Goal: Task Accomplishment & Management: Manage account settings

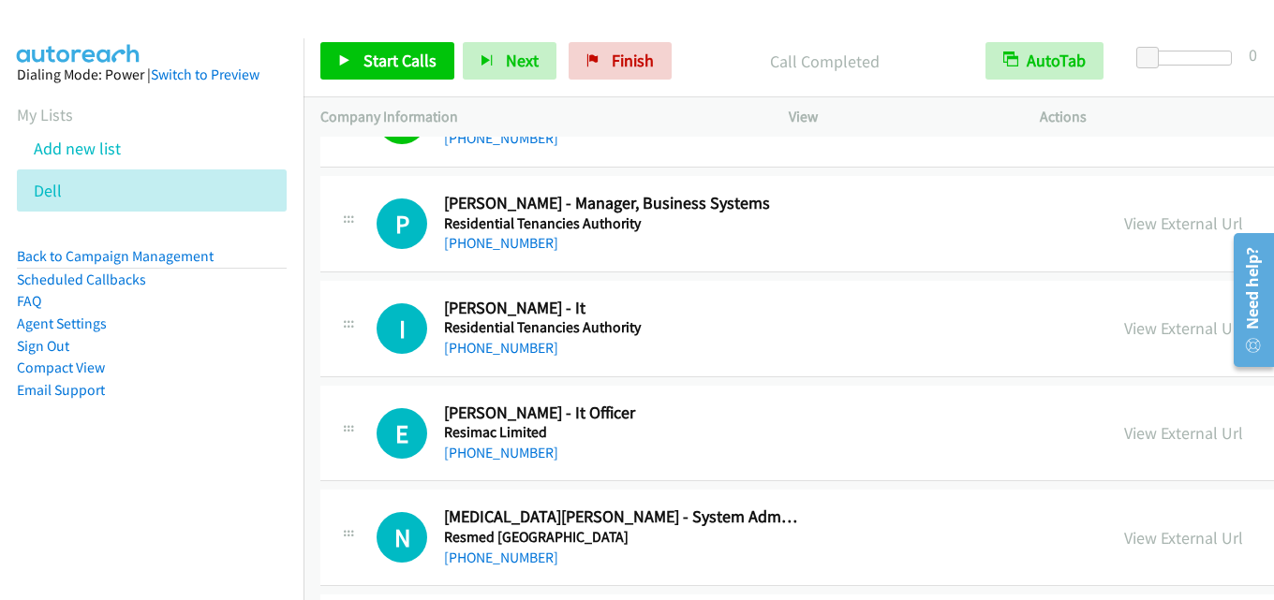
scroll to position [19385, 0]
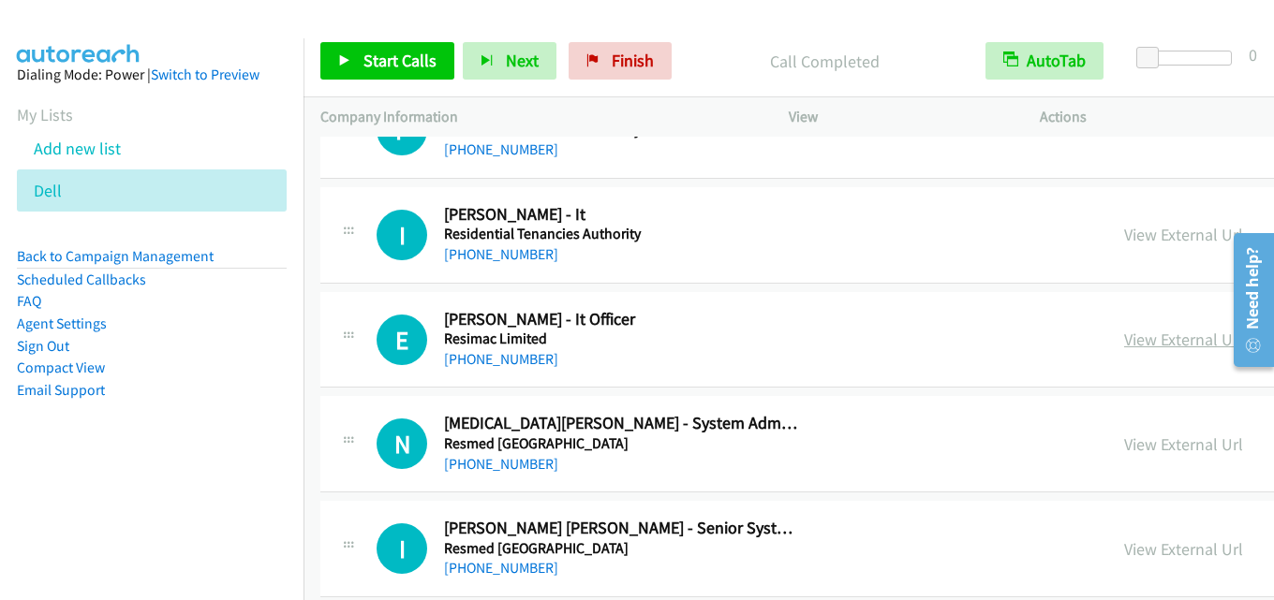
click at [1128, 335] on link "View External Url" at bounding box center [1183, 340] width 119 height 22
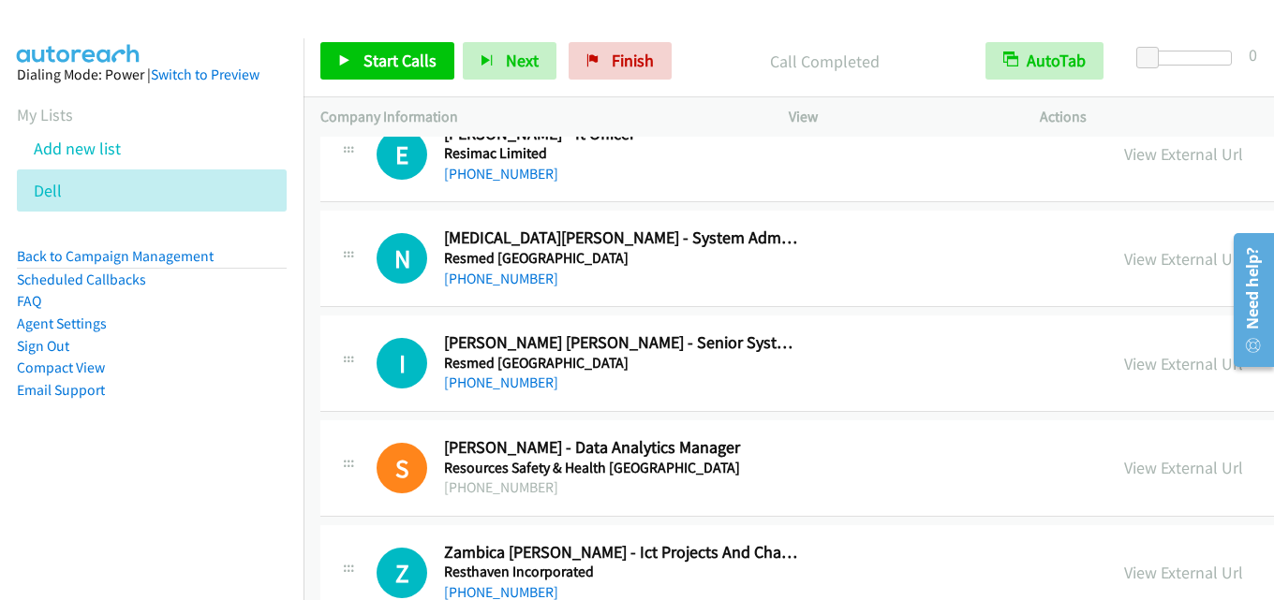
scroll to position [19573, 0]
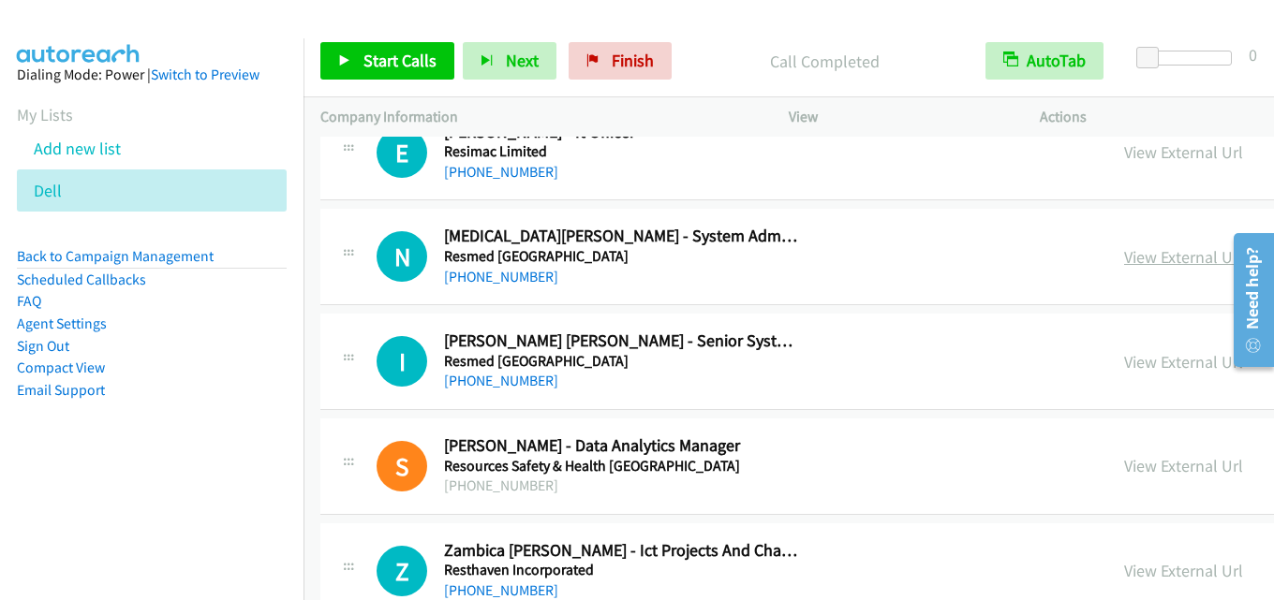
click at [1124, 259] on link "View External Url" at bounding box center [1183, 257] width 119 height 22
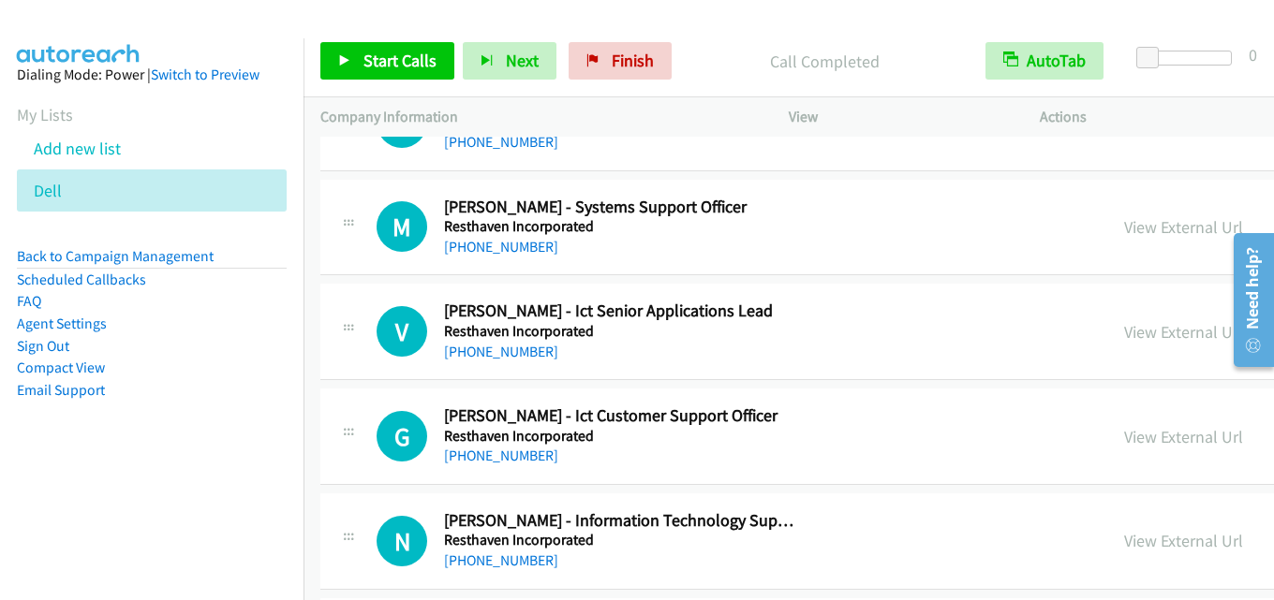
scroll to position [20134, 0]
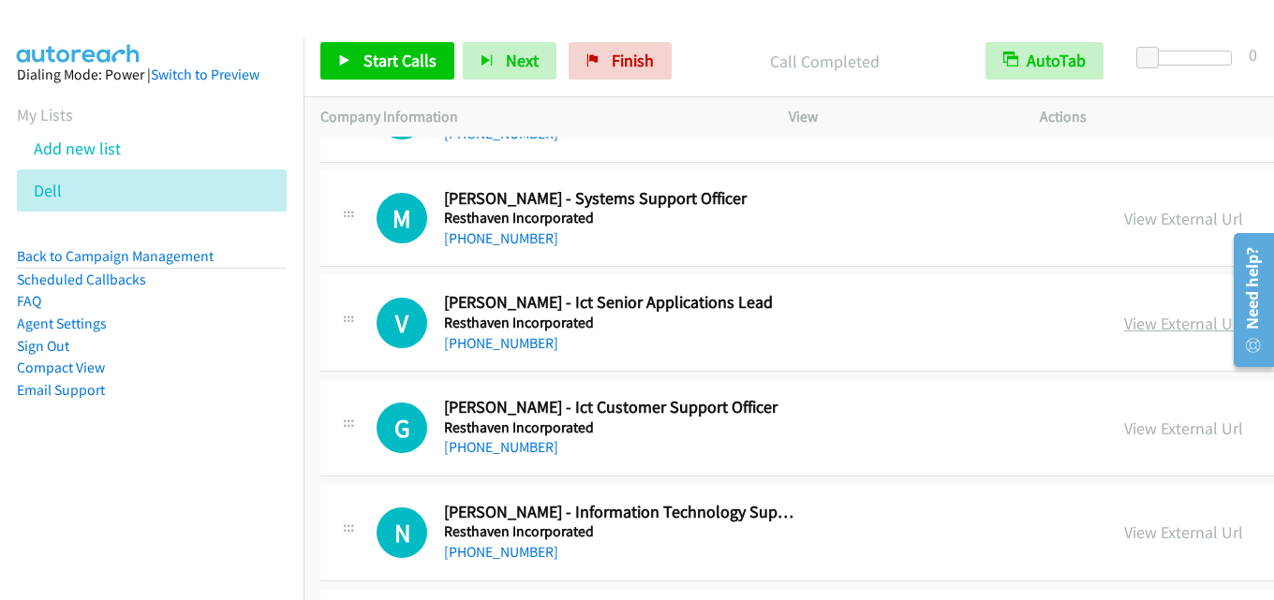
click at [1124, 317] on link "View External Url" at bounding box center [1183, 324] width 119 height 22
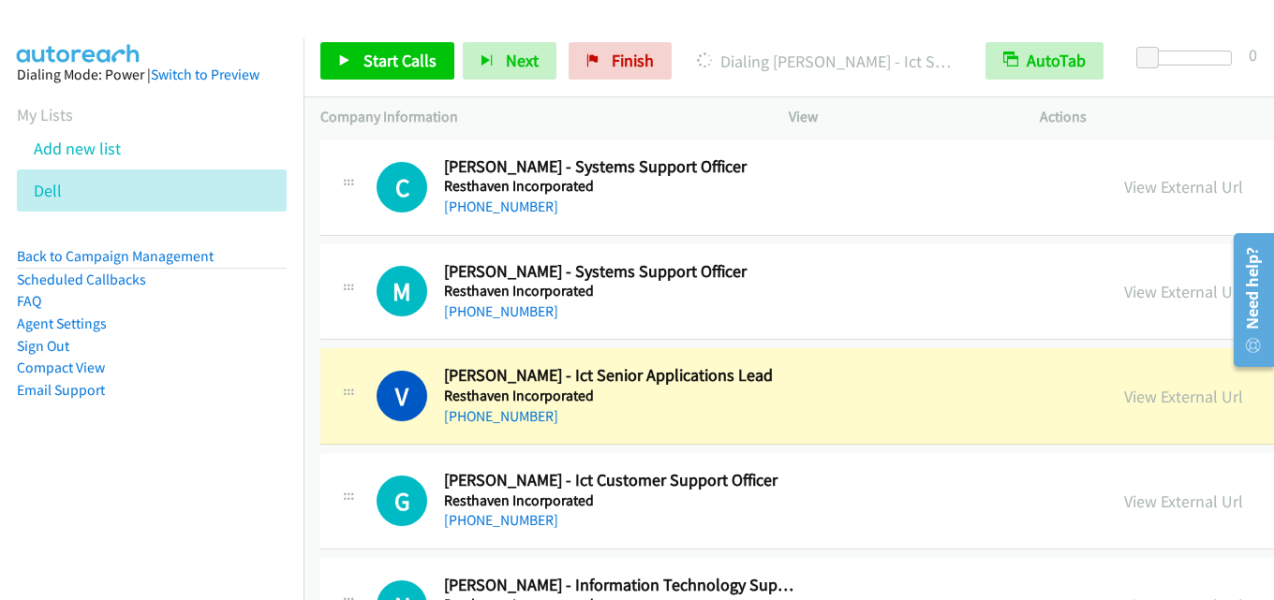
scroll to position [20041, 0]
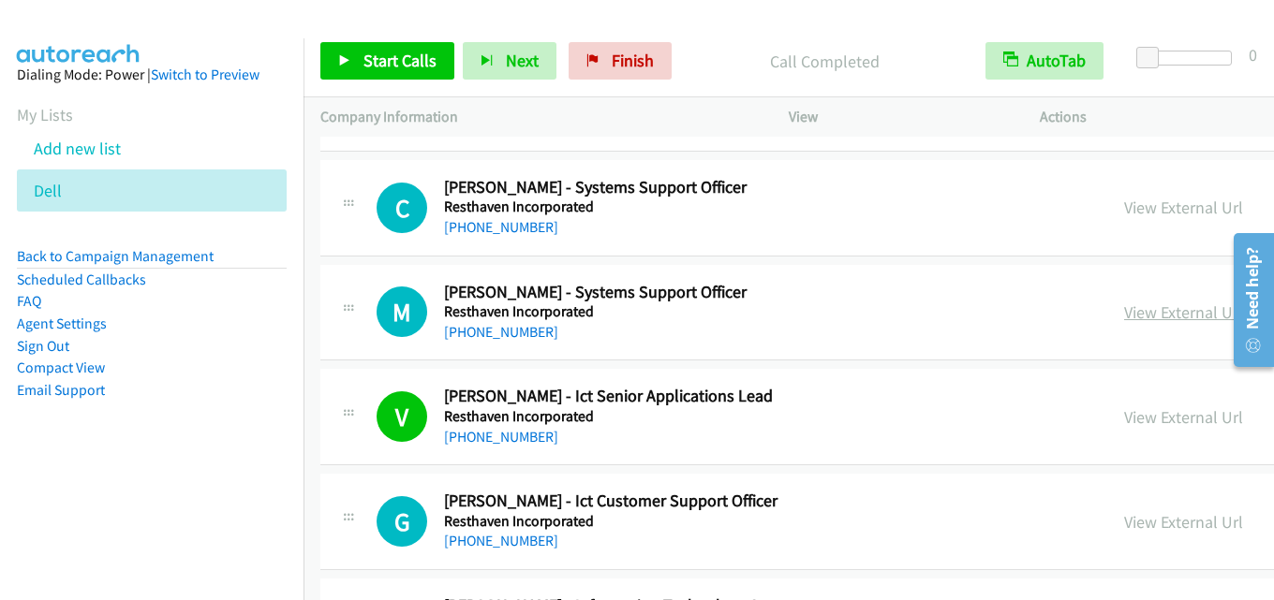
click at [1124, 312] on link "View External Url" at bounding box center [1183, 313] width 119 height 22
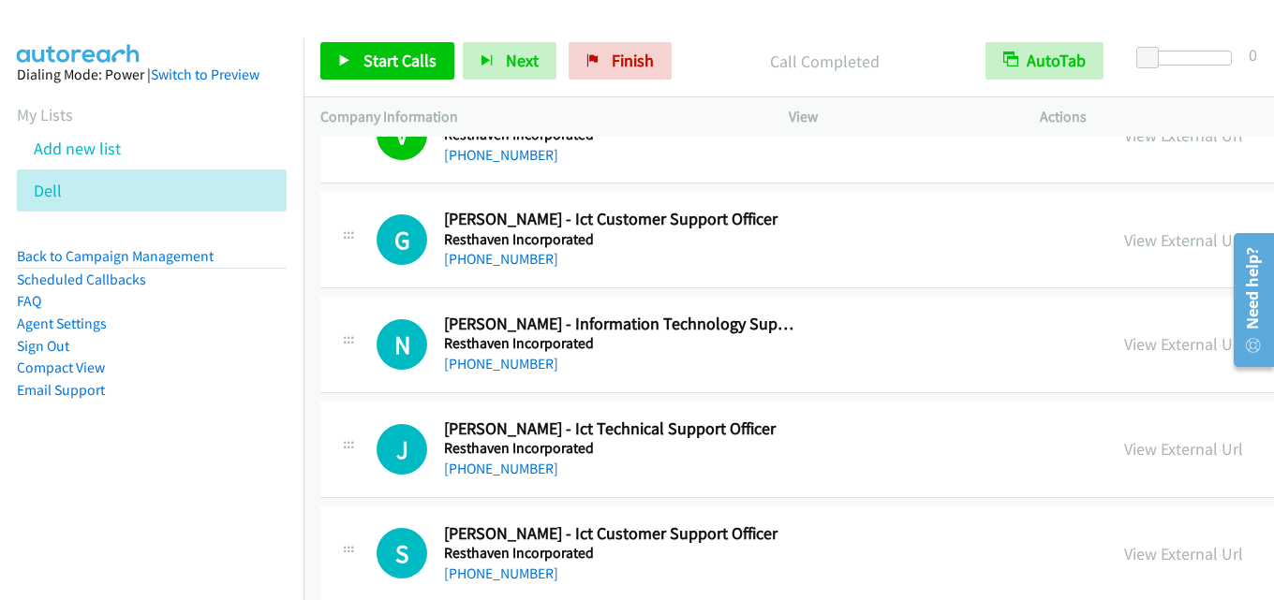
scroll to position [20415, 0]
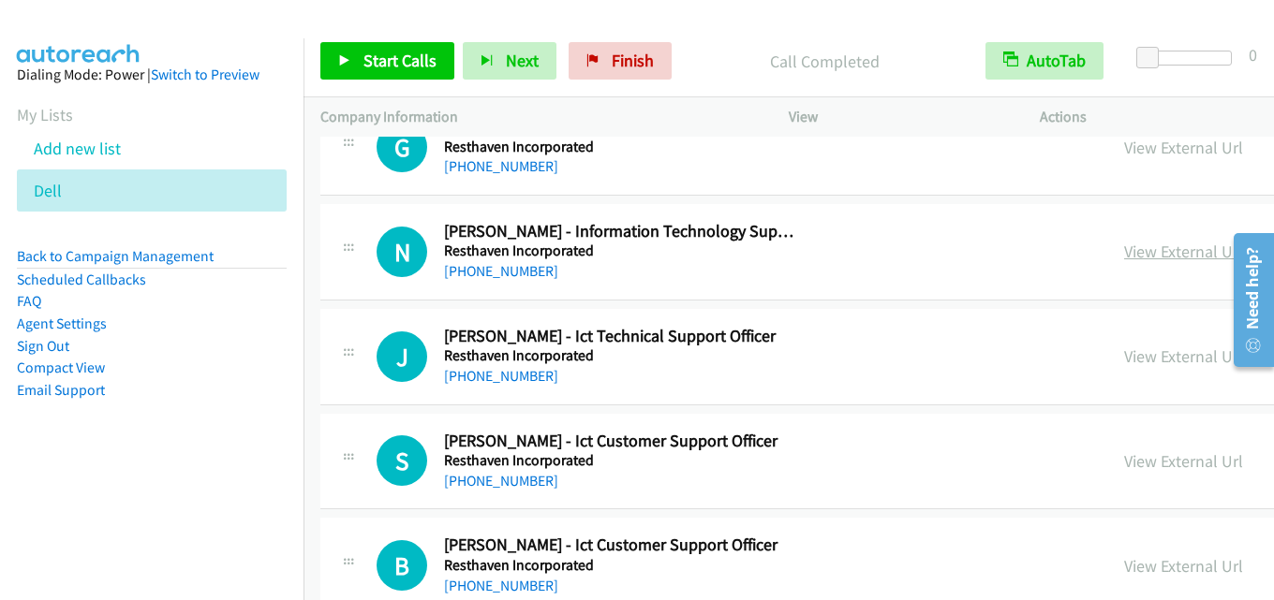
click at [1124, 257] on link "View External Url" at bounding box center [1183, 252] width 119 height 22
click at [1124, 356] on link "View External Url" at bounding box center [1183, 357] width 119 height 22
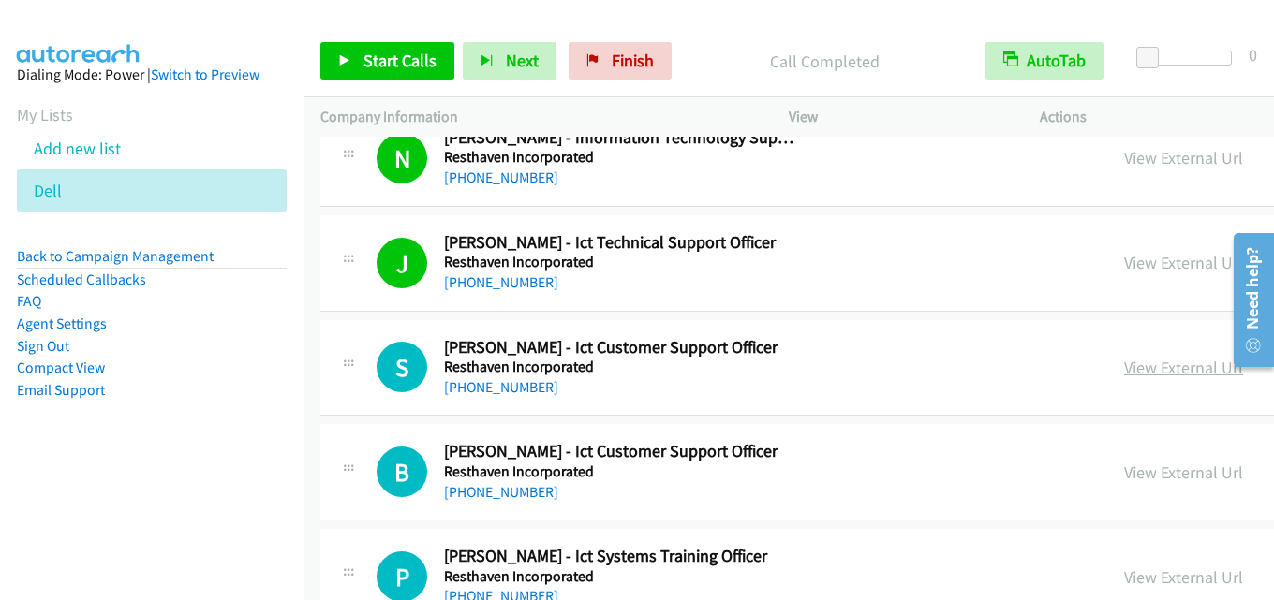
click at [1124, 374] on link "View External Url" at bounding box center [1183, 368] width 119 height 22
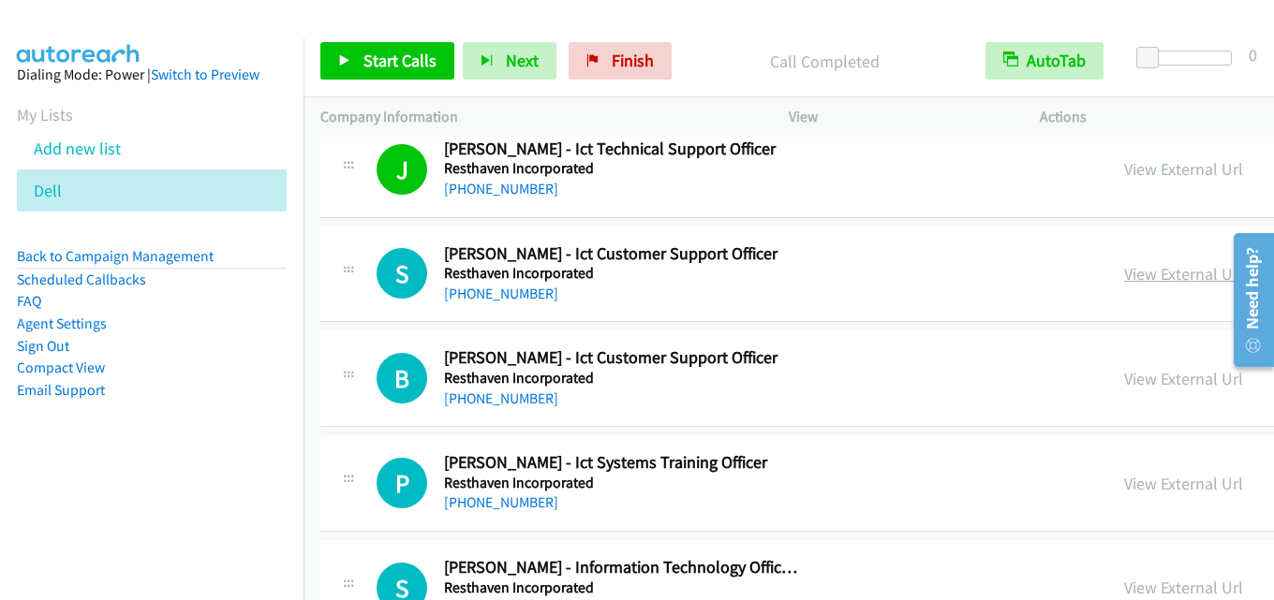
click at [1124, 275] on link "View External Url" at bounding box center [1183, 274] width 119 height 22
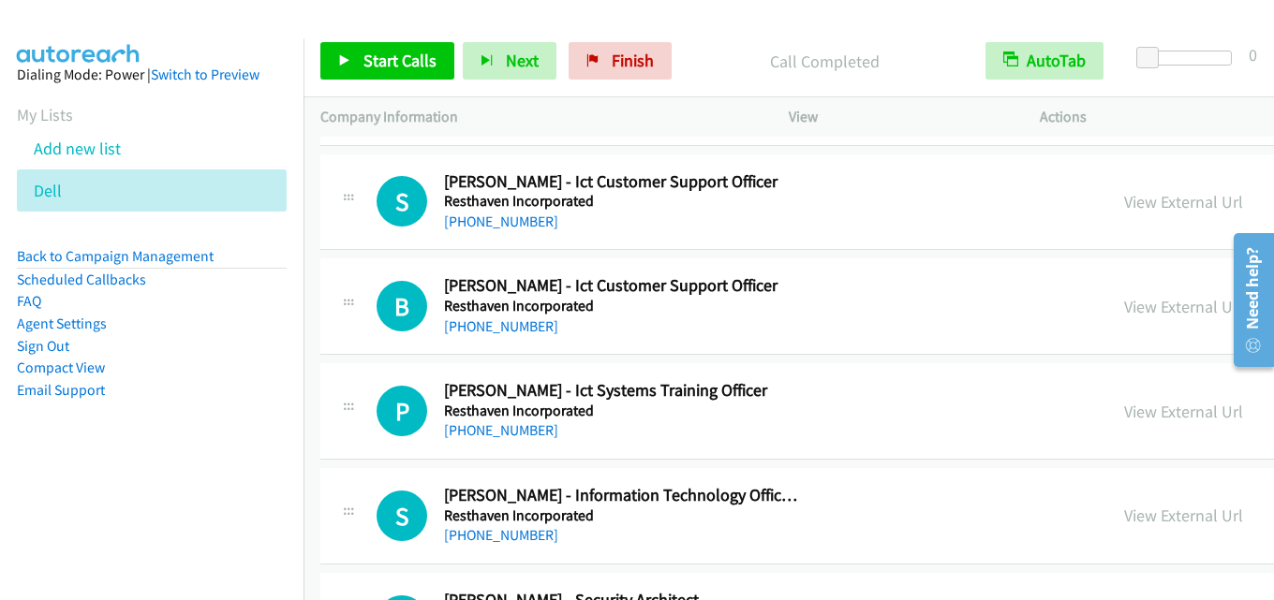
scroll to position [20696, 0]
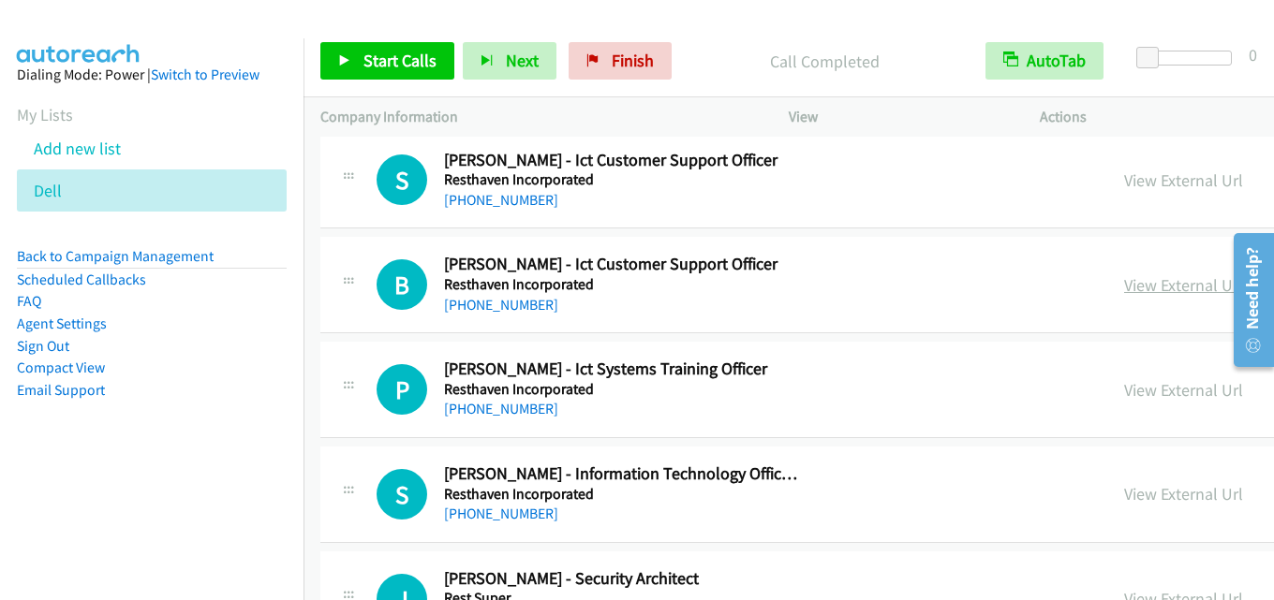
click at [1124, 285] on link "View External Url" at bounding box center [1183, 285] width 119 height 22
click at [1124, 381] on link "View External Url" at bounding box center [1183, 390] width 119 height 22
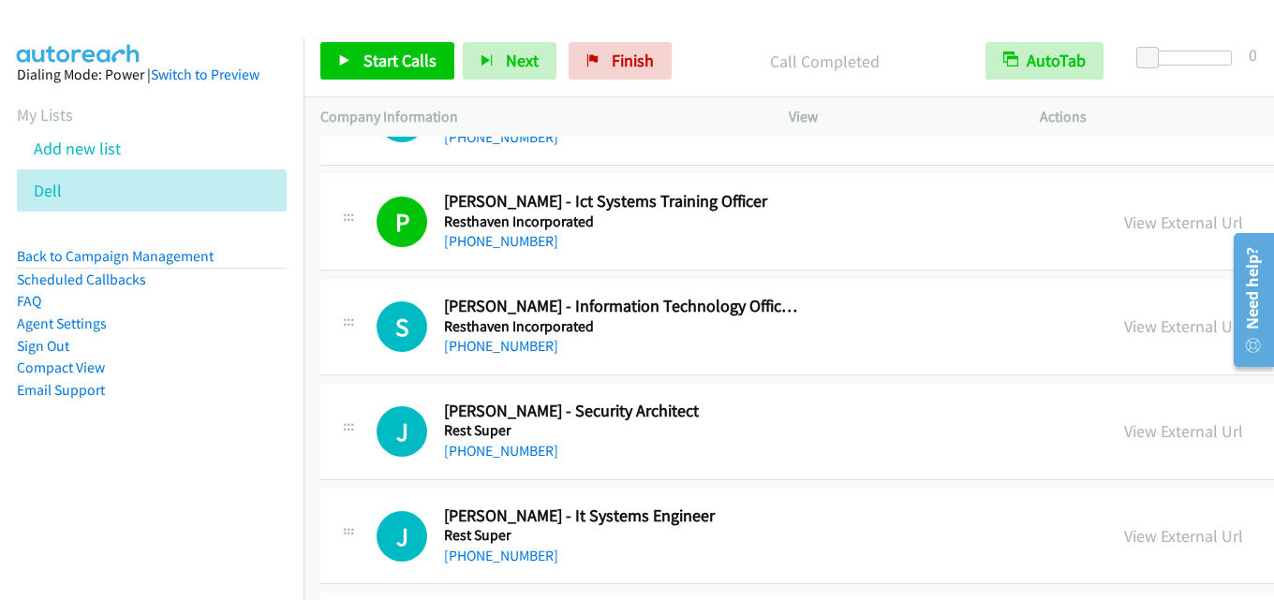
scroll to position [20884, 0]
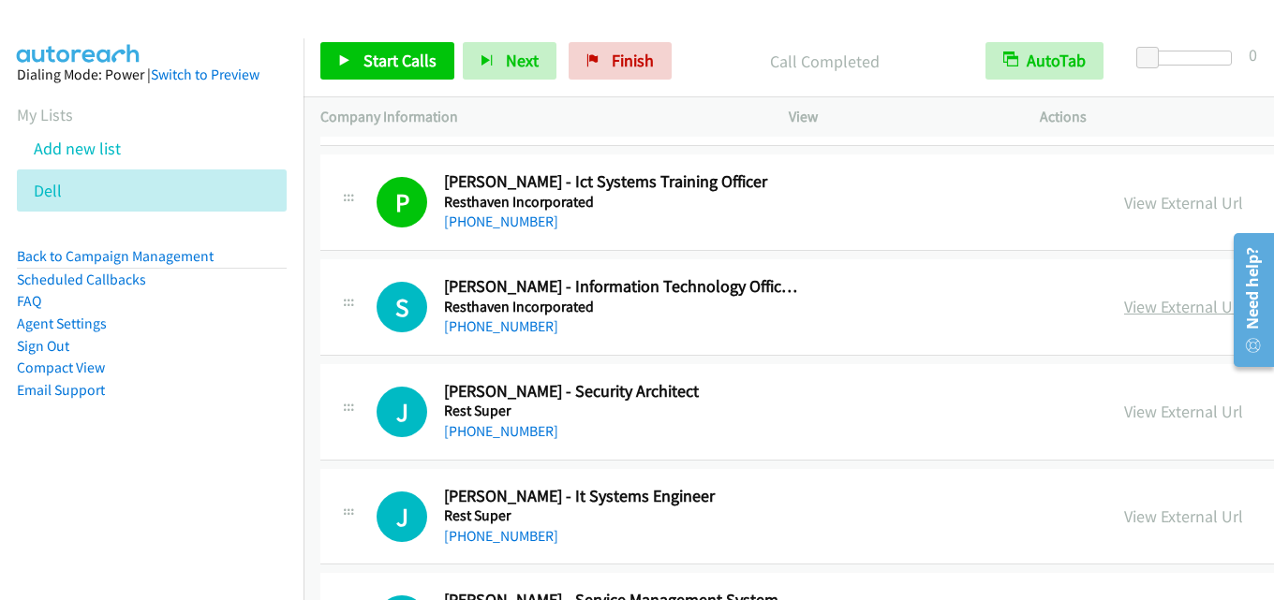
click at [1124, 307] on link "View External Url" at bounding box center [1183, 307] width 119 height 22
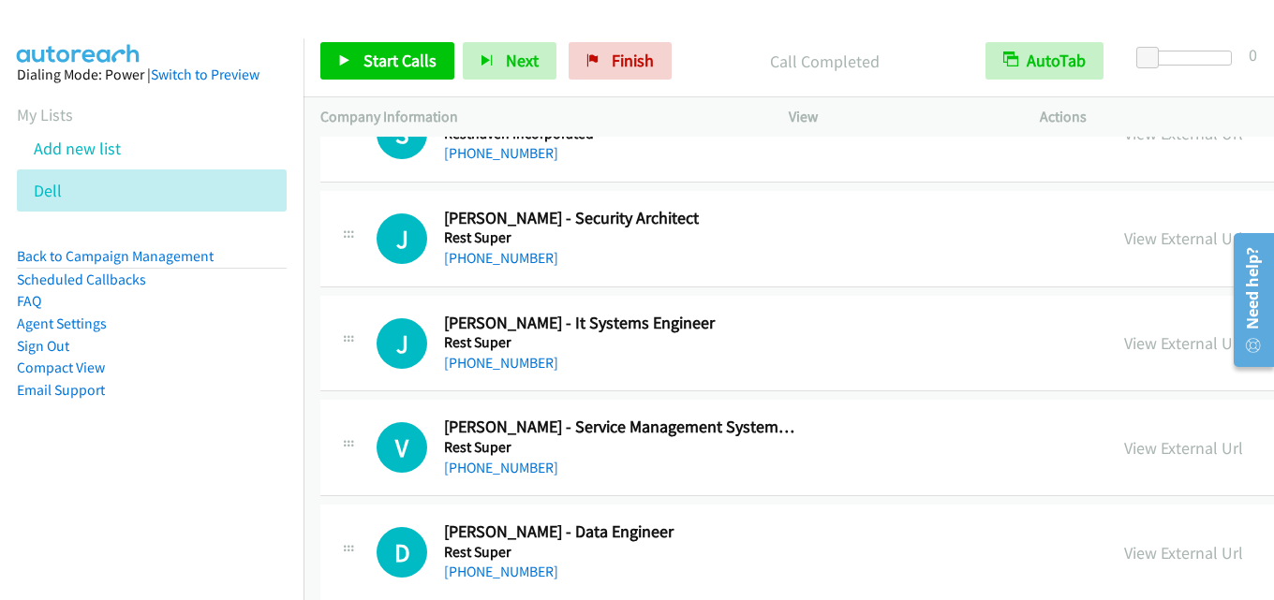
scroll to position [21071, 0]
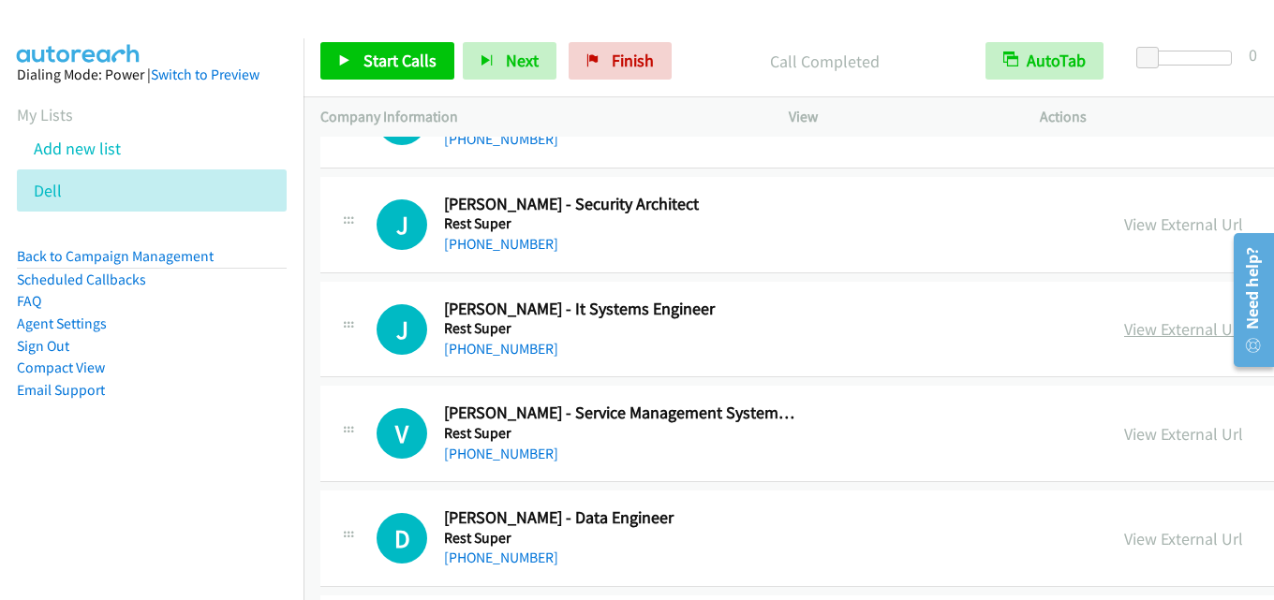
click at [1124, 323] on link "View External Url" at bounding box center [1183, 329] width 119 height 22
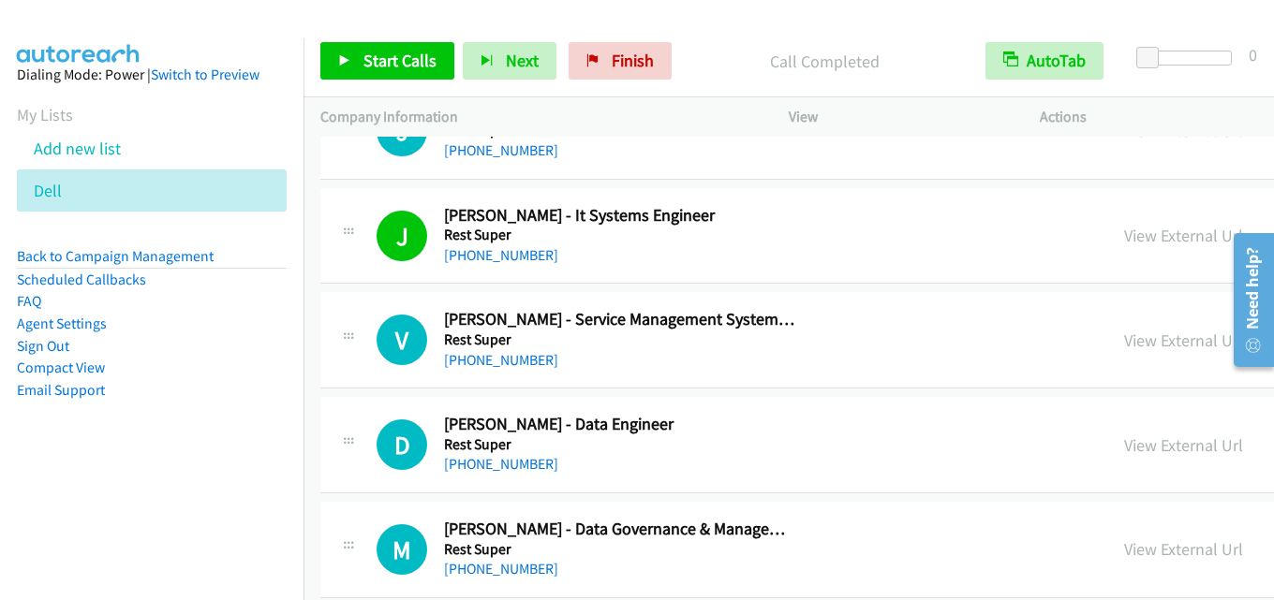
scroll to position [21258, 0]
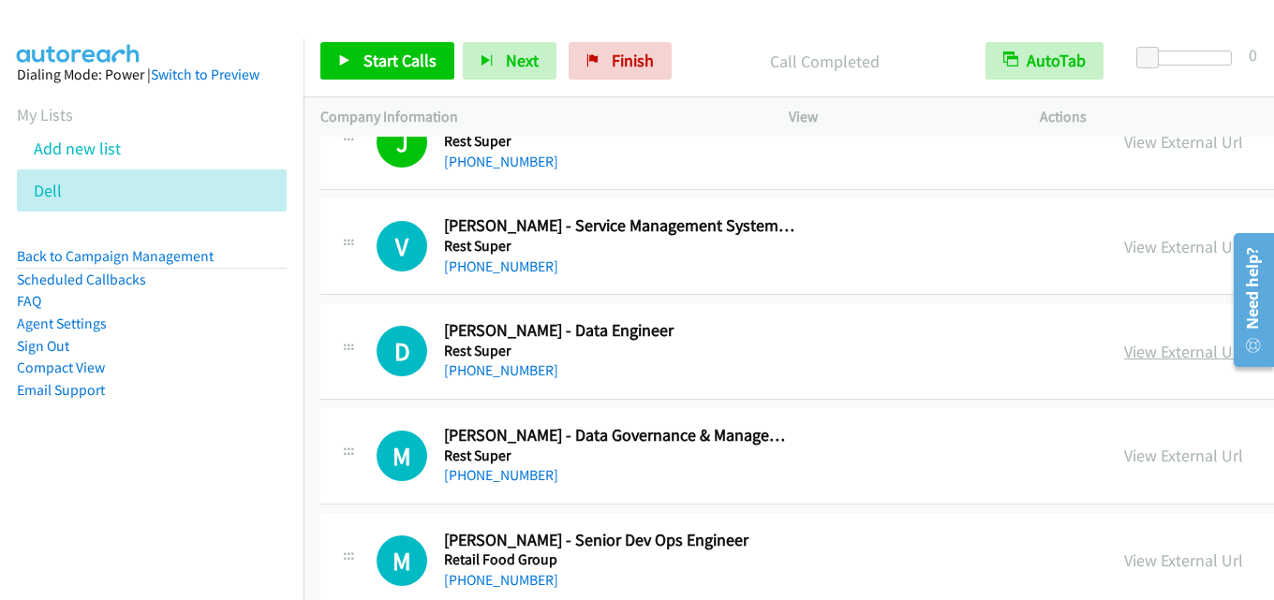
click at [1124, 344] on link "View External Url" at bounding box center [1183, 352] width 119 height 22
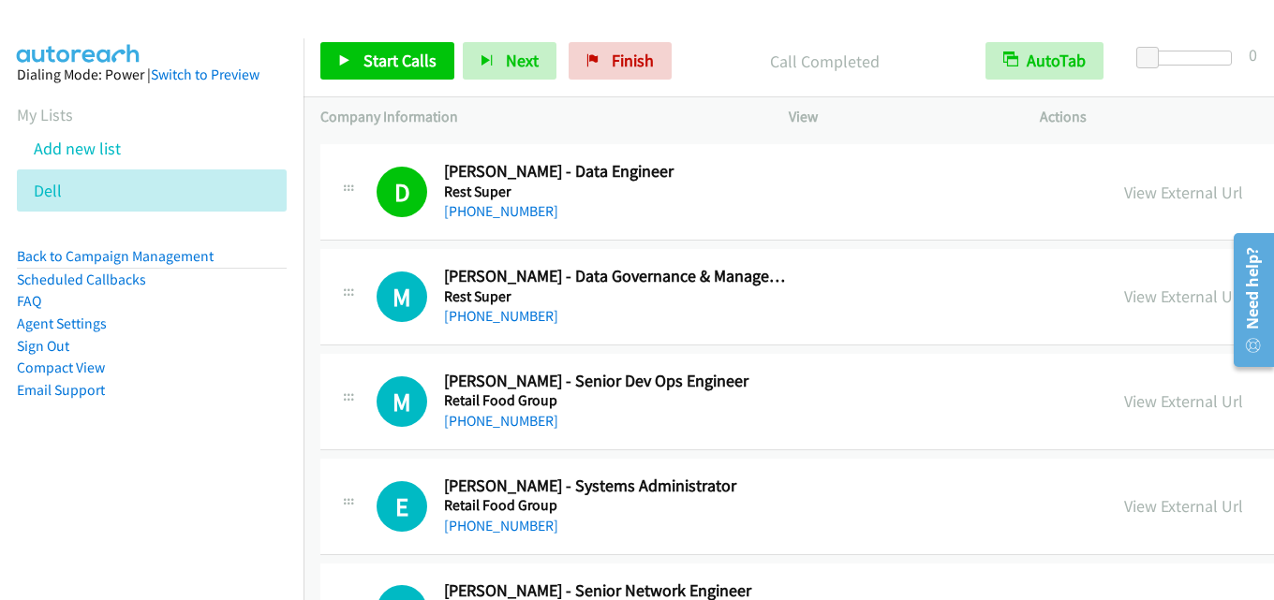
scroll to position [21446, 0]
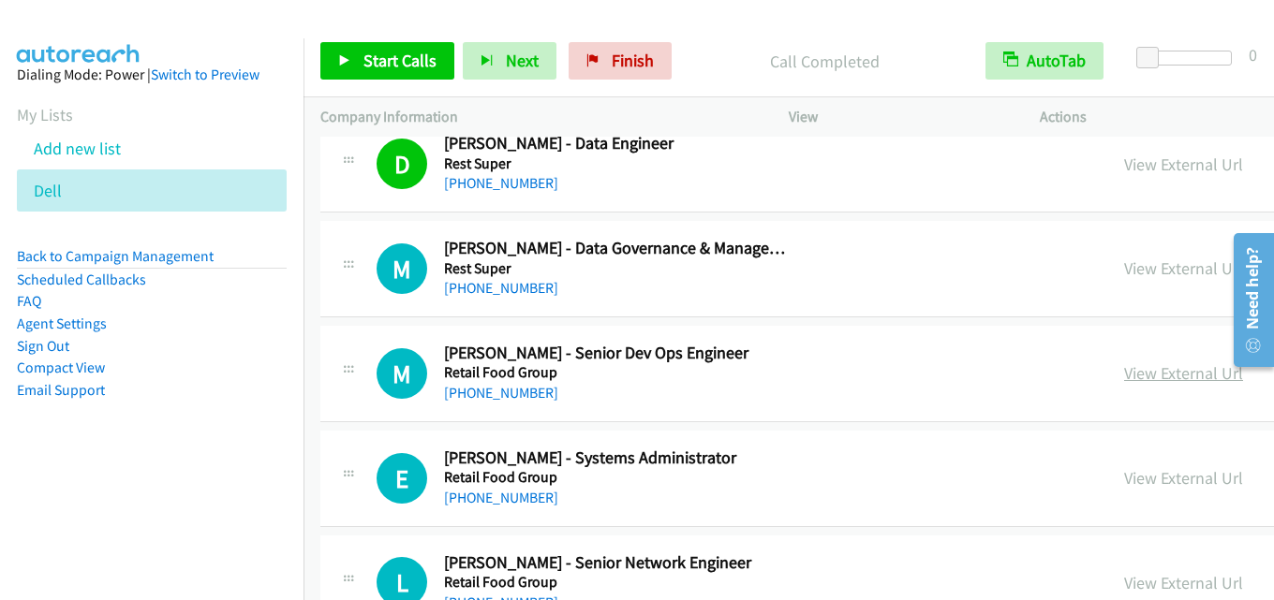
click at [1128, 373] on link "View External Url" at bounding box center [1183, 373] width 119 height 22
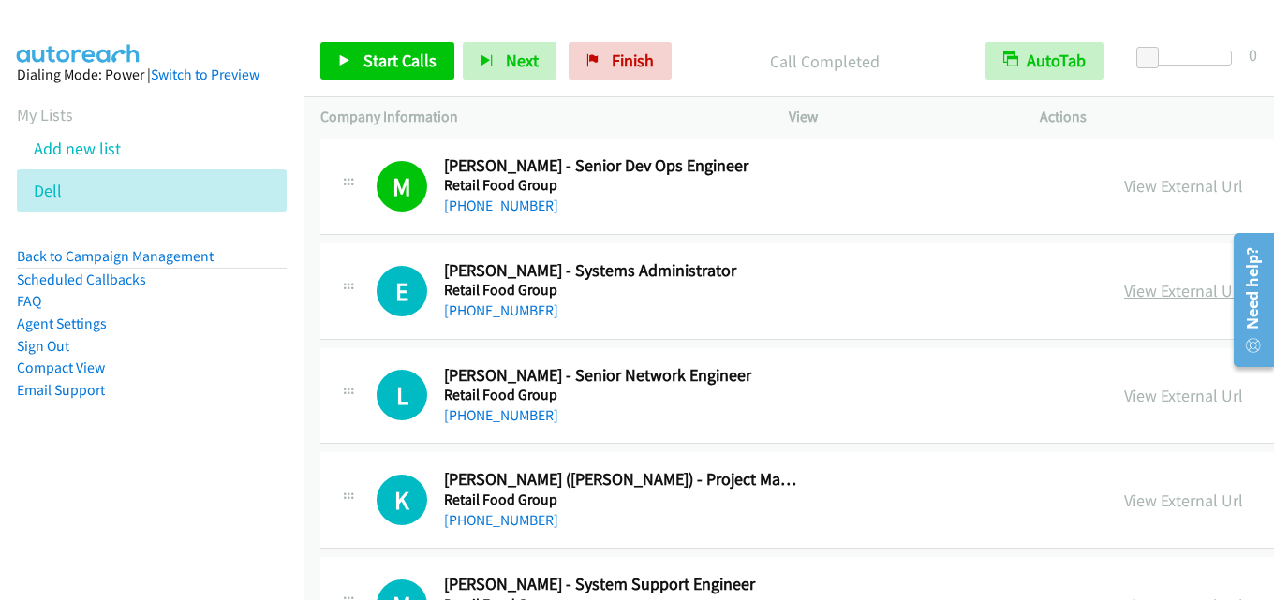
click at [1124, 296] on link "View External Url" at bounding box center [1183, 291] width 119 height 22
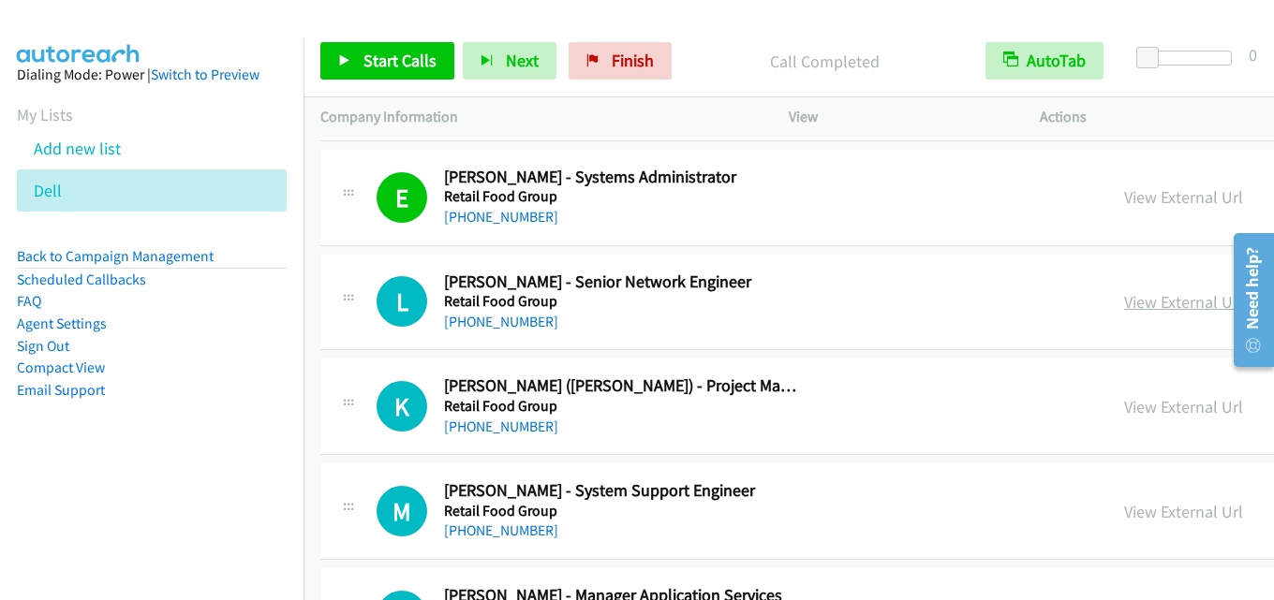
click at [1124, 301] on link "View External Url" at bounding box center [1183, 302] width 119 height 22
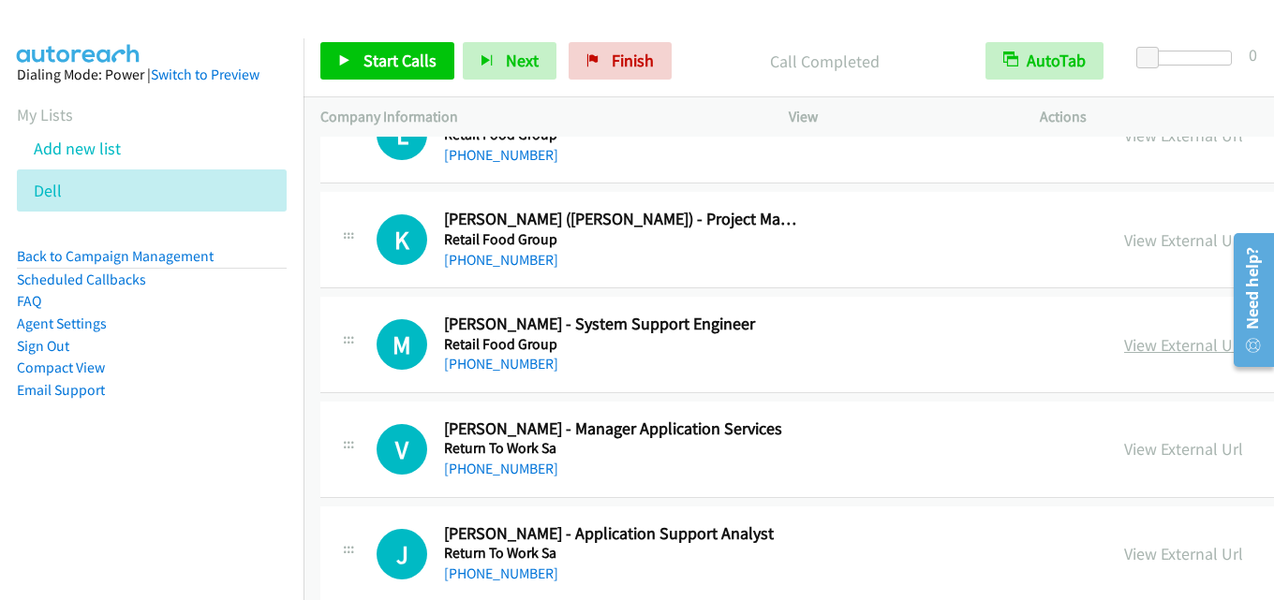
scroll to position [21914, 0]
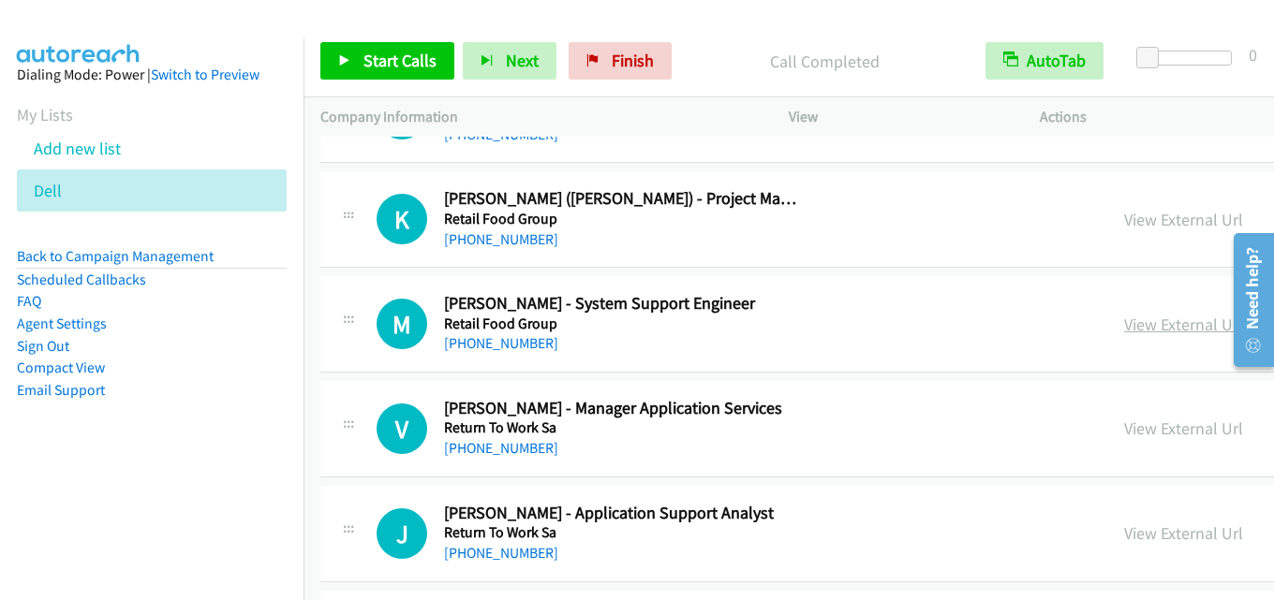
click at [1124, 321] on link "View External Url" at bounding box center [1183, 325] width 119 height 22
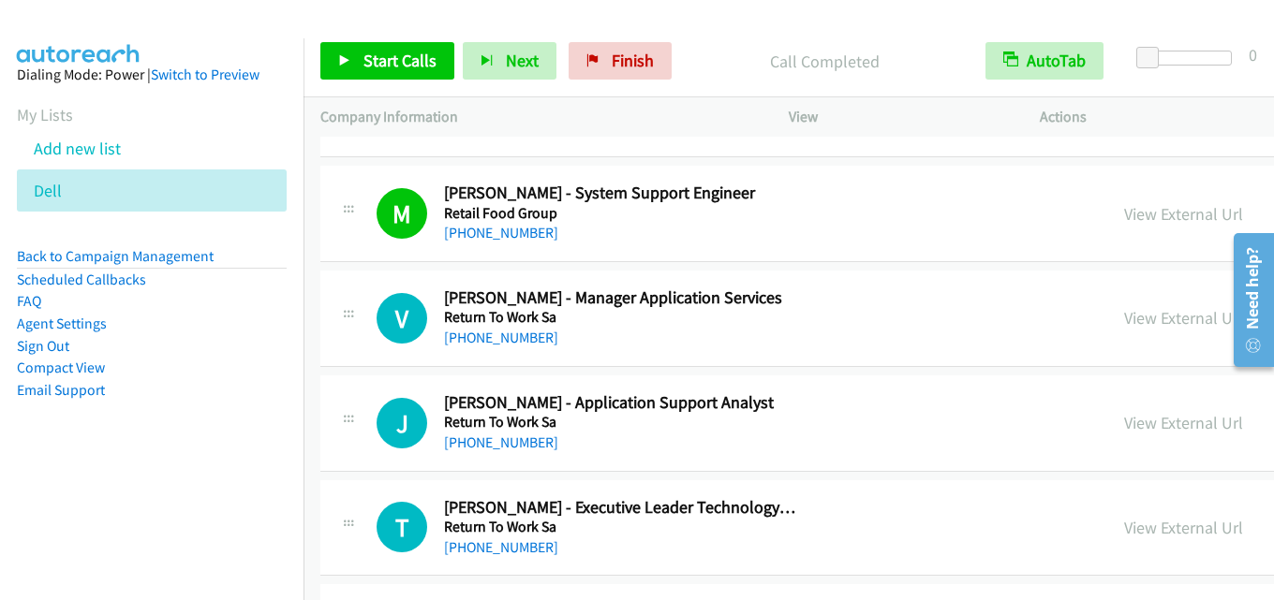
scroll to position [22007, 0]
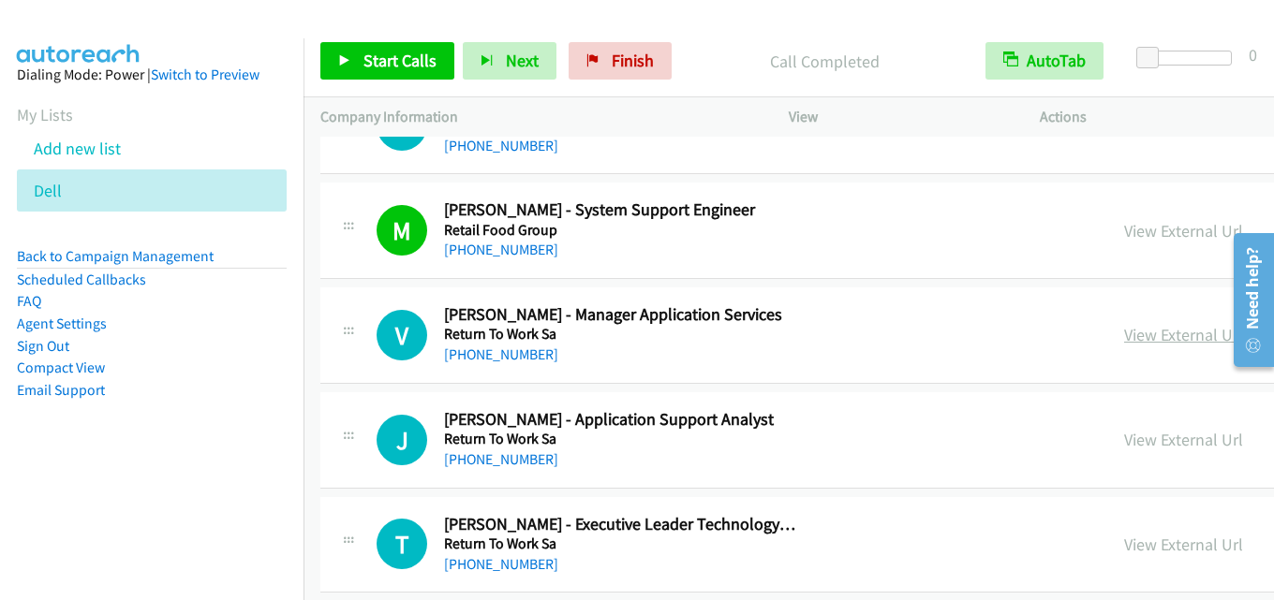
click at [1124, 332] on link "View External Url" at bounding box center [1183, 335] width 119 height 22
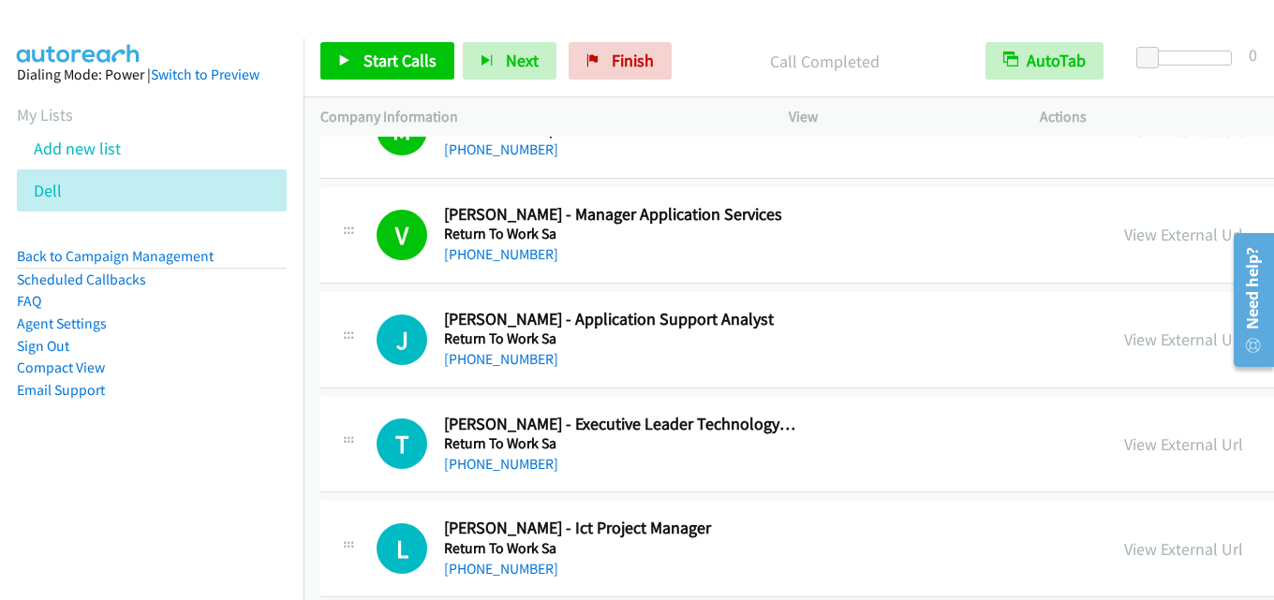
scroll to position [22195, 0]
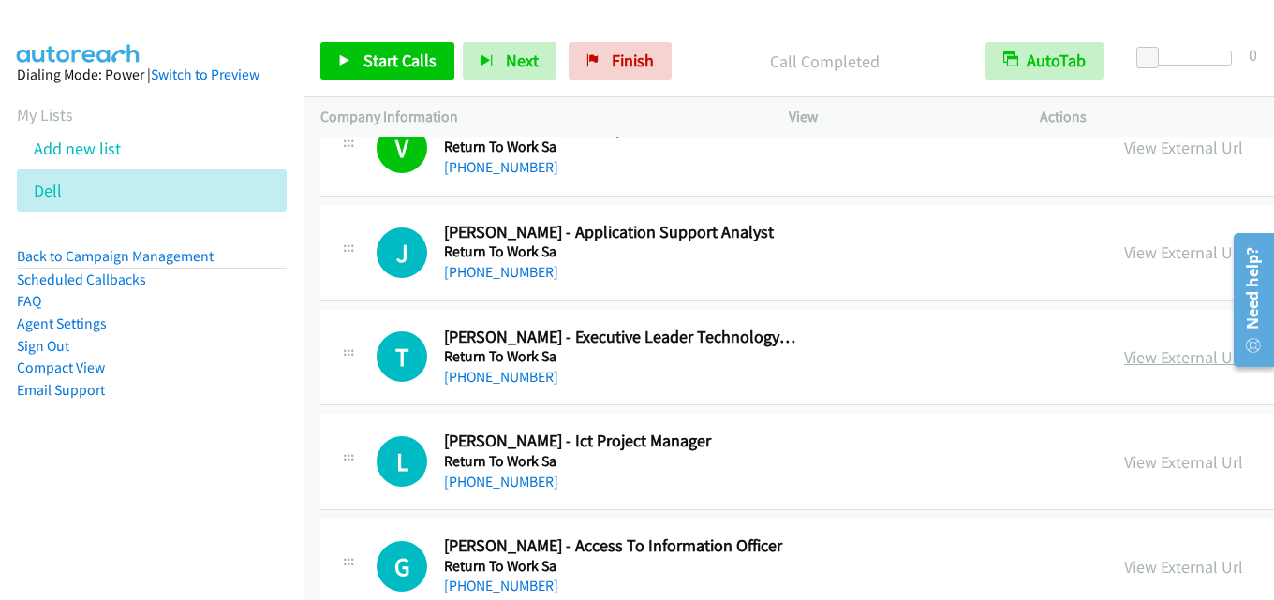
click at [1140, 354] on link "View External Url" at bounding box center [1183, 358] width 119 height 22
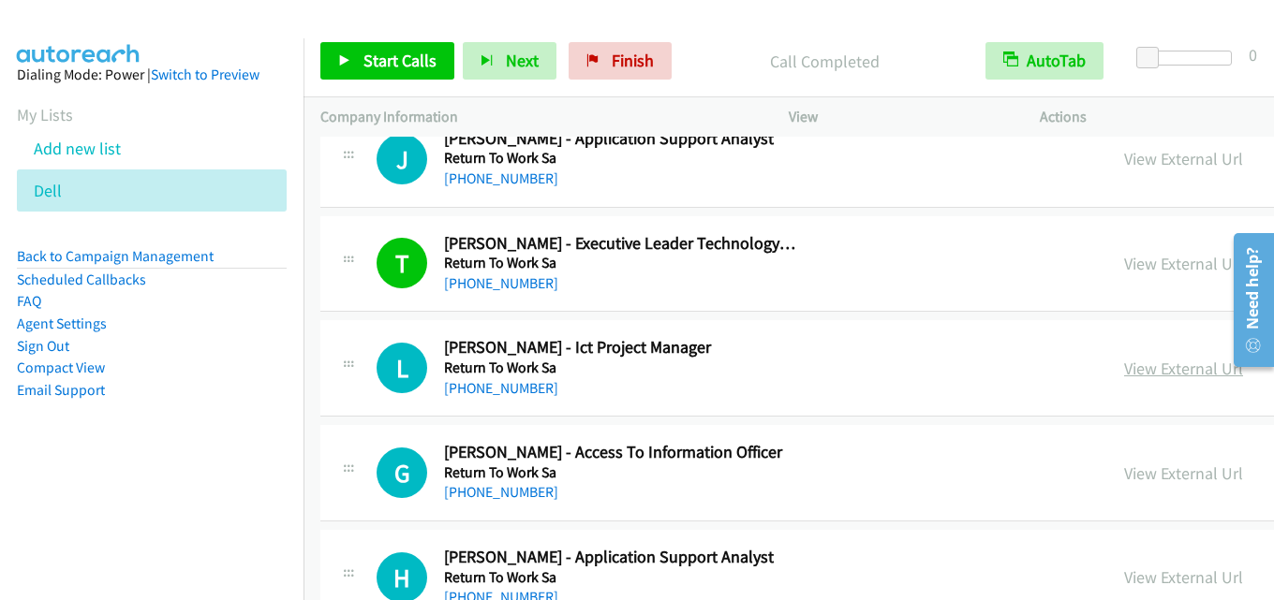
click at [1126, 363] on link "View External Url" at bounding box center [1183, 369] width 119 height 22
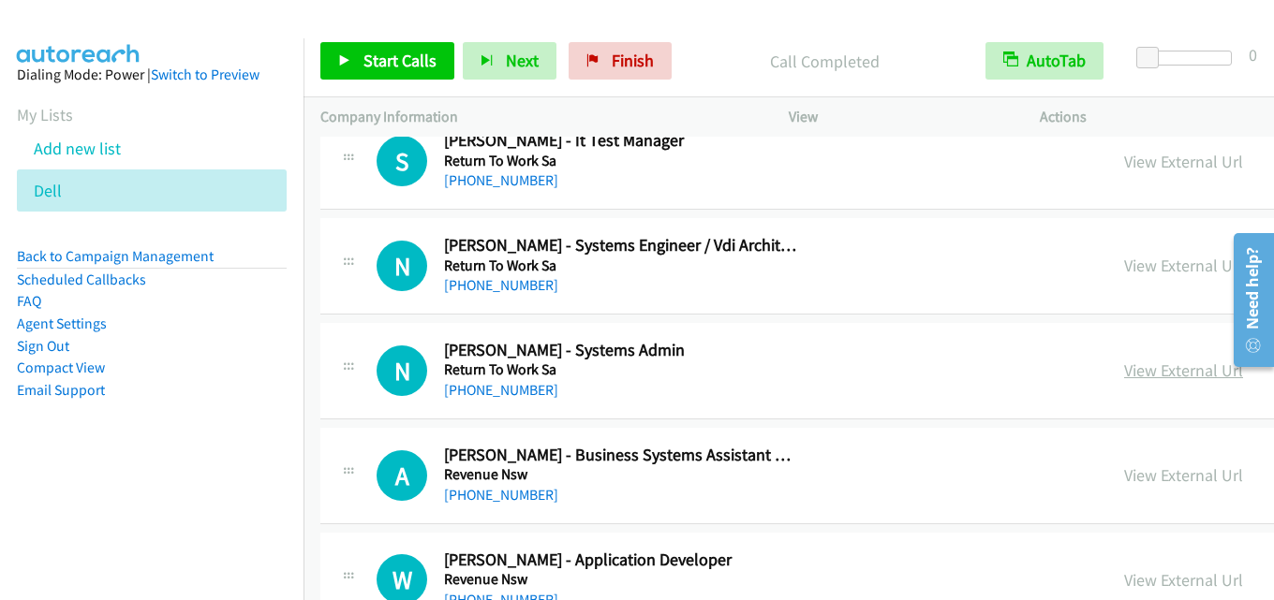
scroll to position [23131, 0]
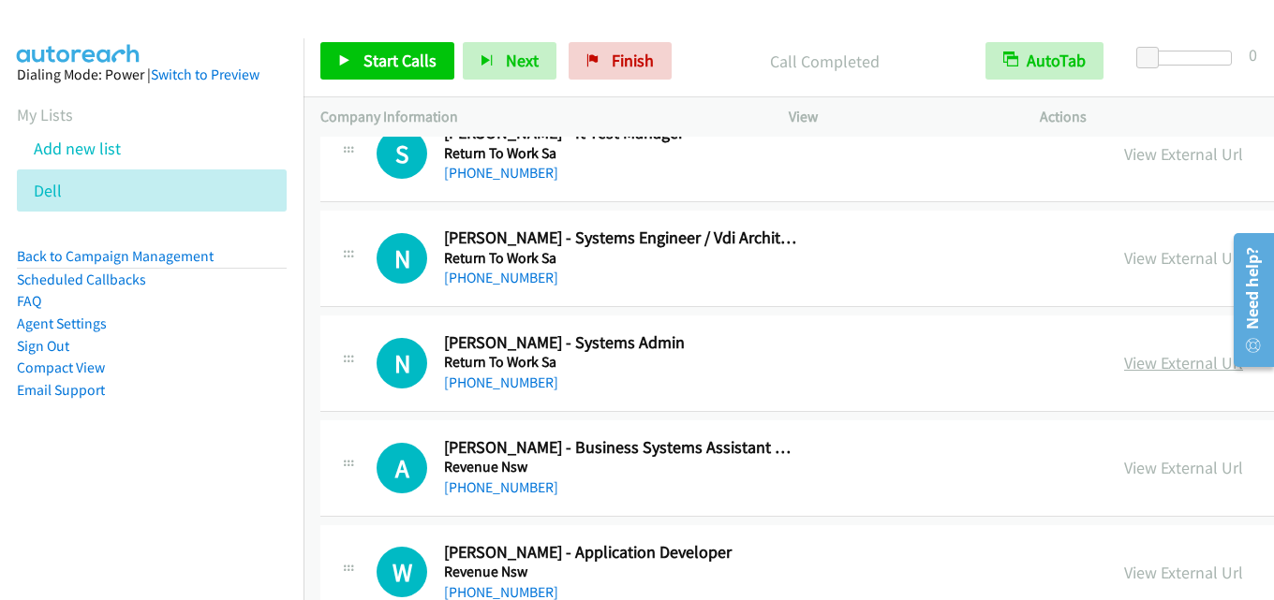
click at [1124, 363] on link "View External Url" at bounding box center [1183, 363] width 119 height 22
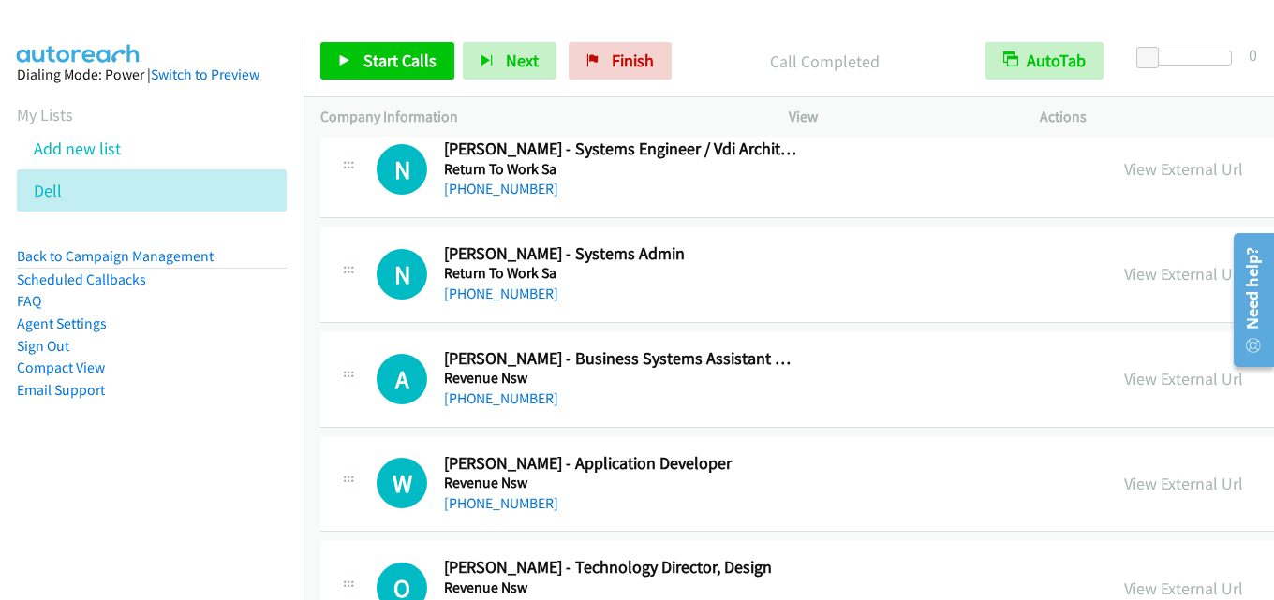
scroll to position [23225, 0]
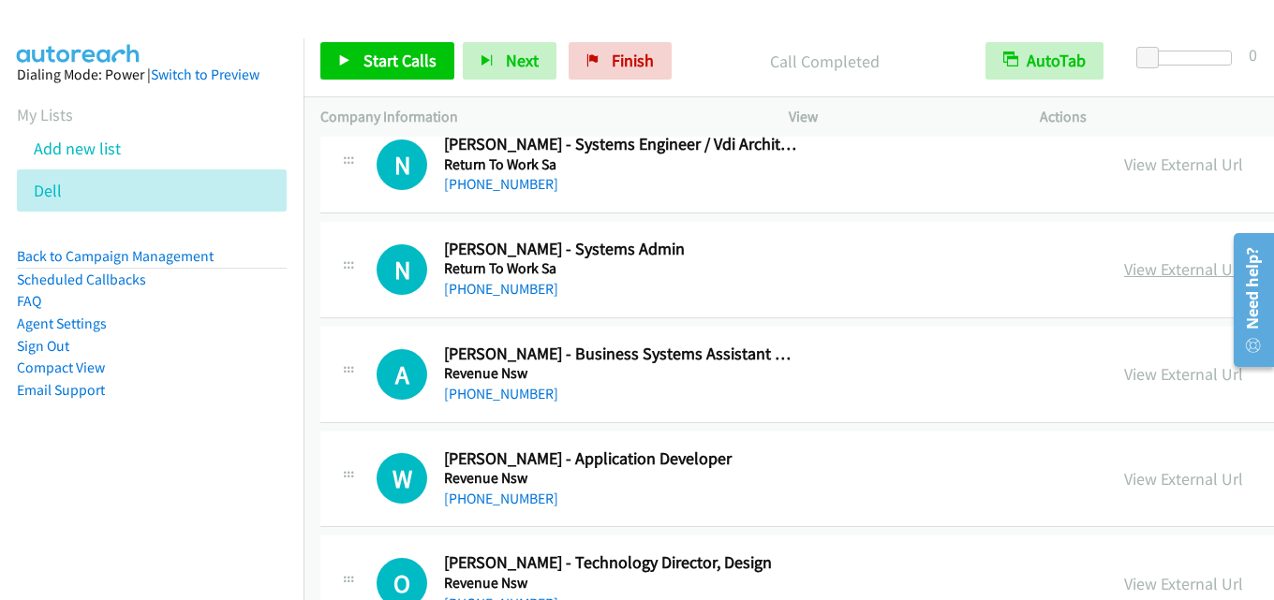
click at [1124, 265] on link "View External Url" at bounding box center [1183, 269] width 119 height 22
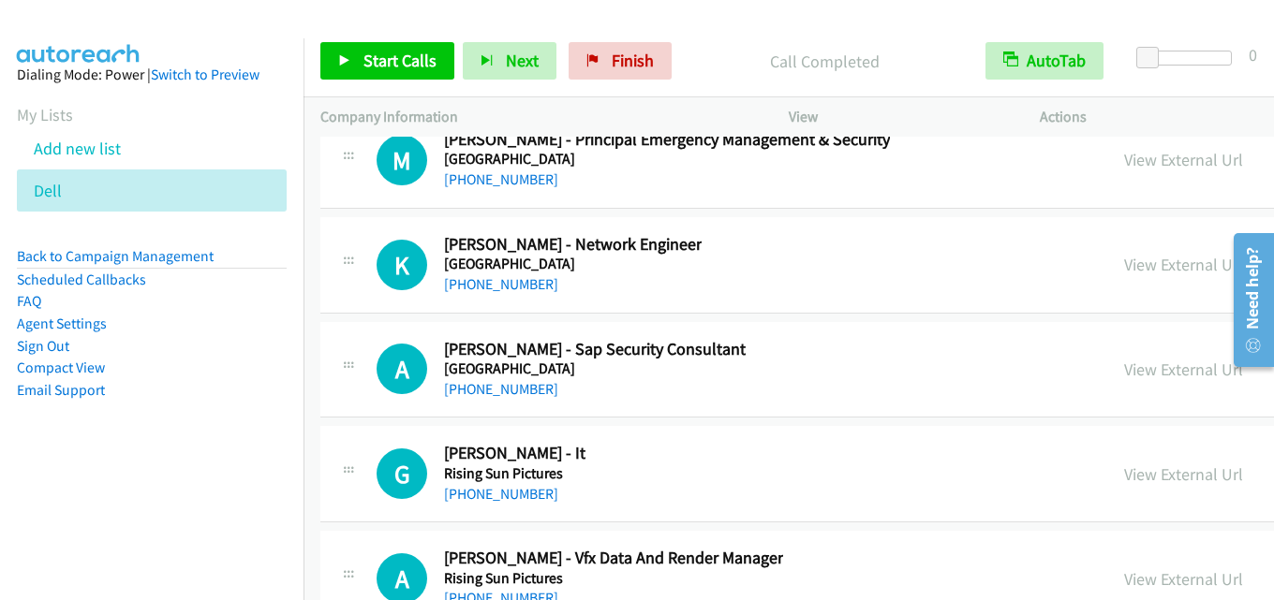
scroll to position [79619, 0]
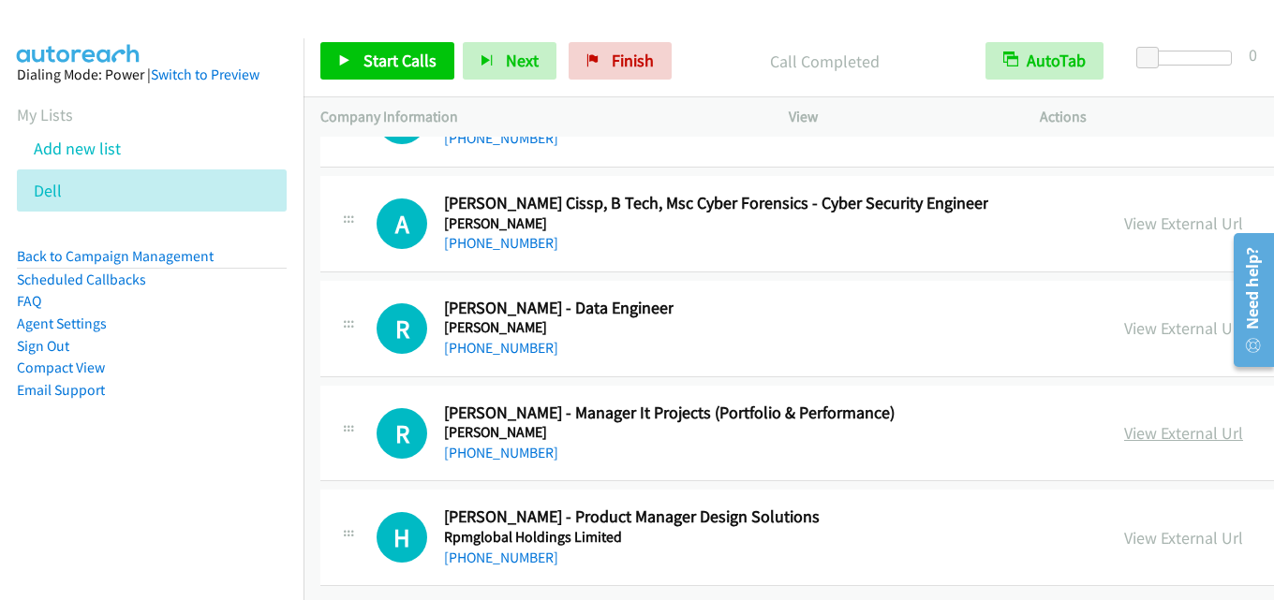
click at [1124, 422] on link "View External Url" at bounding box center [1183, 433] width 119 height 22
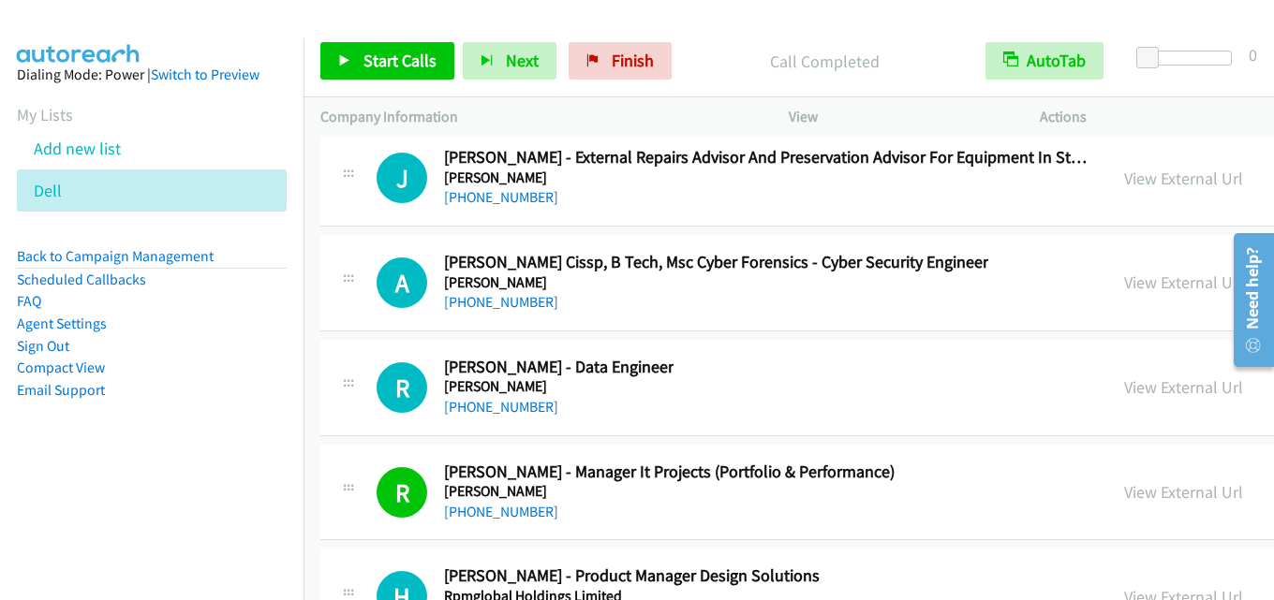
scroll to position [79526, 0]
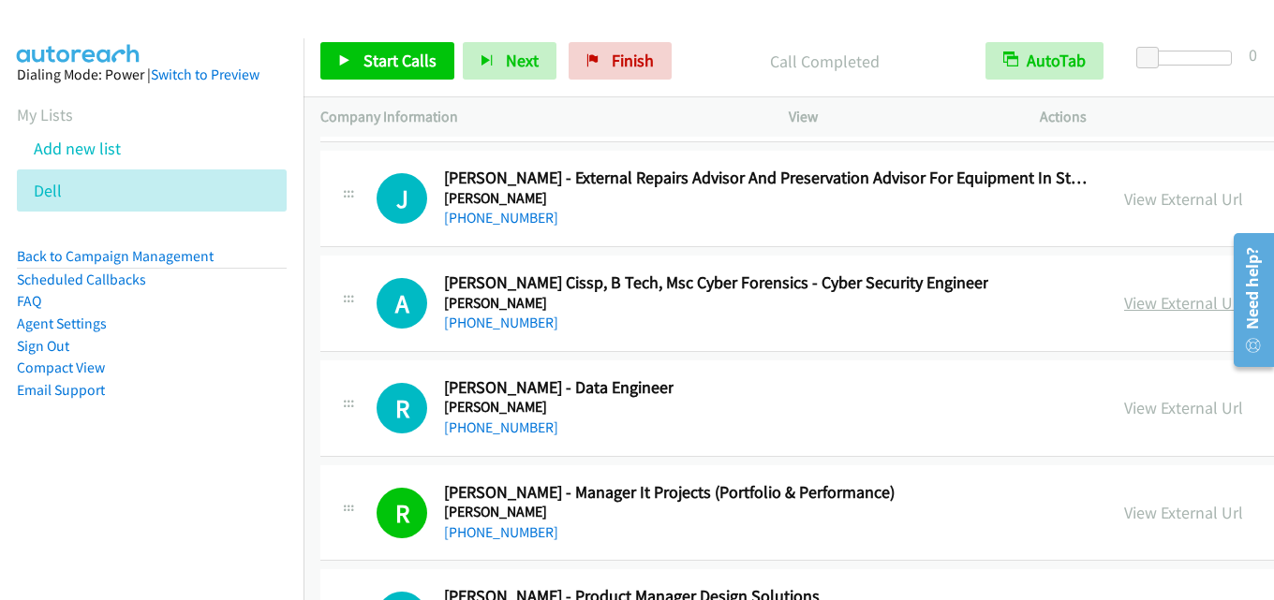
click at [1124, 298] on link "View External Url" at bounding box center [1183, 303] width 119 height 22
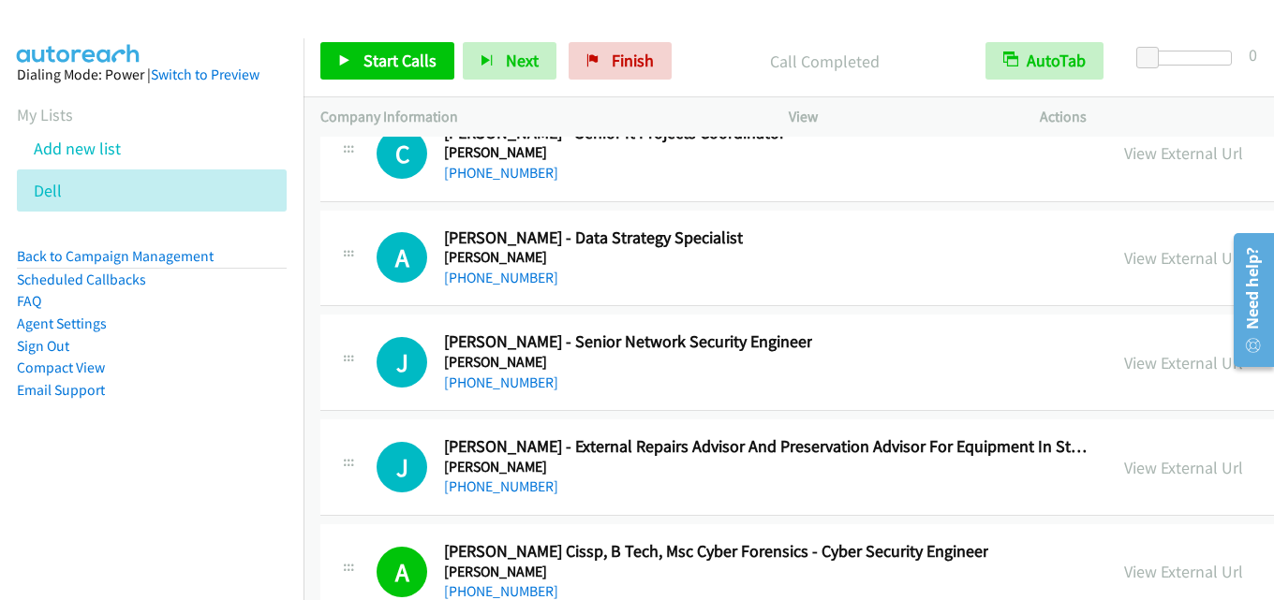
scroll to position [79245, 0]
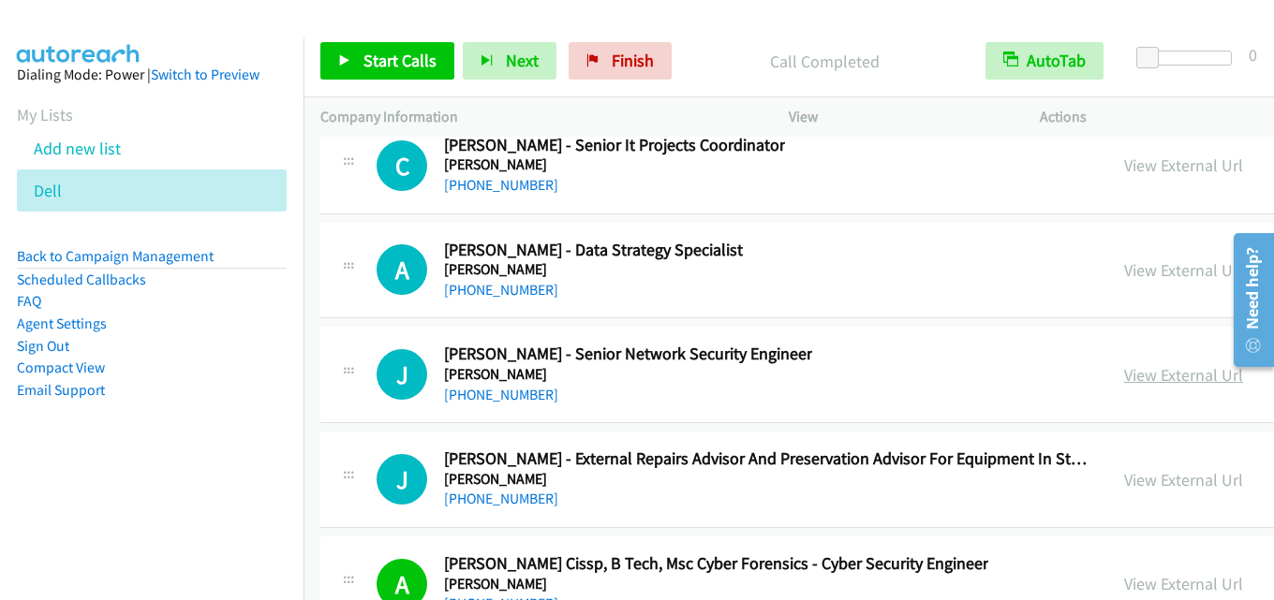
click at [1130, 376] on link "View External Url" at bounding box center [1183, 375] width 119 height 22
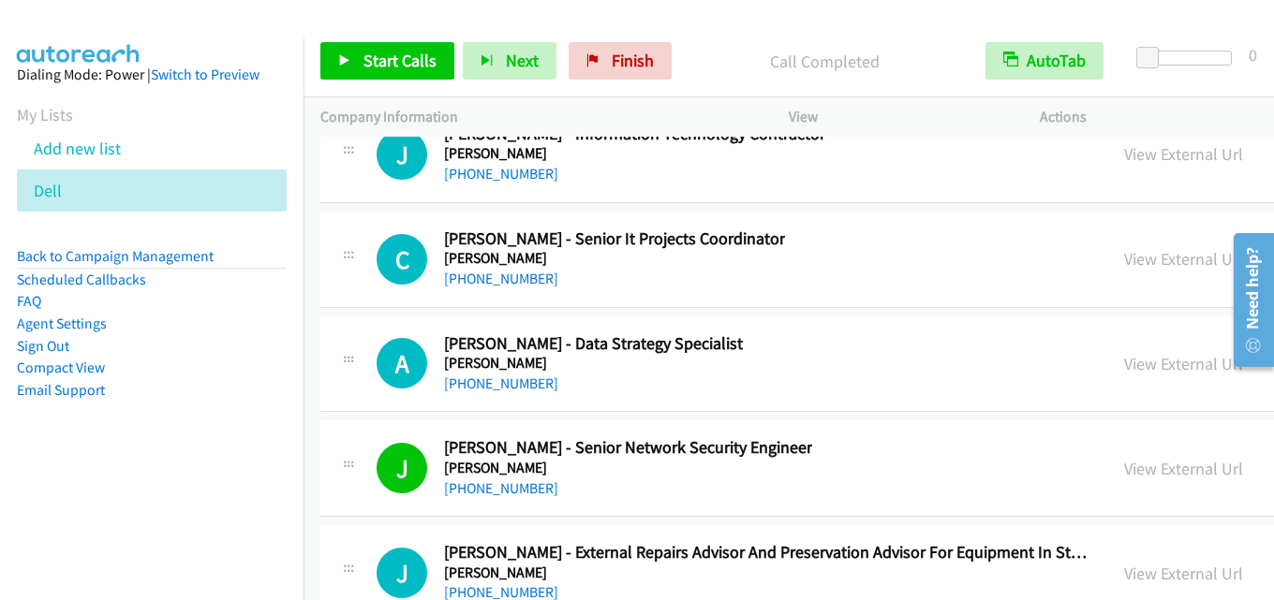
scroll to position [79057, 0]
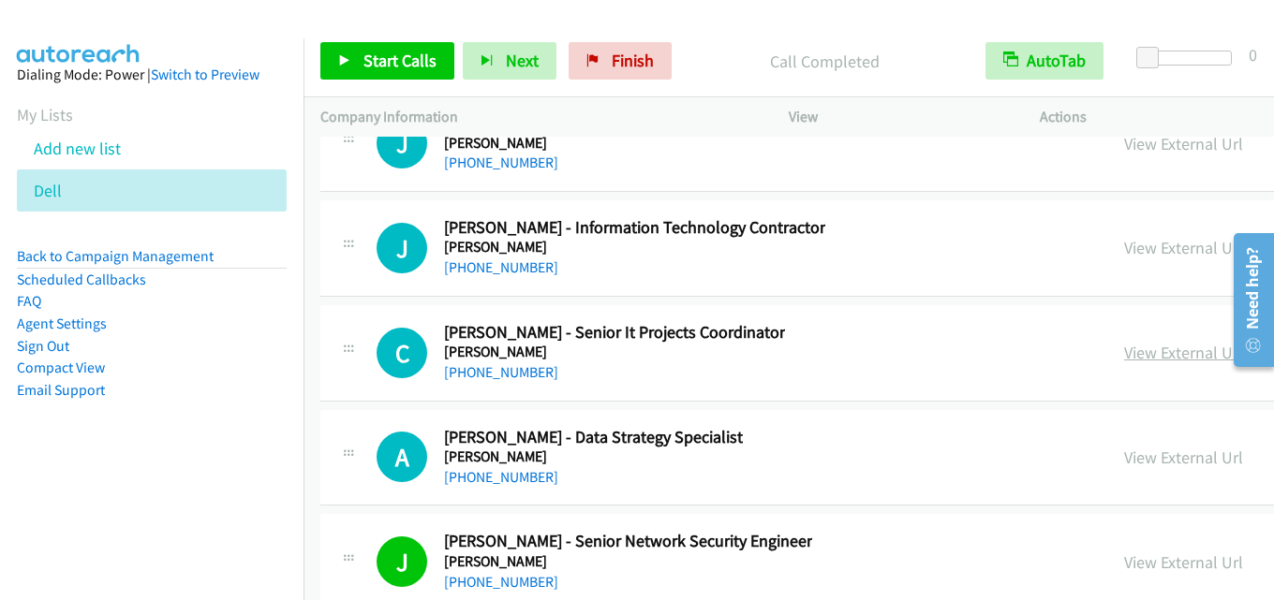
click at [1125, 348] on link "View External Url" at bounding box center [1183, 353] width 119 height 22
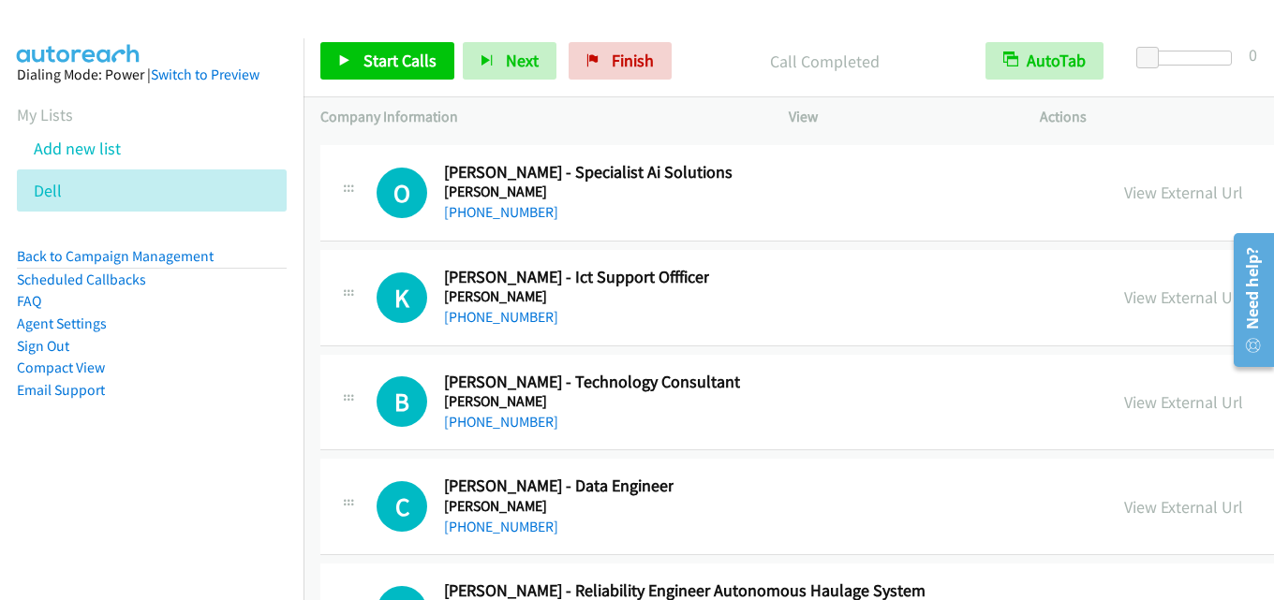
scroll to position [78495, 0]
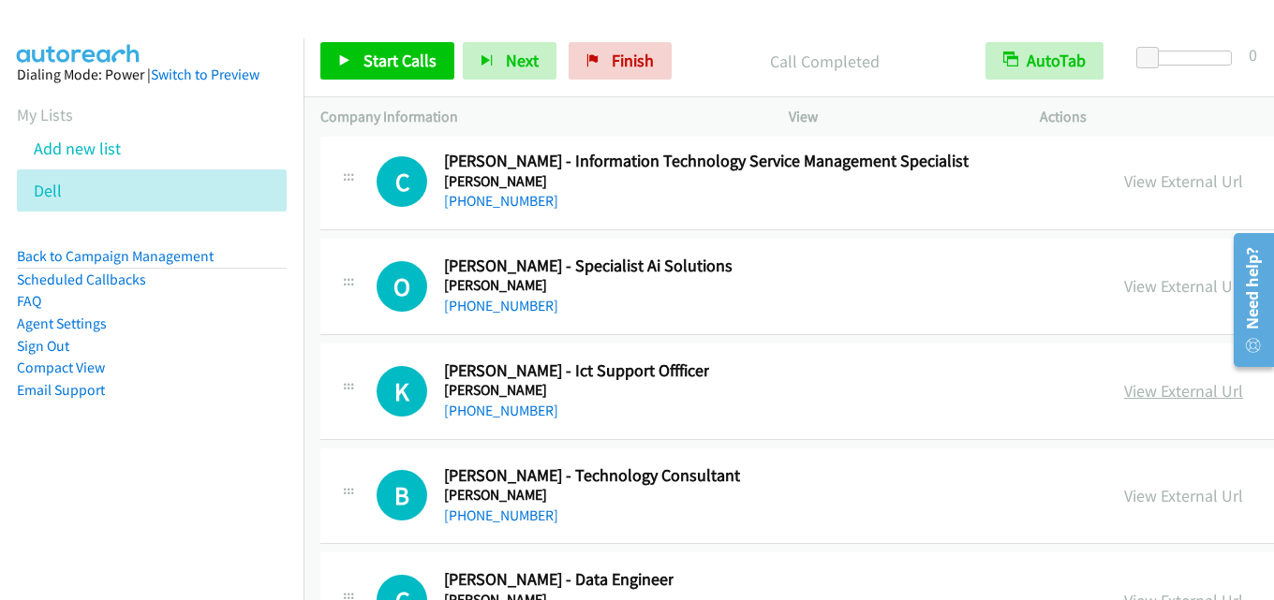
click at [1124, 402] on link "View External Url" at bounding box center [1183, 391] width 119 height 22
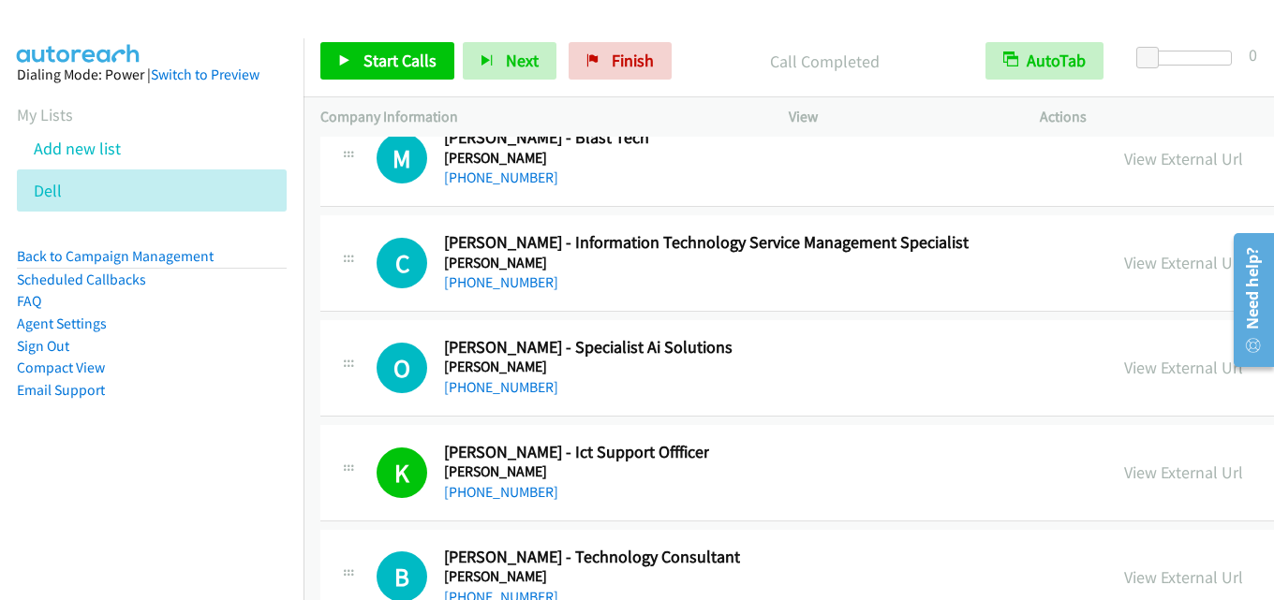
scroll to position [78402, 0]
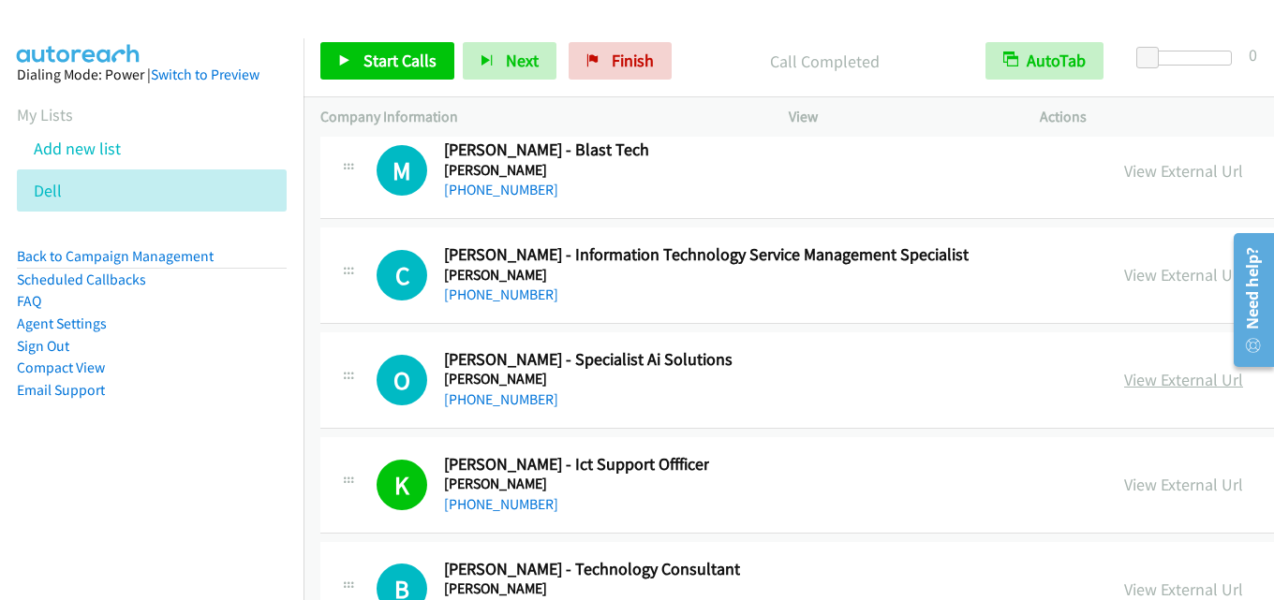
click at [1126, 379] on link "View External Url" at bounding box center [1183, 380] width 119 height 22
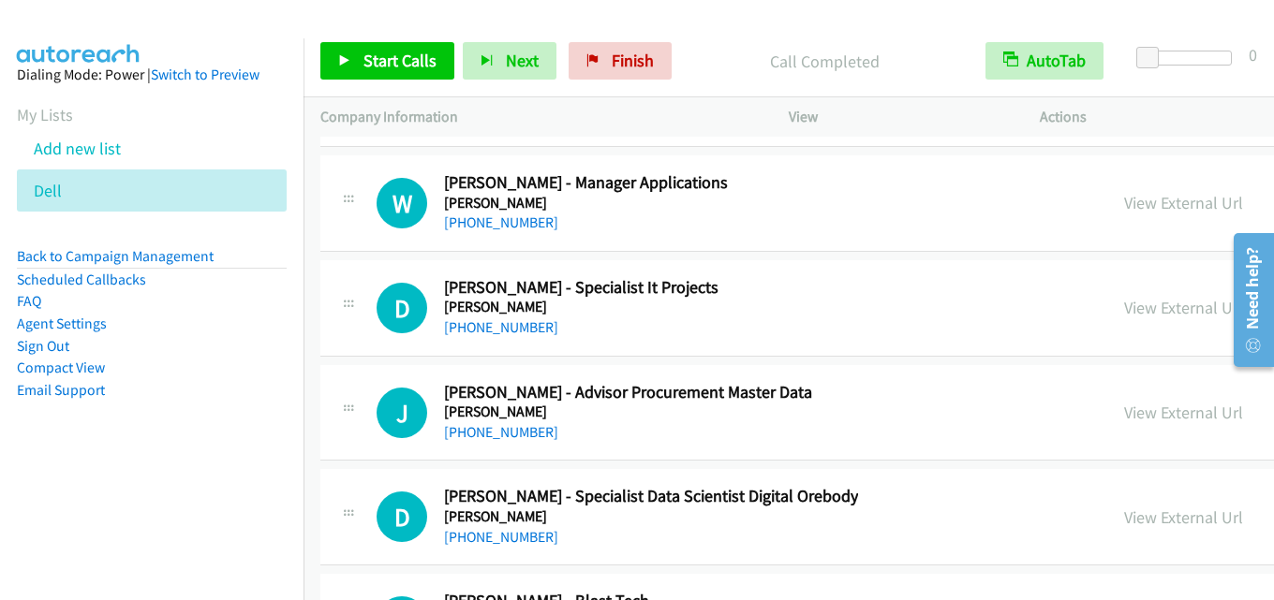
scroll to position [77934, 0]
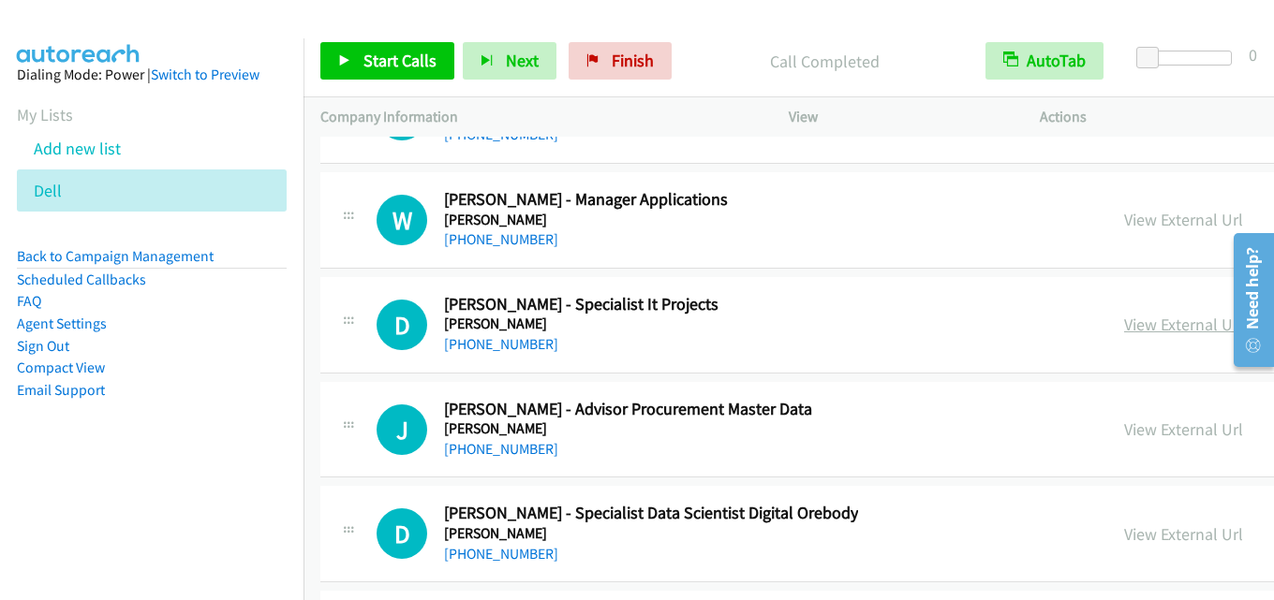
click at [1124, 324] on link "View External Url" at bounding box center [1183, 325] width 119 height 22
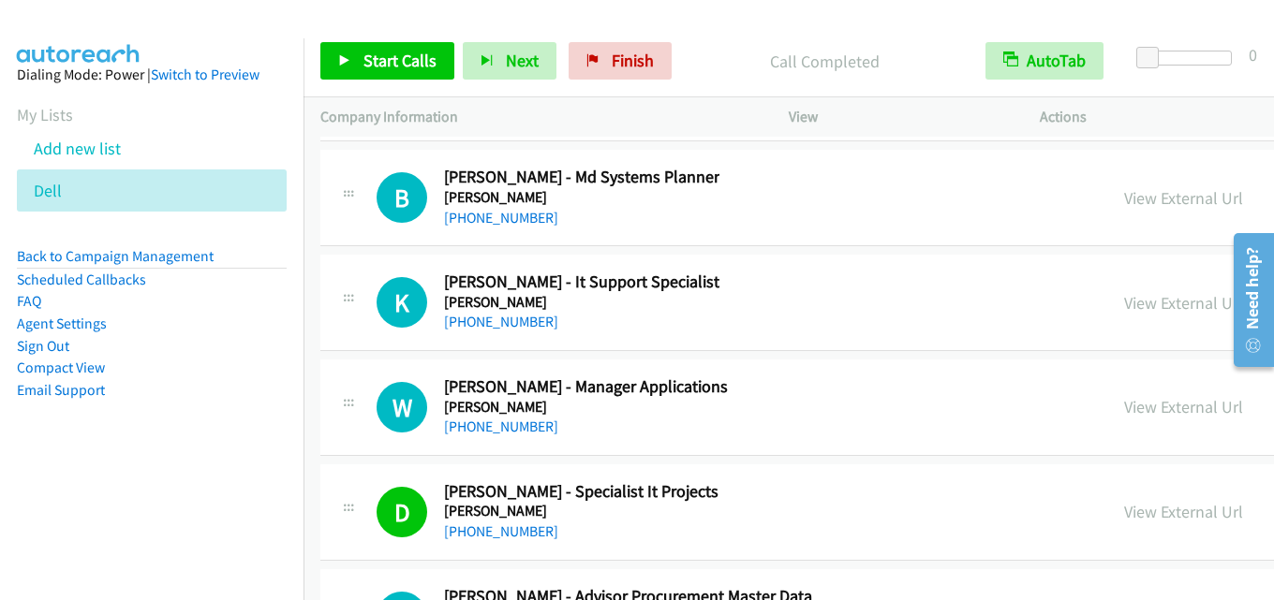
scroll to position [77653, 0]
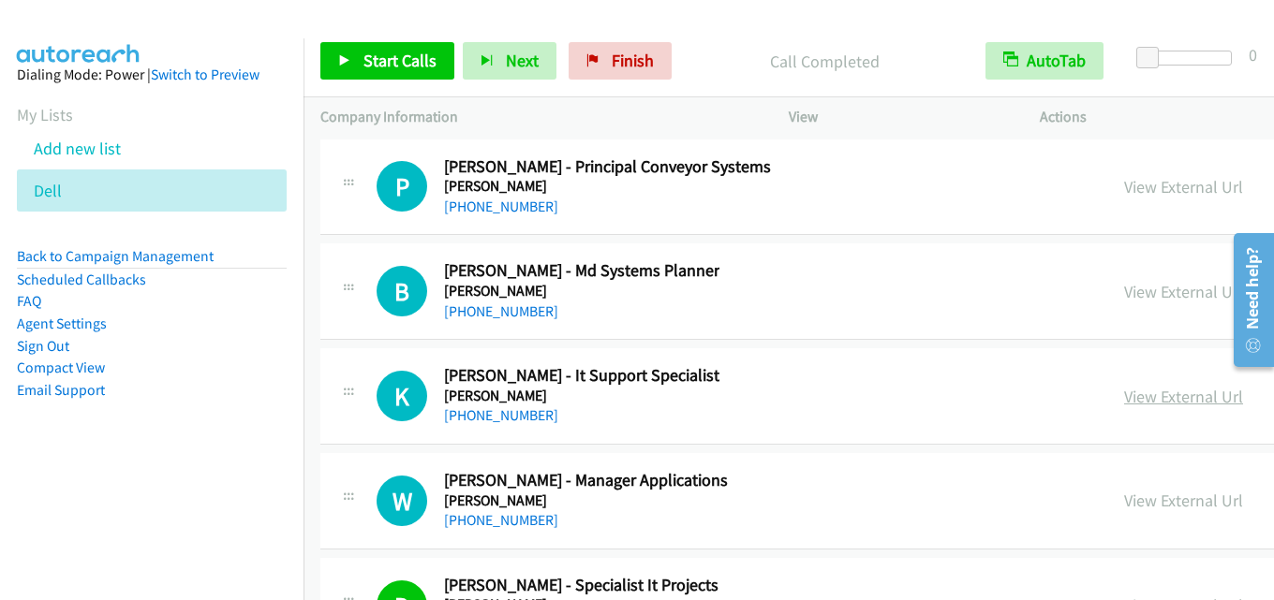
click at [1132, 394] on link "View External Url" at bounding box center [1183, 397] width 119 height 22
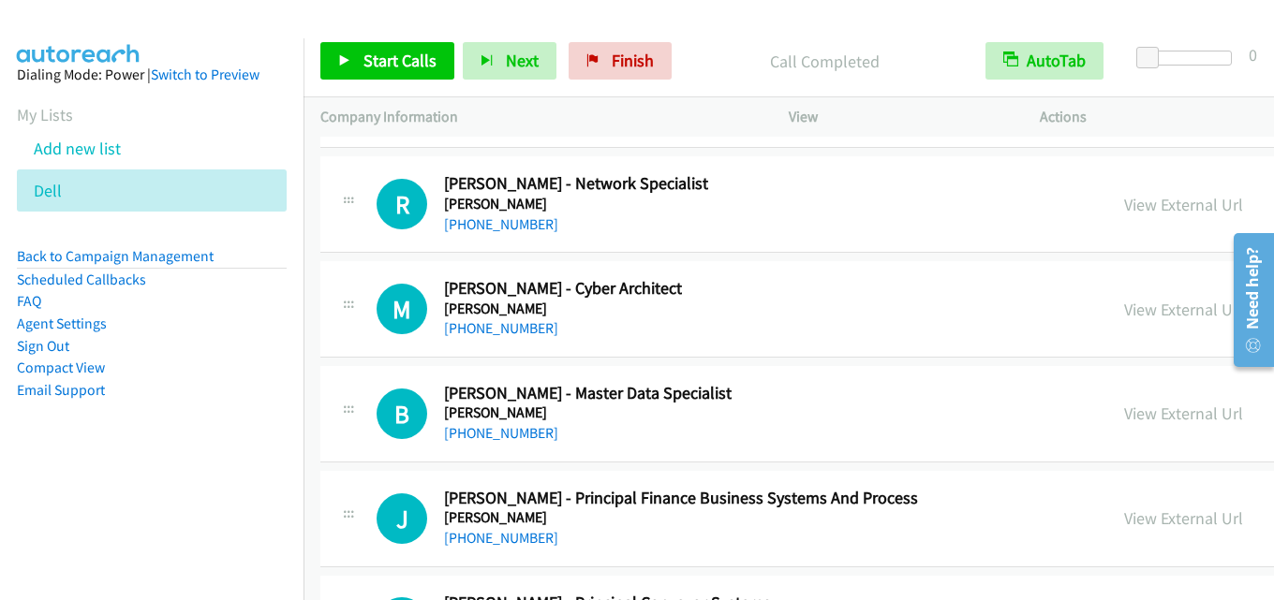
scroll to position [77184, 0]
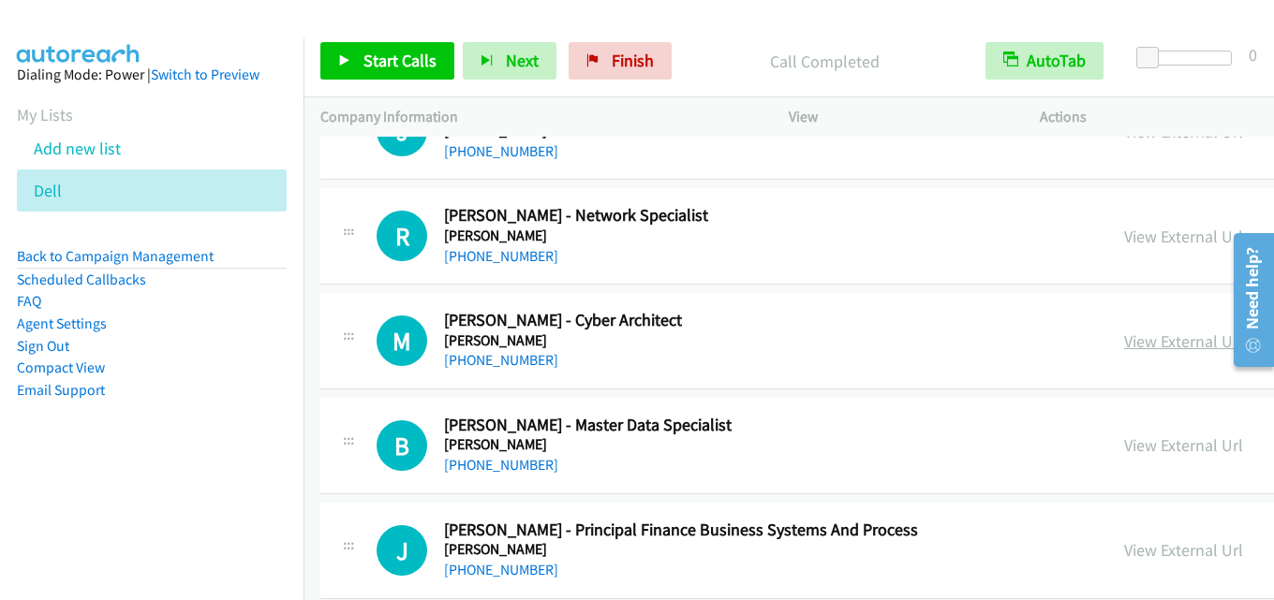
click at [1124, 347] on link "View External Url" at bounding box center [1183, 342] width 119 height 22
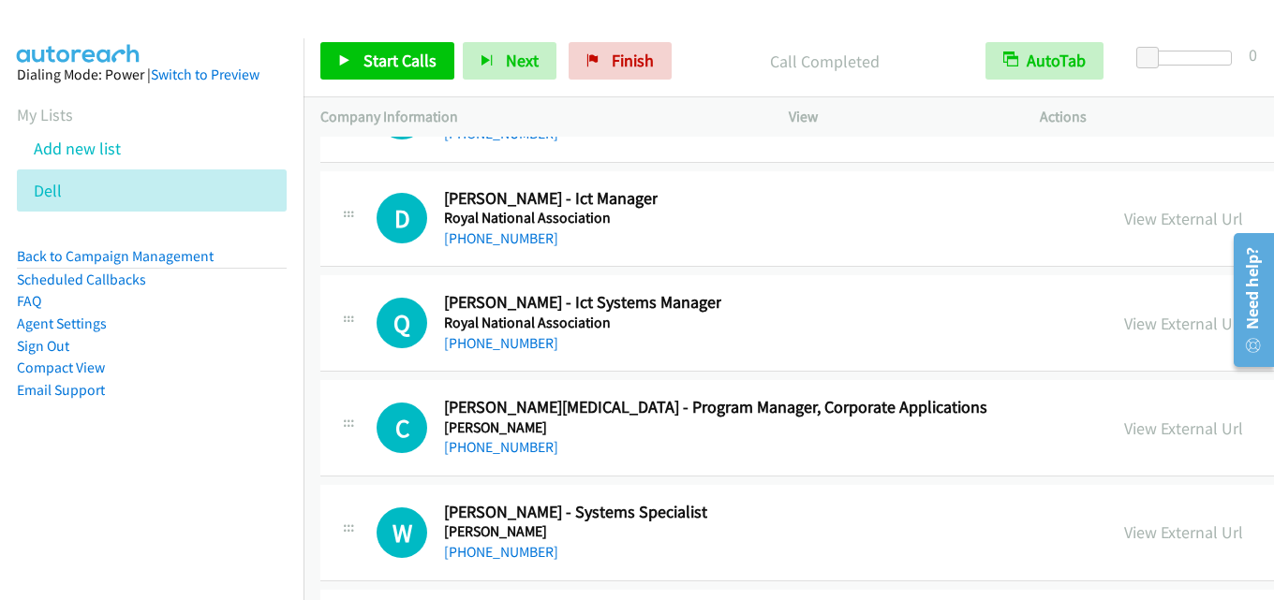
scroll to position [75405, 0]
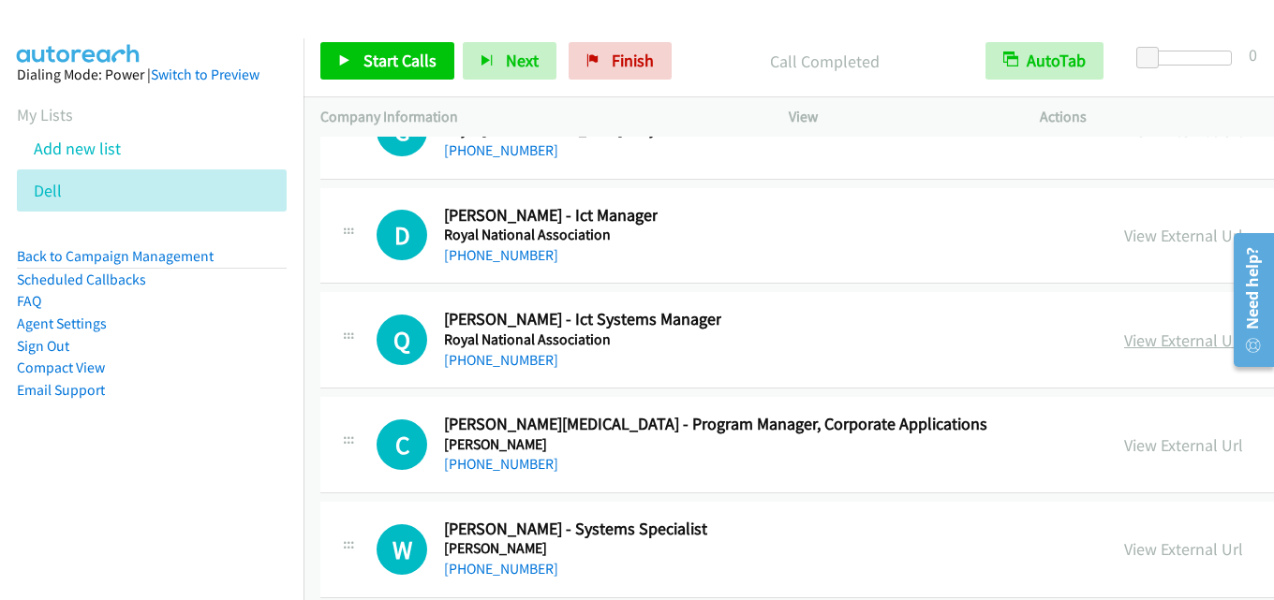
click at [1124, 339] on link "View External Url" at bounding box center [1183, 341] width 119 height 22
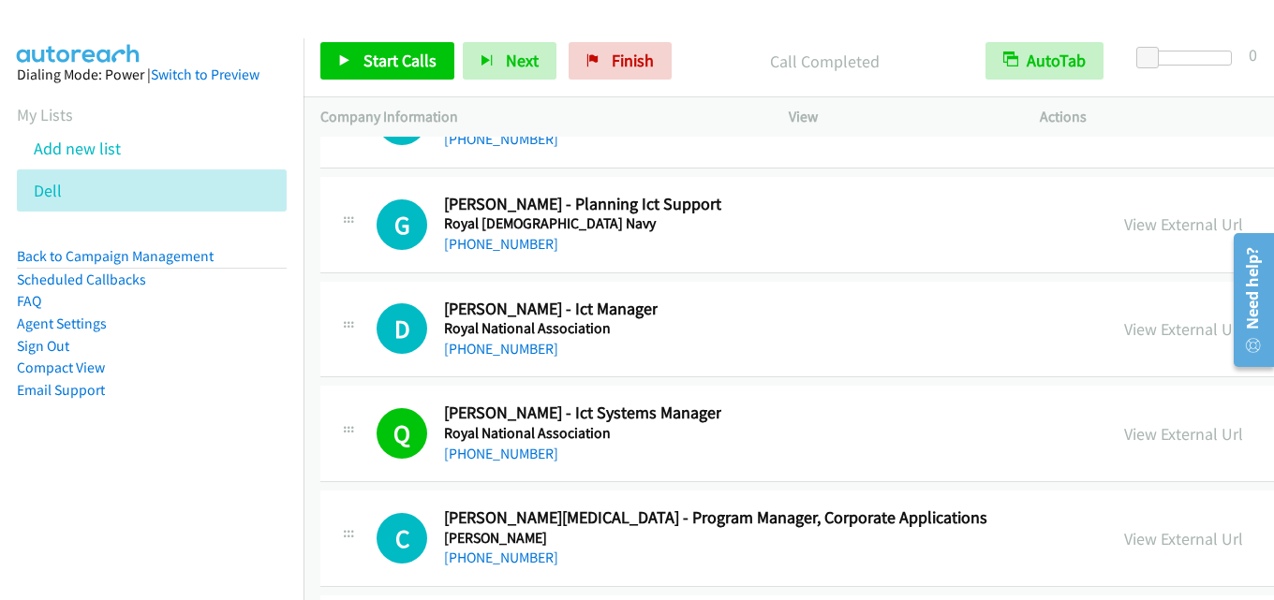
scroll to position [75218, 0]
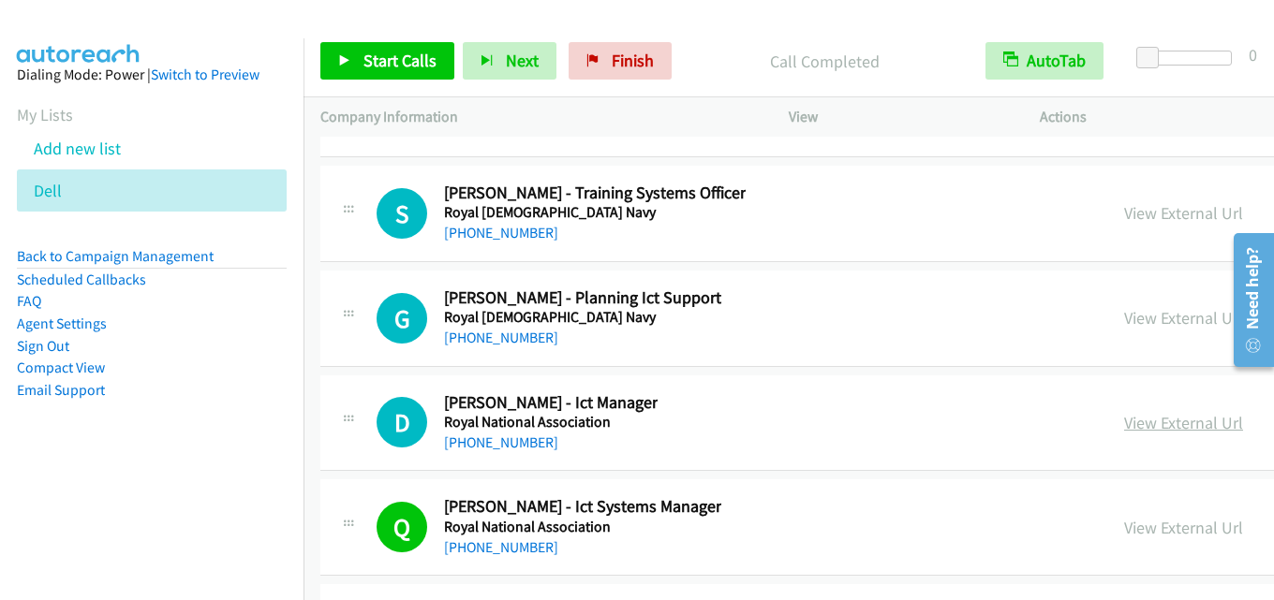
click at [1124, 423] on link "View External Url" at bounding box center [1183, 423] width 119 height 22
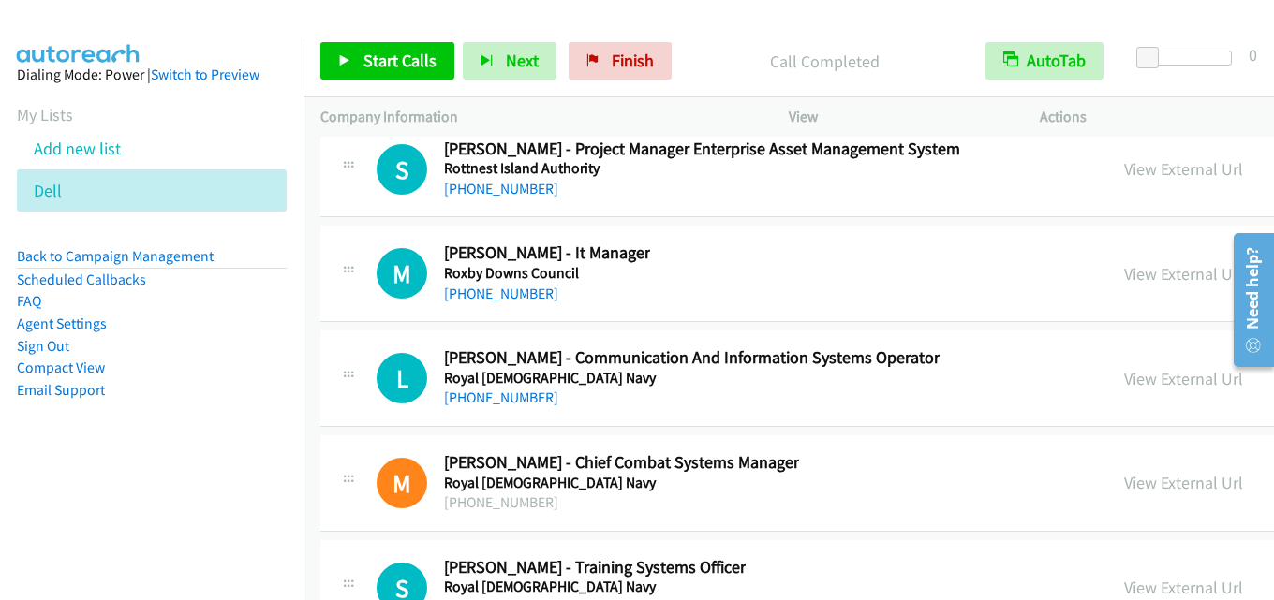
scroll to position [74750, 0]
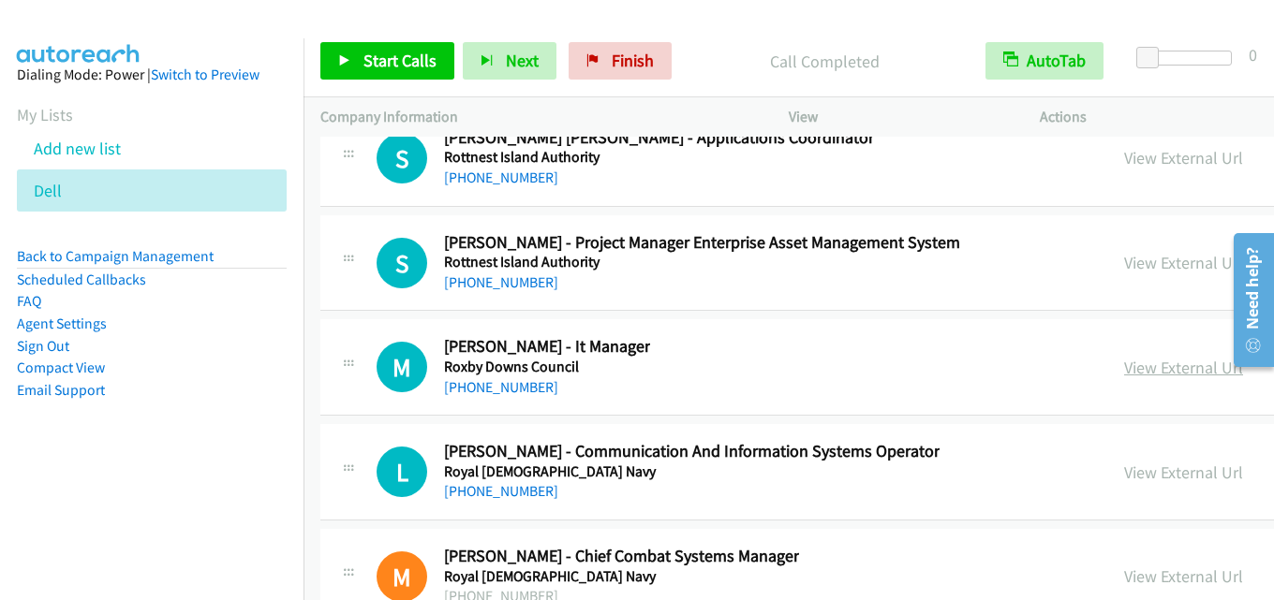
click at [1124, 371] on link "View External Url" at bounding box center [1183, 368] width 119 height 22
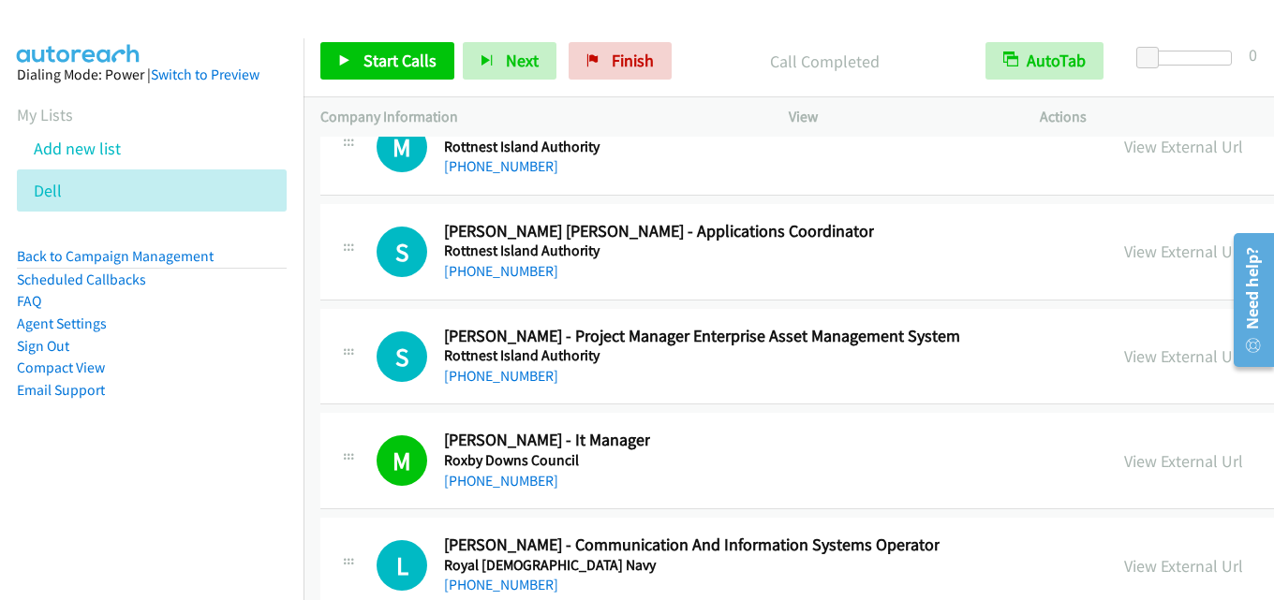
scroll to position [74562, 0]
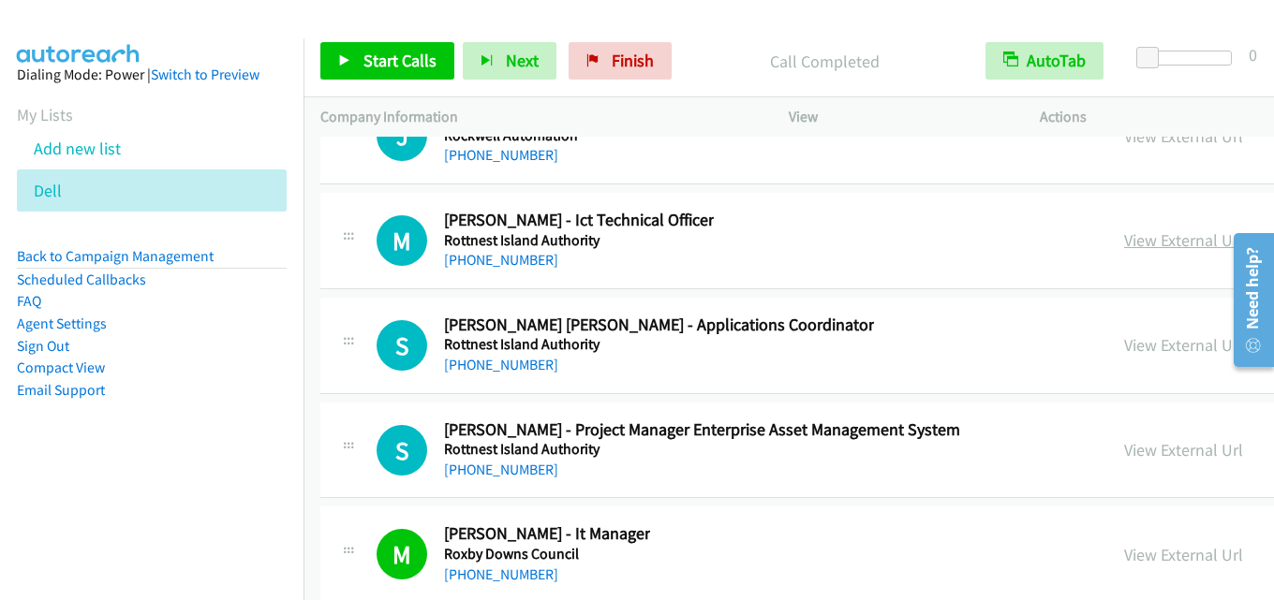
click at [1128, 243] on link "View External Url" at bounding box center [1183, 240] width 119 height 22
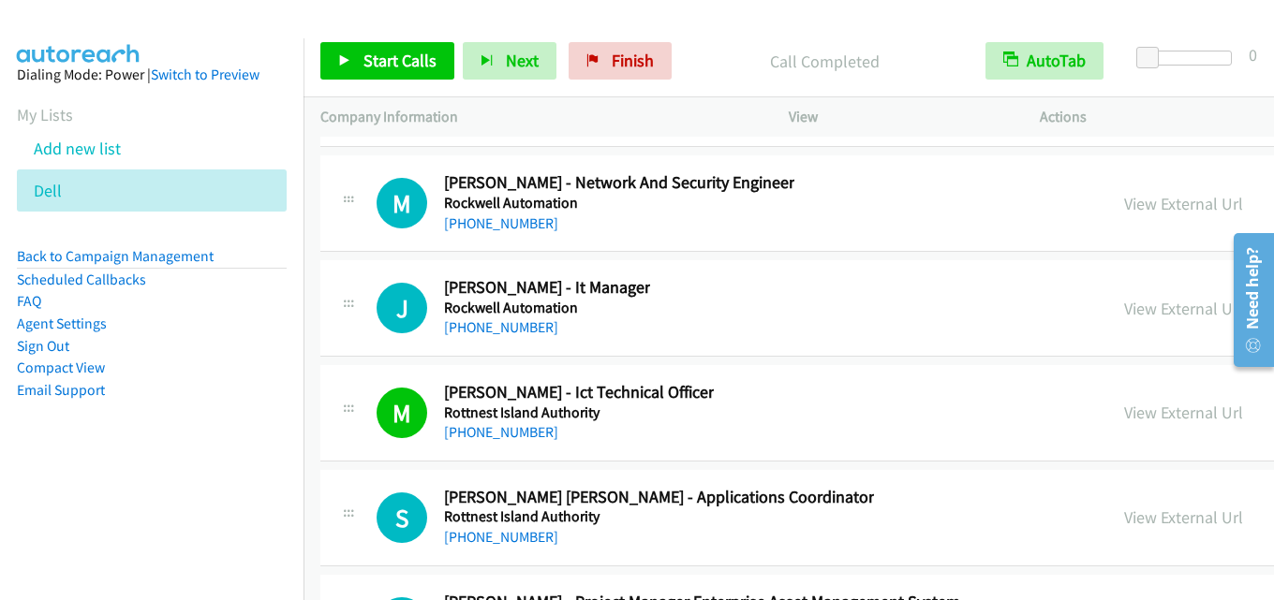
scroll to position [74375, 0]
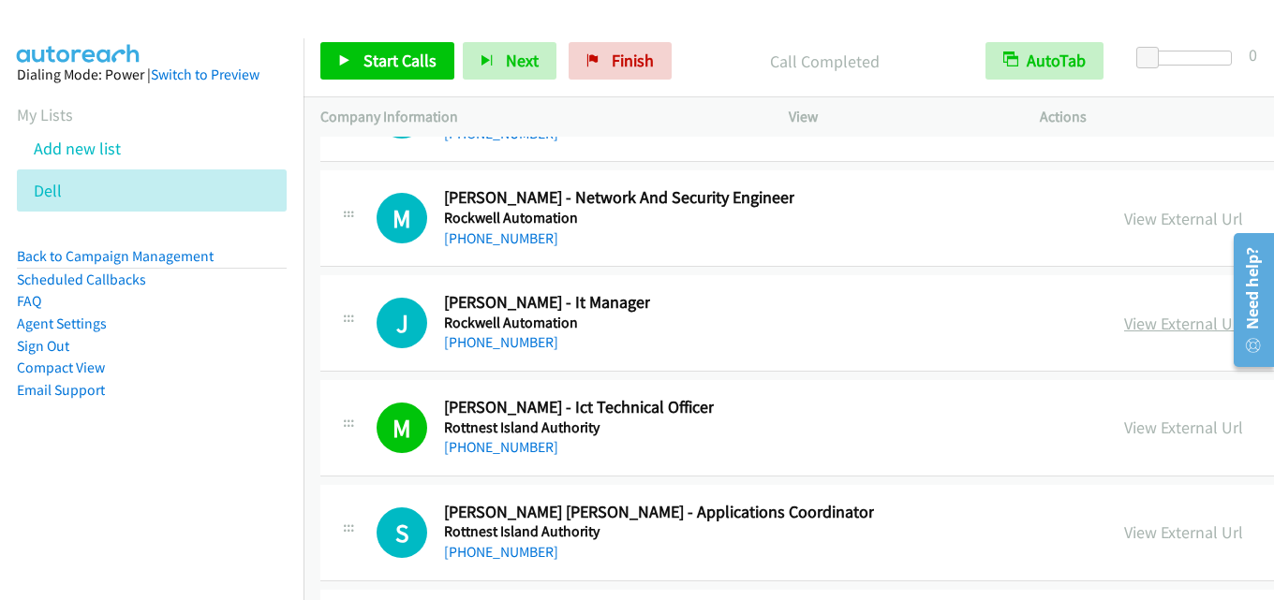
click at [1127, 317] on link "View External Url" at bounding box center [1183, 324] width 119 height 22
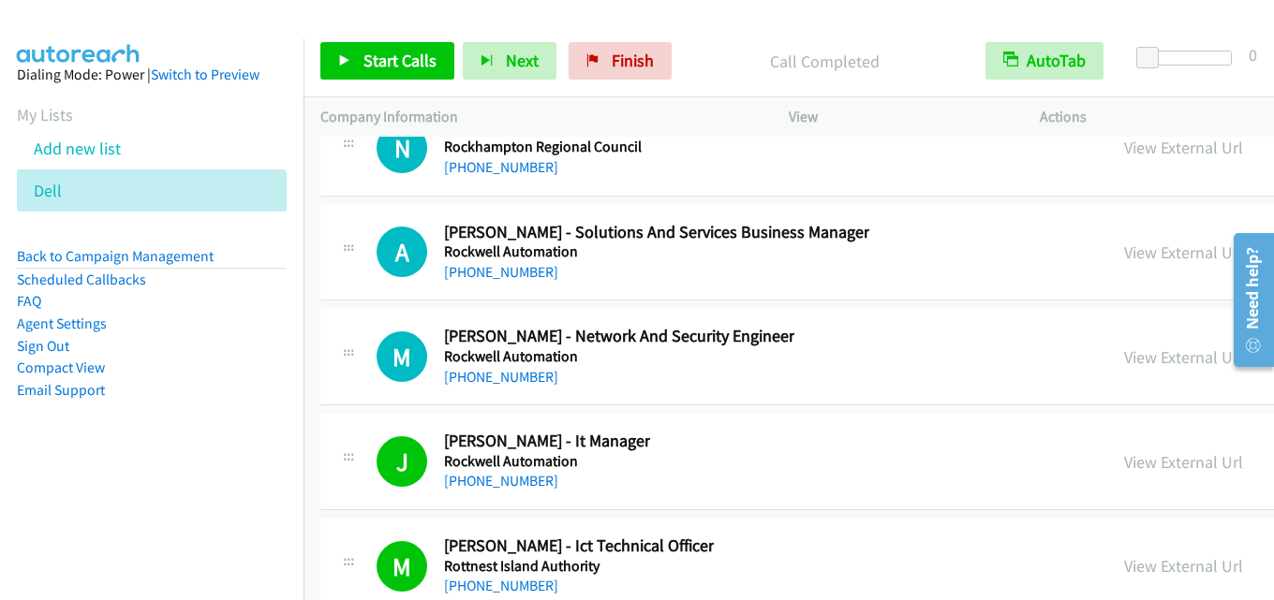
scroll to position [74188, 0]
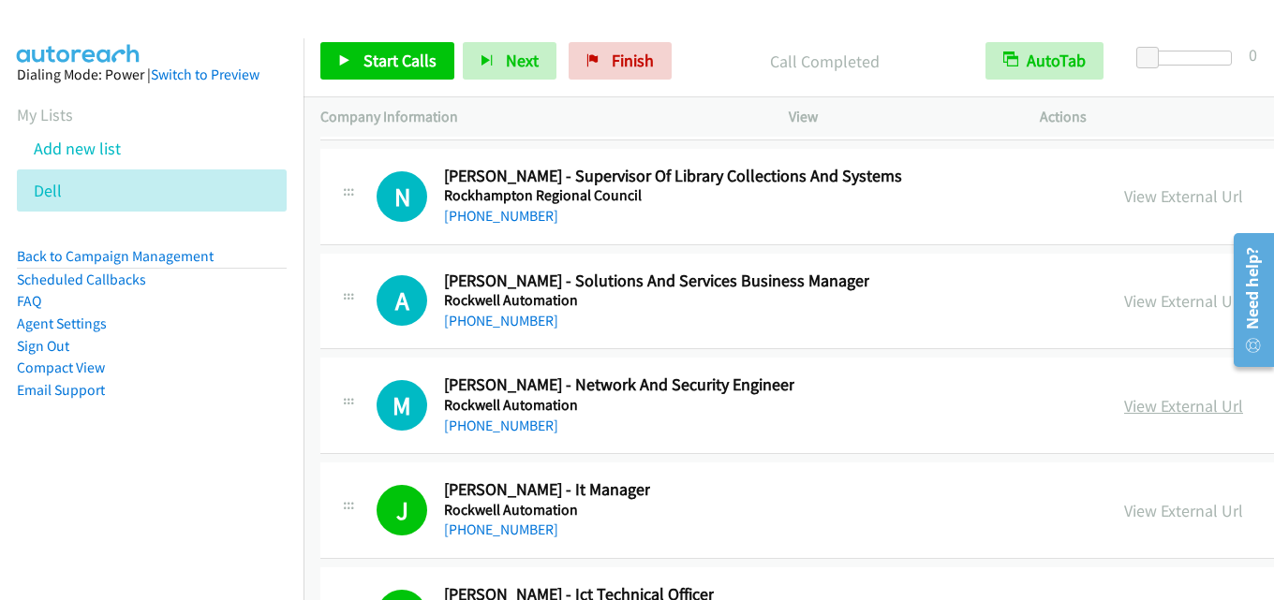
click at [1124, 403] on link "View External Url" at bounding box center [1183, 406] width 119 height 22
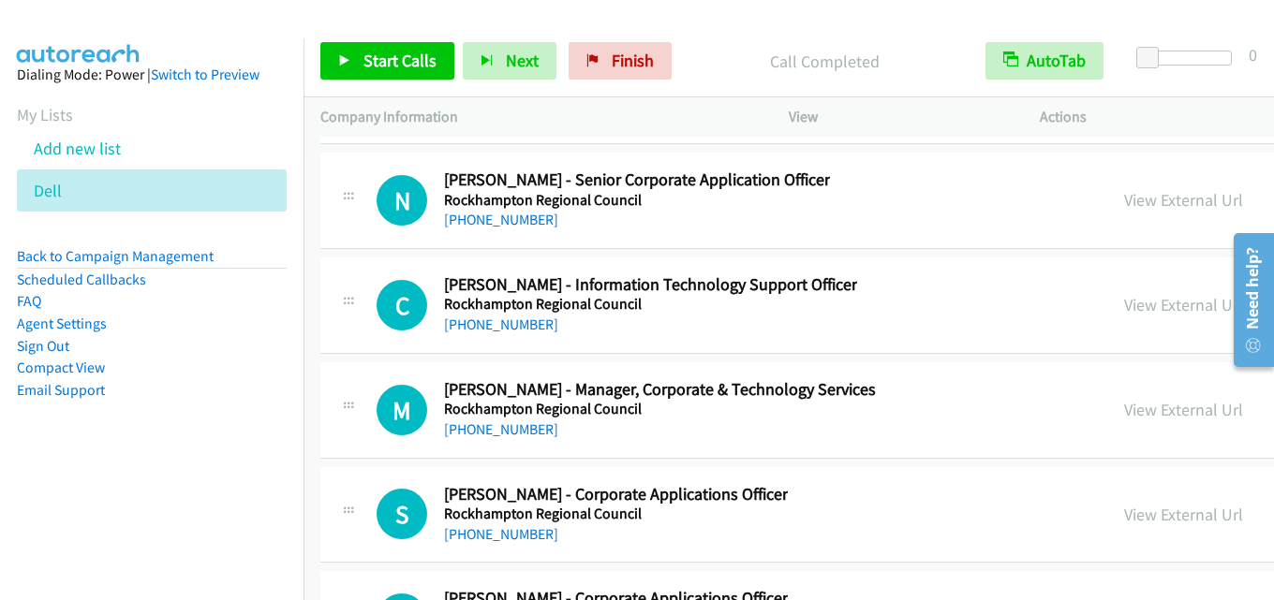
scroll to position [73438, 0]
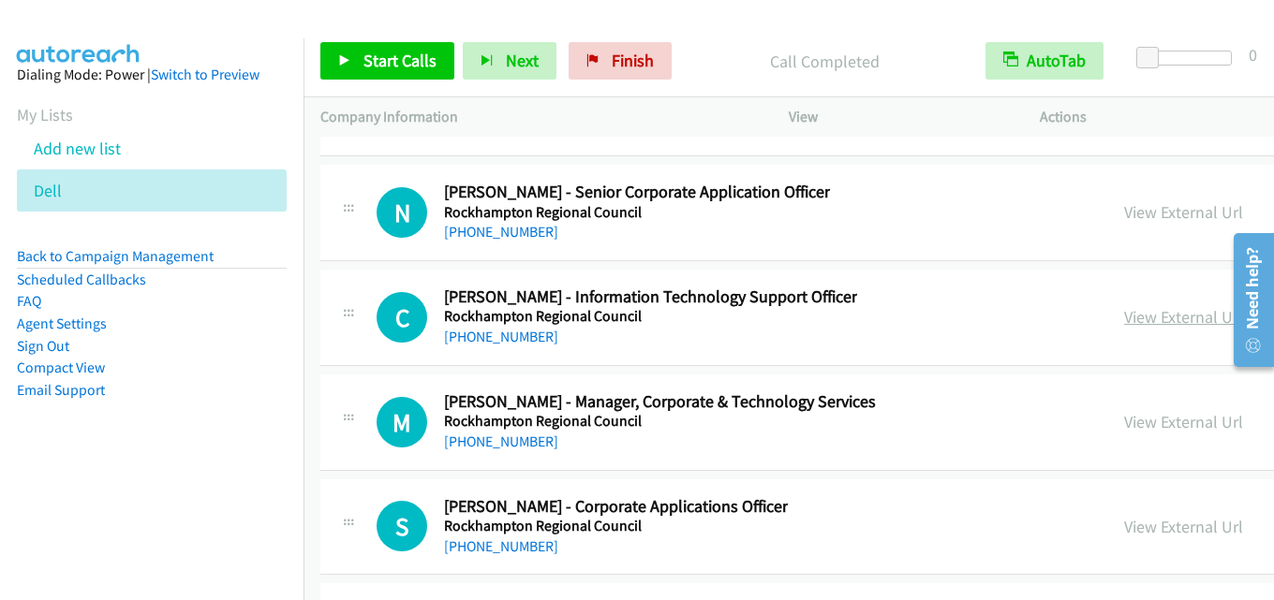
click at [1124, 320] on link "View External Url" at bounding box center [1183, 317] width 119 height 22
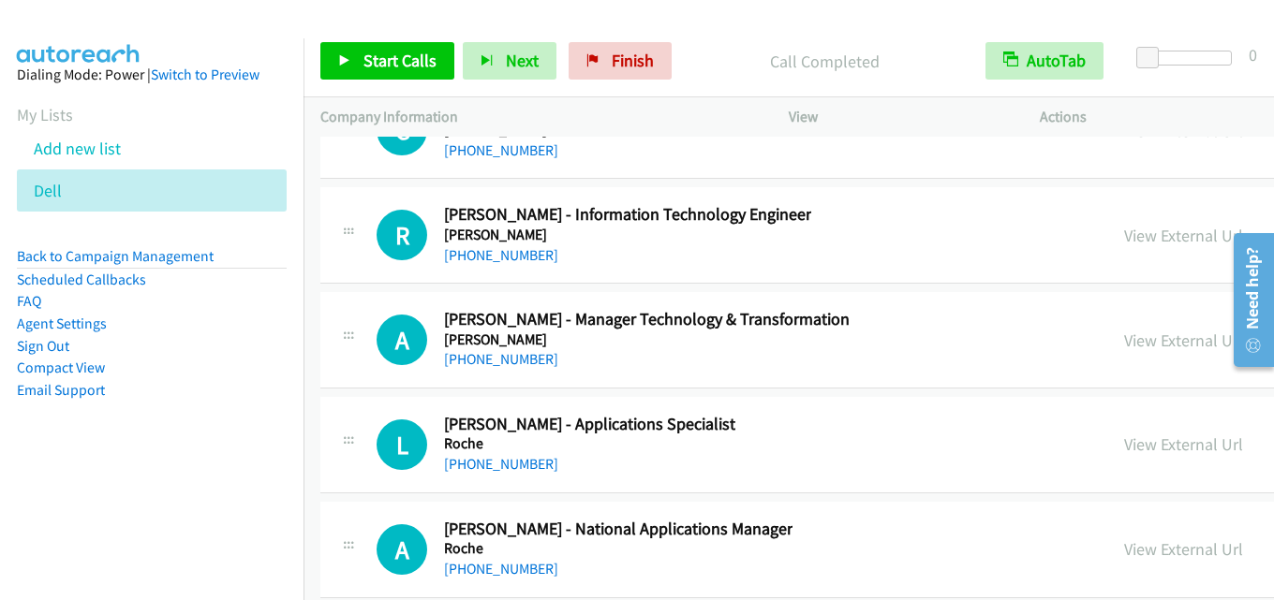
scroll to position [72127, 0]
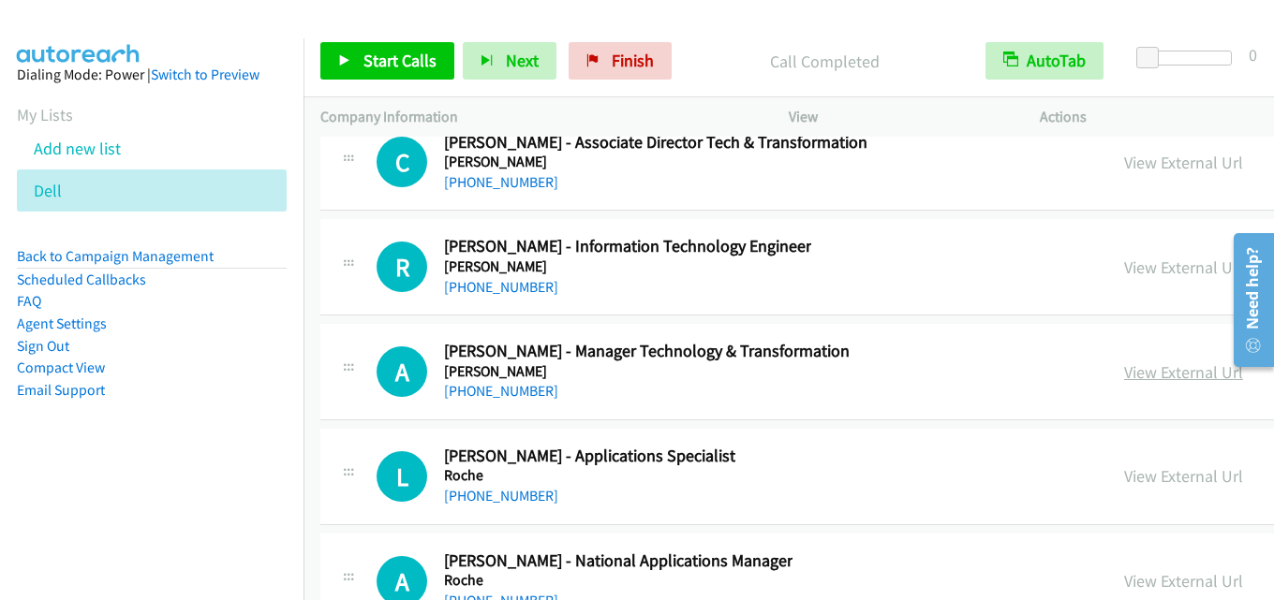
click at [1124, 374] on link "View External Url" at bounding box center [1183, 372] width 119 height 22
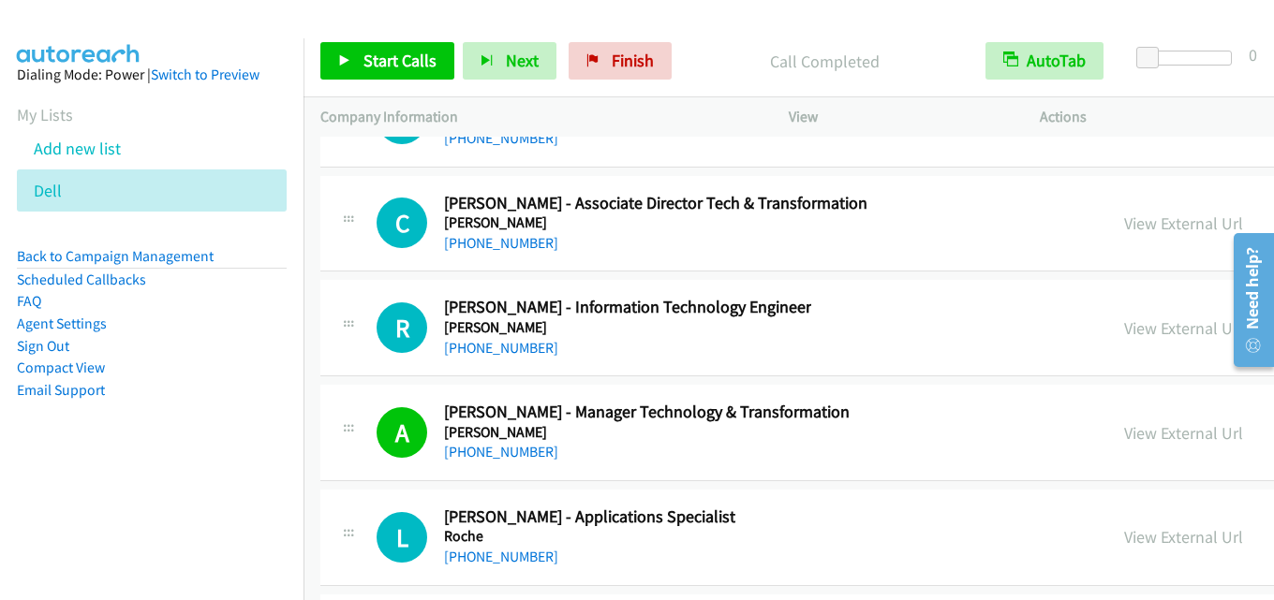
scroll to position [72034, 0]
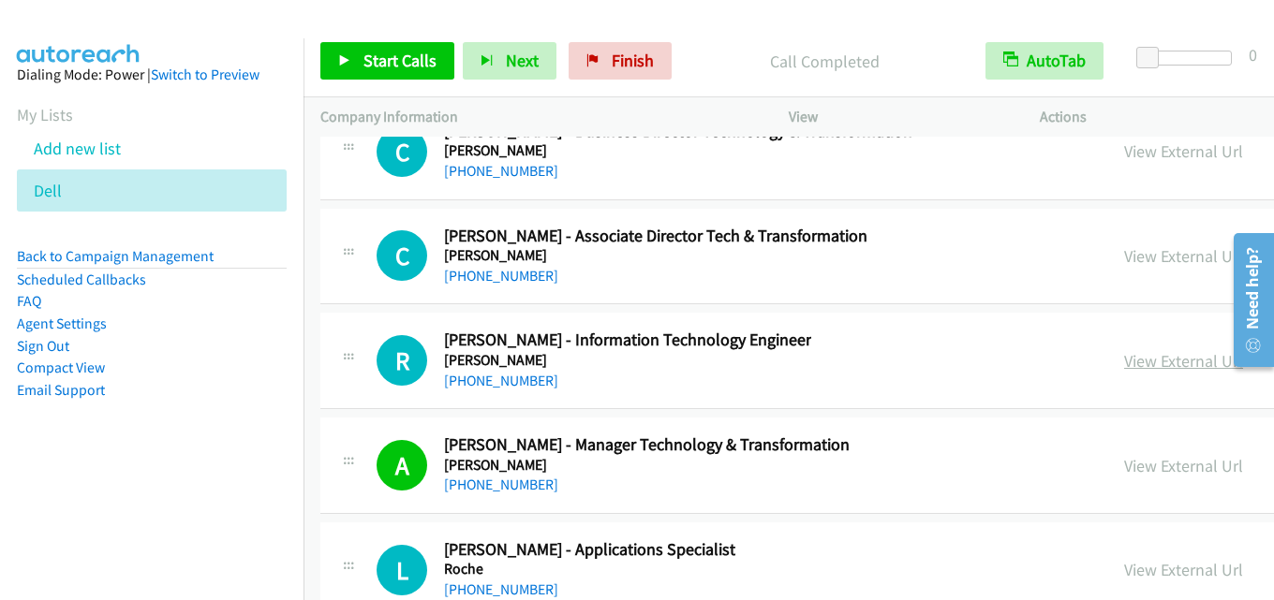
click at [1124, 352] on link "View External Url" at bounding box center [1183, 361] width 119 height 22
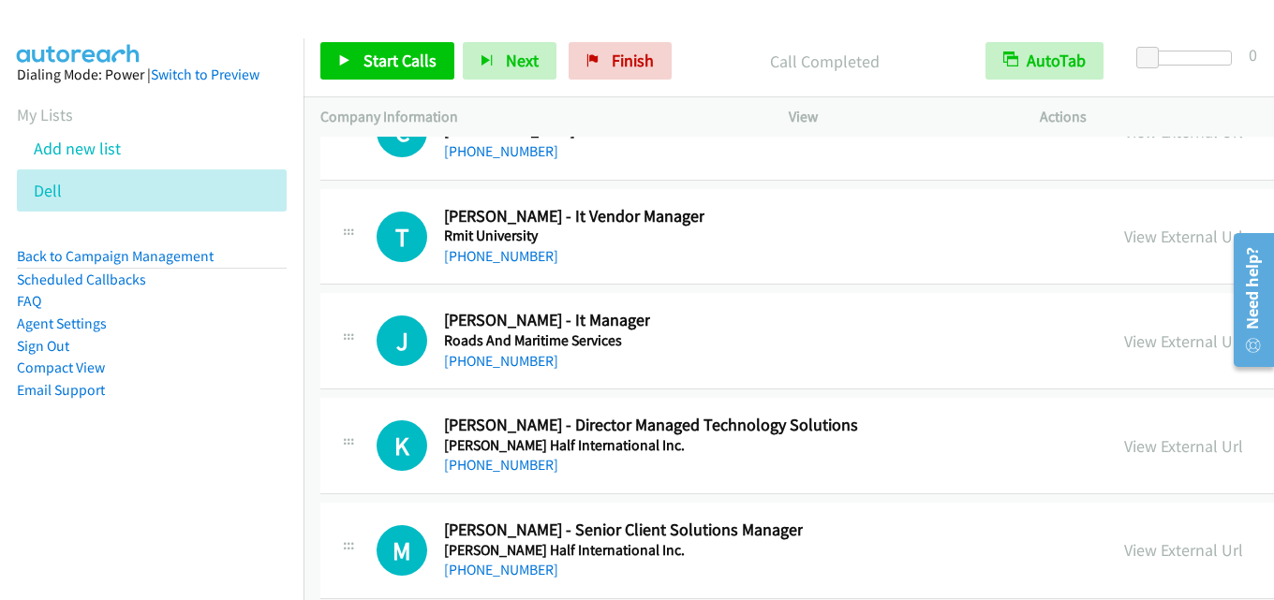
scroll to position [71378, 0]
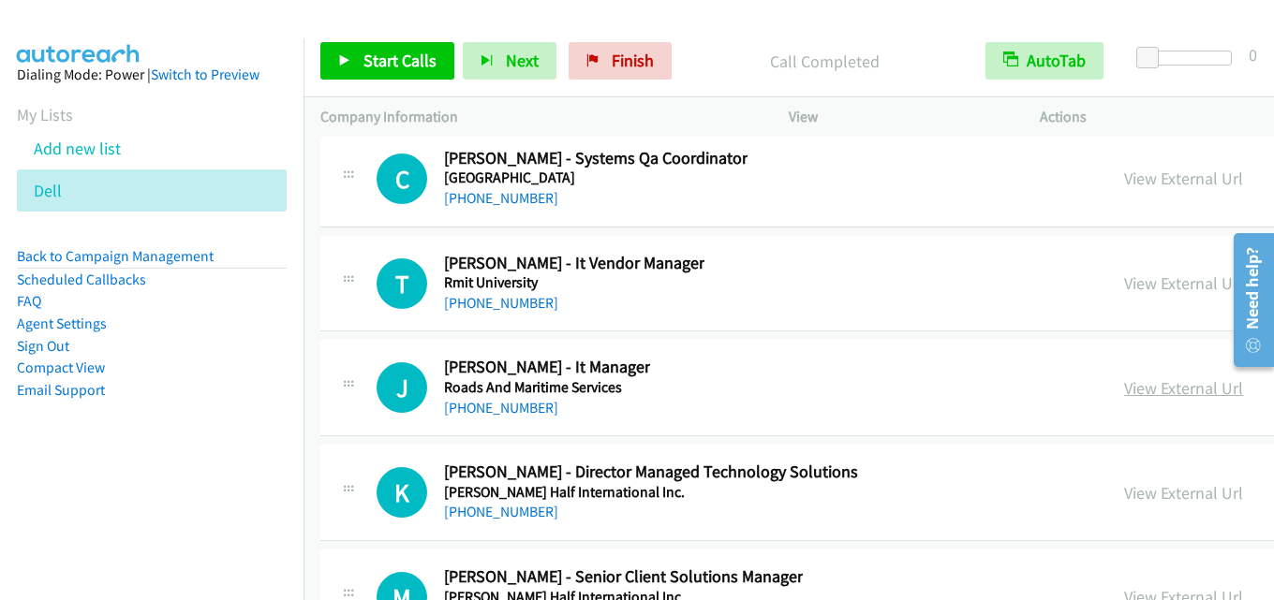
click at [1124, 391] on link "View External Url" at bounding box center [1183, 388] width 119 height 22
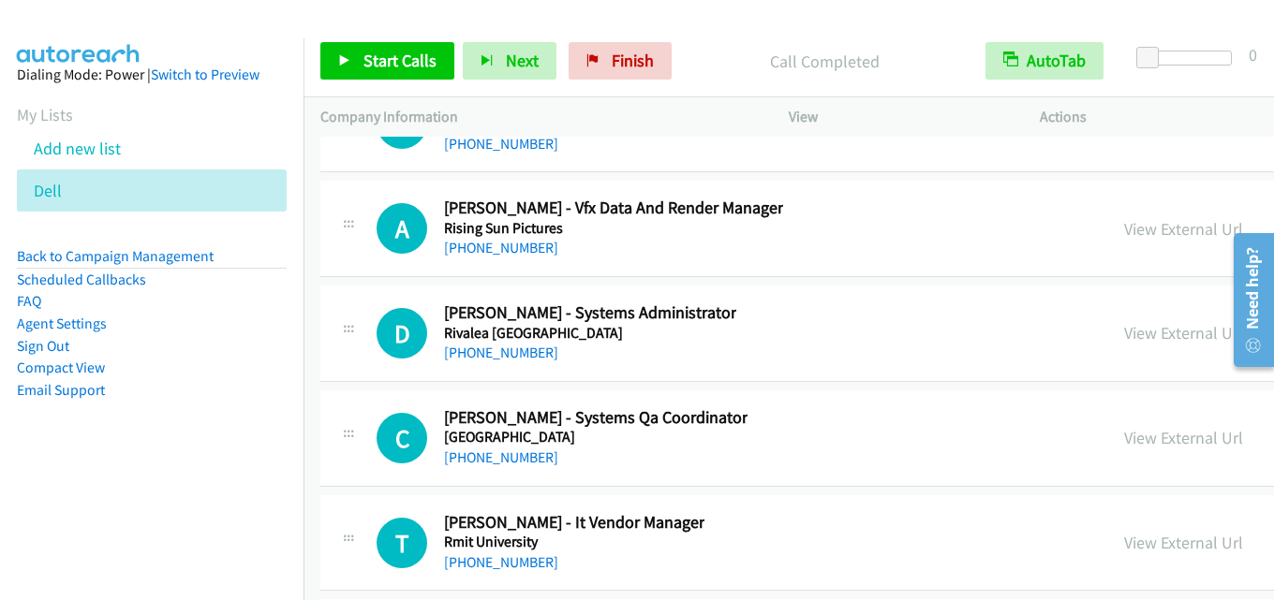
scroll to position [71097, 0]
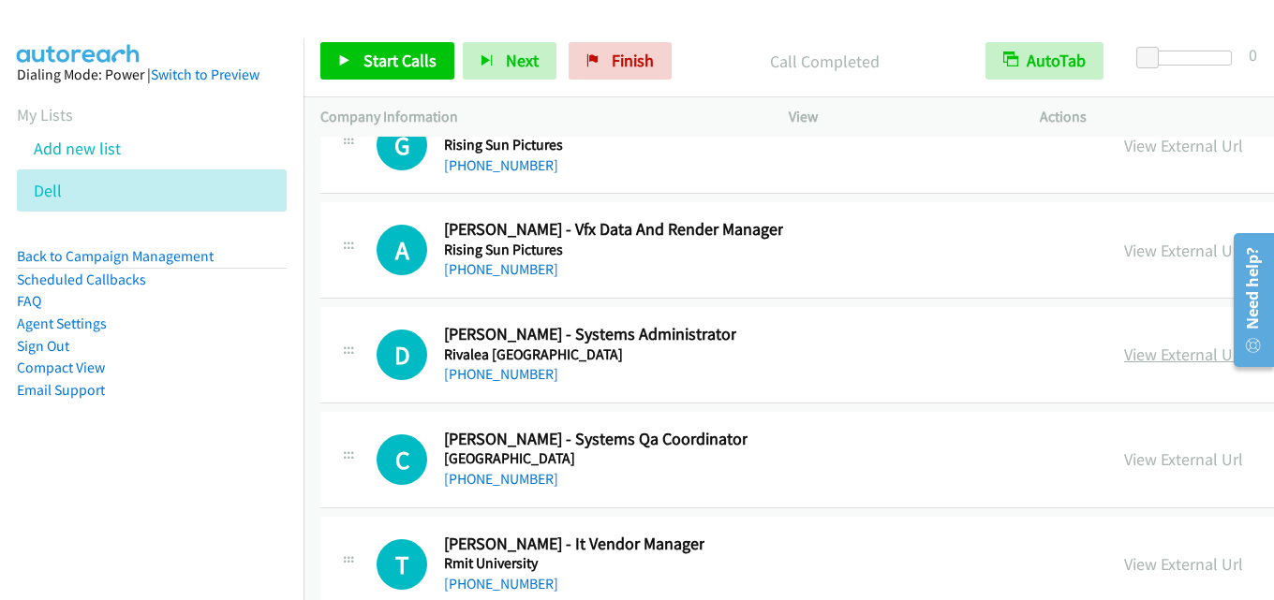
click at [1124, 348] on link "View External Url" at bounding box center [1183, 355] width 119 height 22
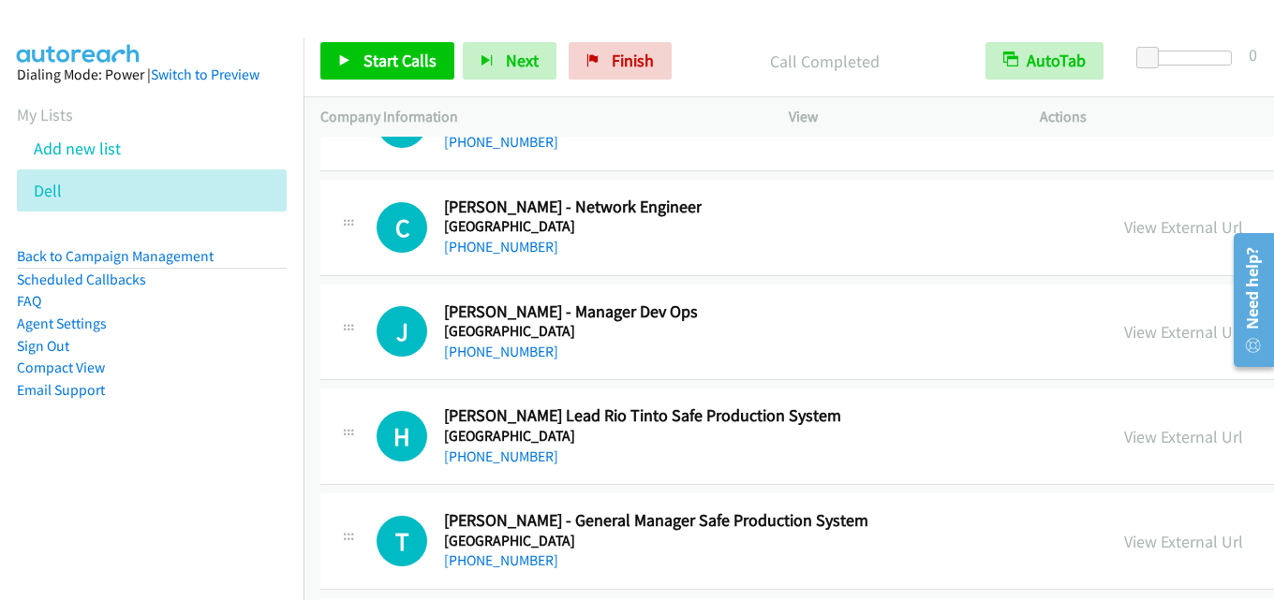
scroll to position [70254, 0]
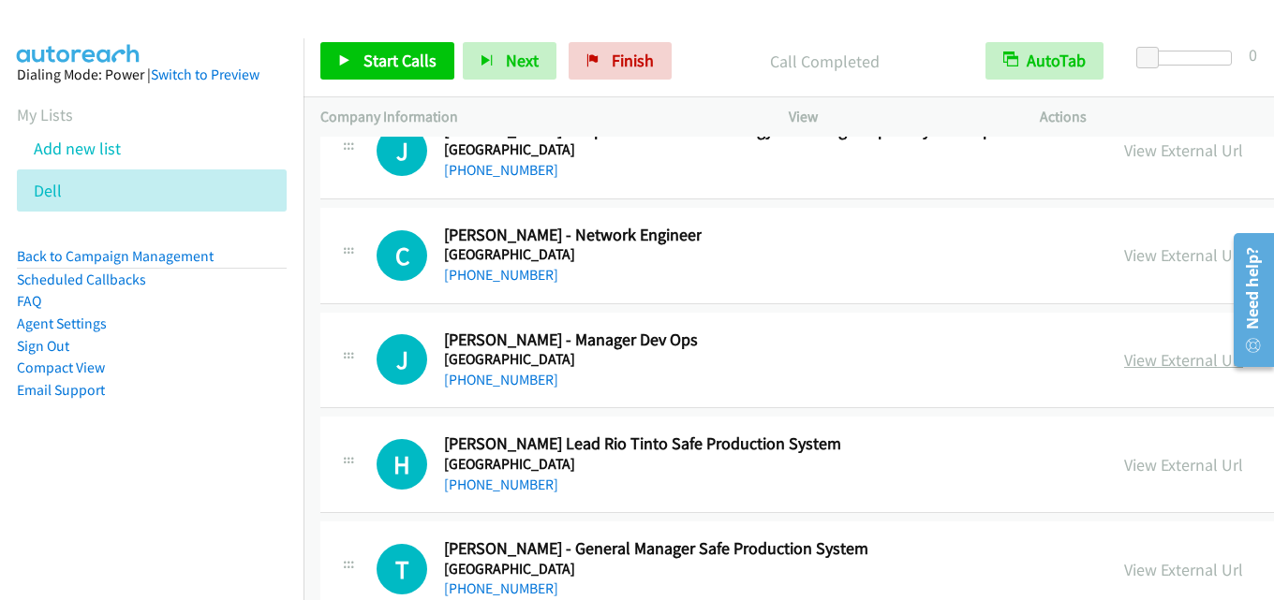
click at [1130, 361] on link "View External Url" at bounding box center [1183, 360] width 119 height 22
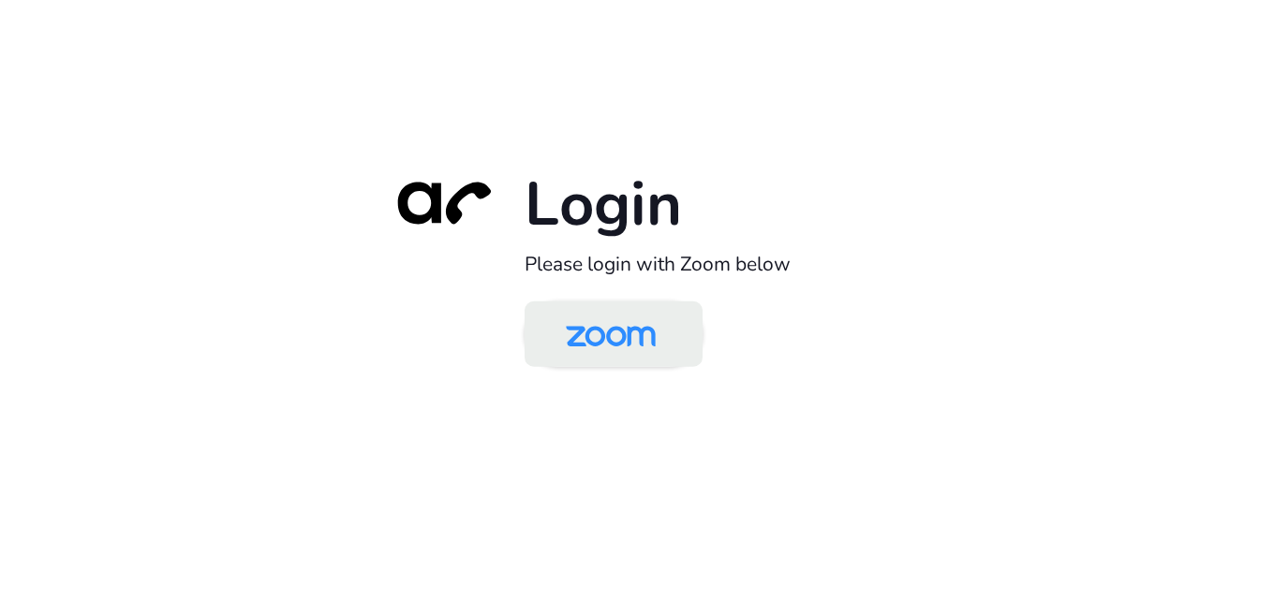
click at [612, 345] on img at bounding box center [610, 335] width 129 height 61
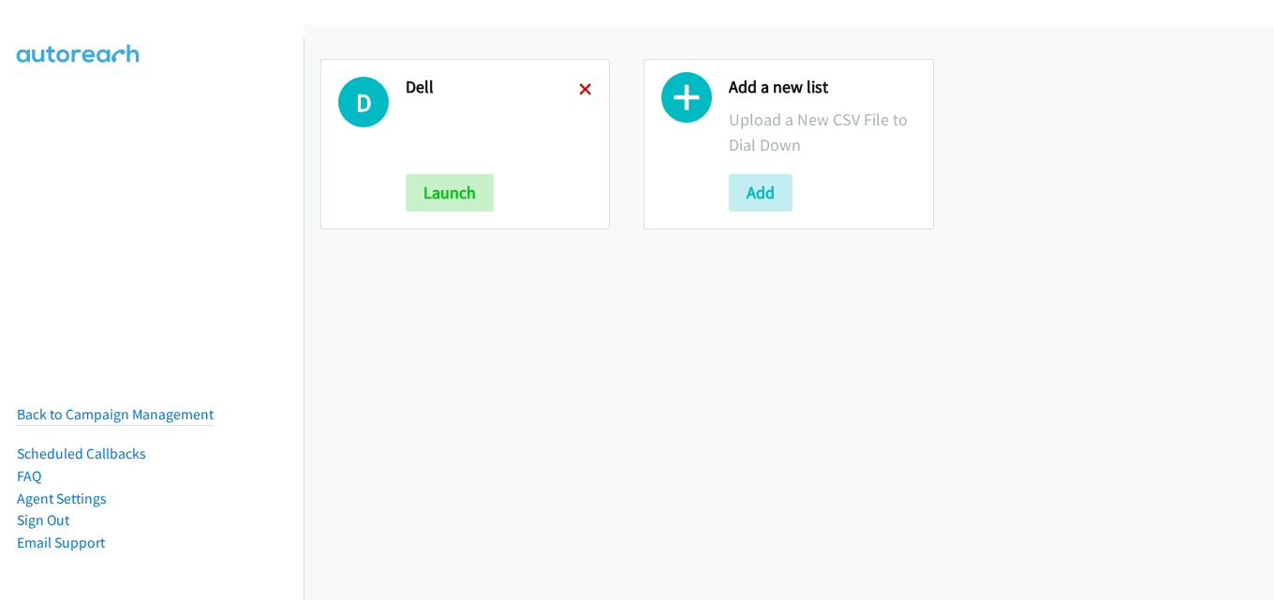
click at [579, 91] on icon at bounding box center [585, 90] width 13 height 13
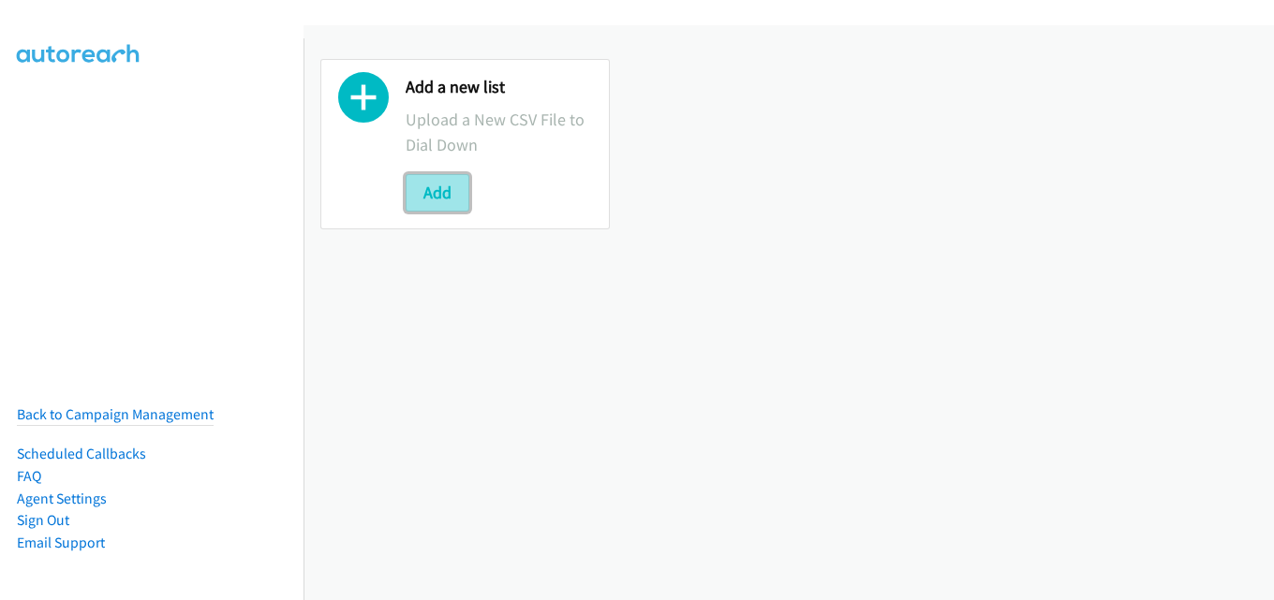
click at [453, 191] on button "Add" at bounding box center [437, 192] width 64 height 37
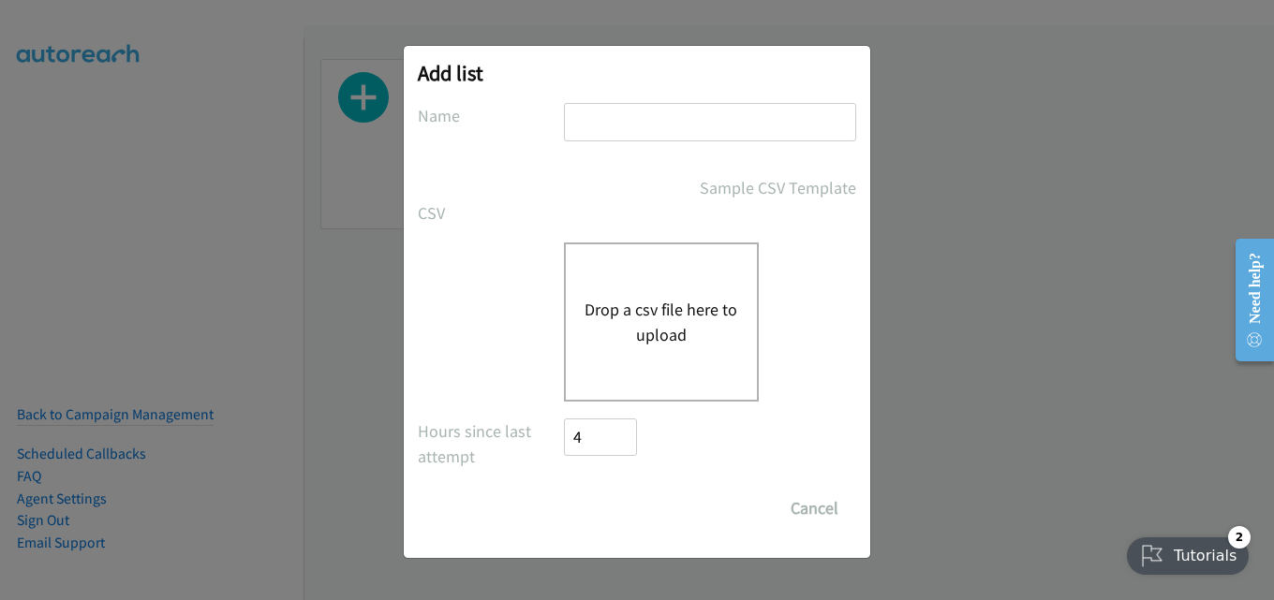
click at [936, 156] on div "Add list No phone fields were returned for that Report or List View Please uplo…" at bounding box center [637, 308] width 1274 height 583
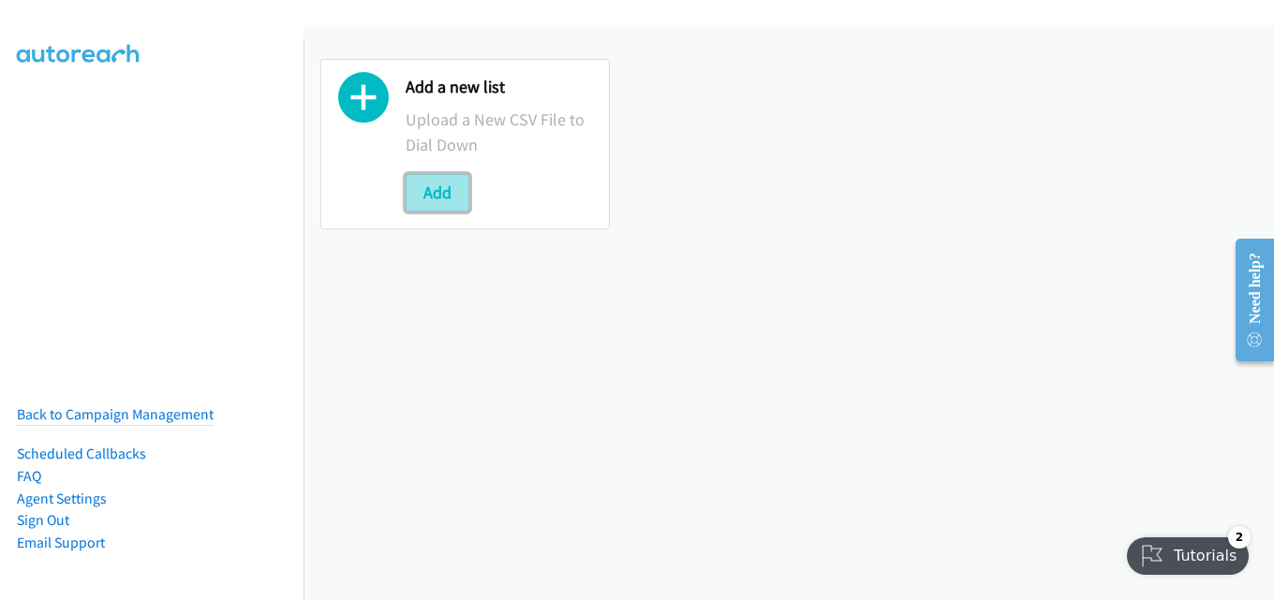
click at [455, 204] on button "Add" at bounding box center [437, 192] width 64 height 37
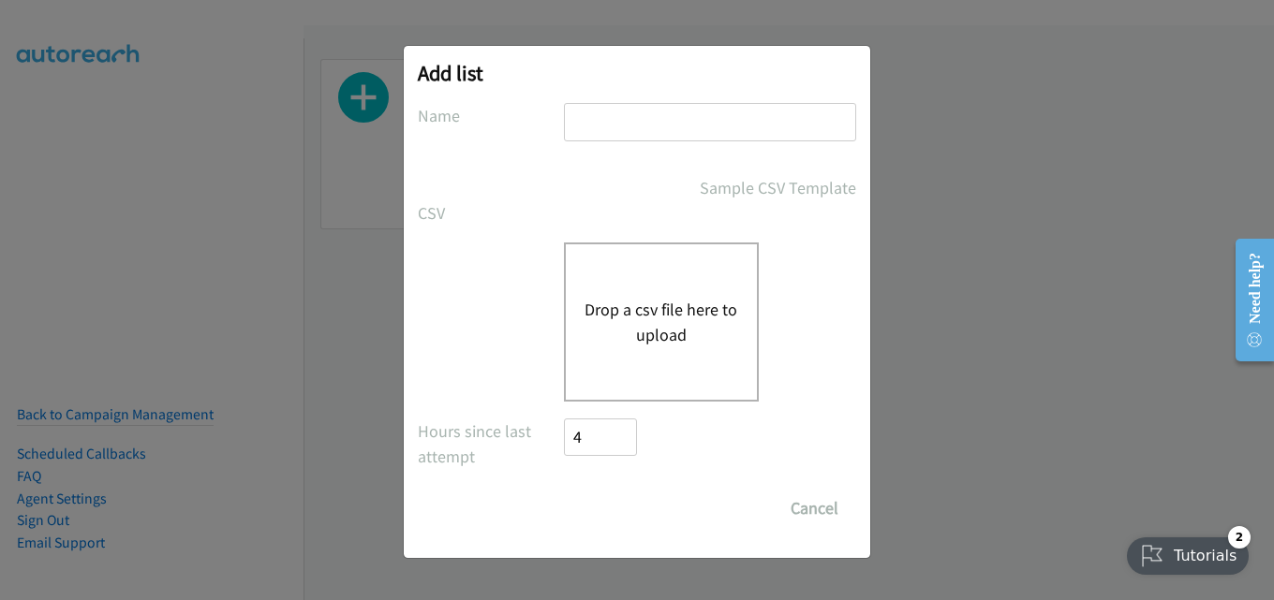
click at [696, 128] on input "text" at bounding box center [710, 122] width 292 height 38
type input "dell"
click at [651, 332] on button "Drop a csv file here to upload" at bounding box center [661, 322] width 154 height 51
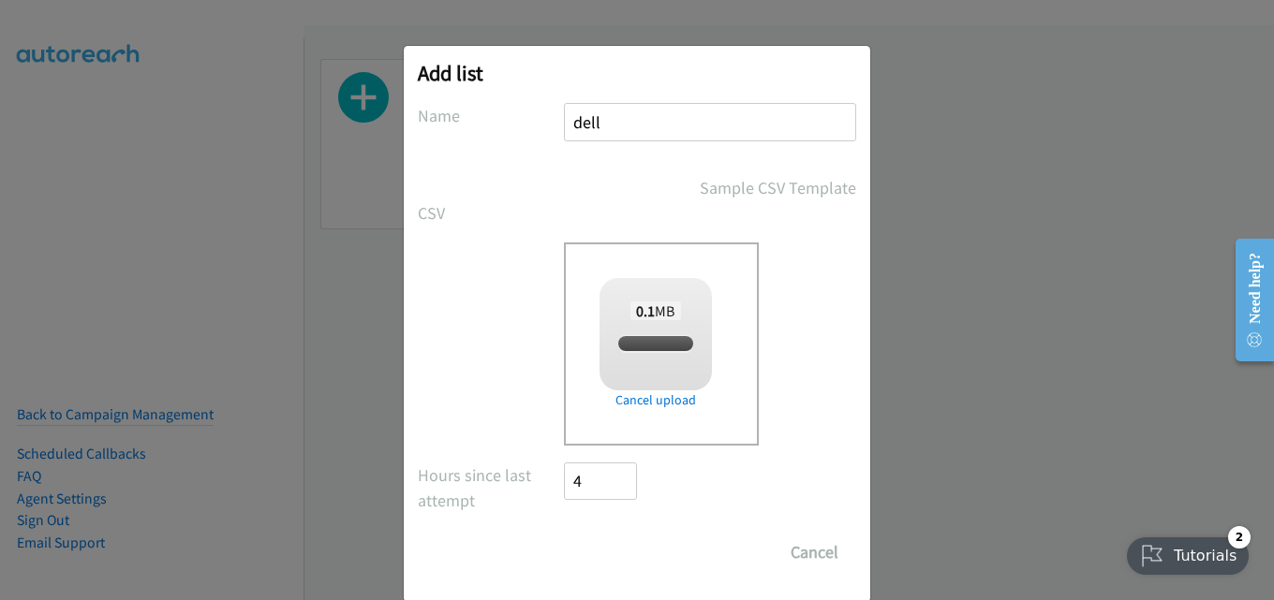
checkbox input "true"
click at [621, 550] on input "Save List" at bounding box center [613, 552] width 98 height 37
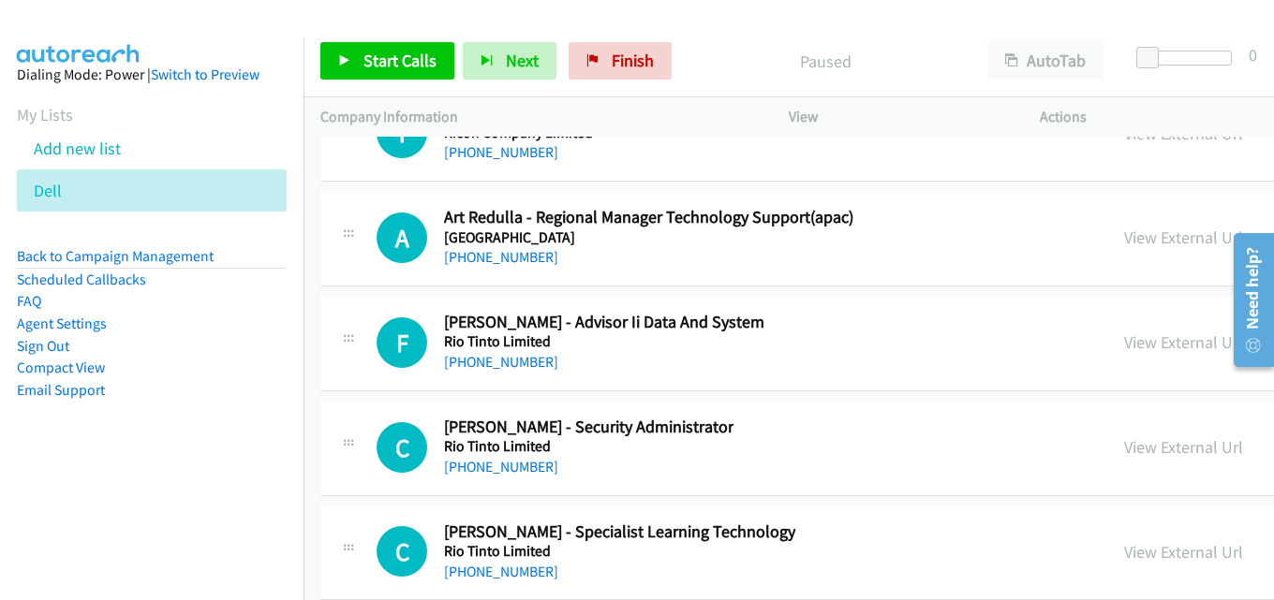
scroll to position [26512, 0]
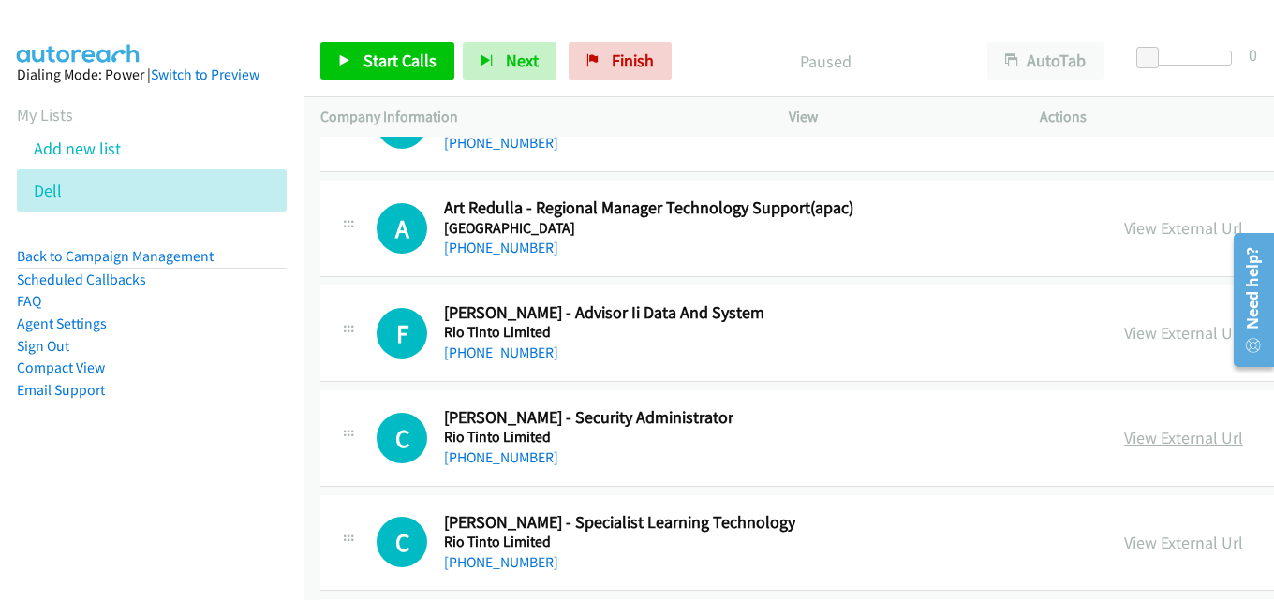
click at [1124, 435] on link "View External Url" at bounding box center [1183, 438] width 119 height 22
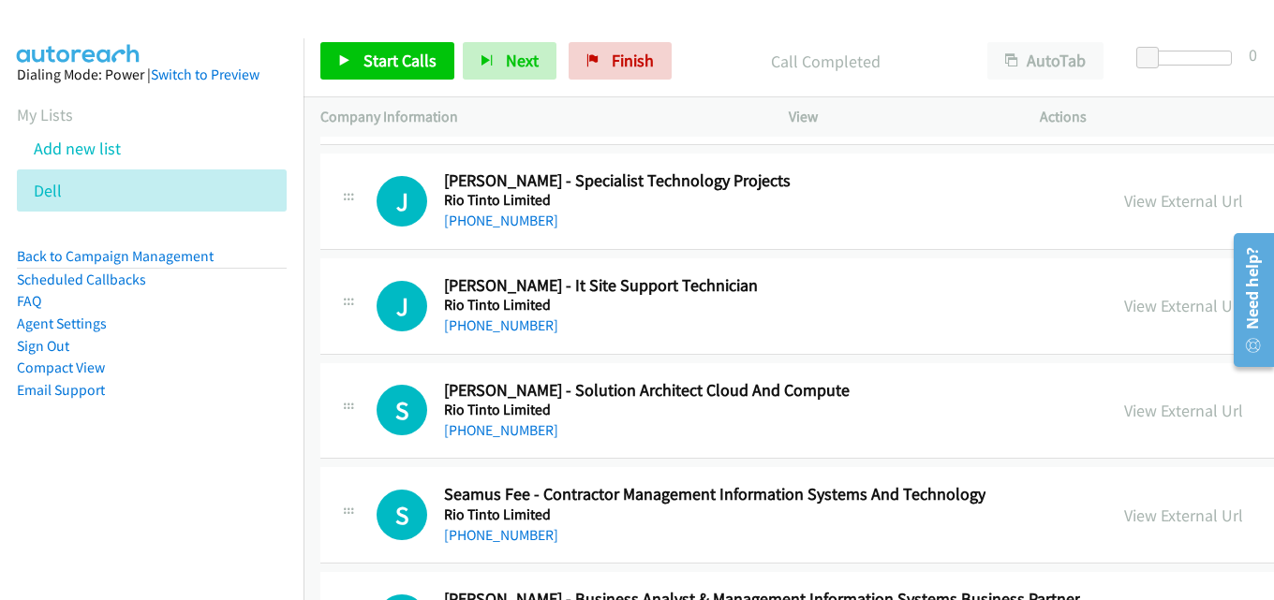
scroll to position [27261, 0]
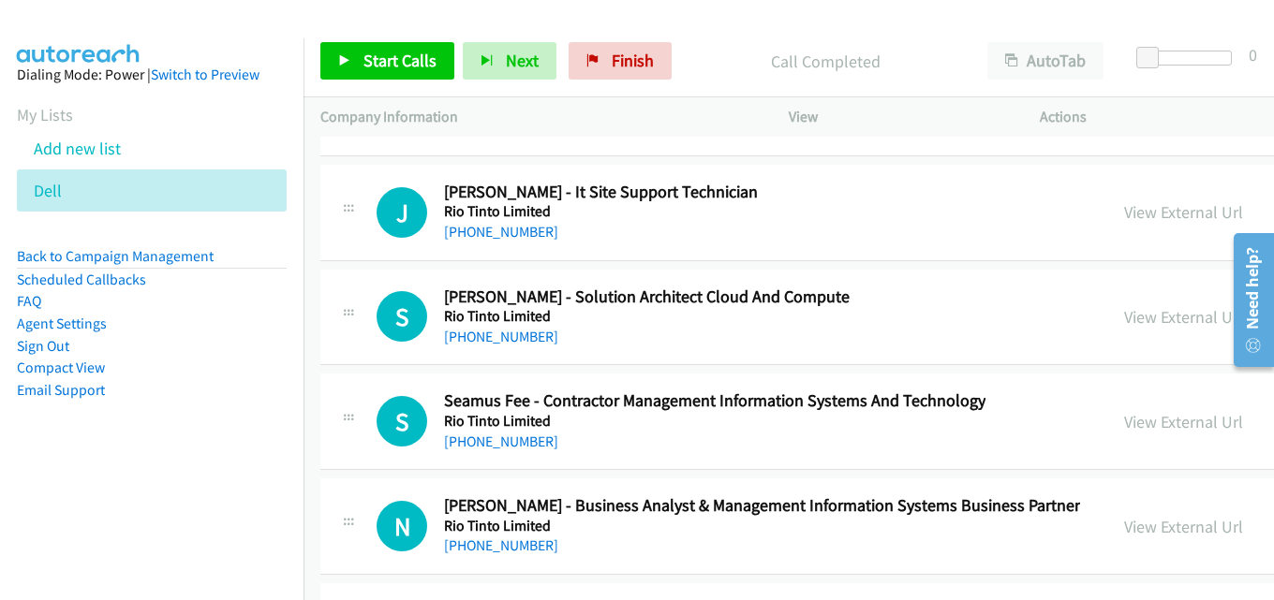
drag, startPoint x: 1117, startPoint y: 316, endPoint x: 1103, endPoint y: 333, distance: 22.7
click at [1124, 314] on link "View External Url" at bounding box center [1183, 317] width 119 height 22
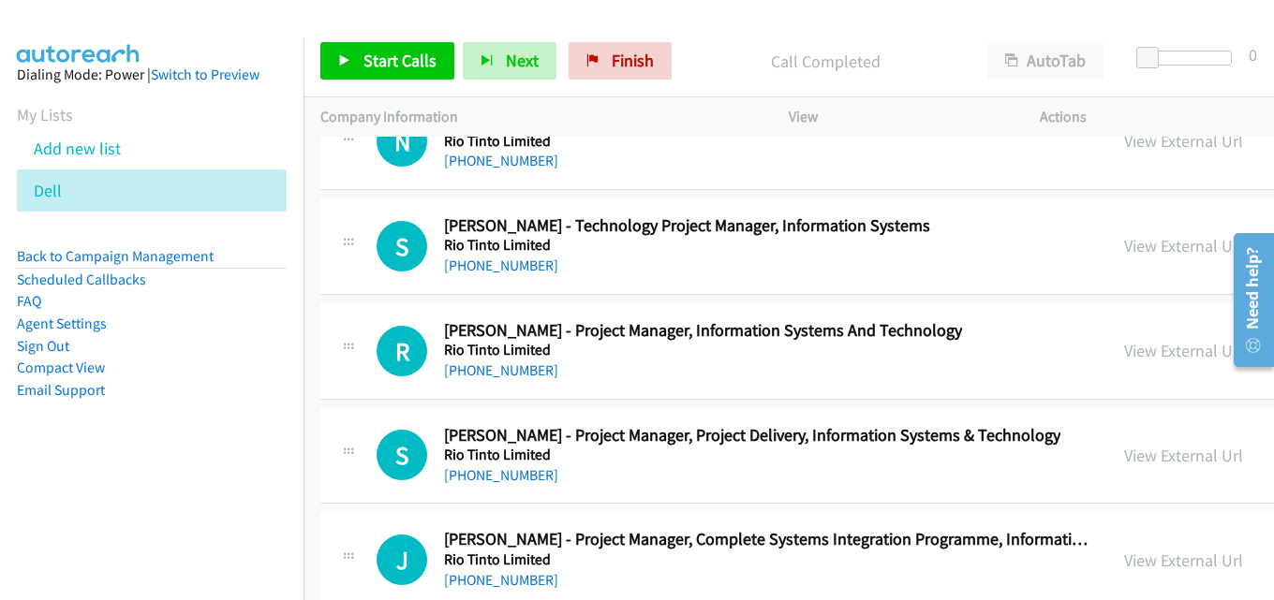
scroll to position [28291, 0]
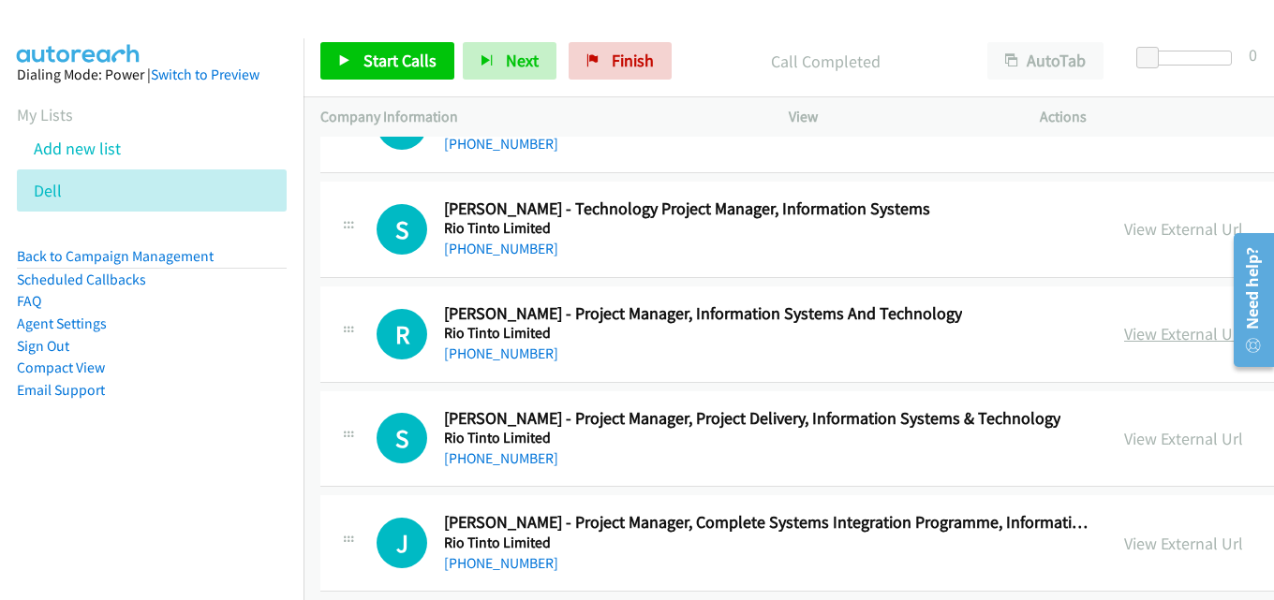
click at [1124, 336] on link "View External Url" at bounding box center [1183, 334] width 119 height 22
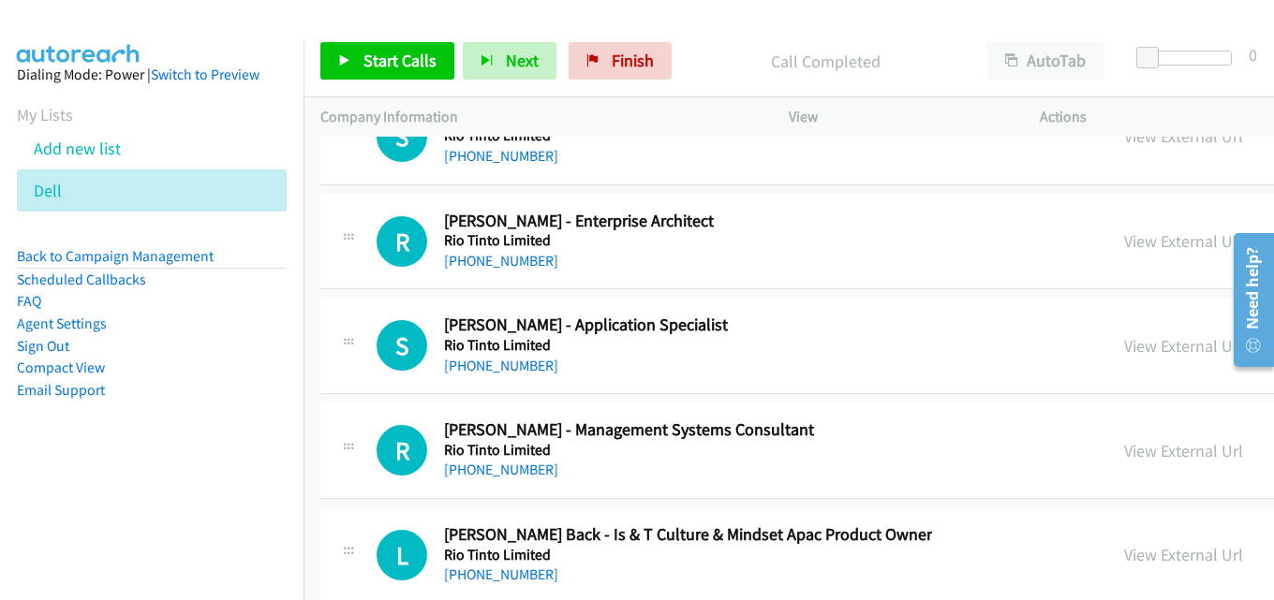
scroll to position [34566, 0]
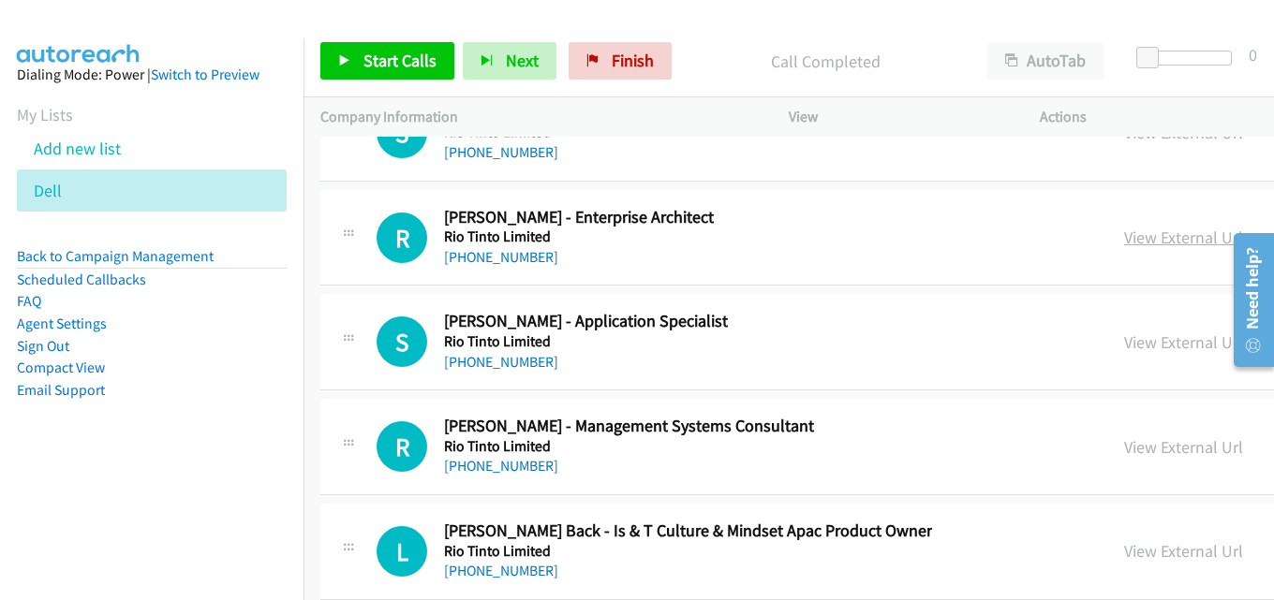
click at [1124, 236] on link "View External Url" at bounding box center [1183, 238] width 119 height 22
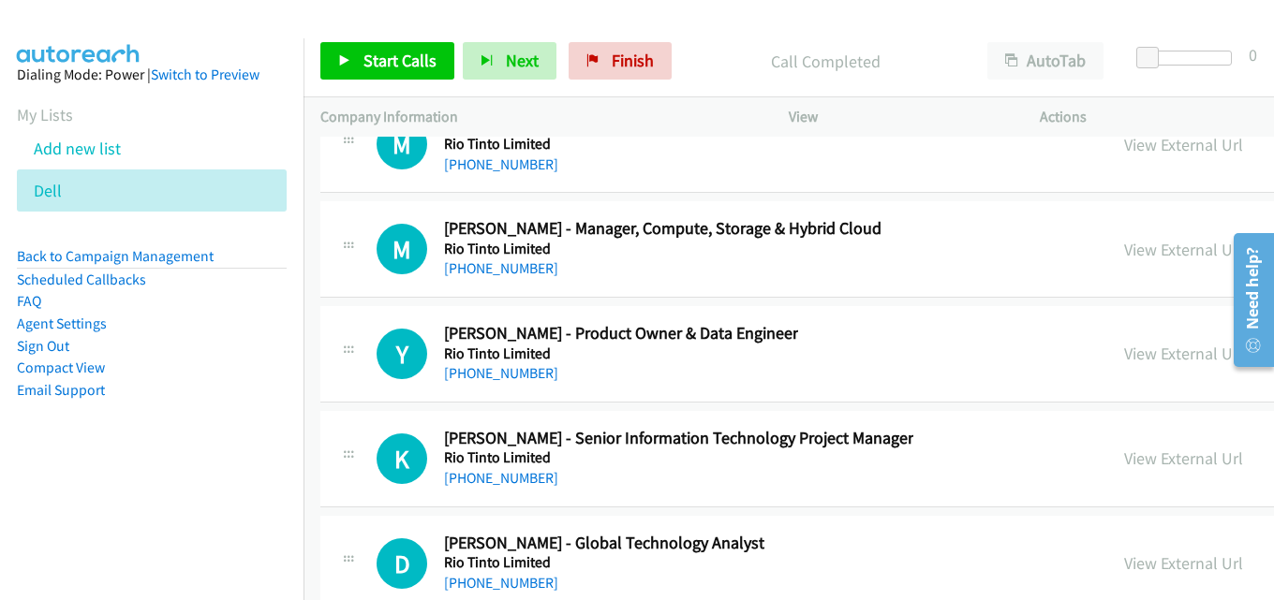
scroll to position [36532, 0]
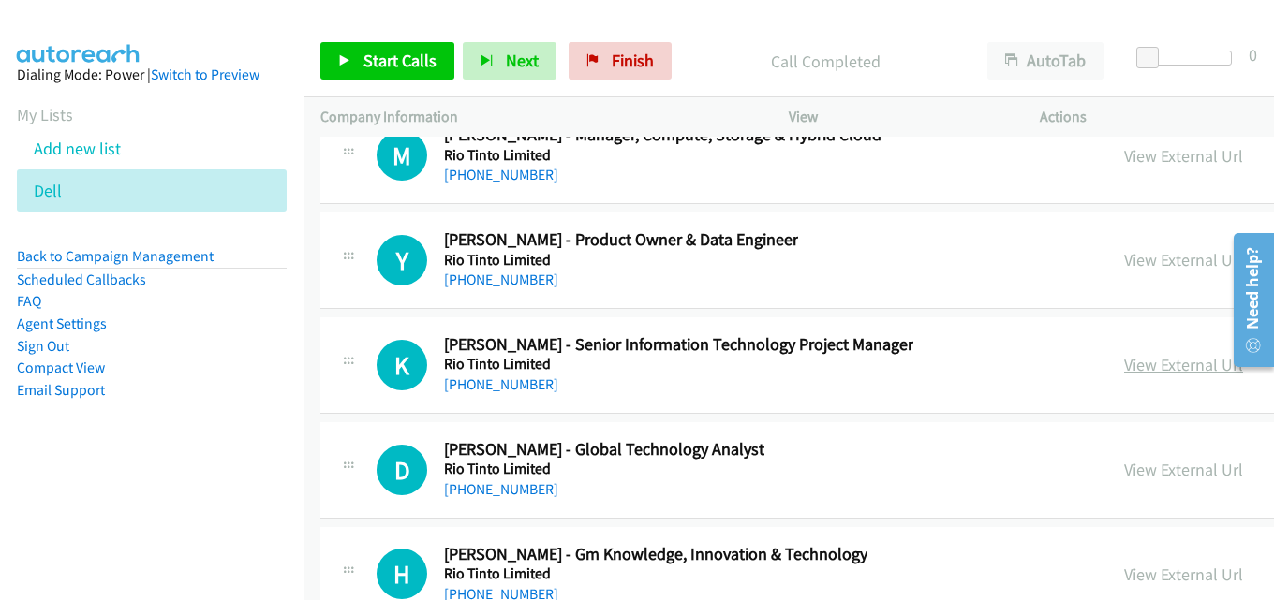
click at [1124, 365] on link "View External Url" at bounding box center [1183, 365] width 119 height 22
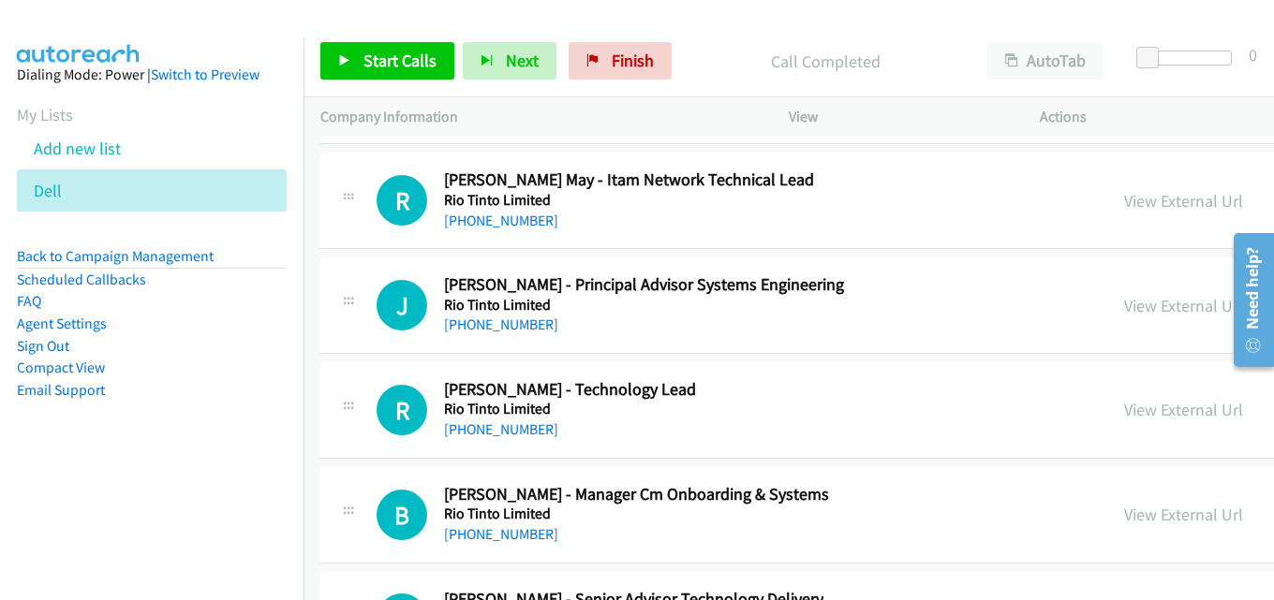
scroll to position [38780, 0]
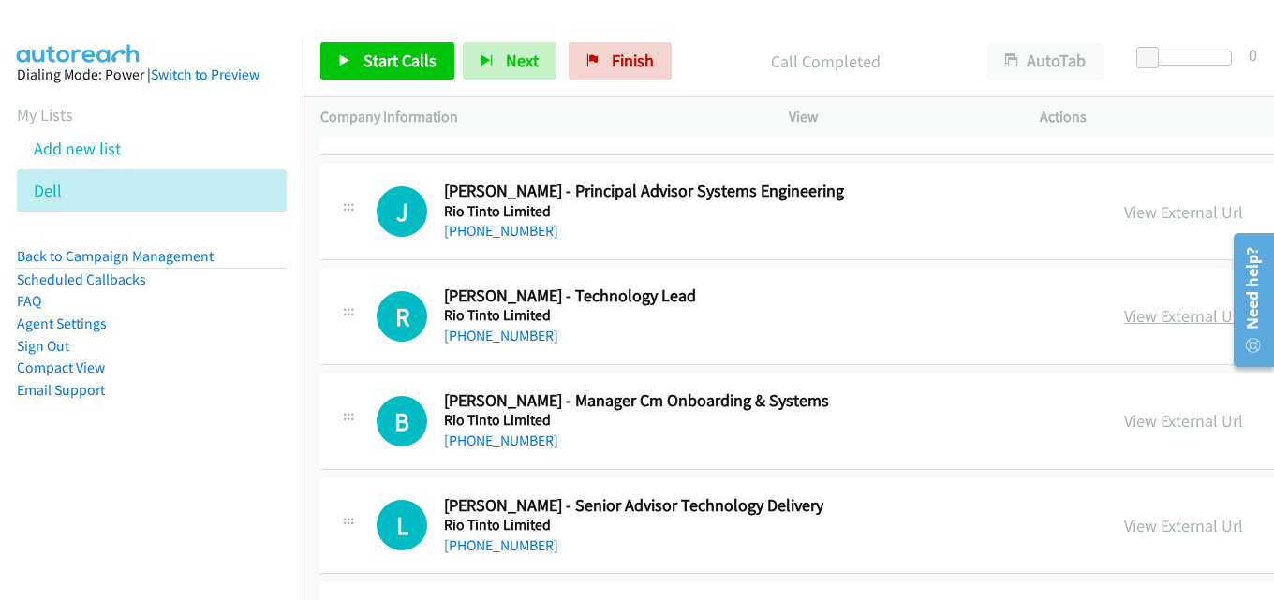
click at [1124, 320] on link "View External Url" at bounding box center [1183, 316] width 119 height 22
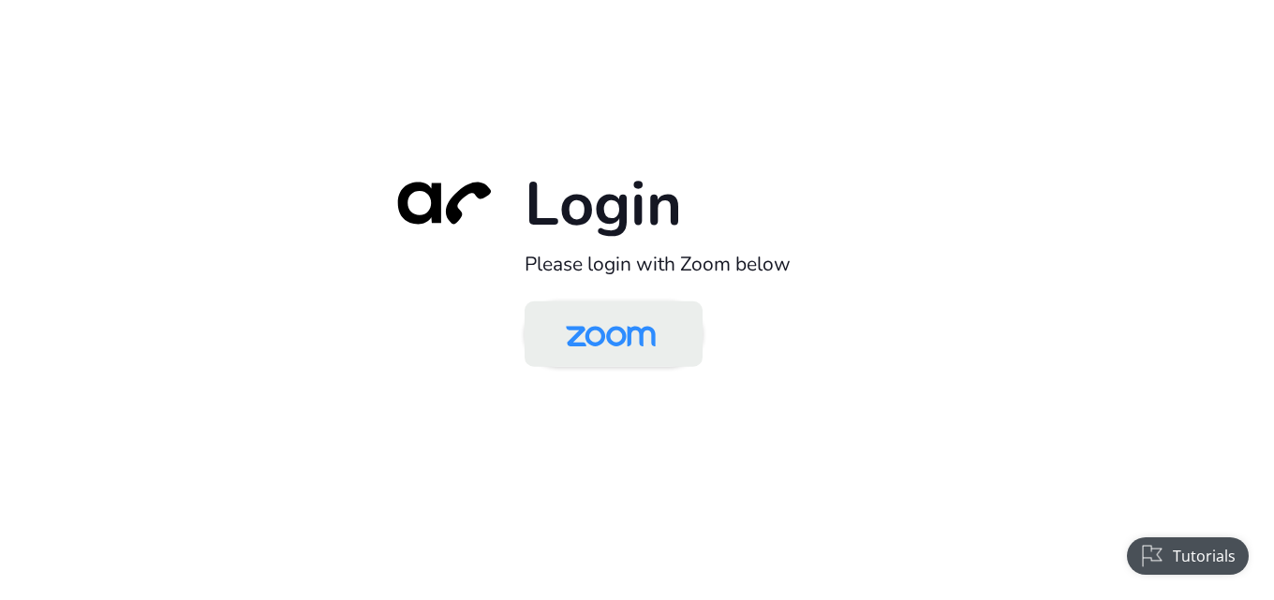
click at [603, 319] on img at bounding box center [610, 335] width 129 height 61
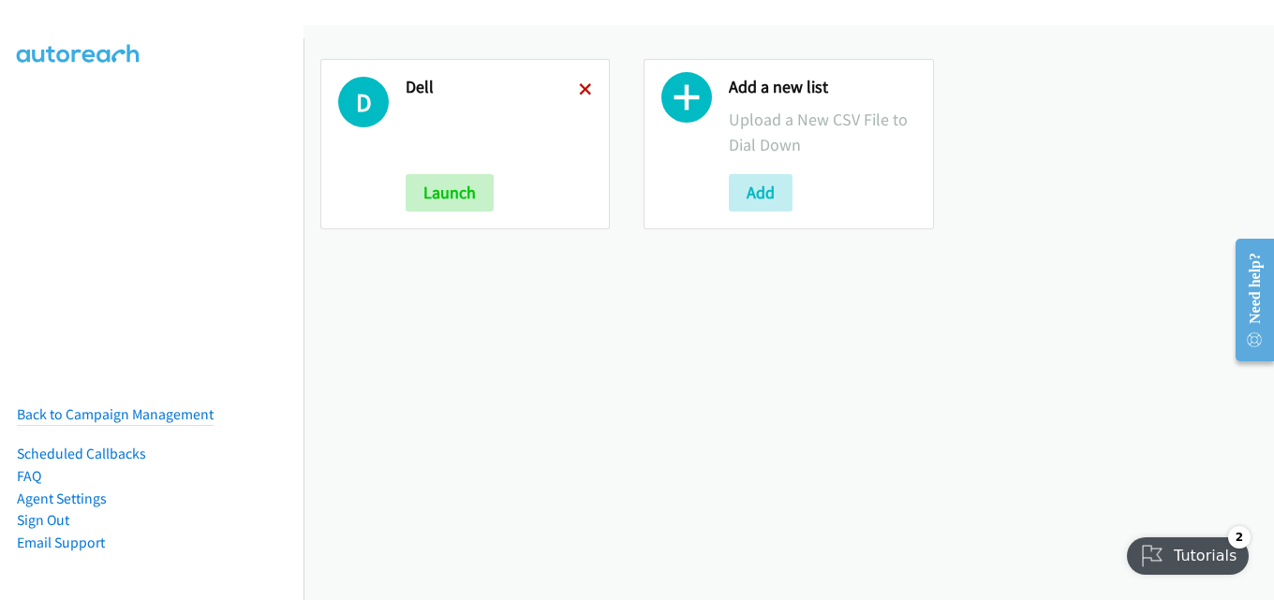
click at [579, 88] on icon at bounding box center [585, 90] width 13 height 13
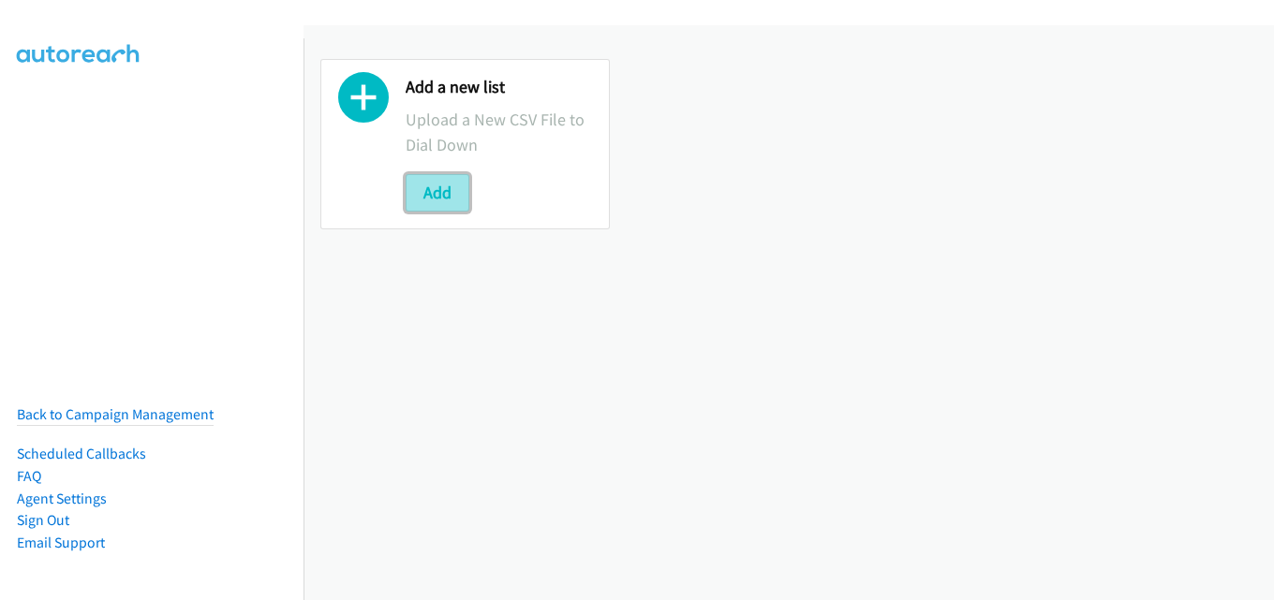
click at [439, 191] on button "Add" at bounding box center [437, 192] width 64 height 37
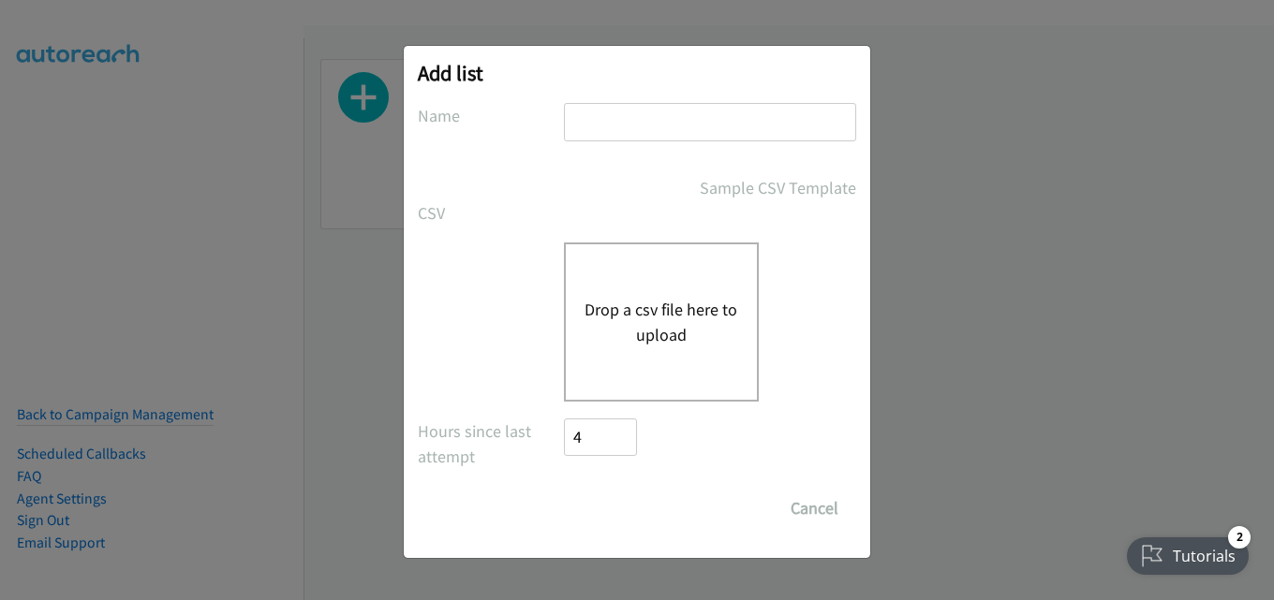
click at [633, 129] on input "text" at bounding box center [710, 122] width 292 height 38
click at [704, 130] on input "text" at bounding box center [710, 122] width 292 height 38
type input "fujitsu"
click at [683, 291] on div "Drop a csv file here to upload" at bounding box center [661, 322] width 195 height 159
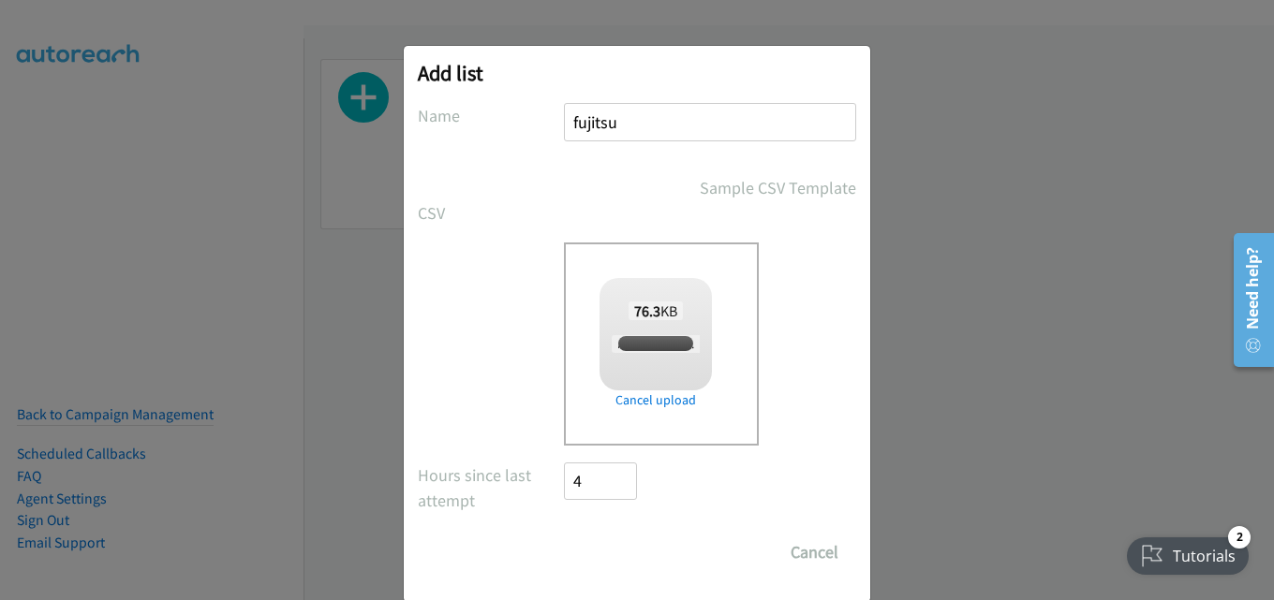
checkbox input "true"
click at [603, 555] on input "Save List" at bounding box center [613, 552] width 98 height 37
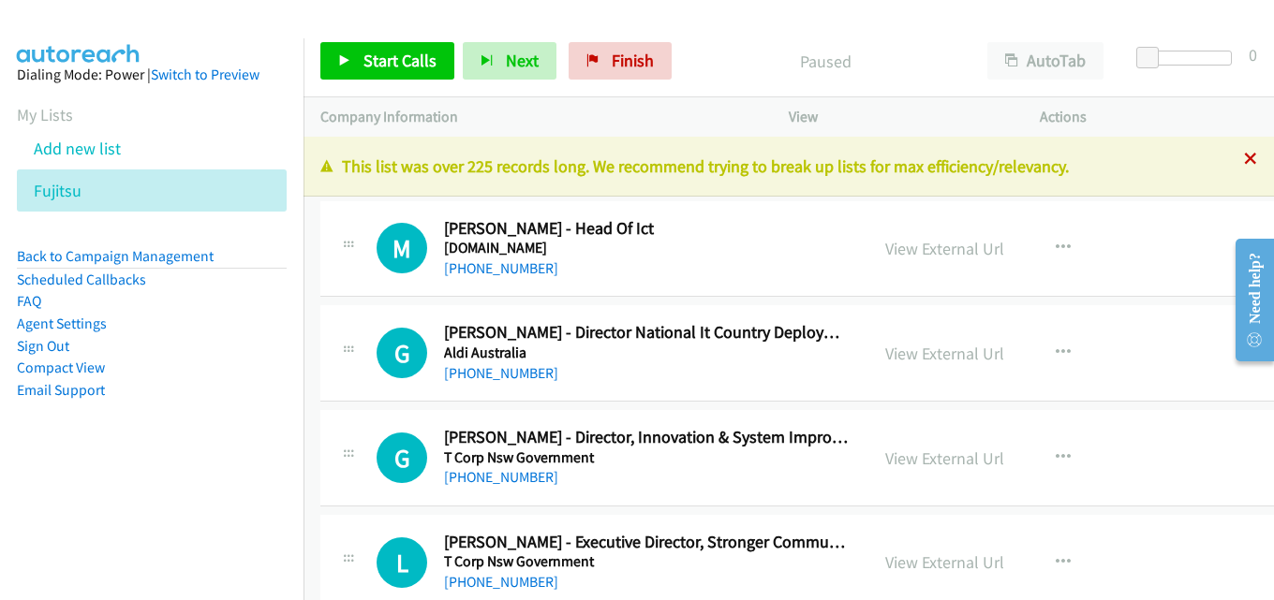
click at [1244, 158] on icon at bounding box center [1250, 160] width 13 height 13
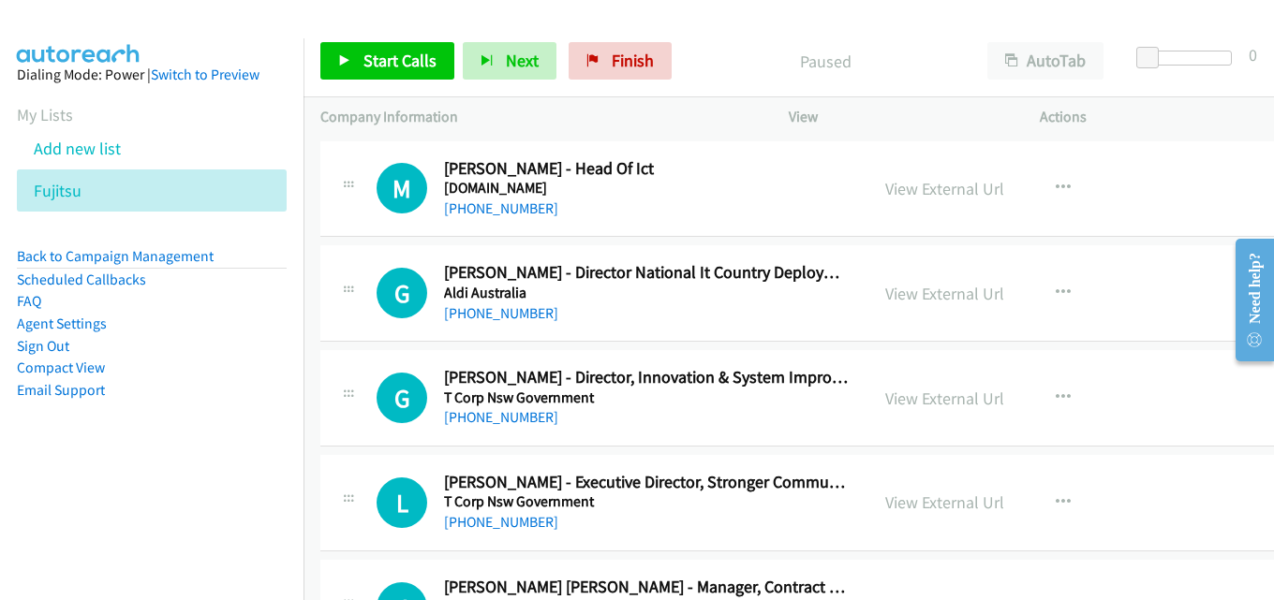
click at [725, 53] on p "Paused" at bounding box center [825, 61] width 257 height 25
click at [952, 188] on link "View External Url" at bounding box center [944, 189] width 119 height 22
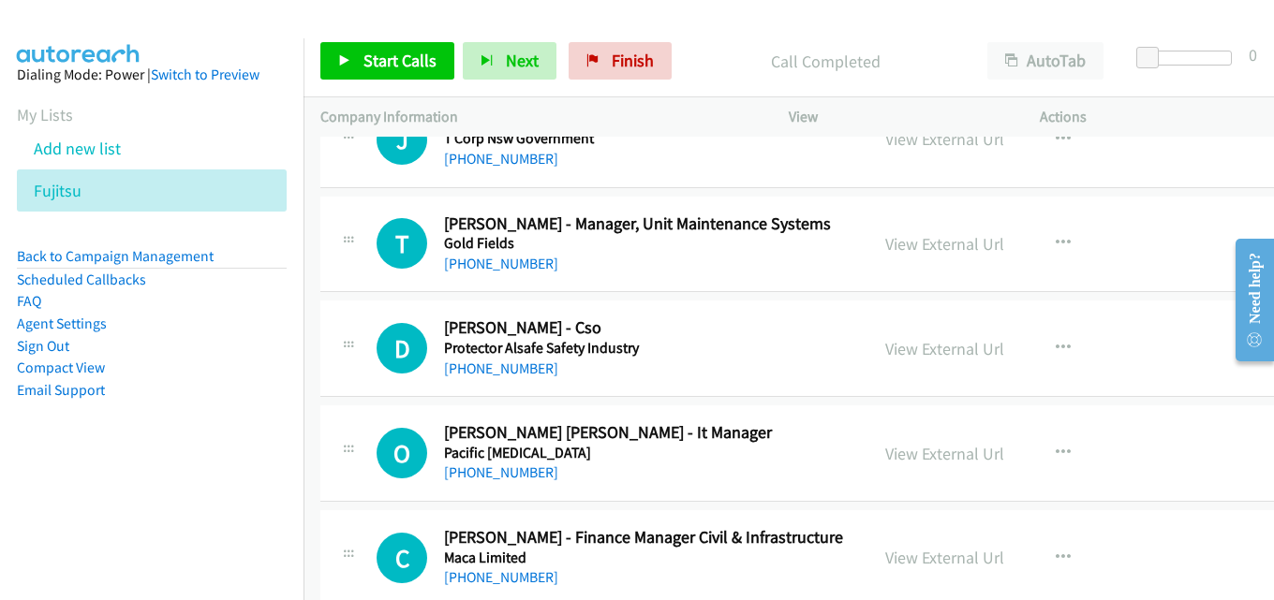
scroll to position [562, 0]
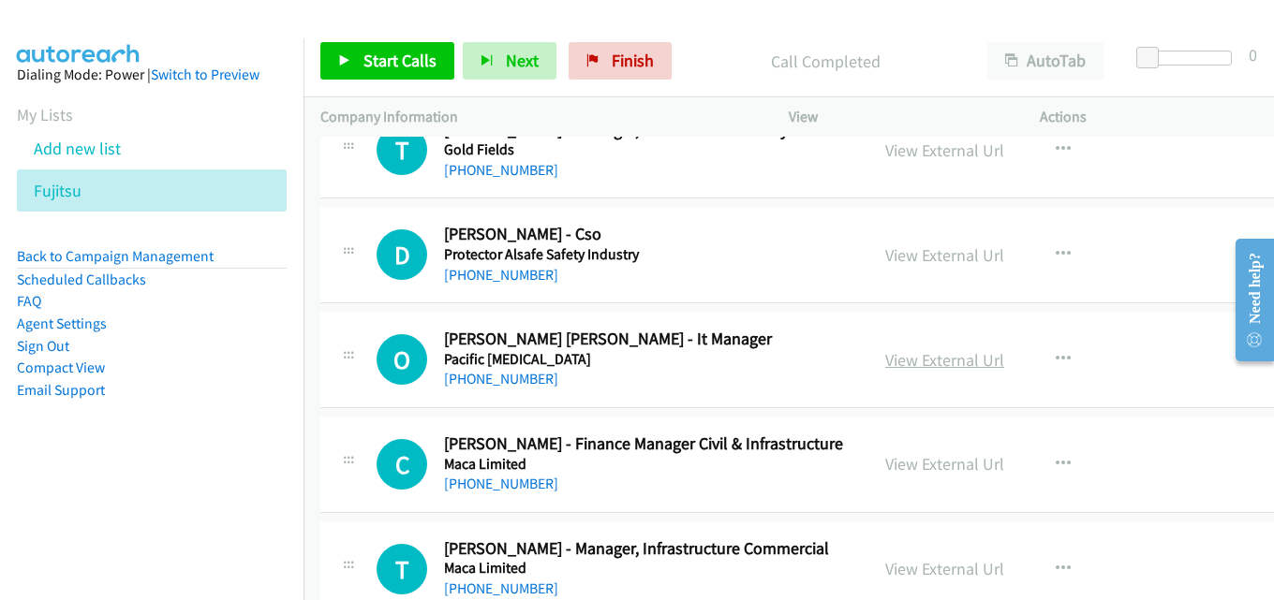
click at [901, 363] on link "View External Url" at bounding box center [944, 360] width 119 height 22
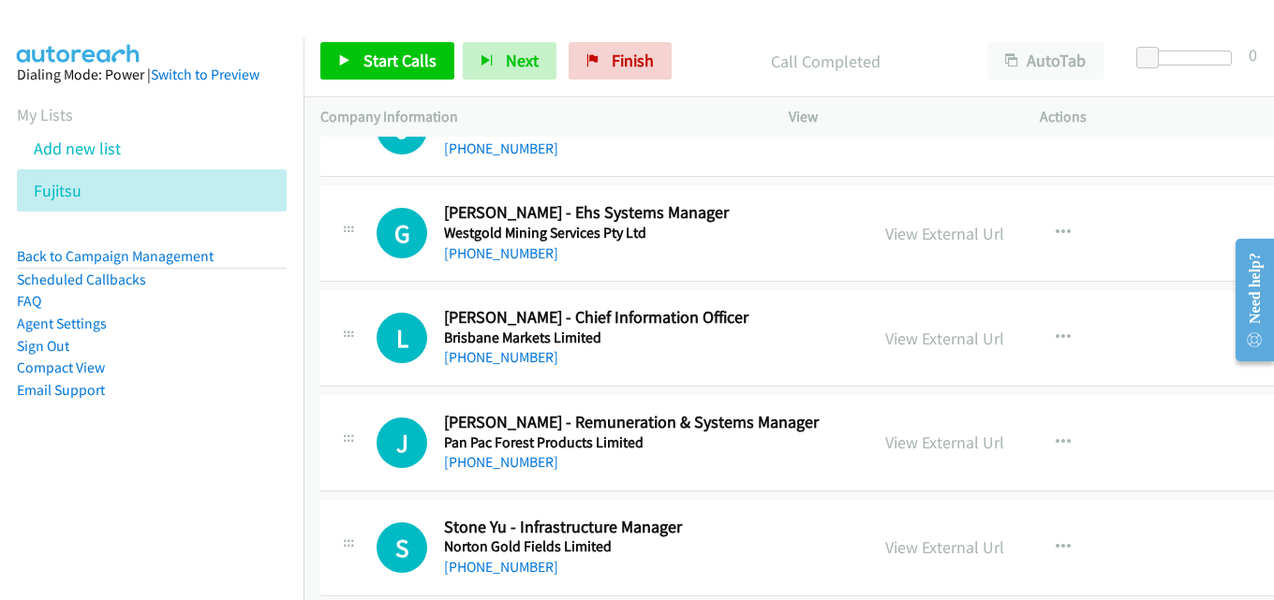
scroll to position [1124, 0]
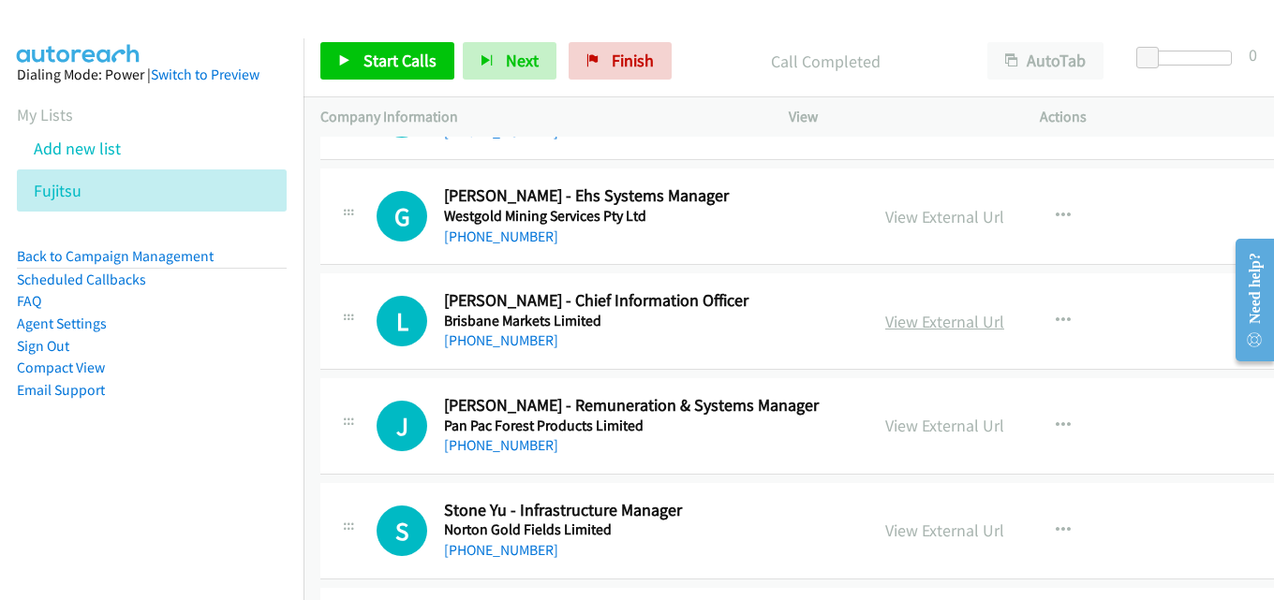
click at [907, 317] on link "View External Url" at bounding box center [944, 322] width 119 height 22
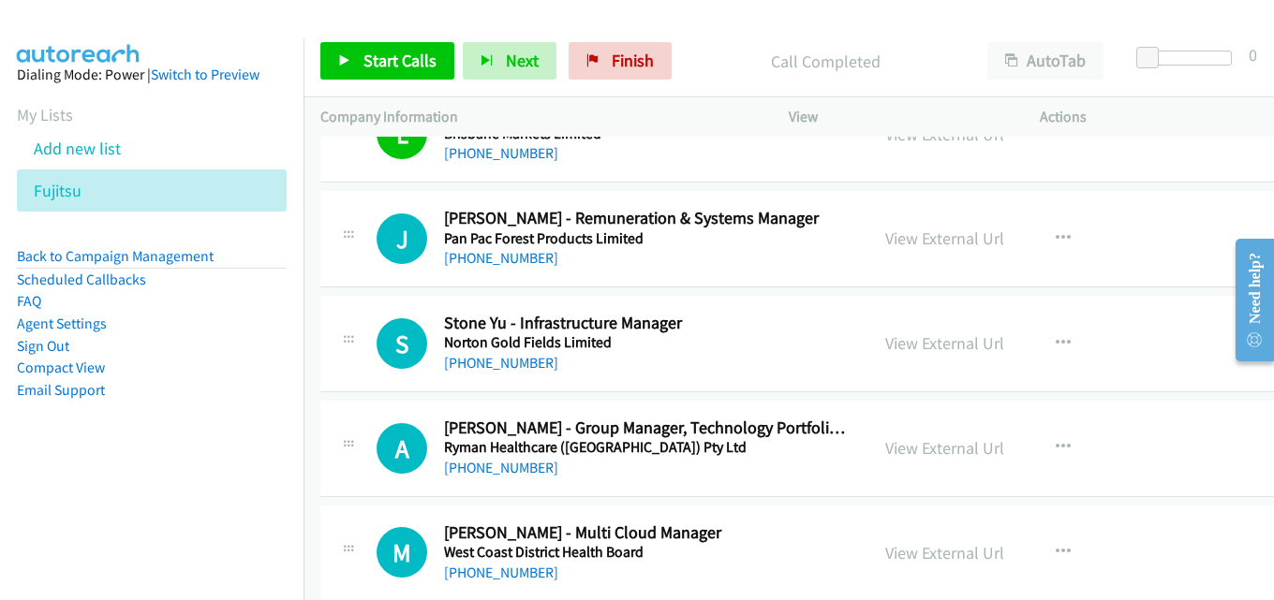
scroll to position [1405, 0]
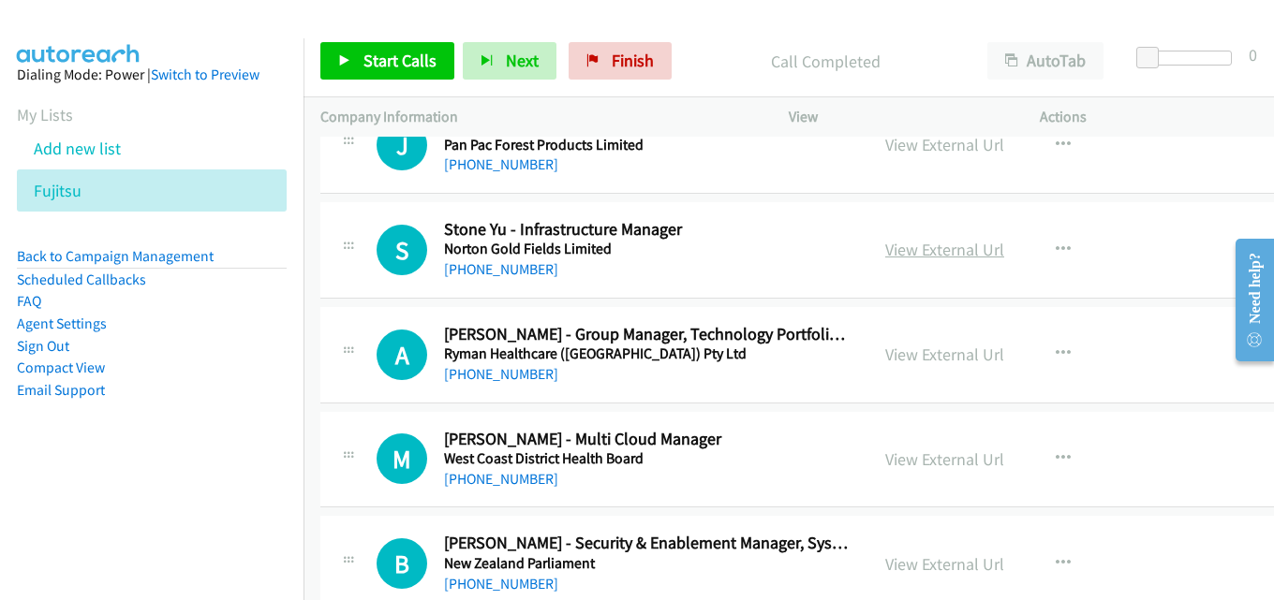
click at [920, 254] on link "View External Url" at bounding box center [944, 250] width 119 height 22
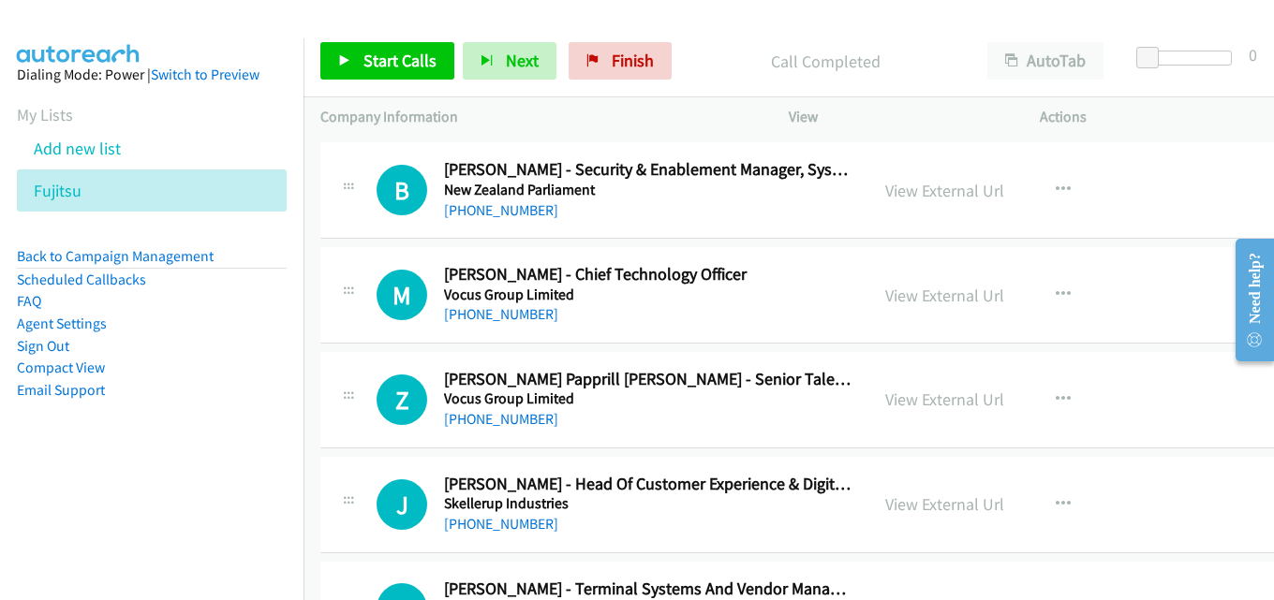
scroll to position [1779, 0]
click at [904, 288] on link "View External Url" at bounding box center [944, 295] width 119 height 22
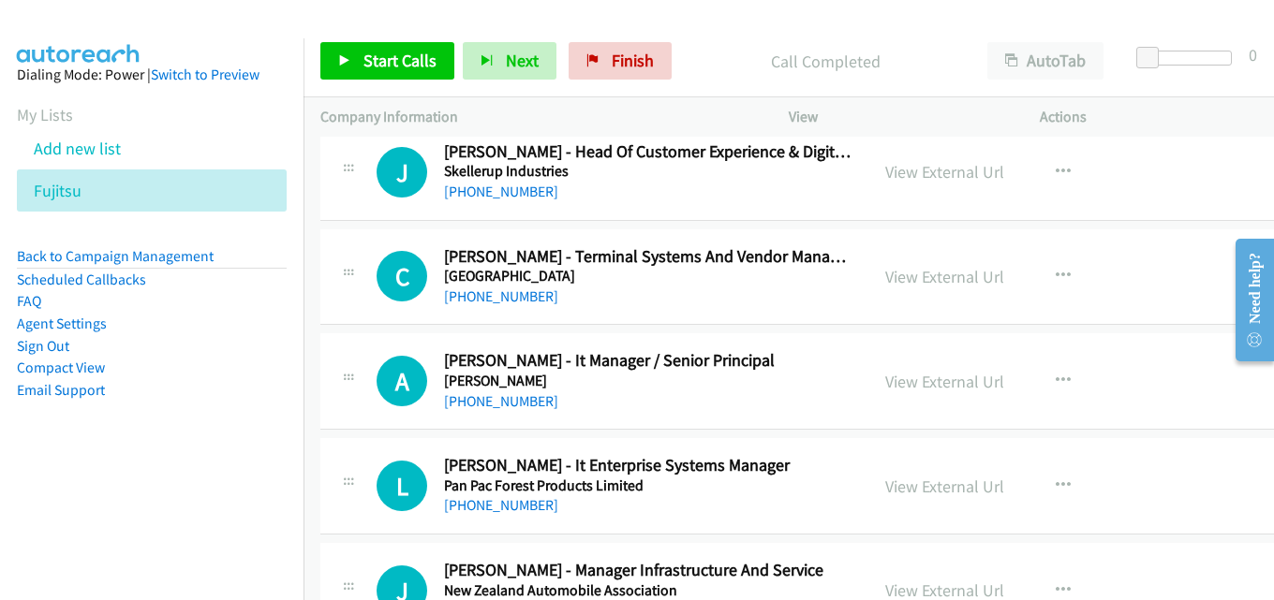
scroll to position [2154, 0]
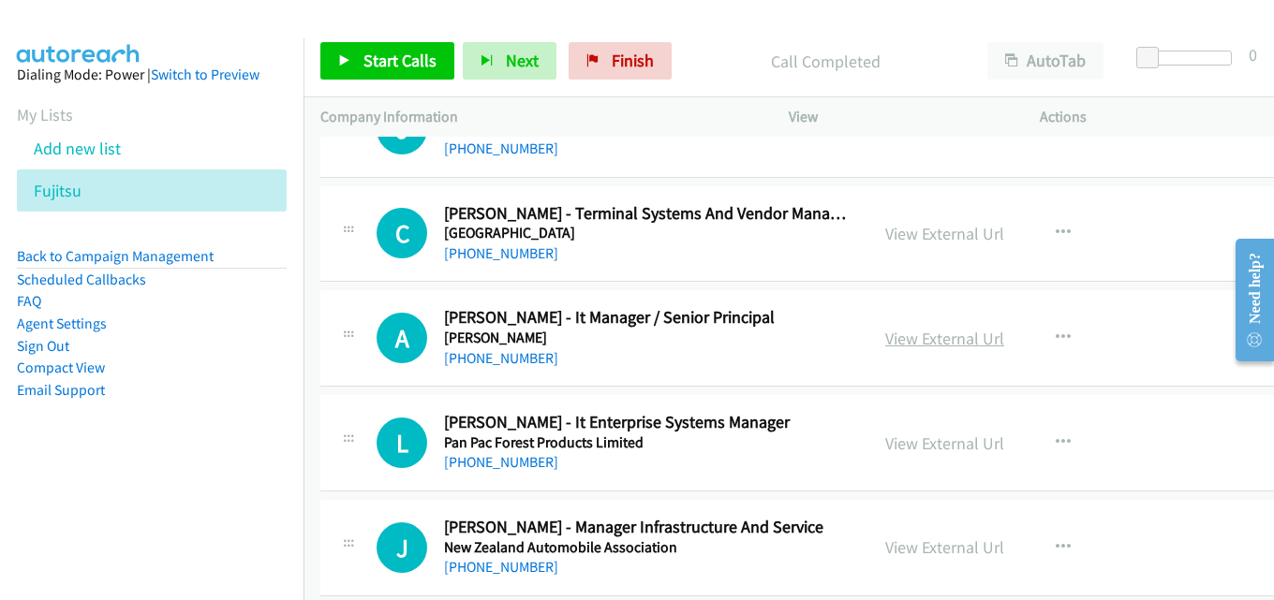
click at [885, 336] on link "View External Url" at bounding box center [944, 339] width 119 height 22
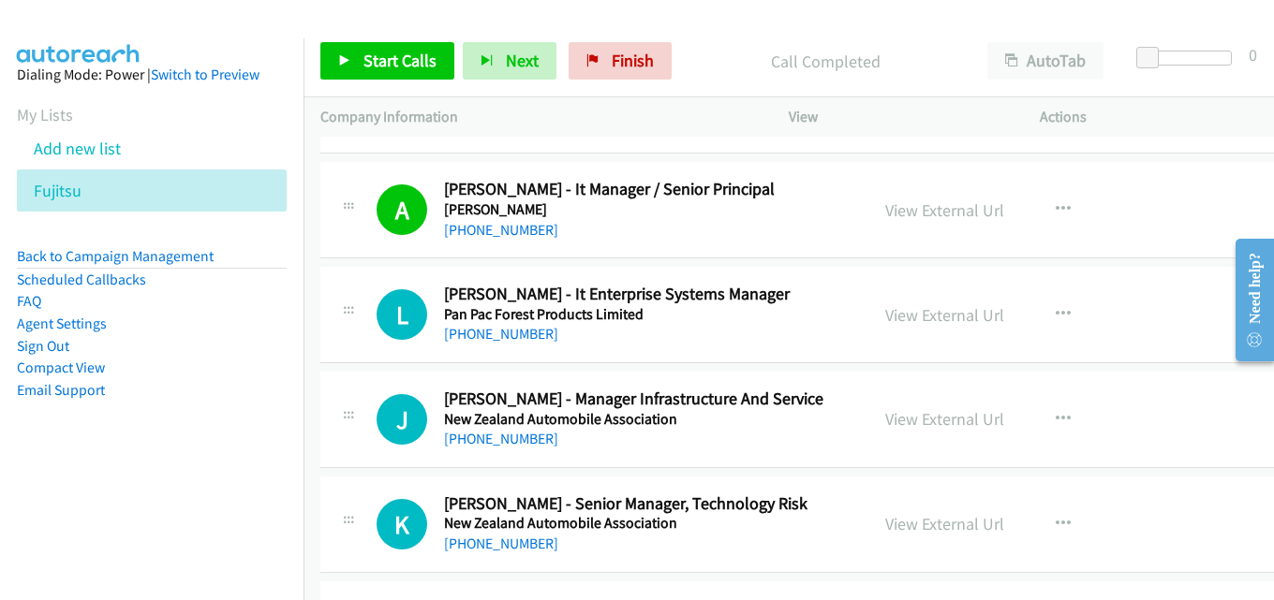
scroll to position [2341, 0]
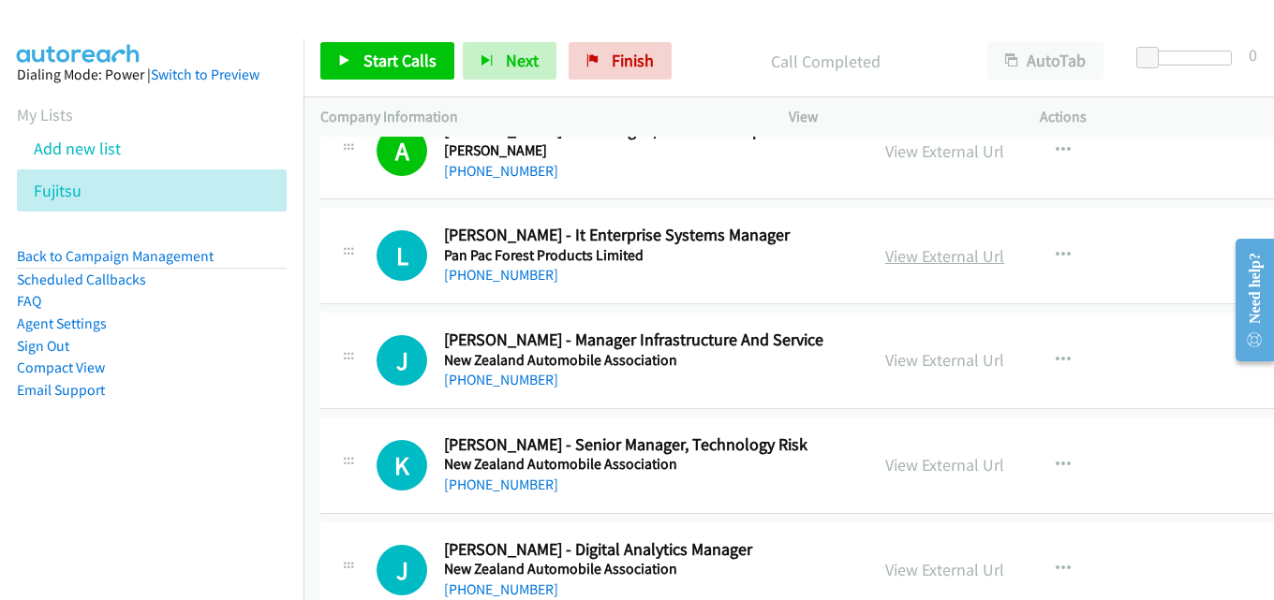
click at [906, 251] on link "View External Url" at bounding box center [944, 256] width 119 height 22
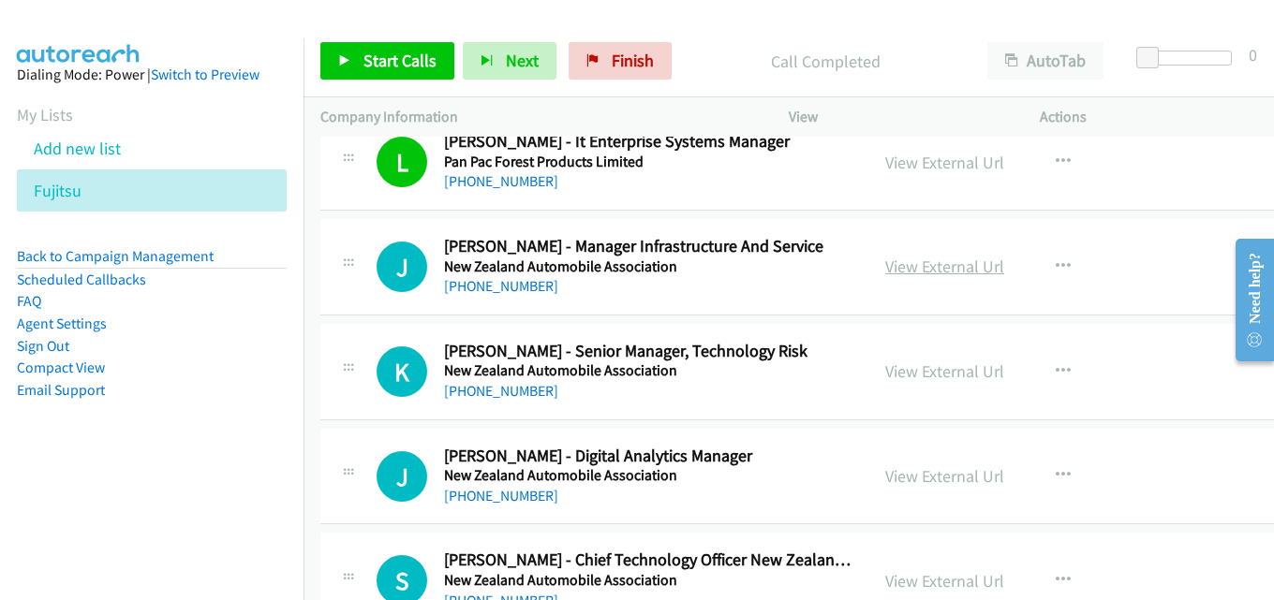
click at [885, 267] on link "View External Url" at bounding box center [944, 267] width 119 height 22
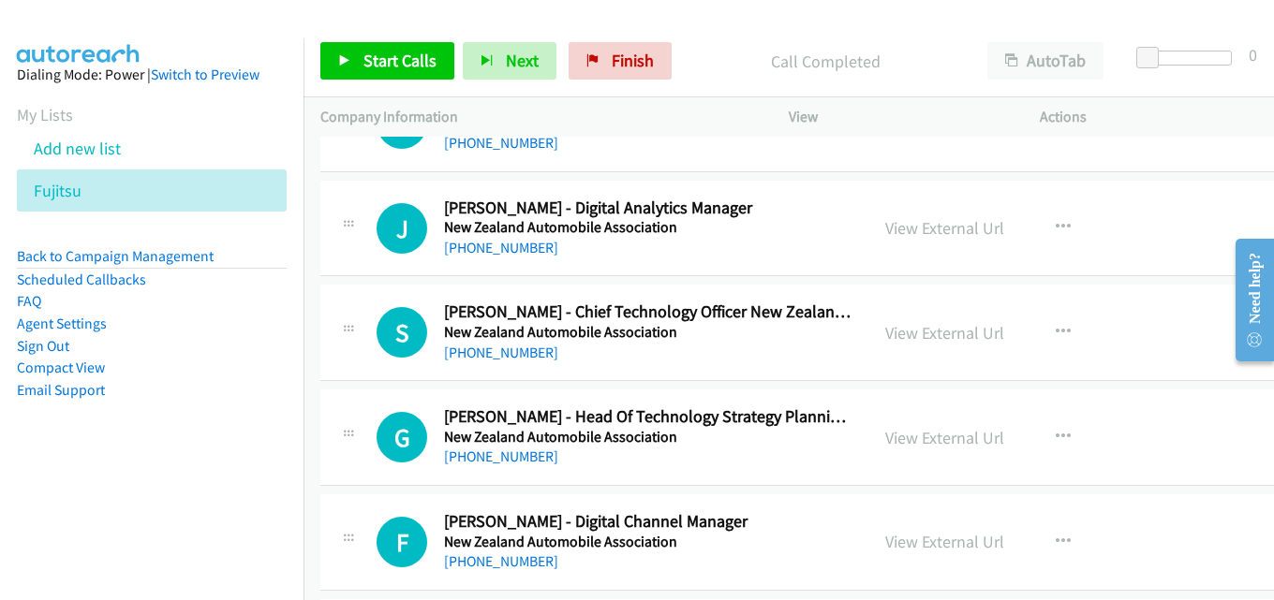
scroll to position [2716, 0]
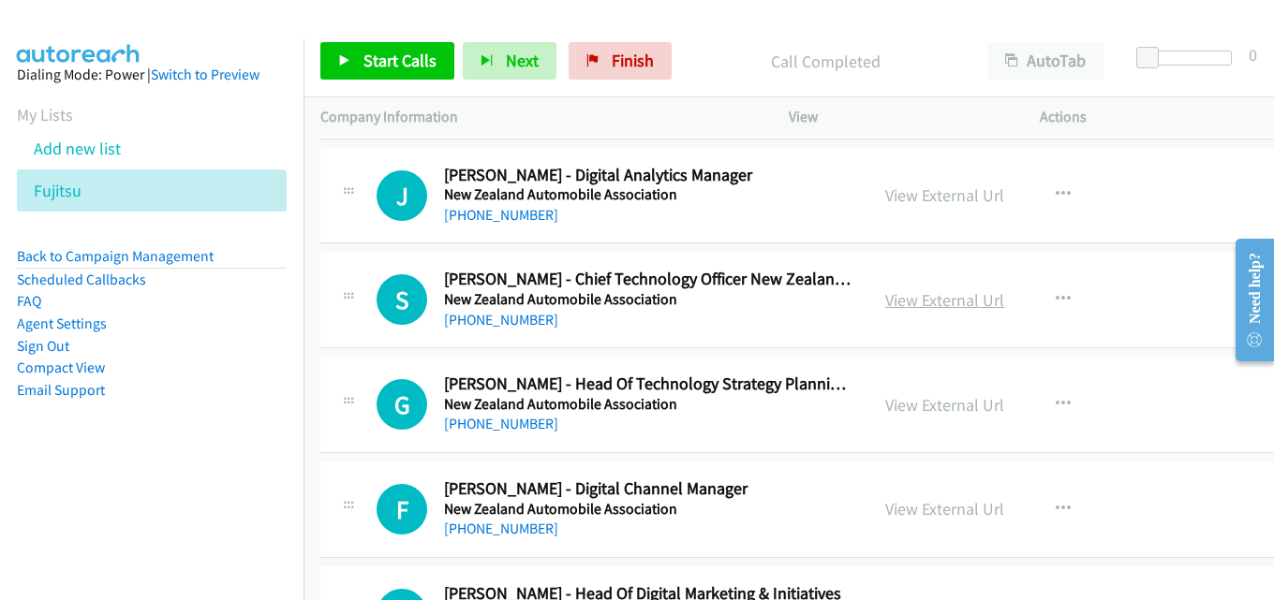
click at [907, 302] on link "View External Url" at bounding box center [944, 300] width 119 height 22
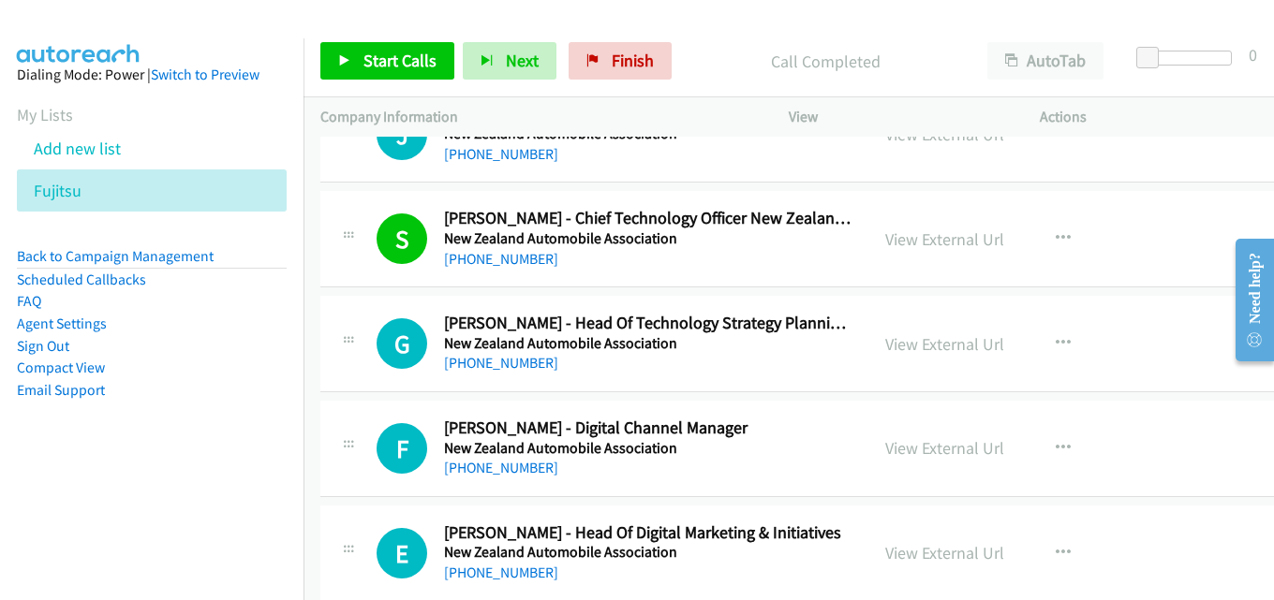
scroll to position [2809, 0]
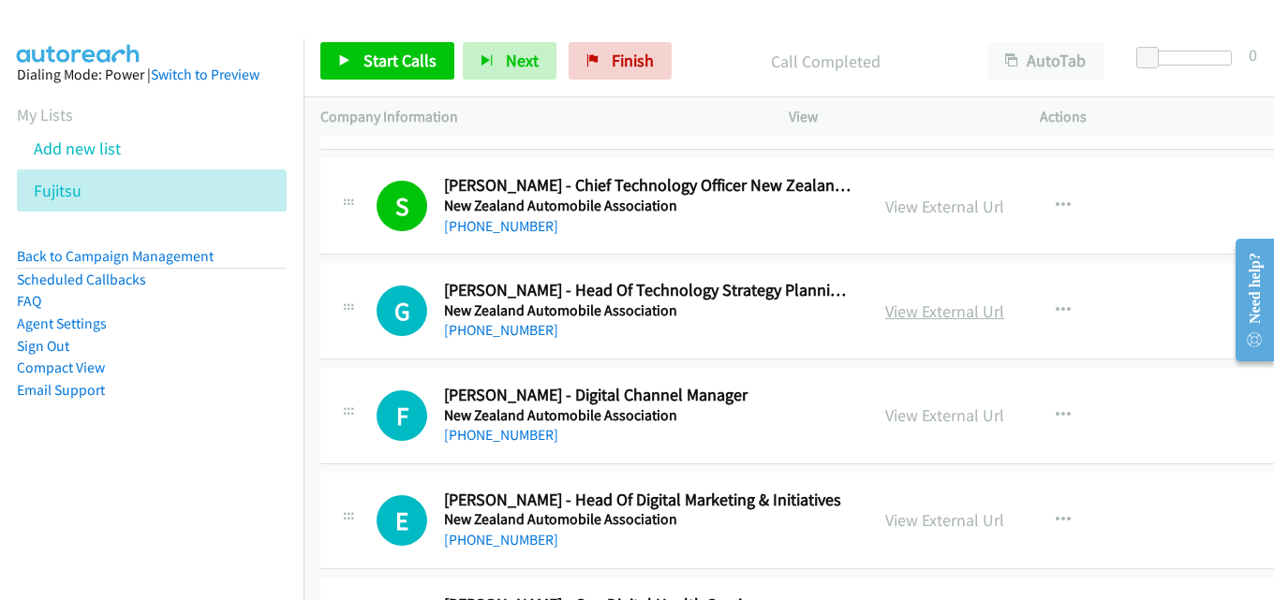
click at [916, 304] on link "View External Url" at bounding box center [944, 312] width 119 height 22
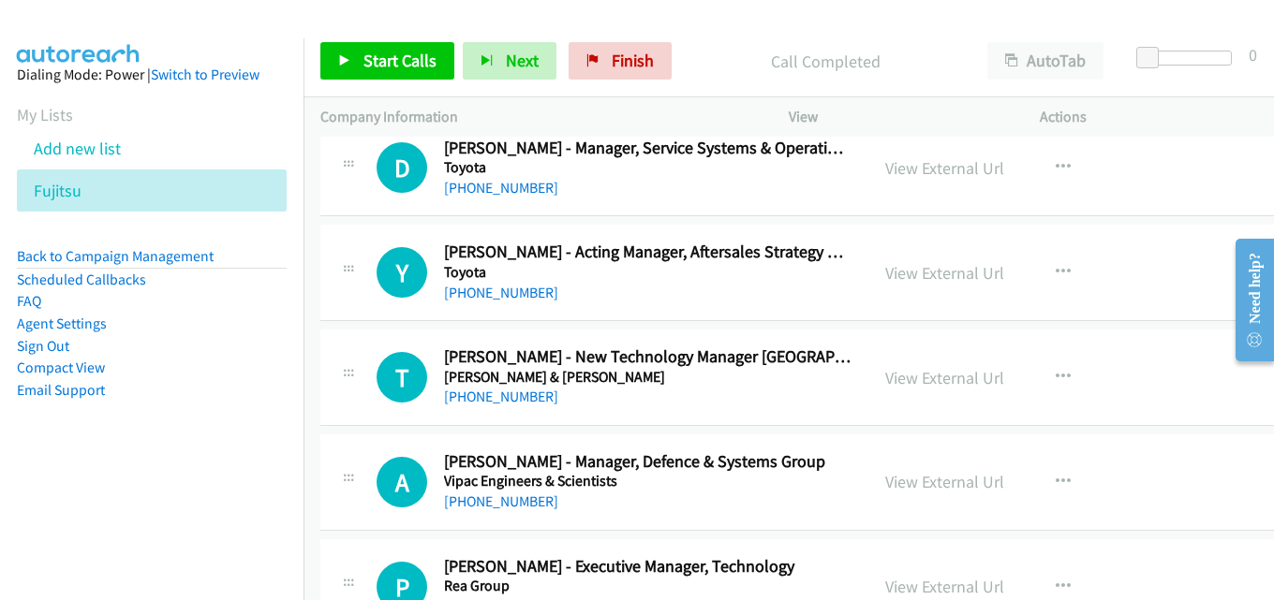
scroll to position [3465, 0]
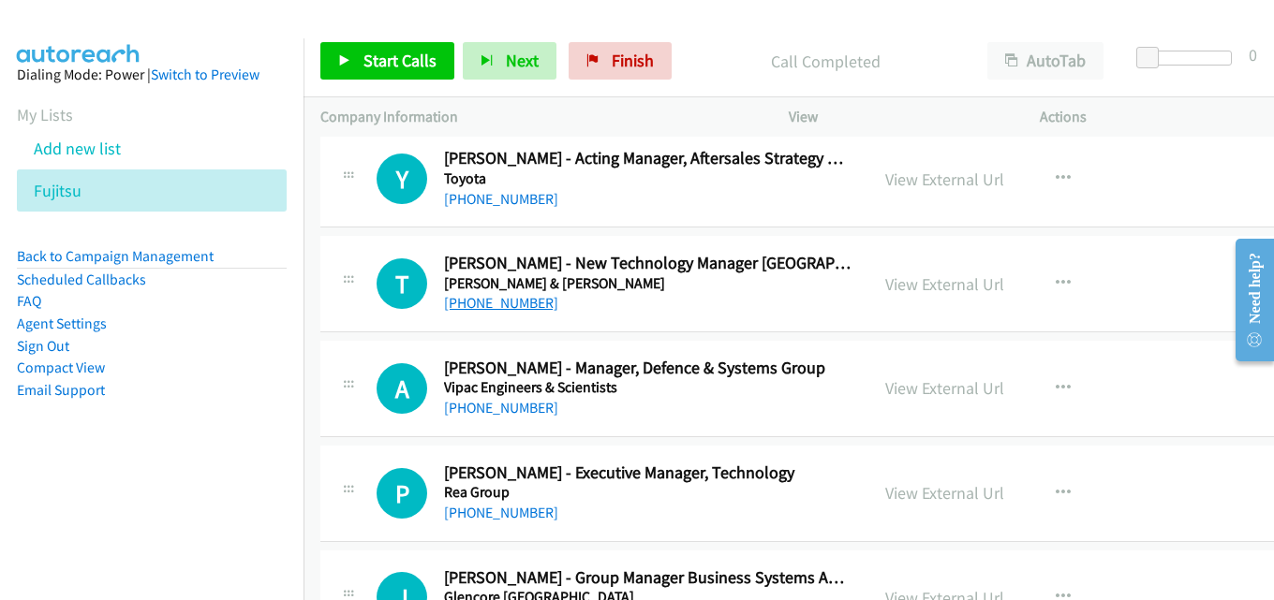
click at [526, 299] on link "[PHONE_NUMBER]" at bounding box center [501, 303] width 114 height 18
click at [516, 305] on link "[PHONE_NUMBER]" at bounding box center [501, 303] width 114 height 18
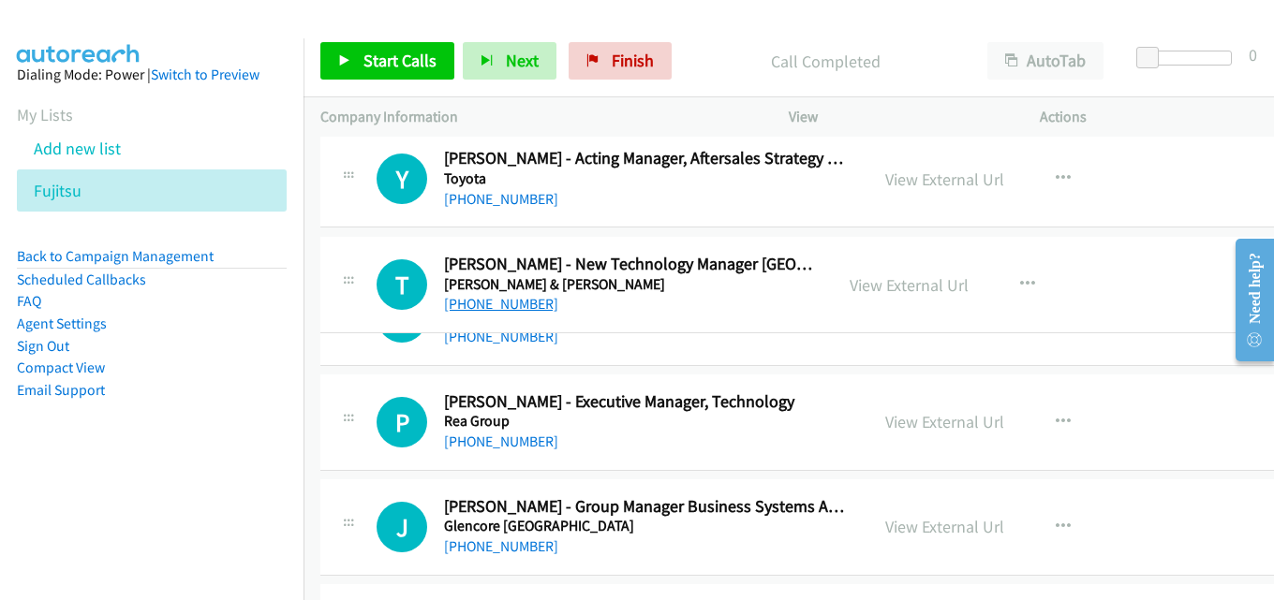
drag, startPoint x: 549, startPoint y: 300, endPoint x: 484, endPoint y: 301, distance: 64.6
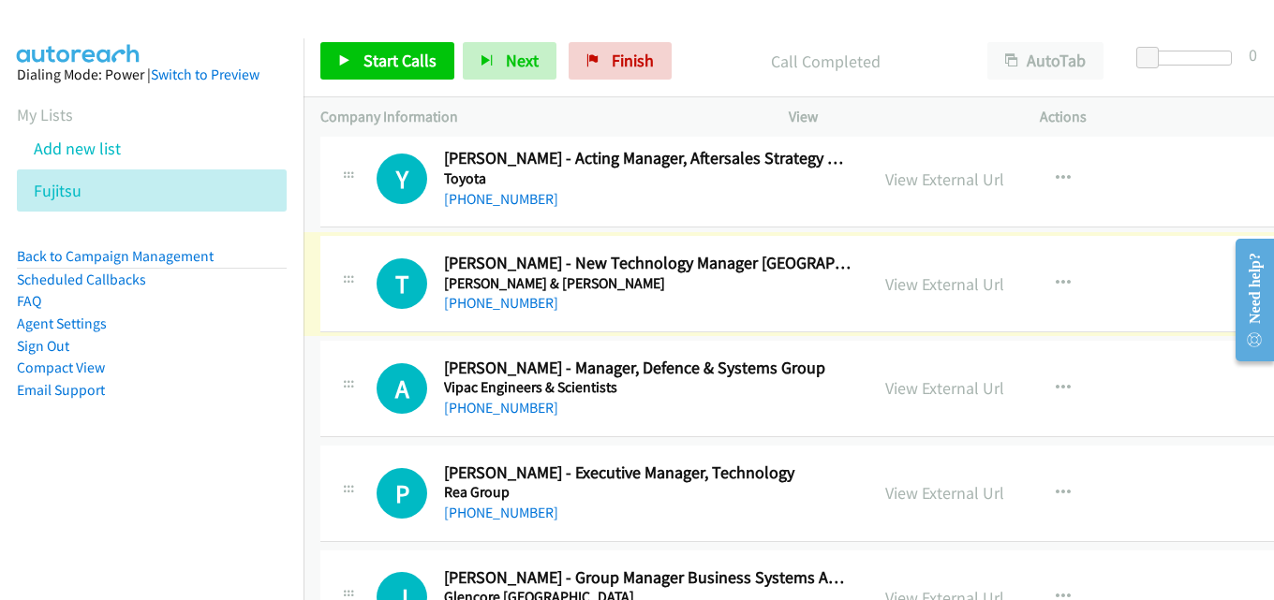
click at [606, 305] on div "[PHONE_NUMBER]" at bounding box center [647, 303] width 407 height 22
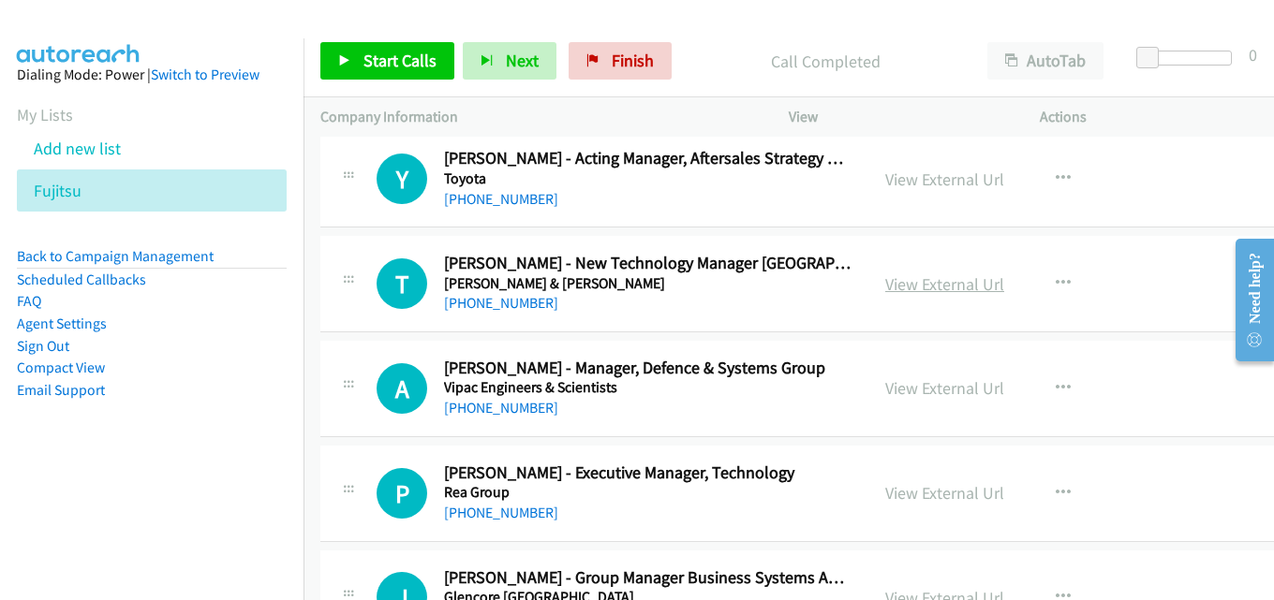
click at [919, 280] on link "View External Url" at bounding box center [944, 284] width 119 height 22
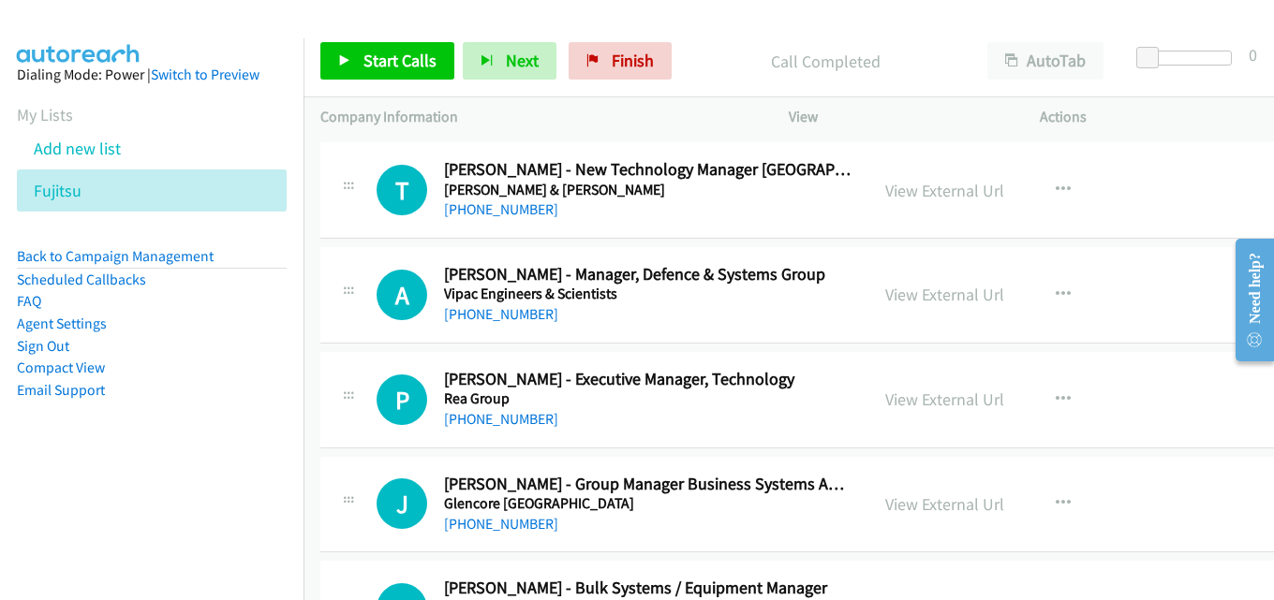
scroll to position [3652, 0]
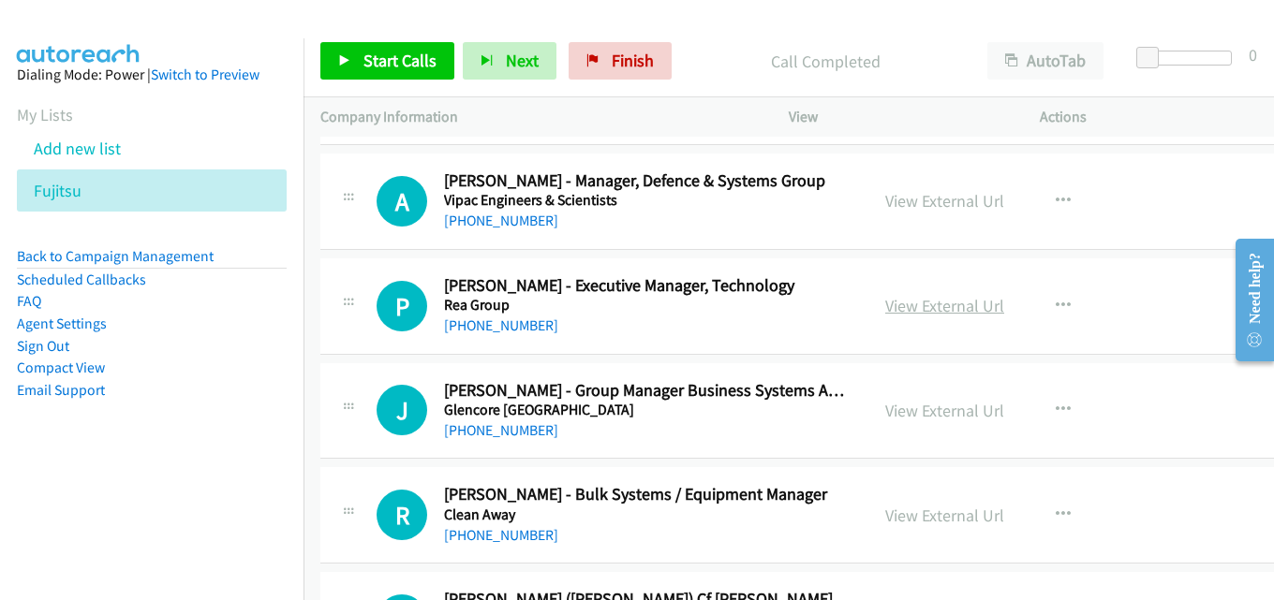
click at [940, 297] on link "View External Url" at bounding box center [944, 306] width 119 height 22
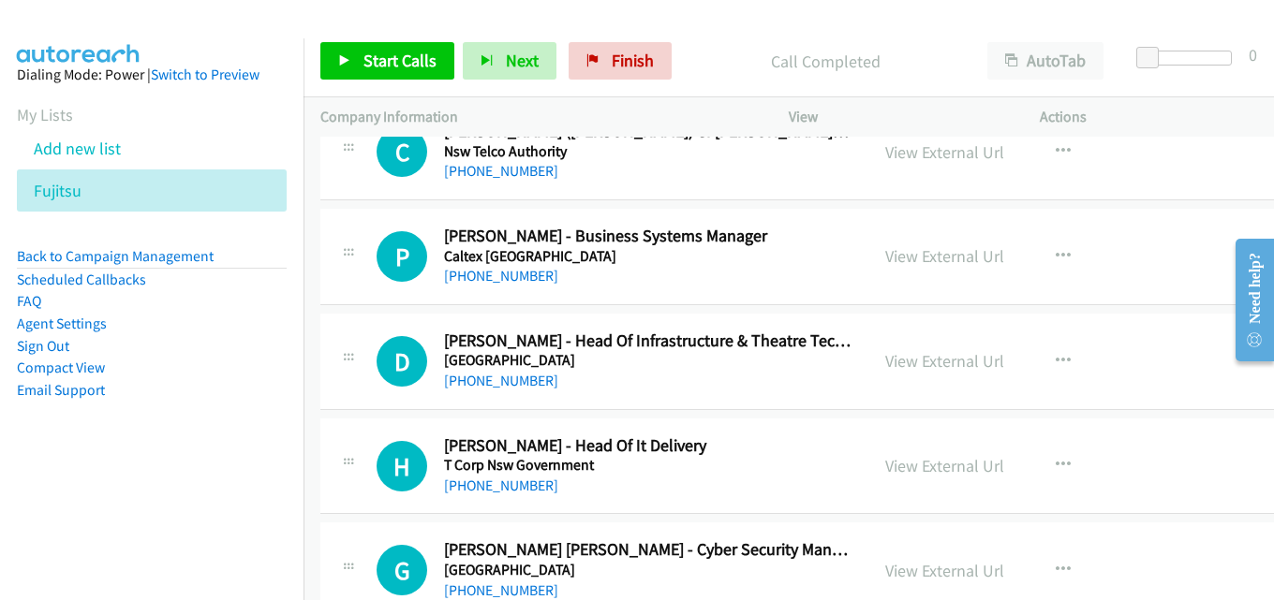
scroll to position [4214, 0]
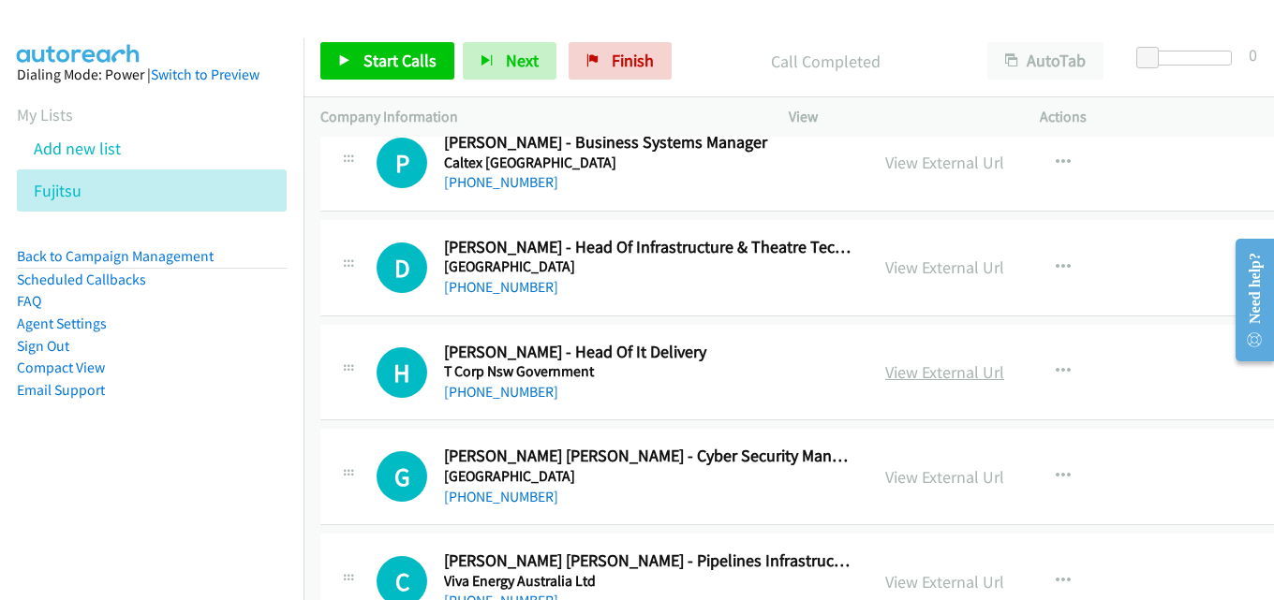
click at [921, 365] on link "View External Url" at bounding box center [944, 372] width 119 height 22
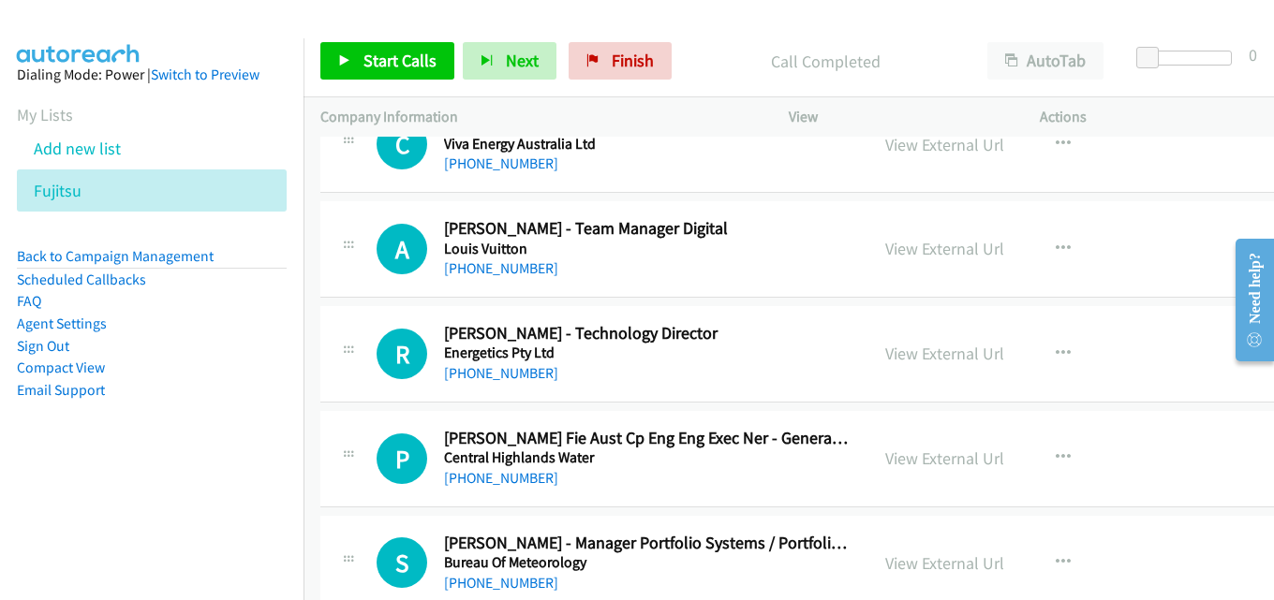
scroll to position [4682, 0]
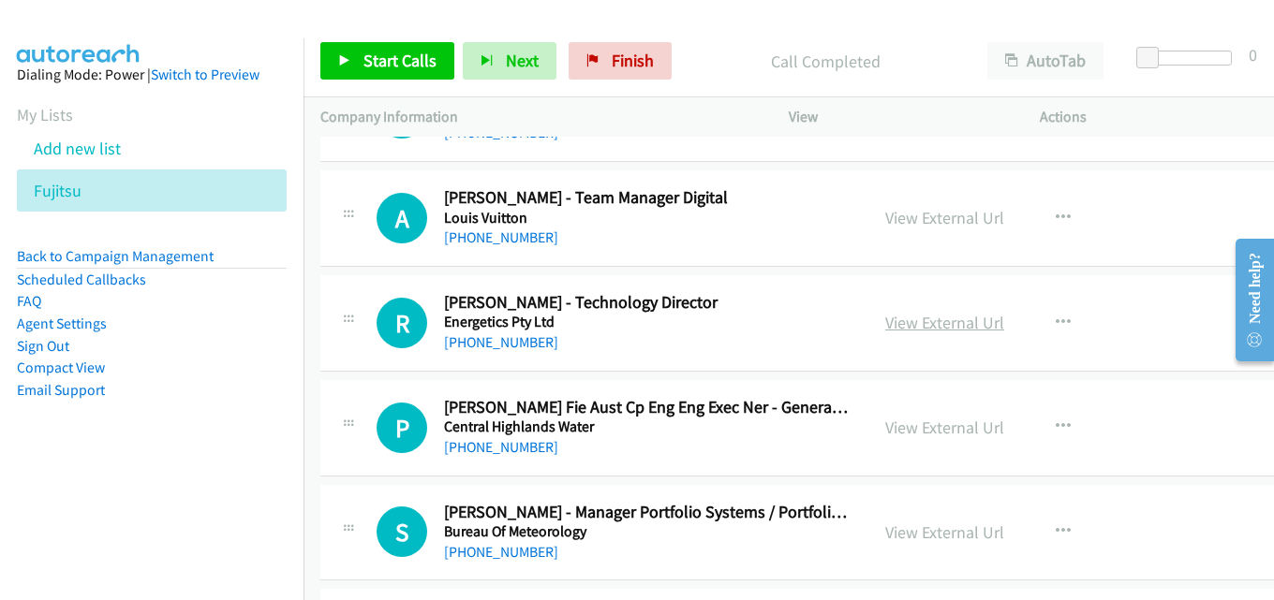
click at [899, 324] on link "View External Url" at bounding box center [944, 323] width 119 height 22
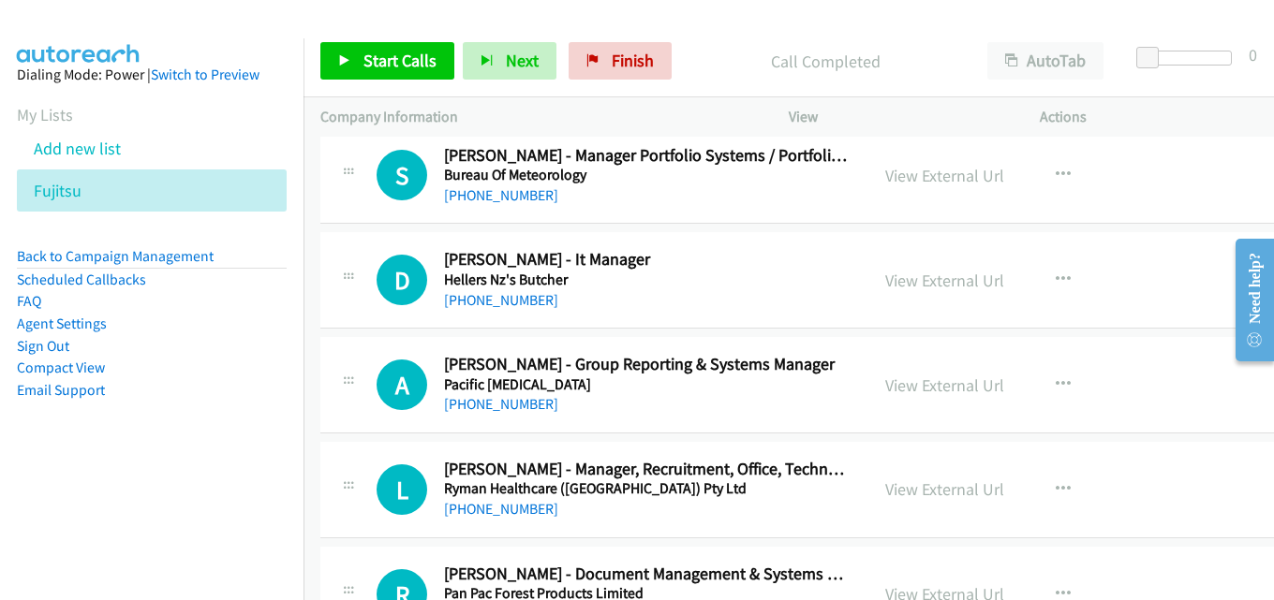
scroll to position [5057, 0]
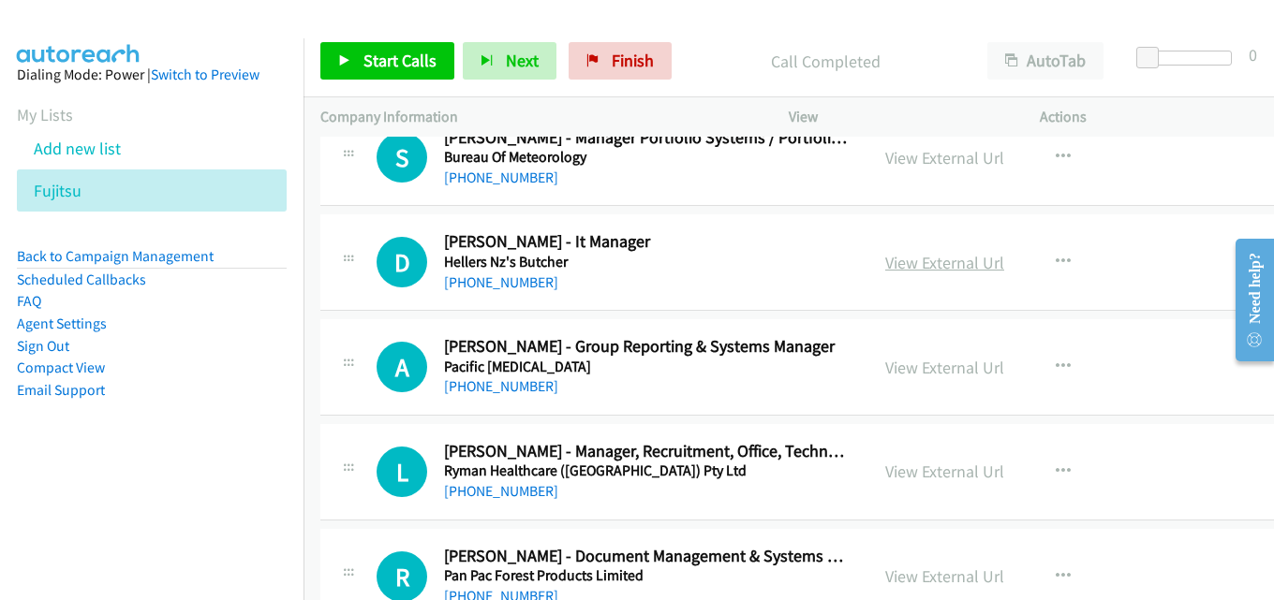
click at [888, 262] on link "View External Url" at bounding box center [944, 263] width 119 height 22
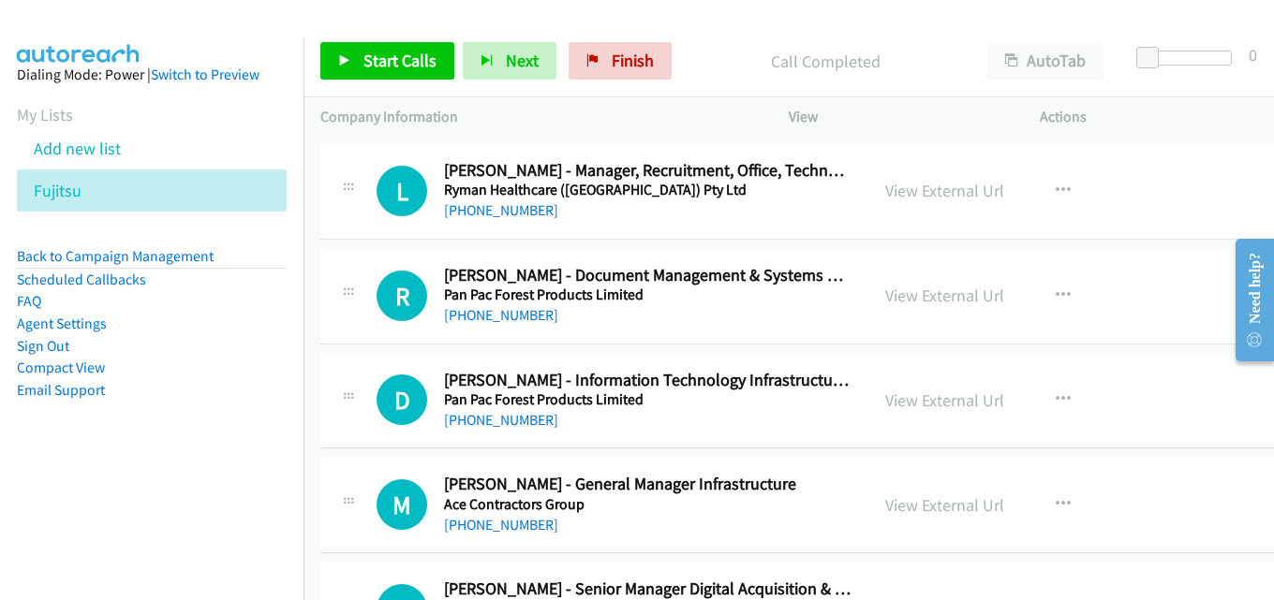
scroll to position [5432, 0]
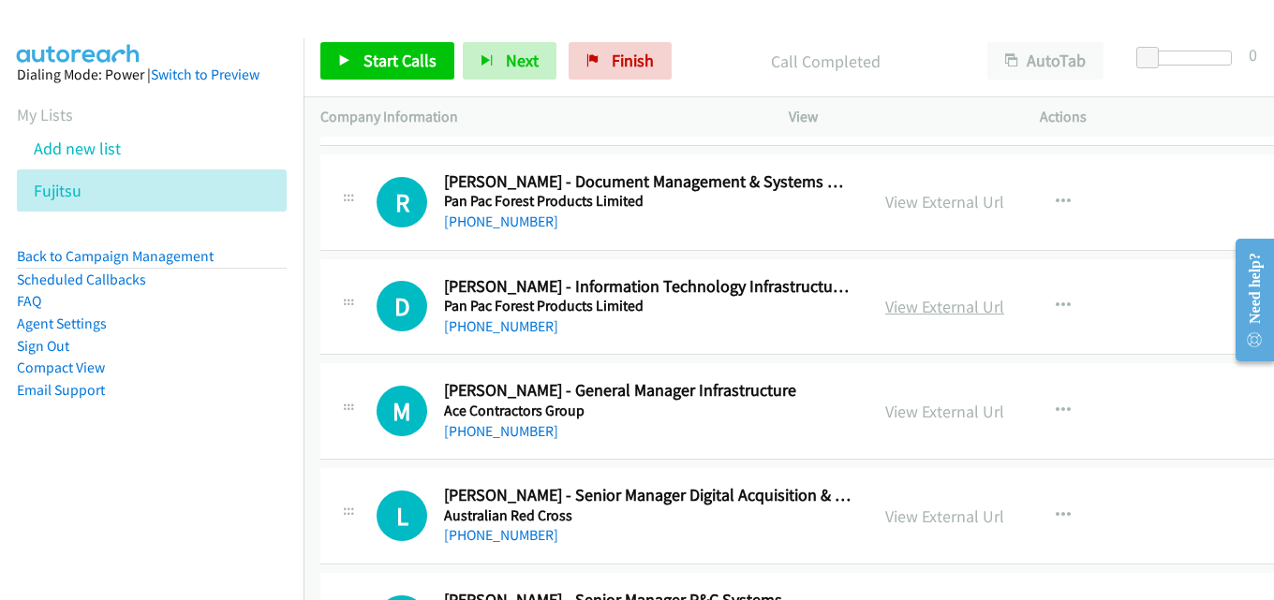
click at [885, 304] on link "View External Url" at bounding box center [944, 307] width 119 height 22
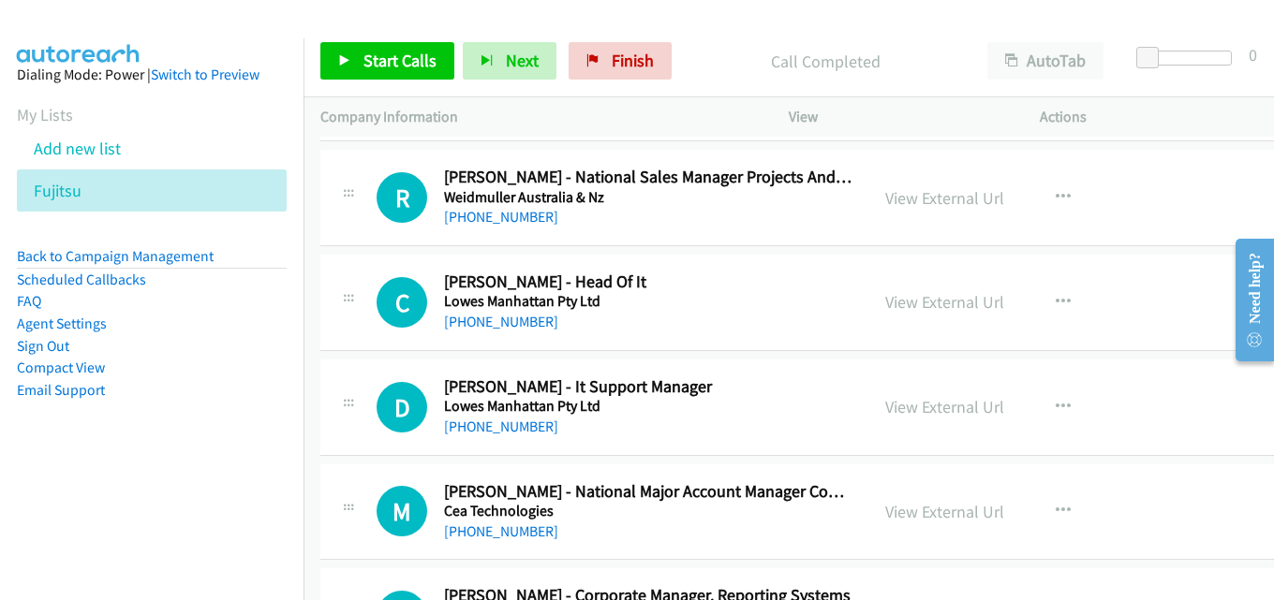
scroll to position [6930, 0]
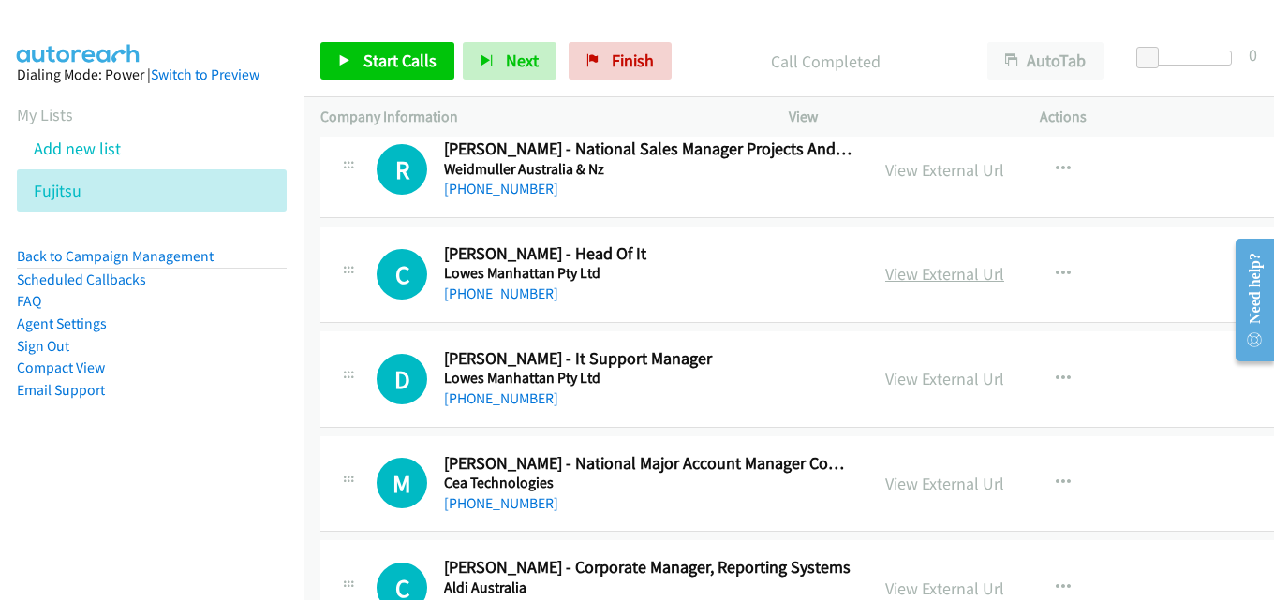
click at [900, 275] on link "View External Url" at bounding box center [944, 274] width 119 height 22
click at [901, 377] on link "View External Url" at bounding box center [944, 379] width 119 height 22
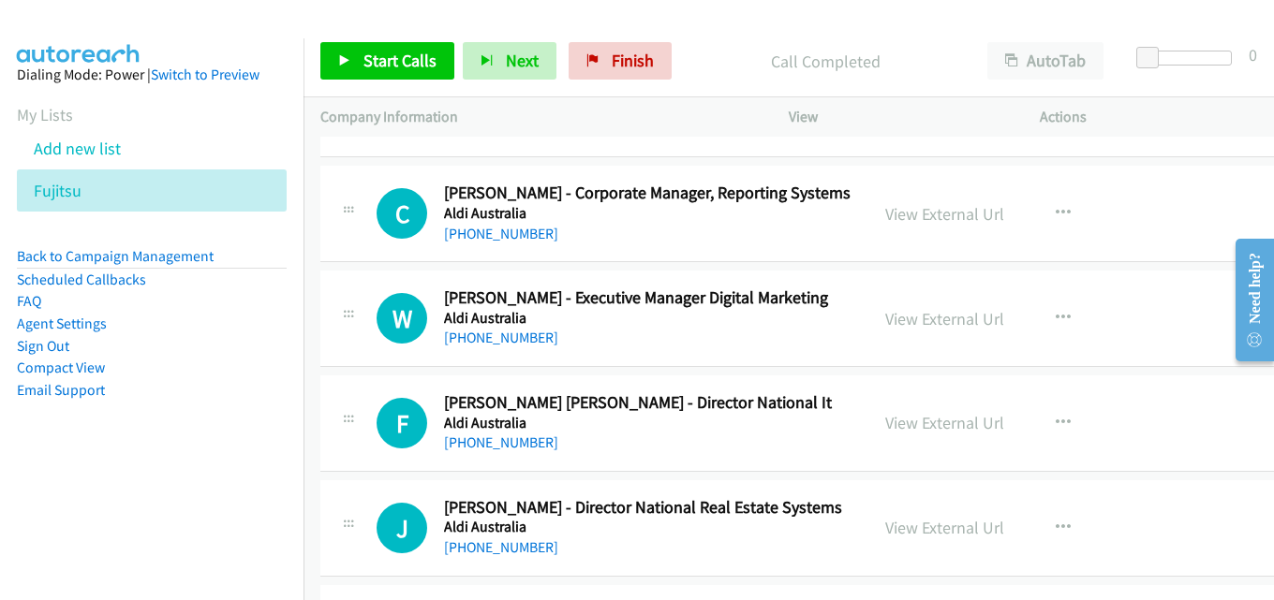
scroll to position [7398, 0]
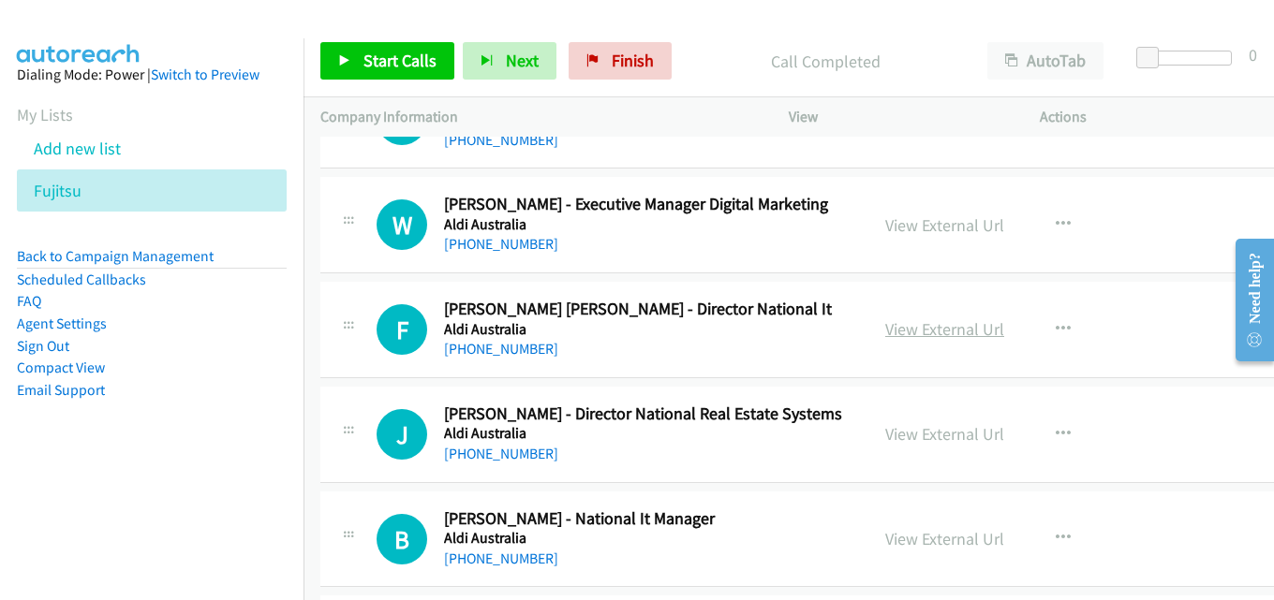
click at [903, 326] on link "View External Url" at bounding box center [944, 329] width 119 height 22
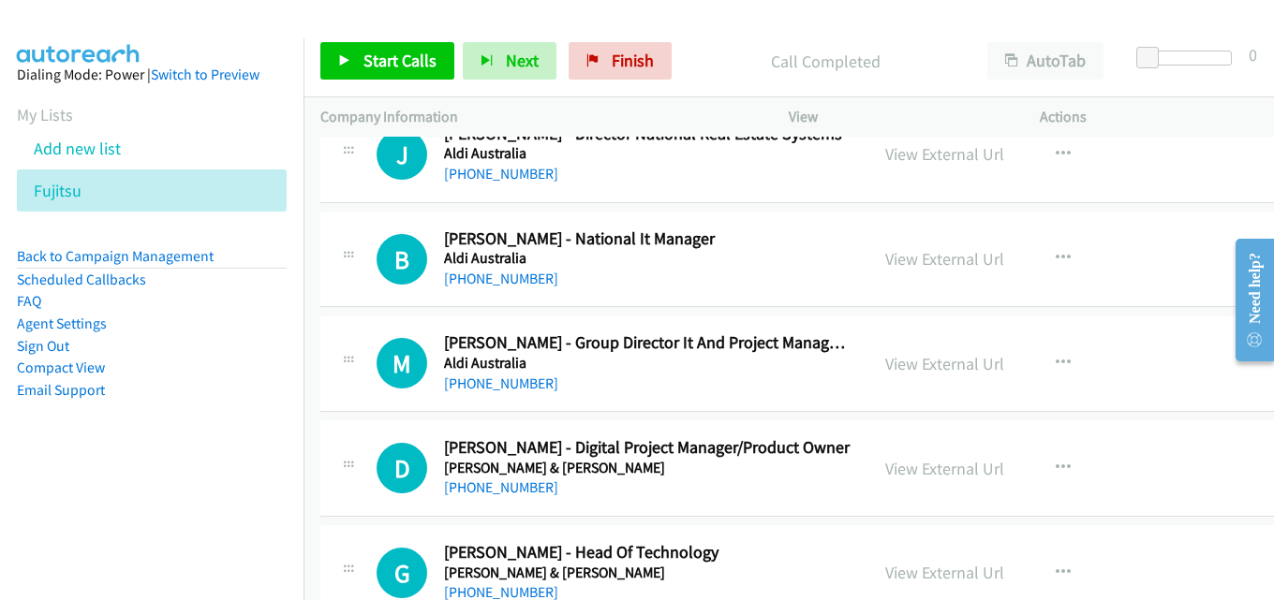
scroll to position [7679, 0]
click at [885, 258] on link "View External Url" at bounding box center [944, 258] width 119 height 22
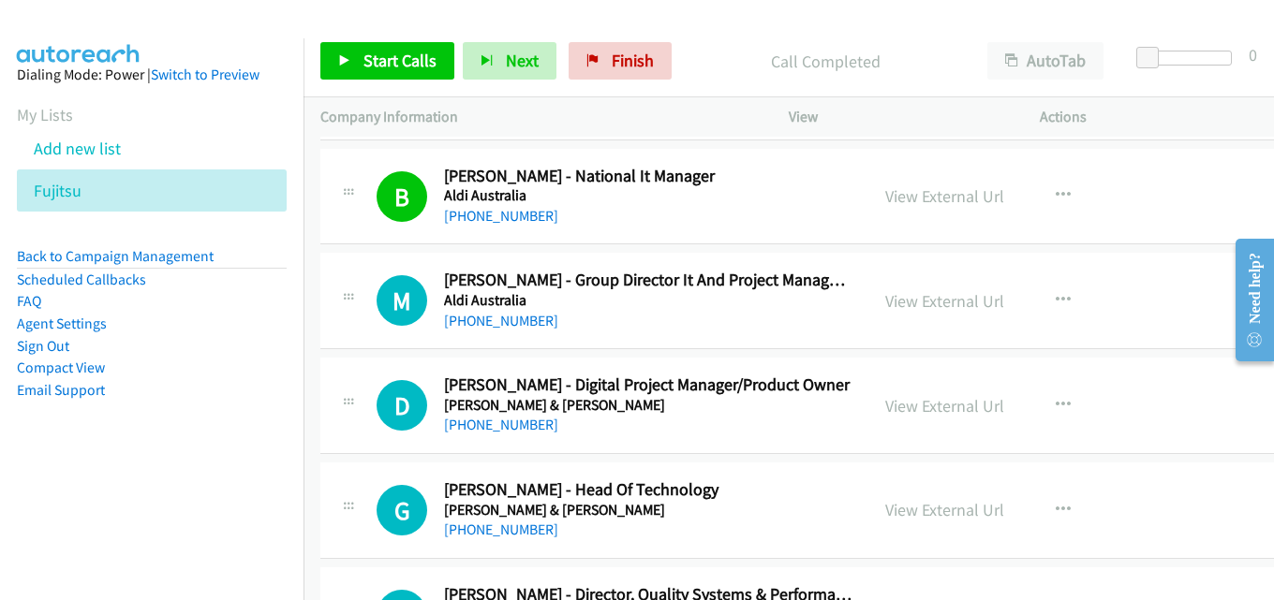
scroll to position [7773, 0]
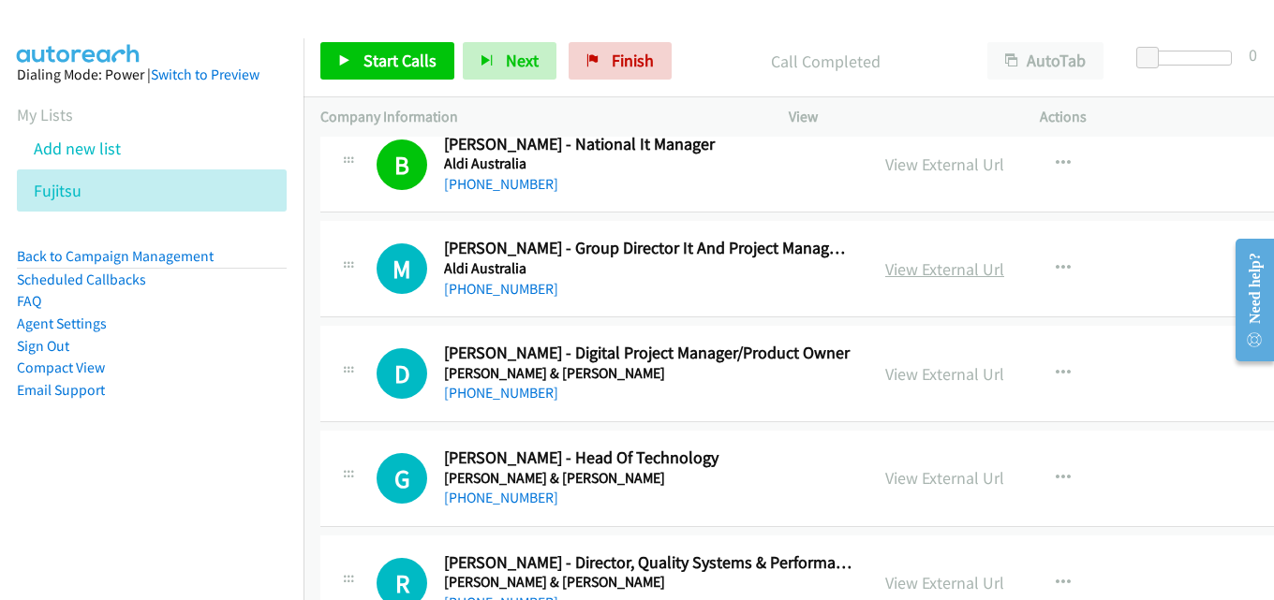
click at [885, 269] on link "View External Url" at bounding box center [944, 269] width 119 height 22
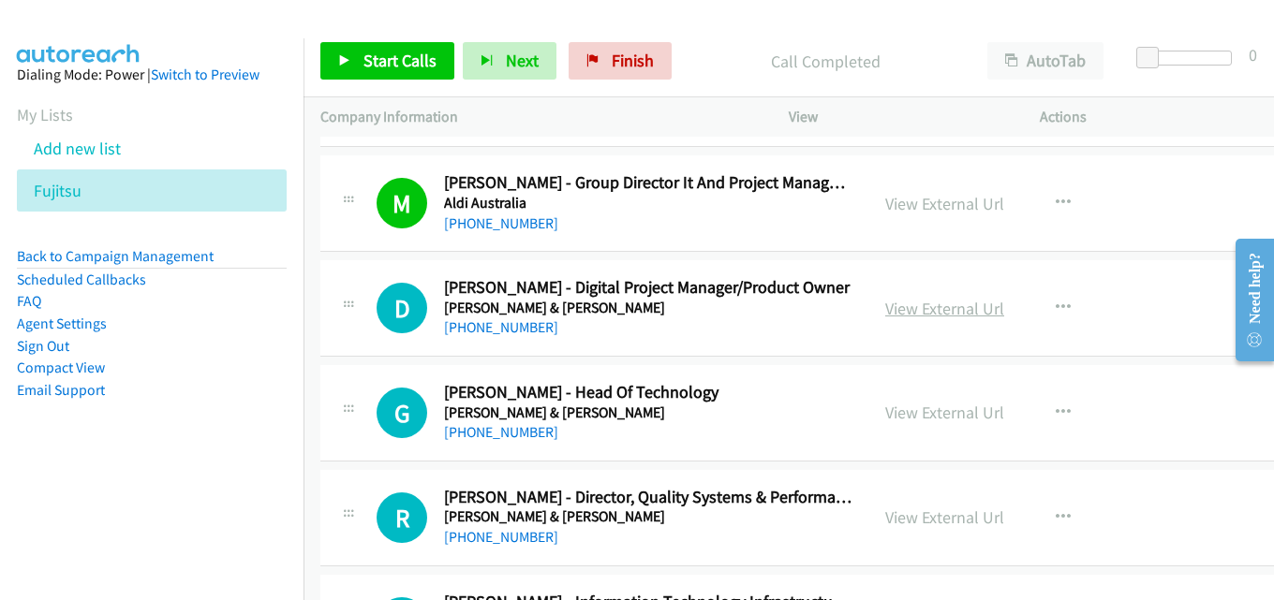
scroll to position [7866, 0]
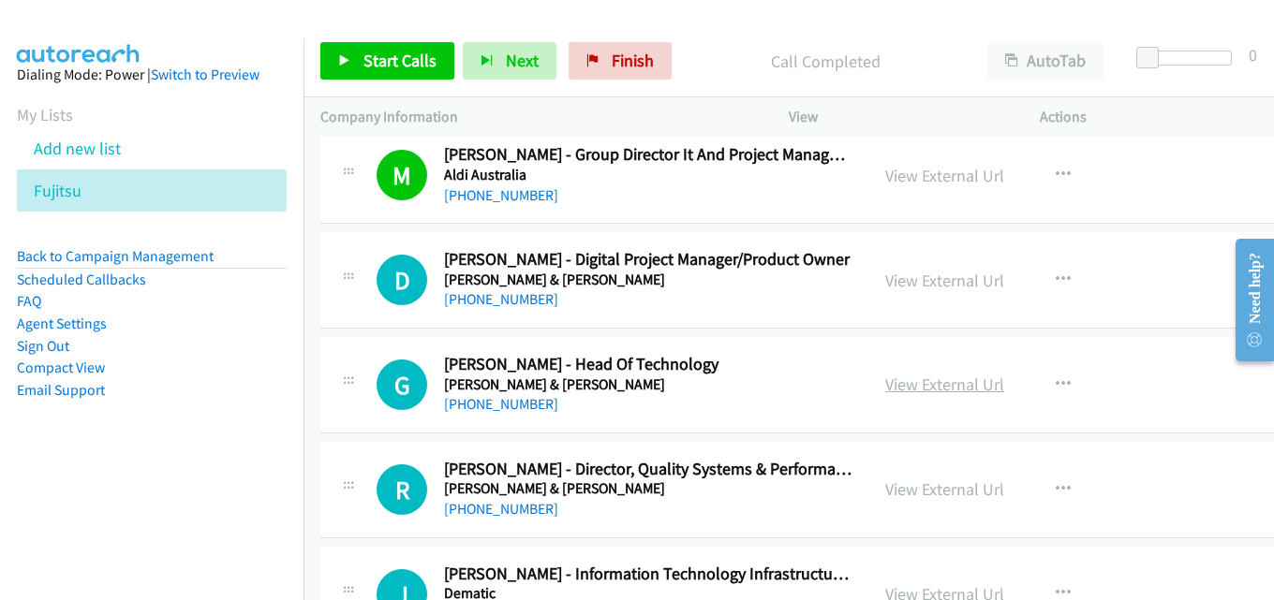
click at [885, 387] on link "View External Url" at bounding box center [944, 385] width 119 height 22
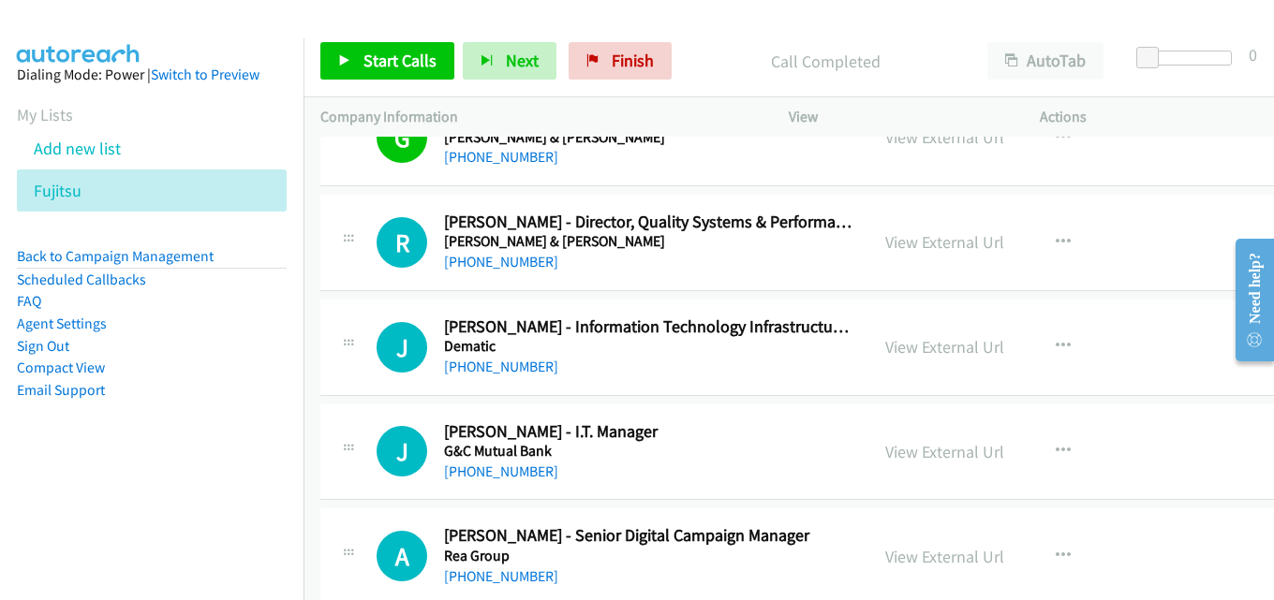
scroll to position [8147, 0]
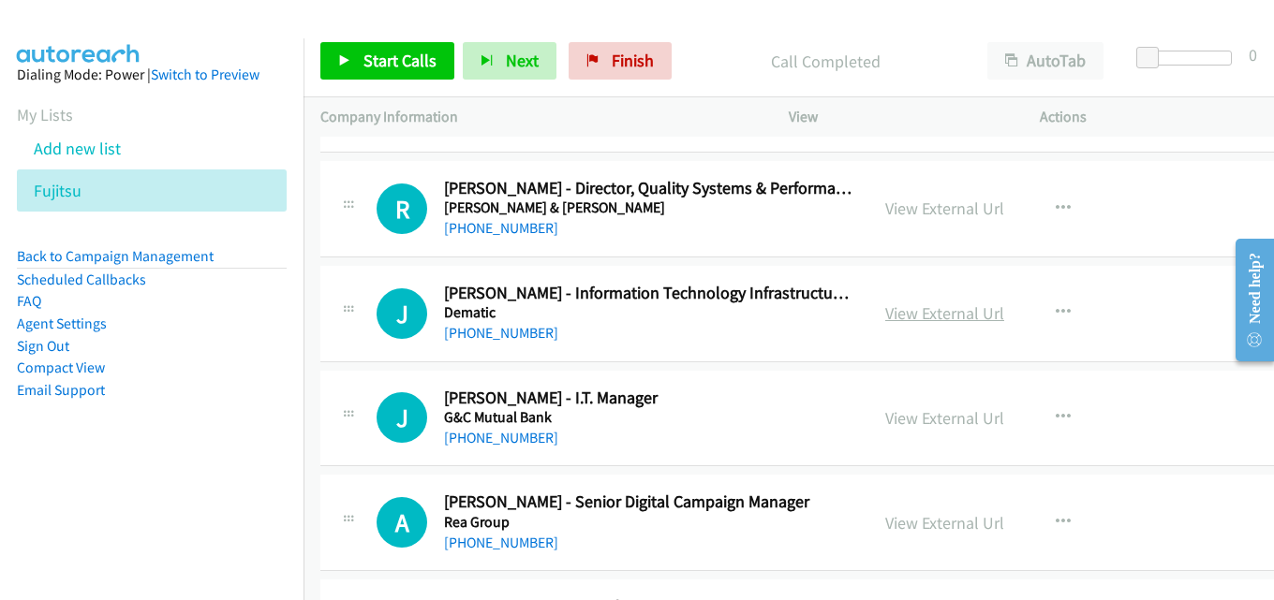
click at [895, 310] on link "View External Url" at bounding box center [944, 313] width 119 height 22
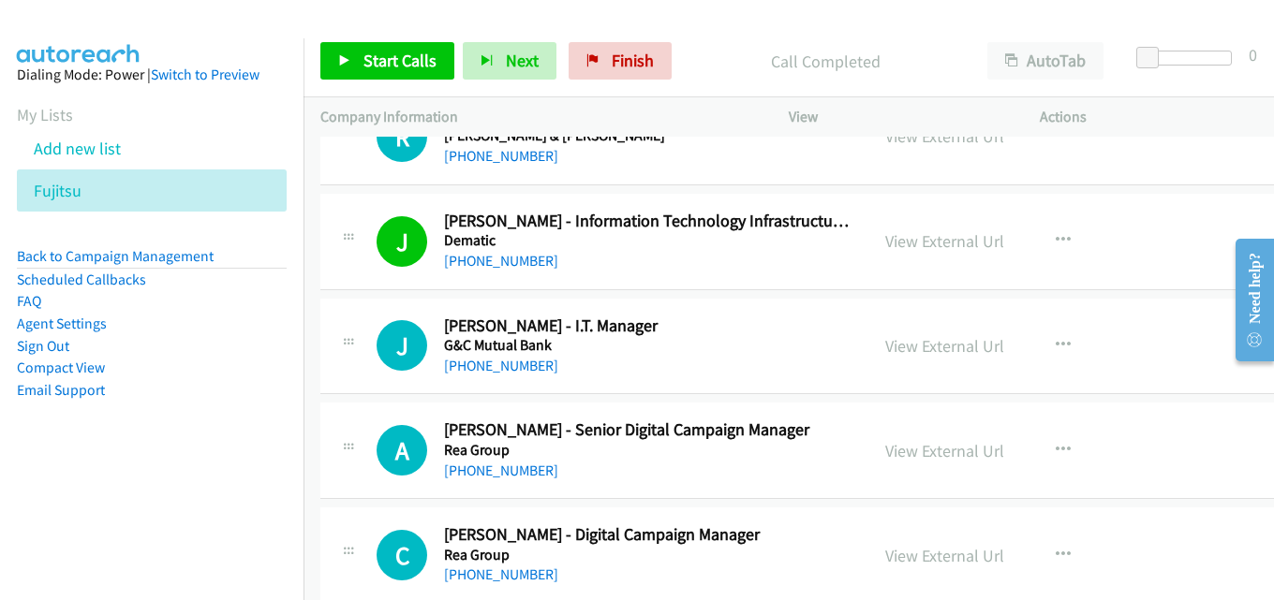
scroll to position [8241, 0]
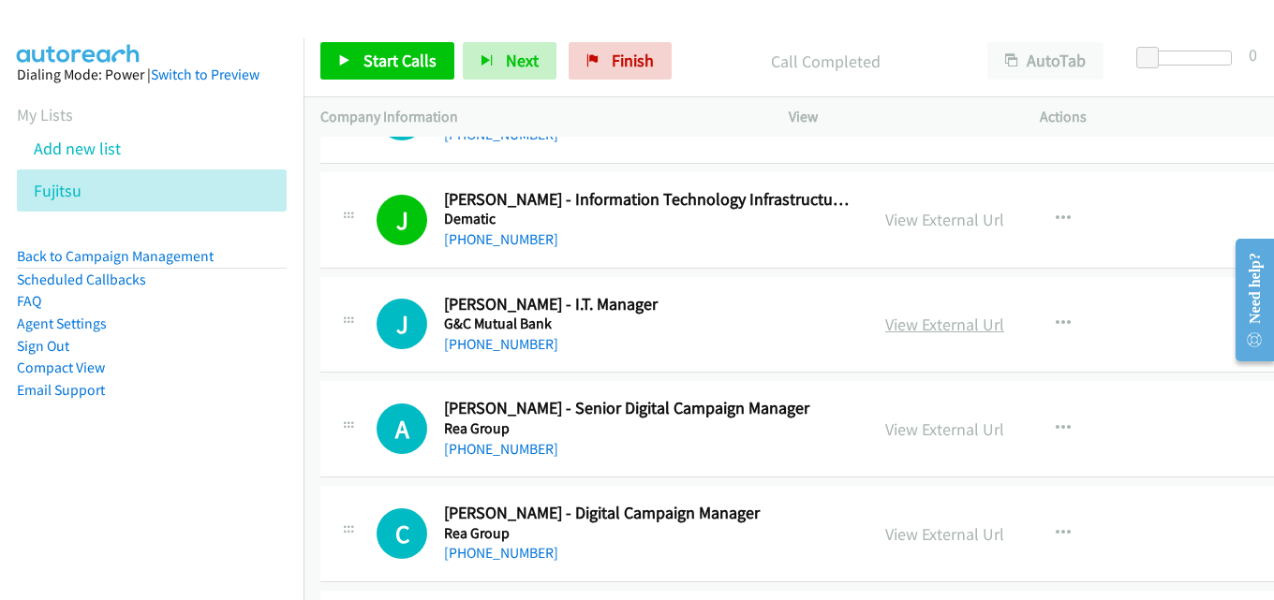
click at [921, 320] on link "View External Url" at bounding box center [944, 325] width 119 height 22
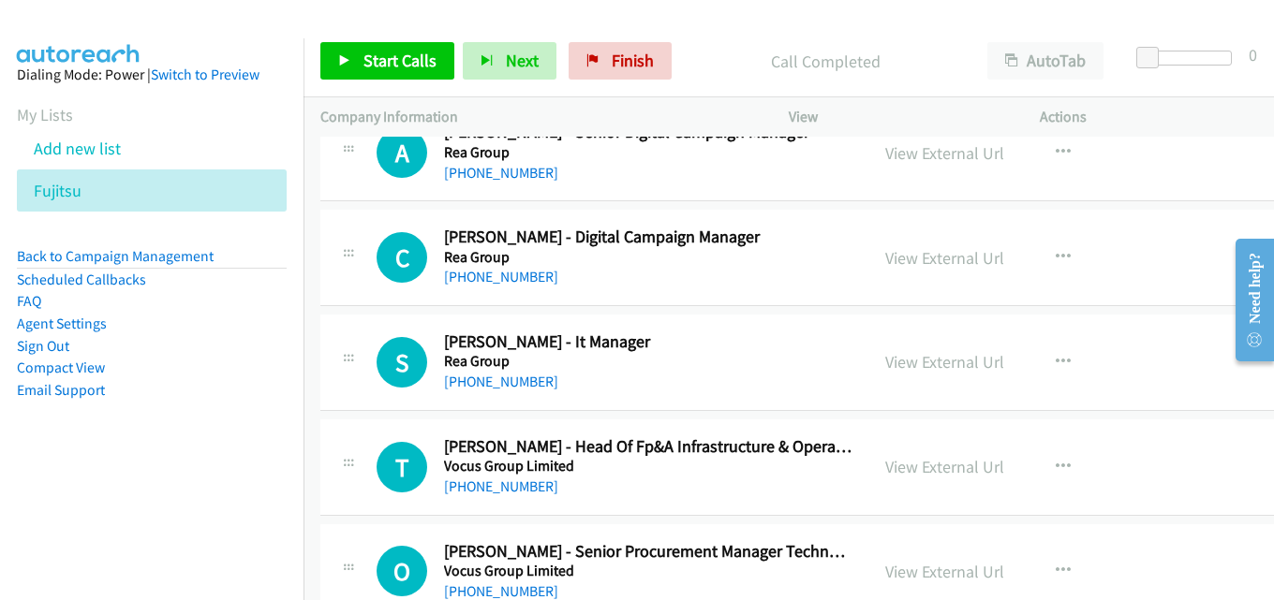
scroll to position [8522, 0]
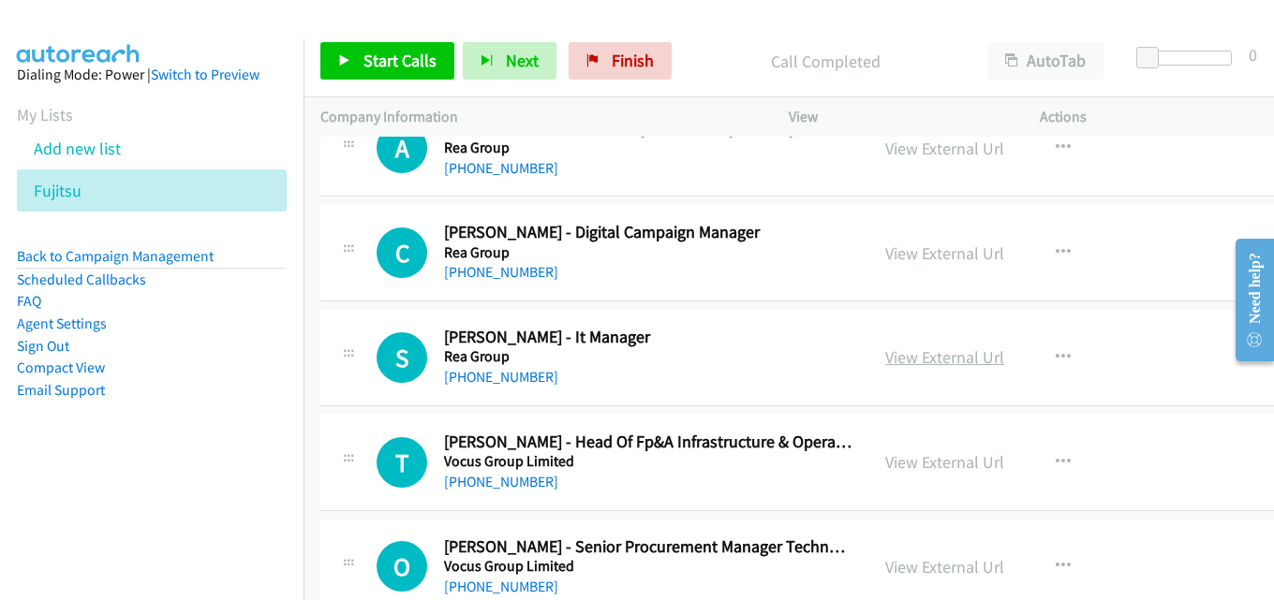
click at [902, 353] on link "View External Url" at bounding box center [944, 358] width 119 height 22
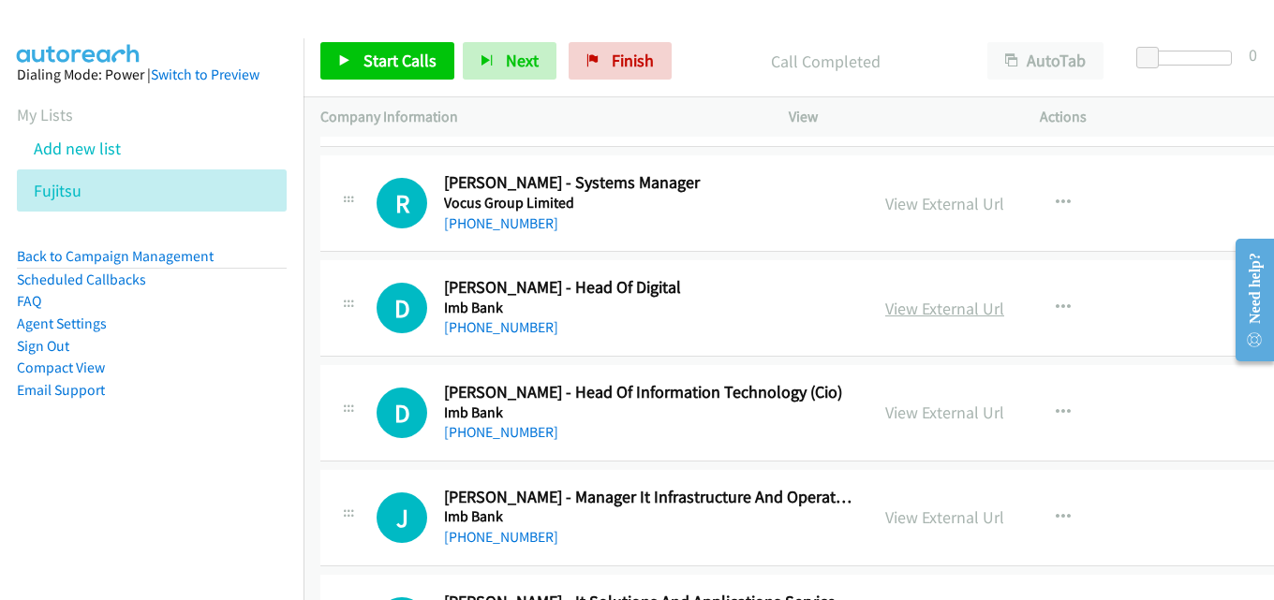
scroll to position [9084, 0]
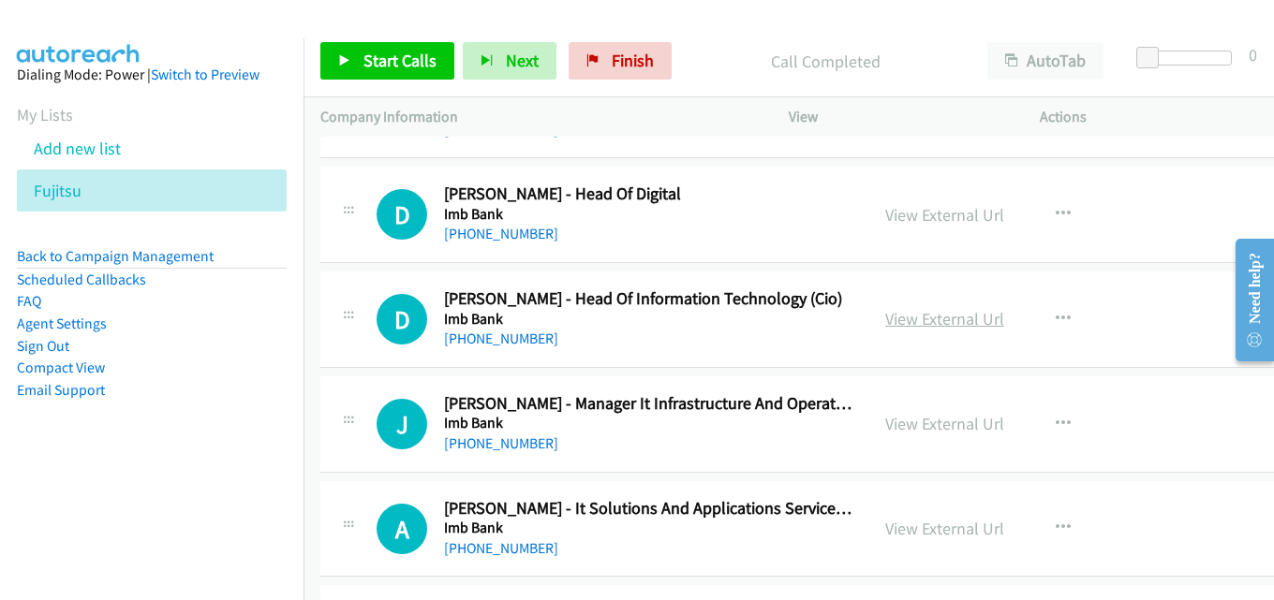
click at [908, 315] on link "View External Url" at bounding box center [944, 319] width 119 height 22
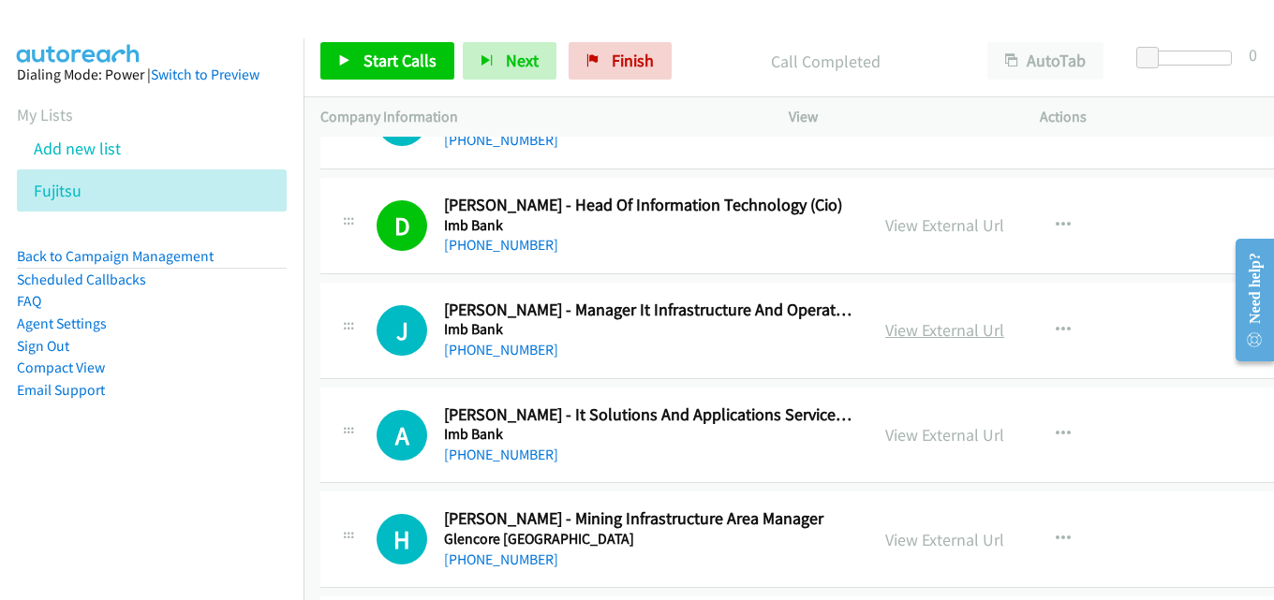
click at [889, 324] on link "View External Url" at bounding box center [944, 330] width 119 height 22
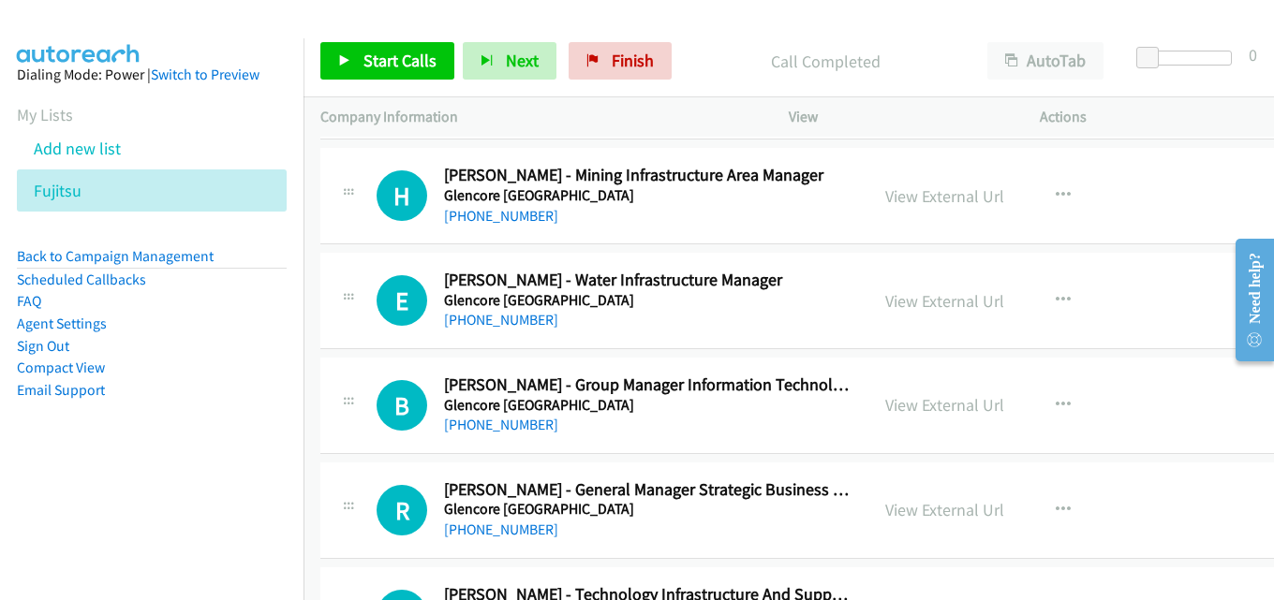
scroll to position [9552, 0]
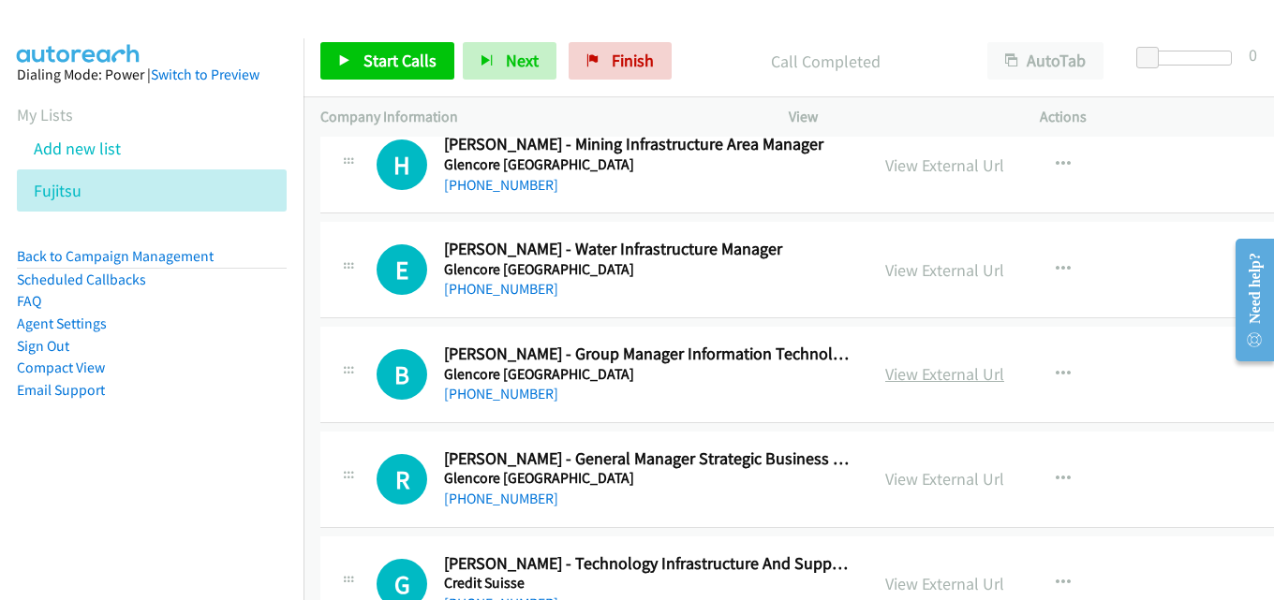
click at [897, 375] on link "View External Url" at bounding box center [944, 374] width 119 height 22
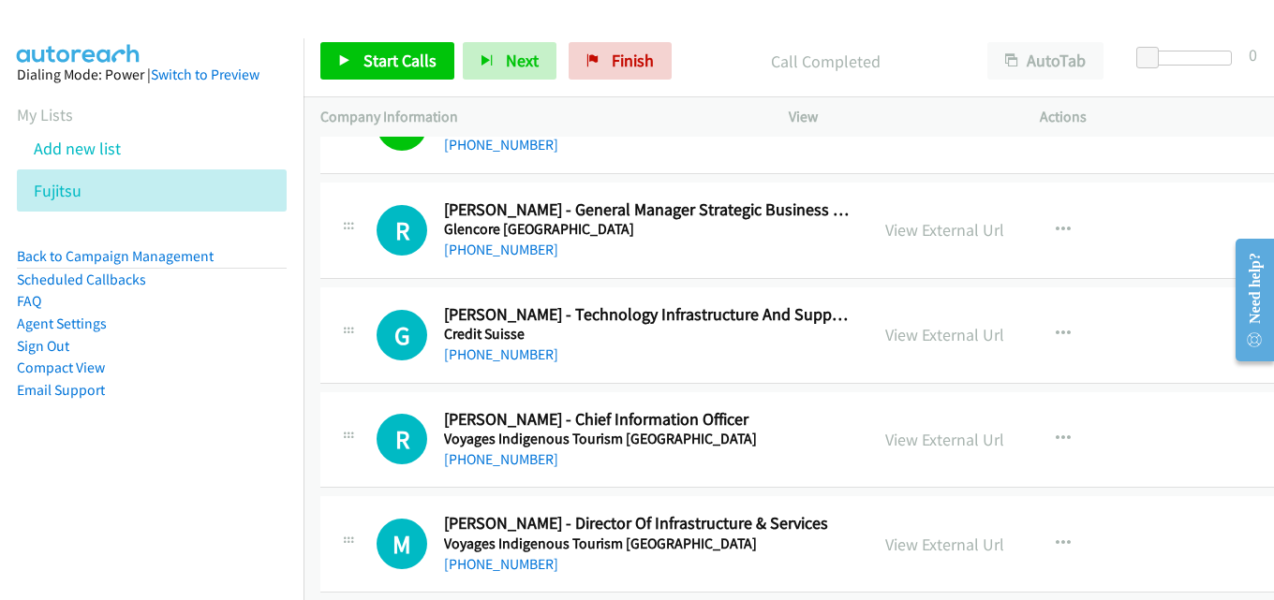
scroll to position [9833, 0]
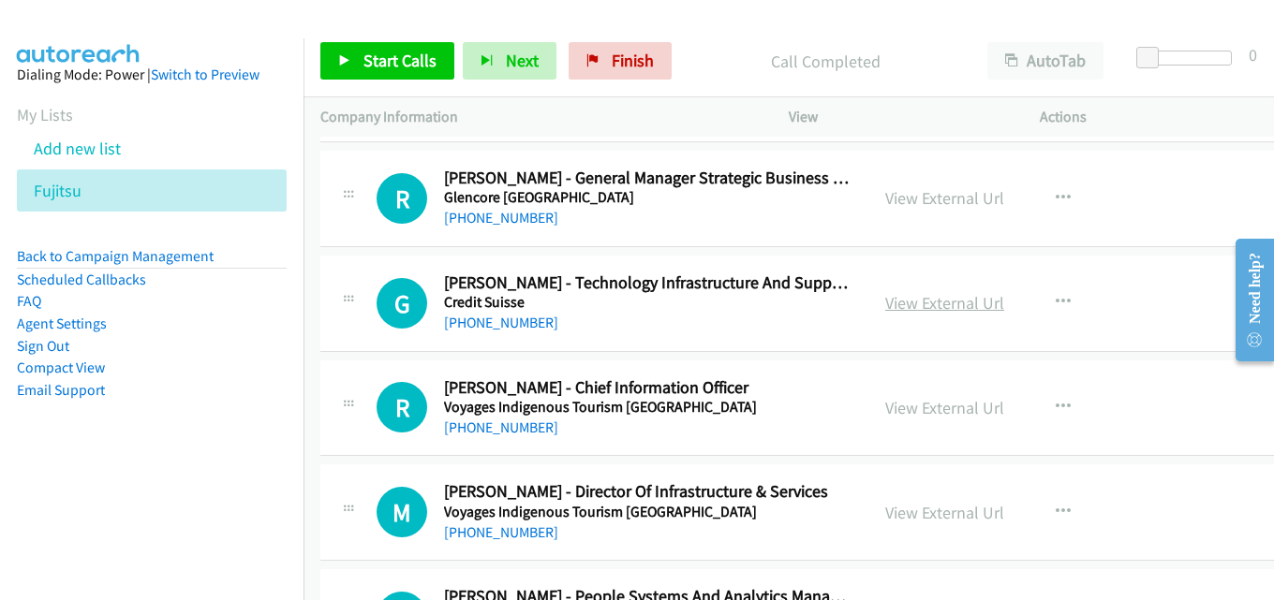
click at [895, 296] on link "View External Url" at bounding box center [944, 303] width 119 height 22
click at [911, 413] on link "View External Url" at bounding box center [944, 408] width 119 height 22
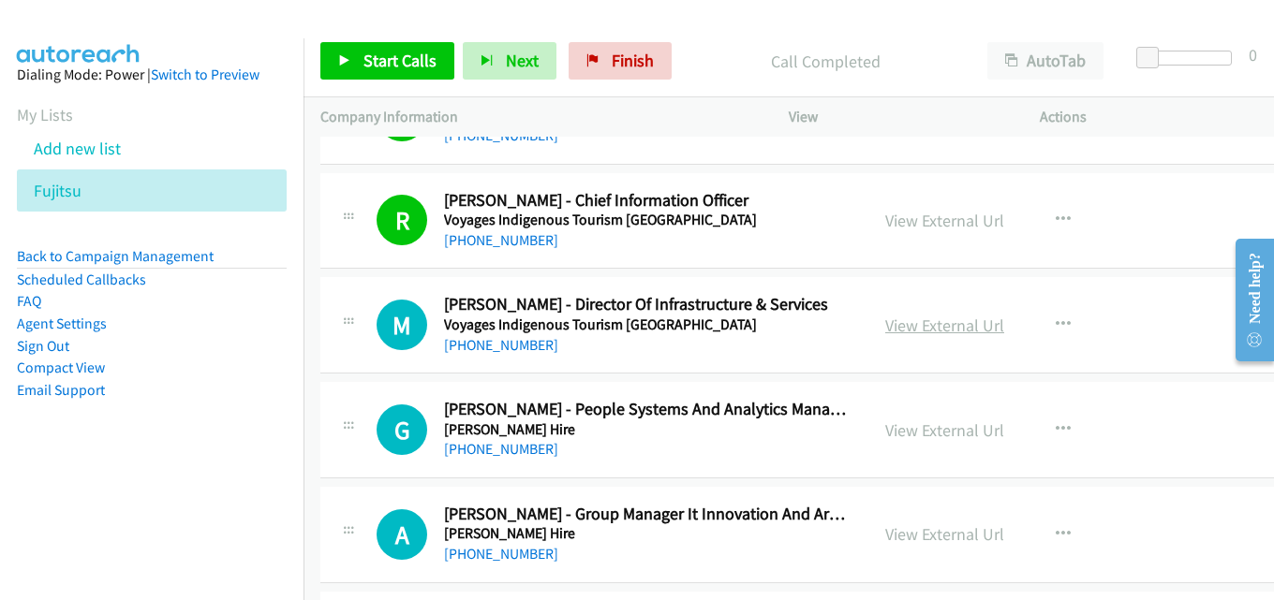
scroll to position [10114, 0]
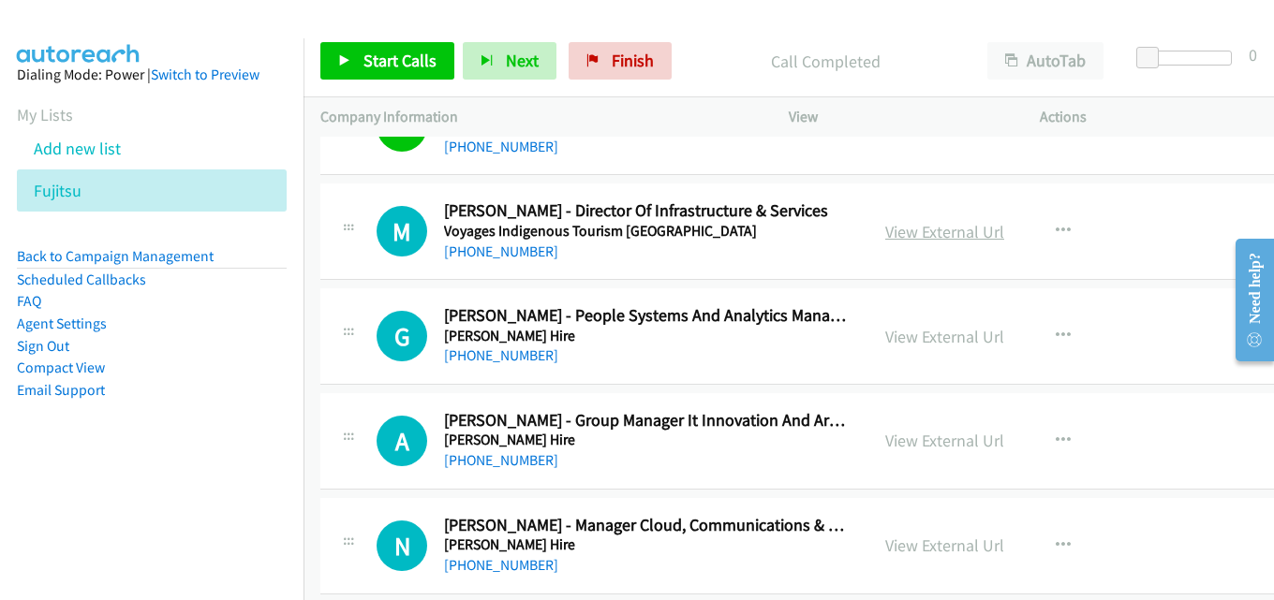
click at [885, 231] on link "View External Url" at bounding box center [944, 232] width 119 height 22
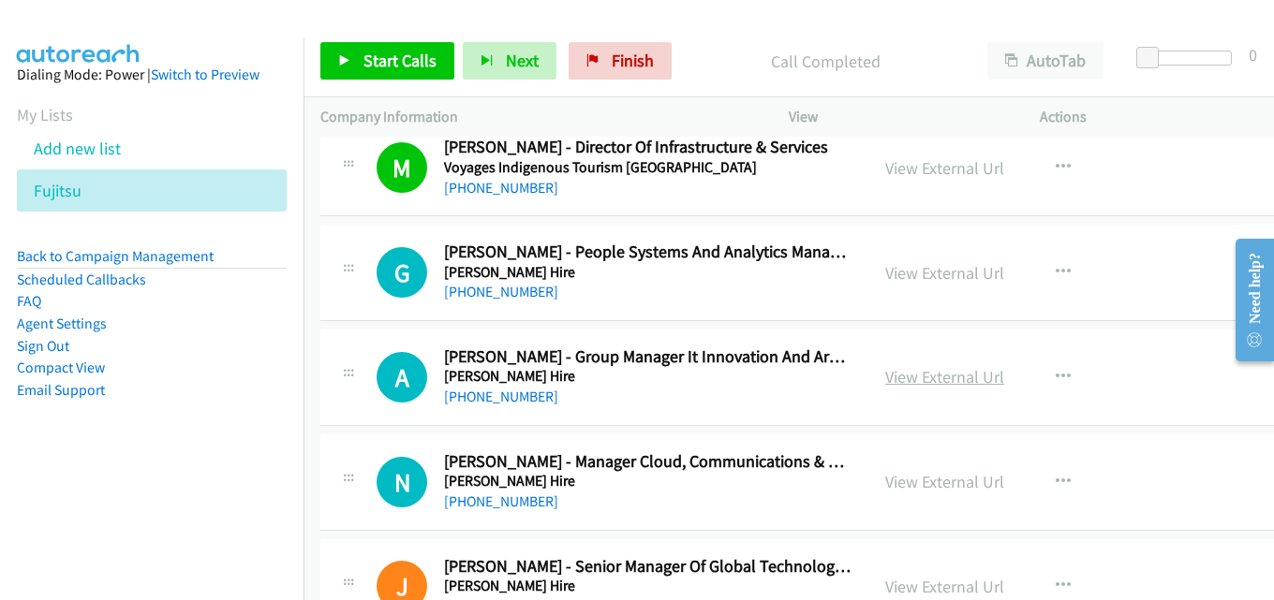
scroll to position [10208, 0]
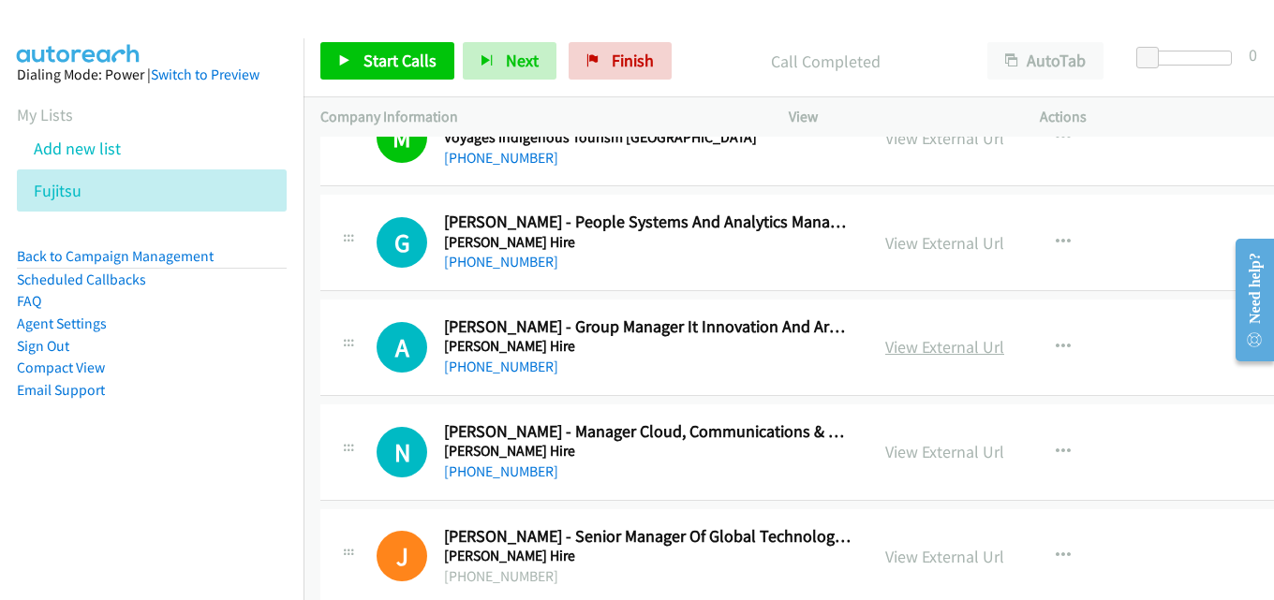
click at [890, 354] on link "View External Url" at bounding box center [944, 347] width 119 height 22
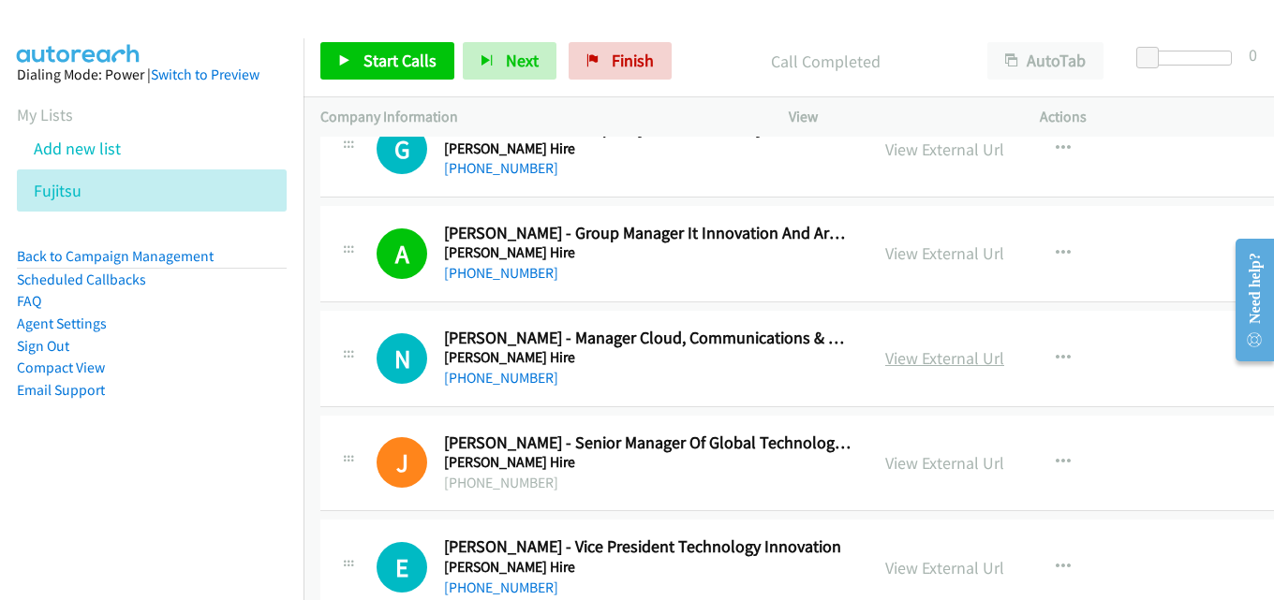
click at [927, 360] on link "View External Url" at bounding box center [944, 358] width 119 height 22
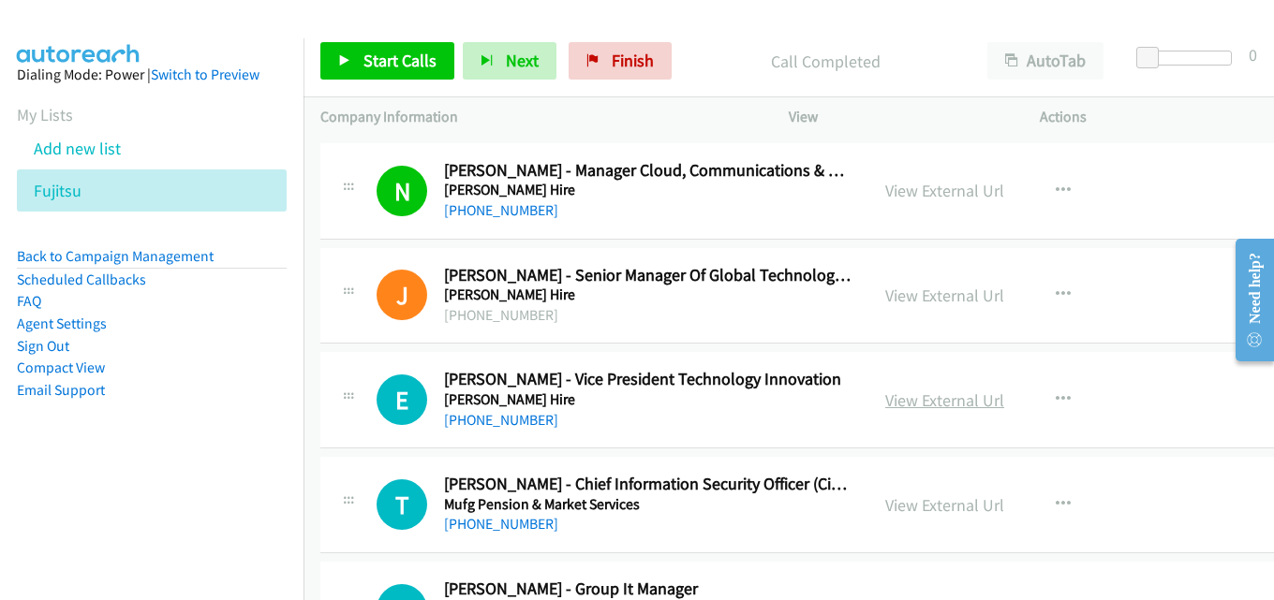
scroll to position [10489, 0]
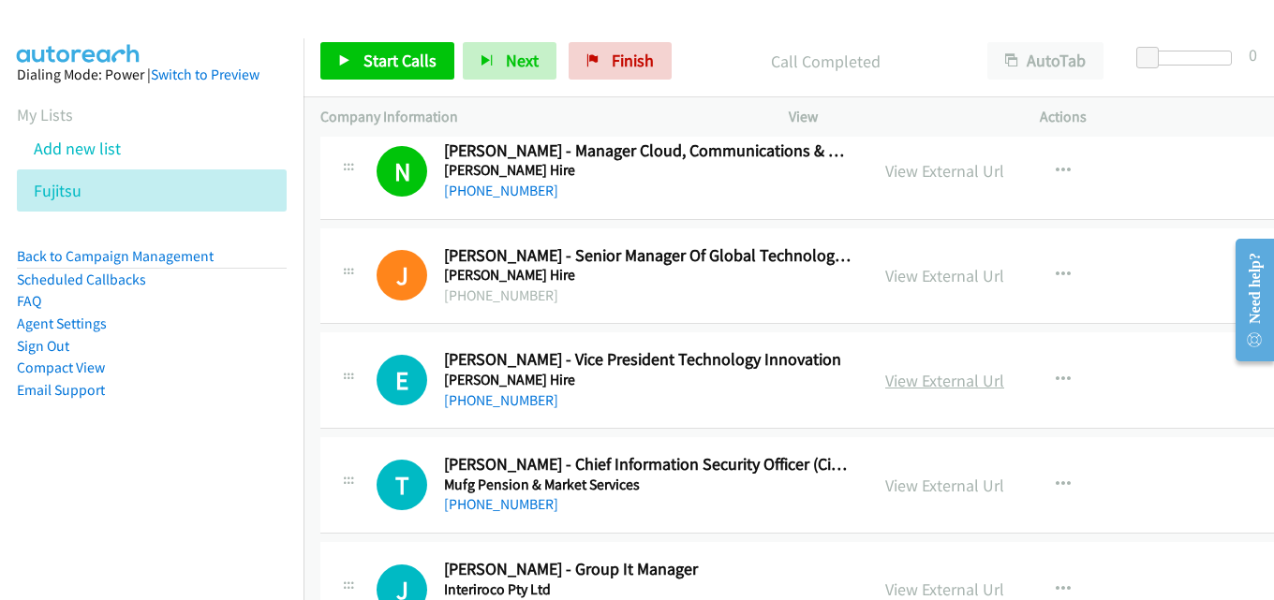
click at [885, 377] on link "View External Url" at bounding box center [944, 381] width 119 height 22
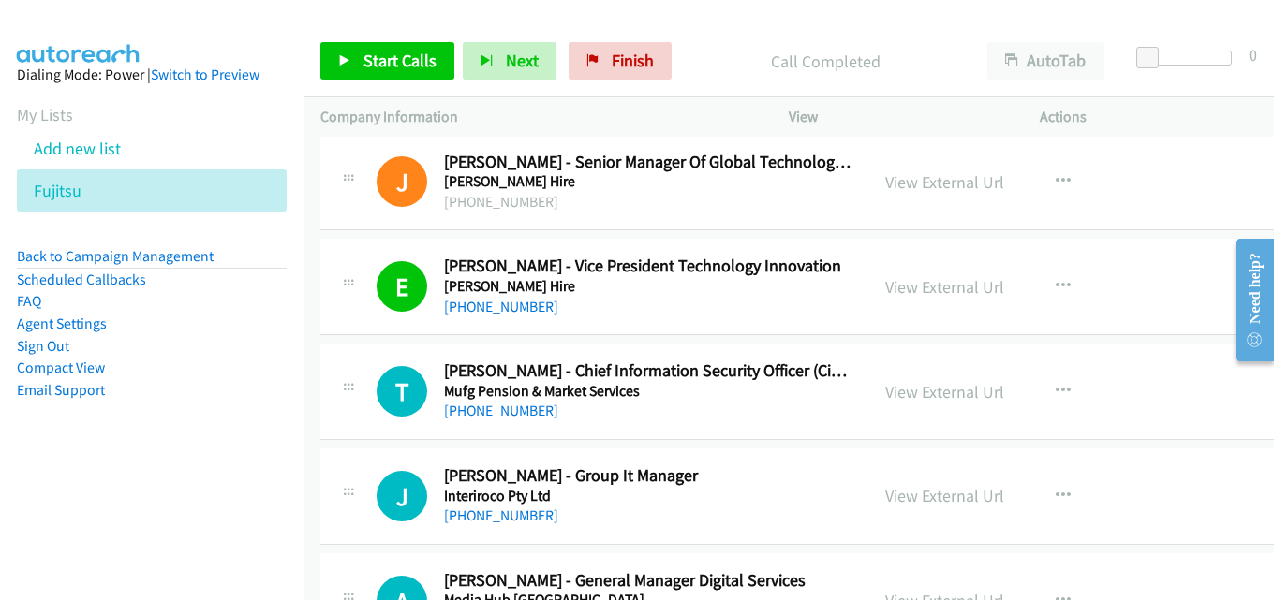
scroll to position [10676, 0]
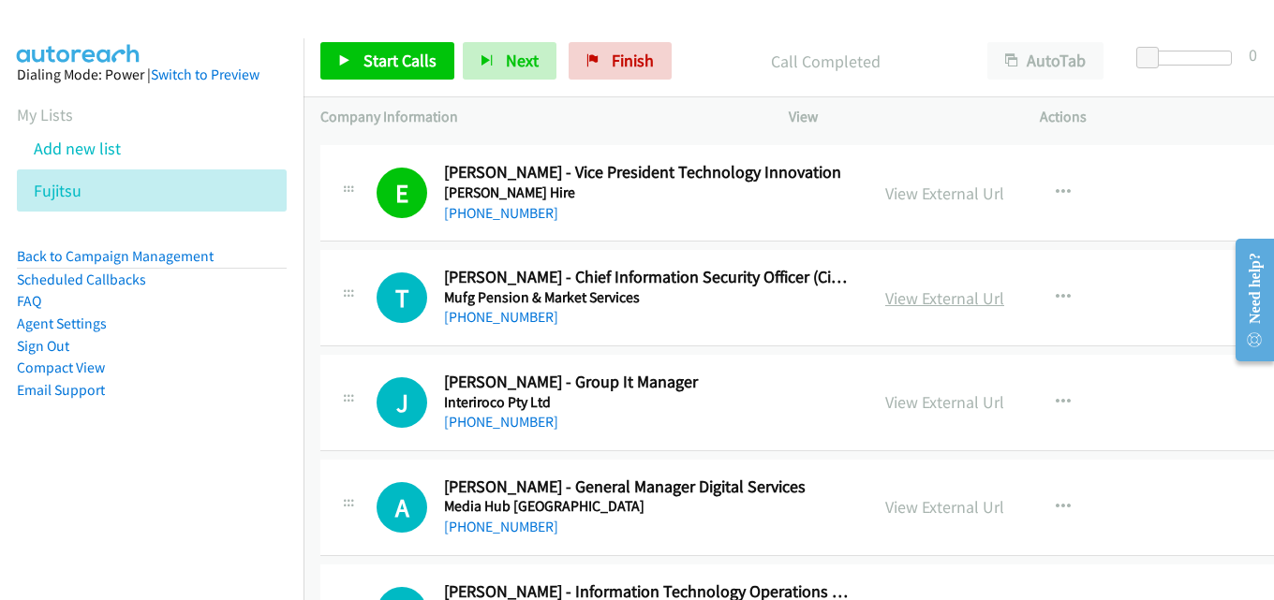
click at [885, 290] on link "View External Url" at bounding box center [944, 299] width 119 height 22
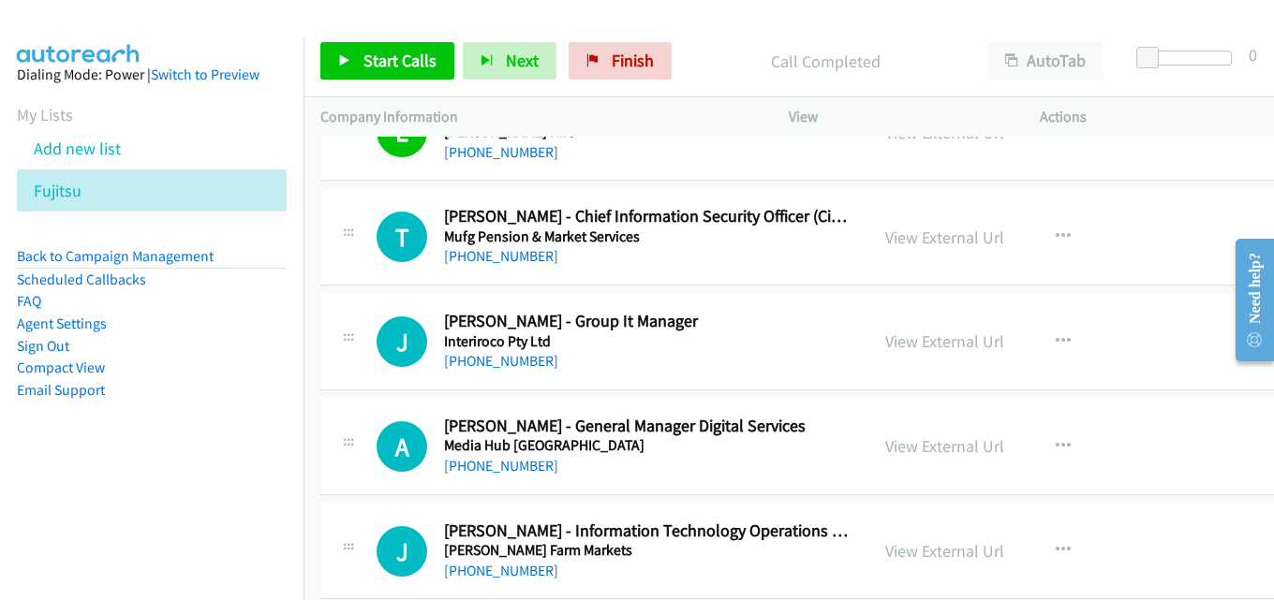
scroll to position [10770, 0]
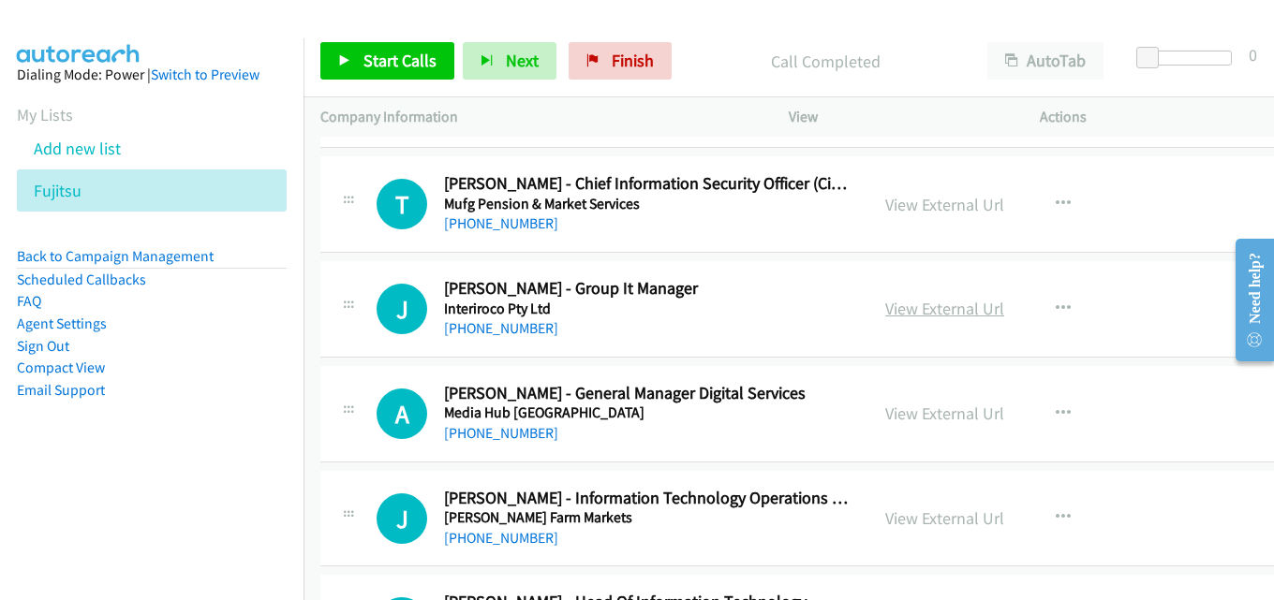
click at [892, 298] on link "View External Url" at bounding box center [944, 309] width 119 height 22
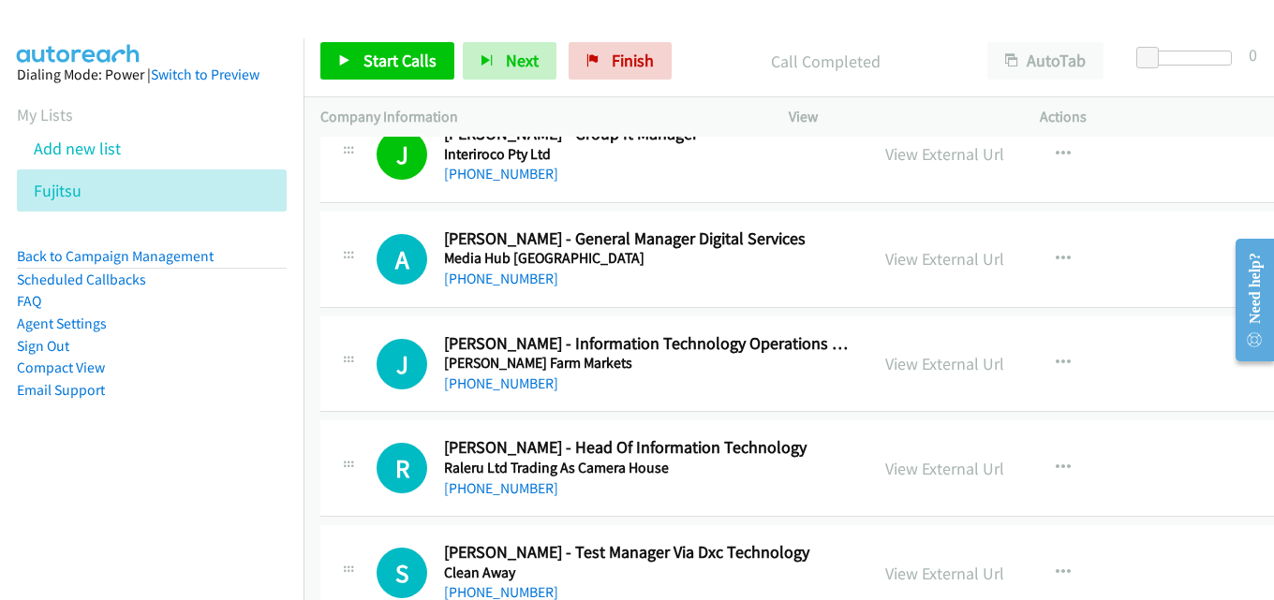
scroll to position [10957, 0]
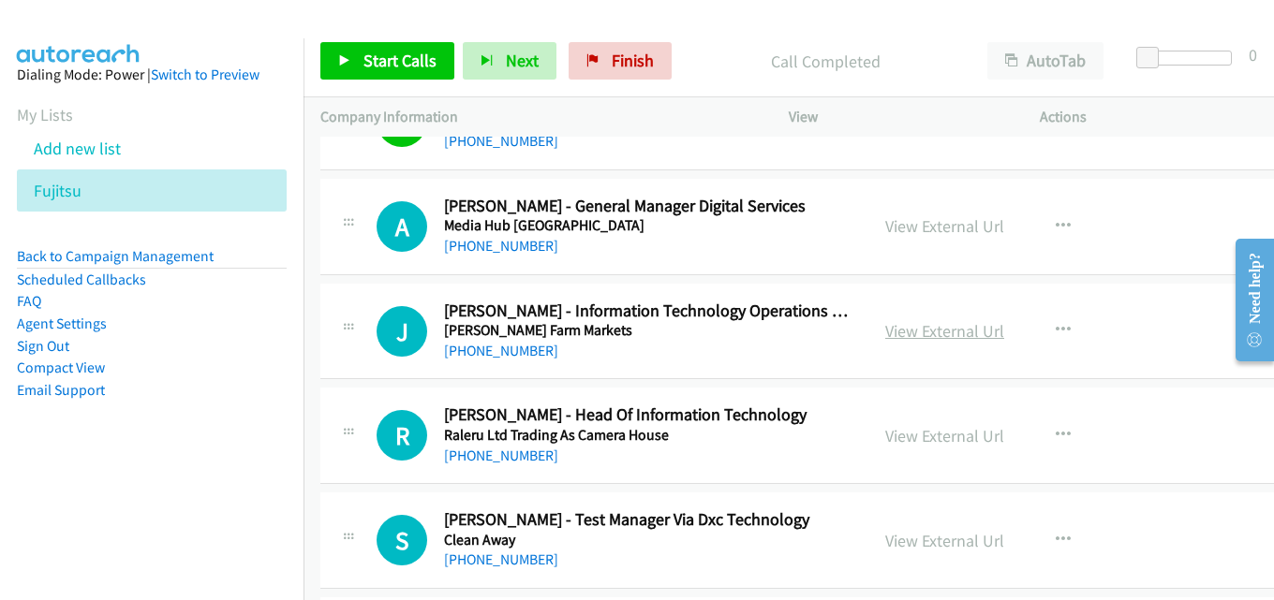
click at [899, 327] on link "View External Url" at bounding box center [944, 331] width 119 height 22
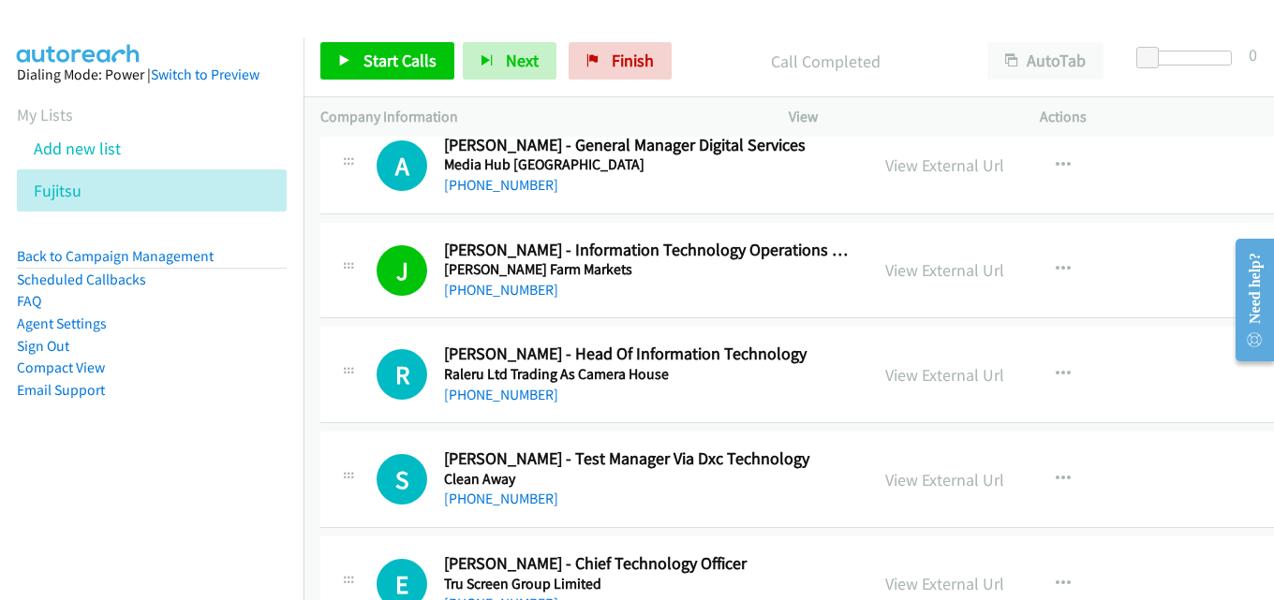
scroll to position [11051, 0]
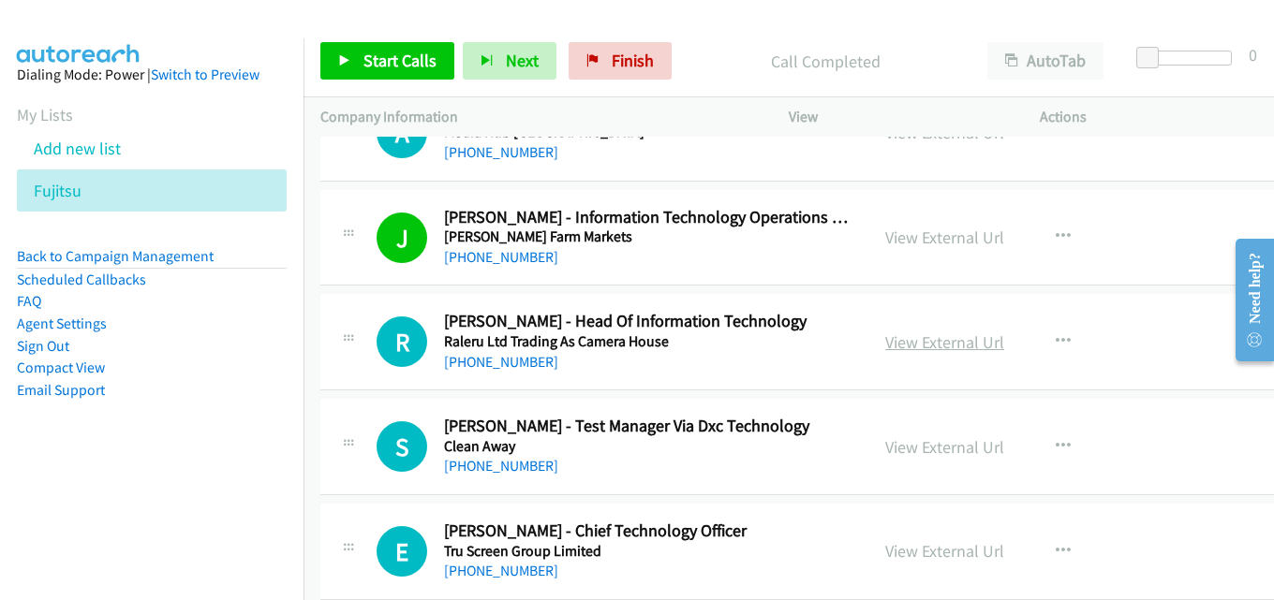
click at [922, 343] on link "View External Url" at bounding box center [944, 343] width 119 height 22
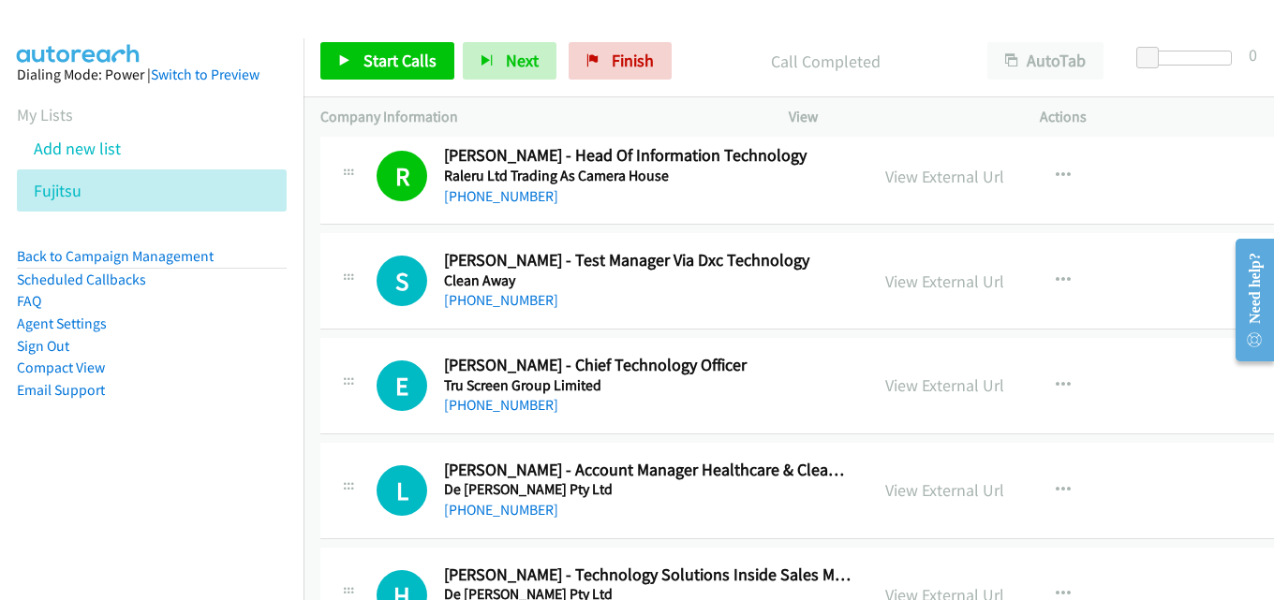
scroll to position [11238, 0]
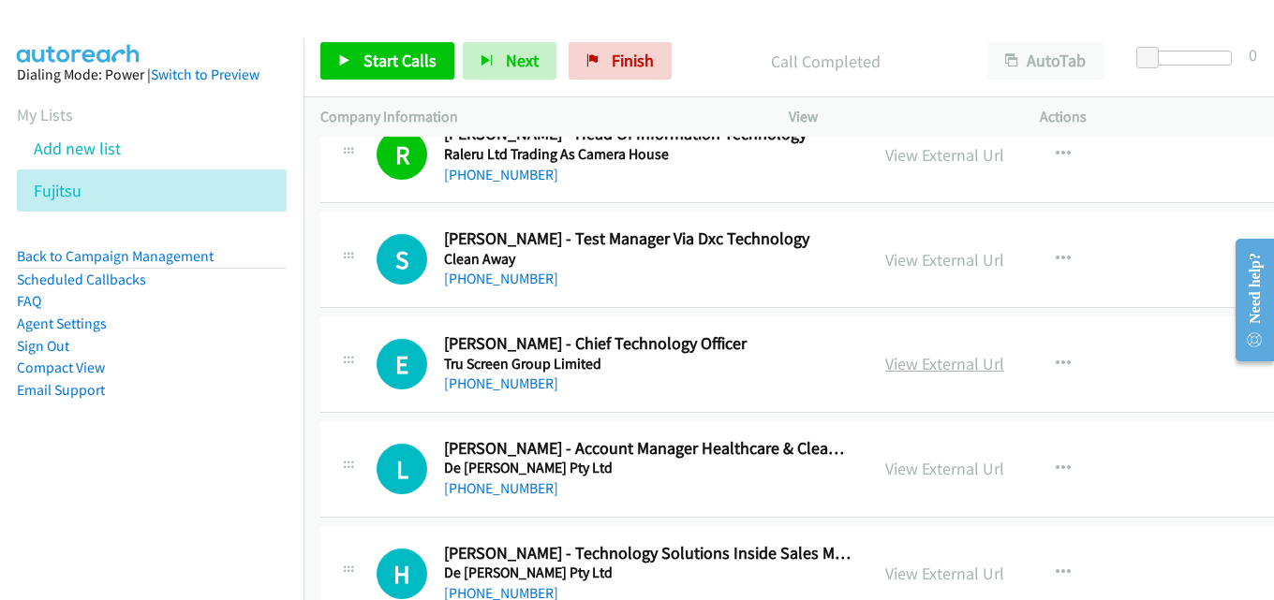
click at [939, 361] on link "View External Url" at bounding box center [944, 364] width 119 height 22
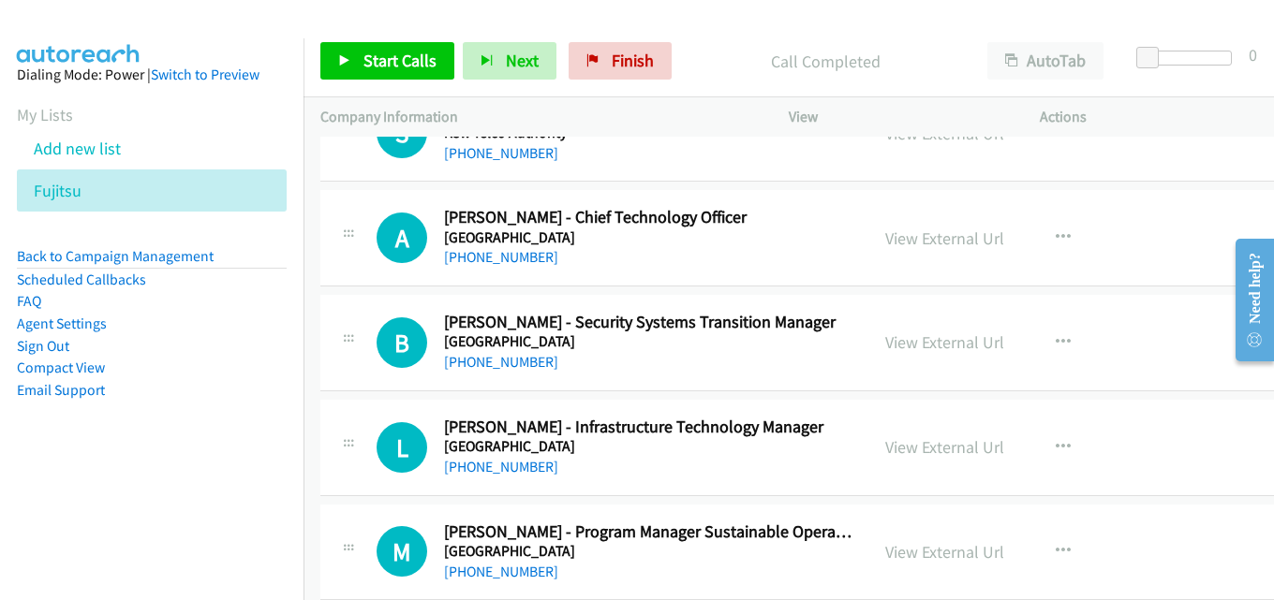
scroll to position [11893, 0]
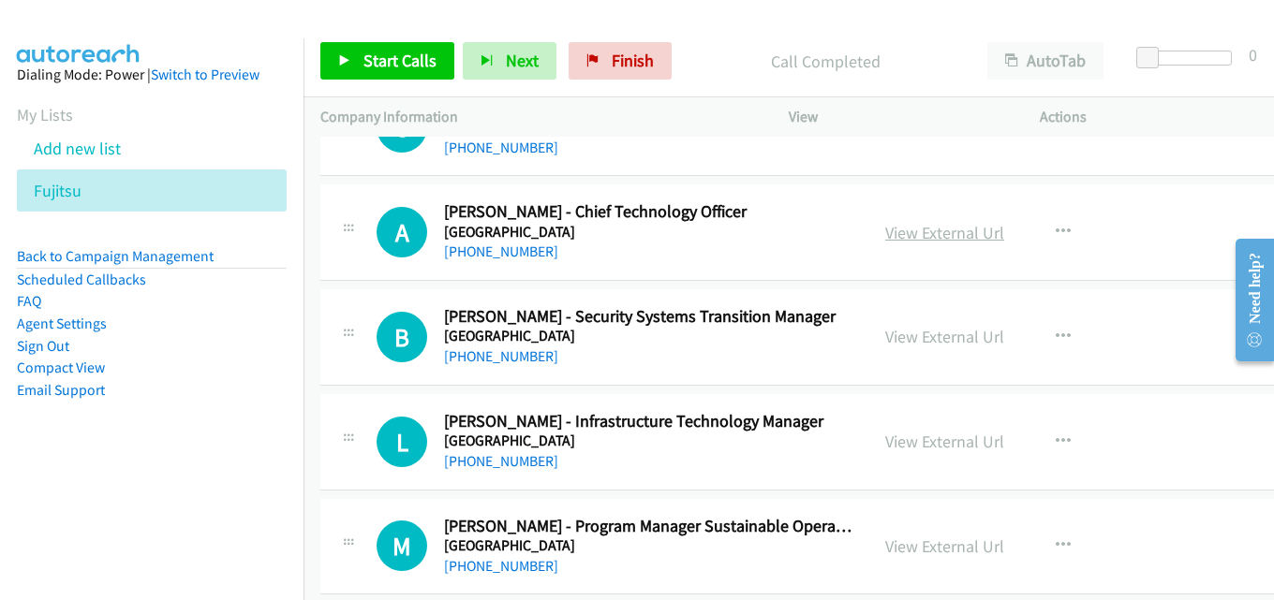
click at [907, 225] on link "View External Url" at bounding box center [944, 233] width 119 height 22
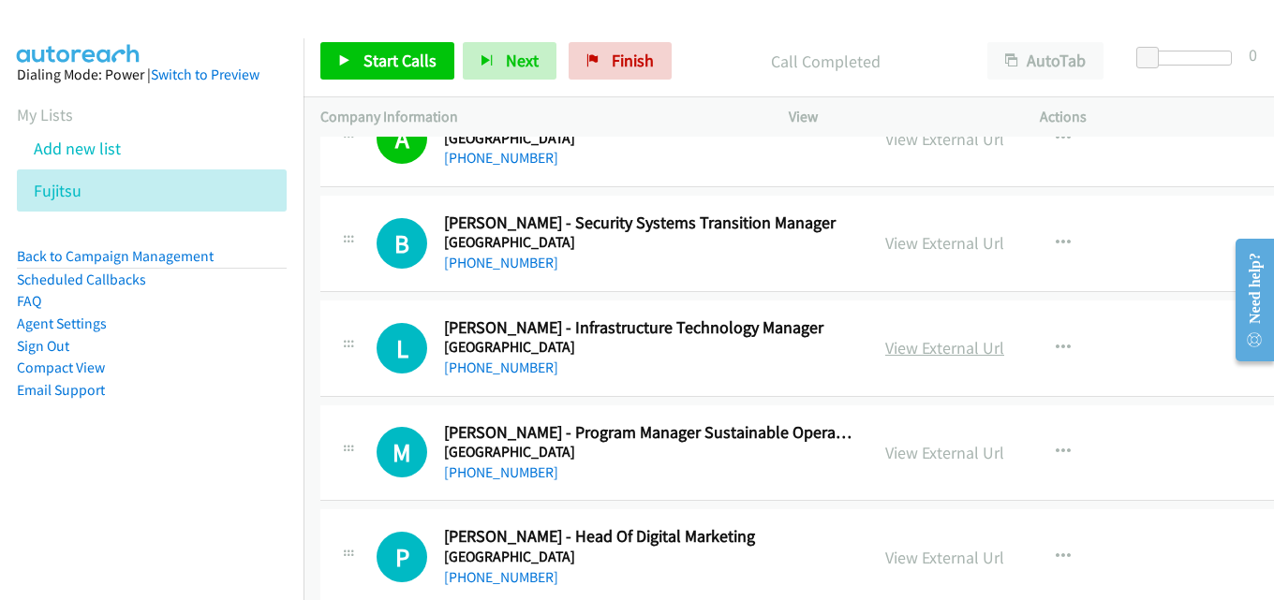
click at [943, 347] on link "View External Url" at bounding box center [944, 348] width 119 height 22
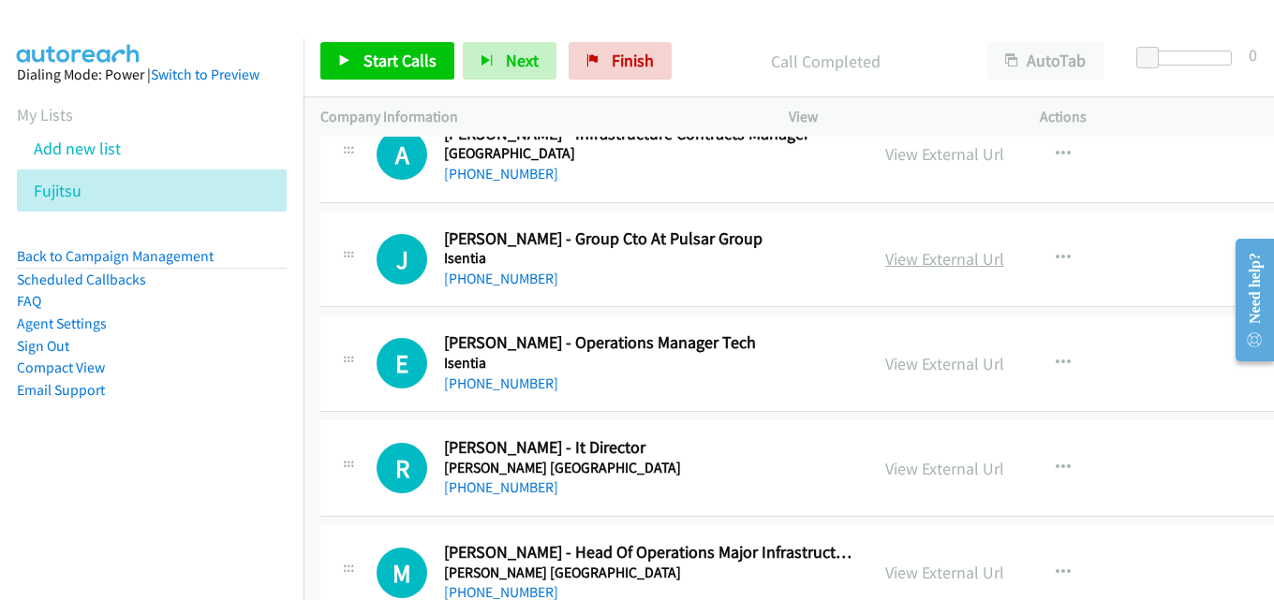
scroll to position [12736, 0]
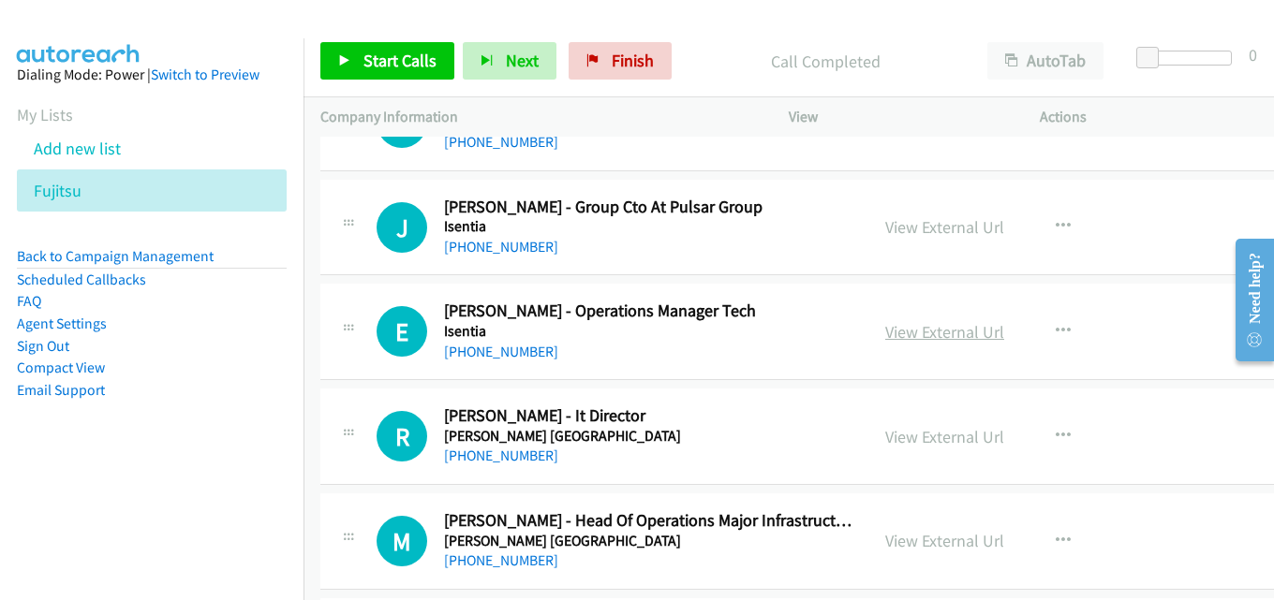
click at [899, 328] on link "View External Url" at bounding box center [944, 332] width 119 height 22
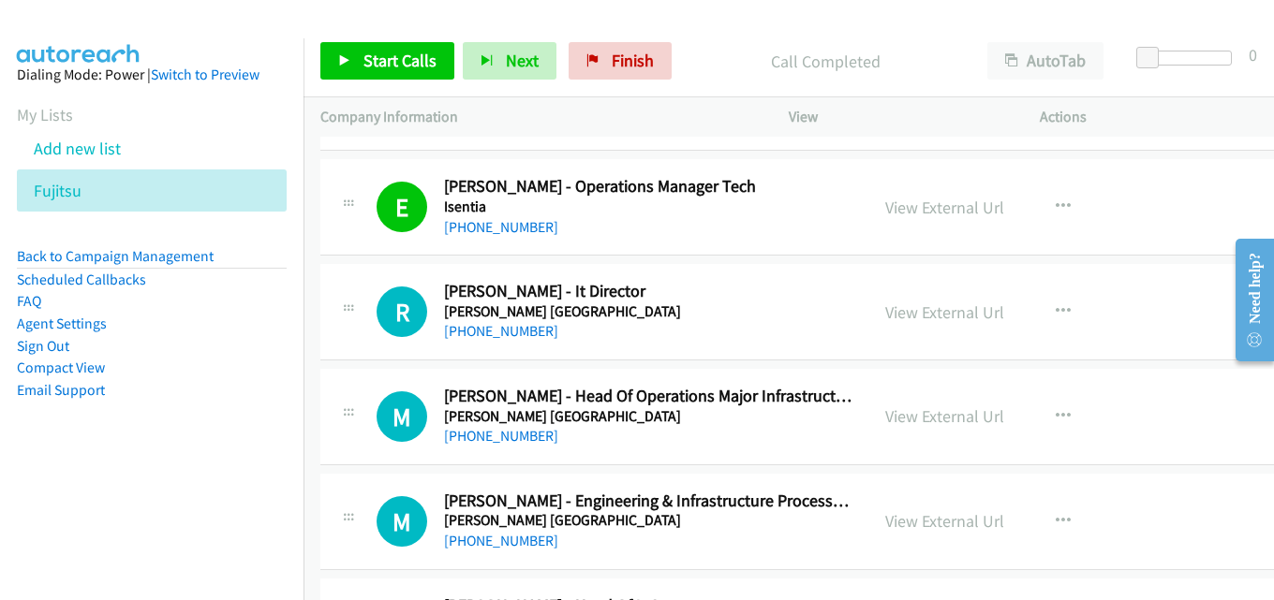
scroll to position [12830, 0]
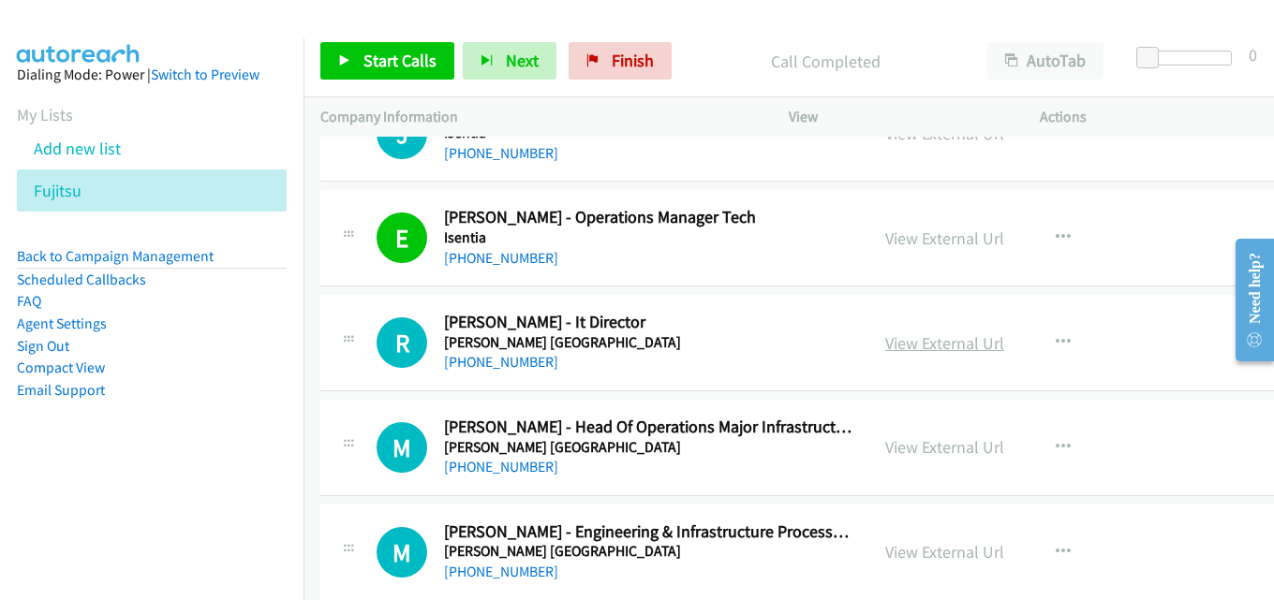
click at [912, 339] on link "View External Url" at bounding box center [944, 343] width 119 height 22
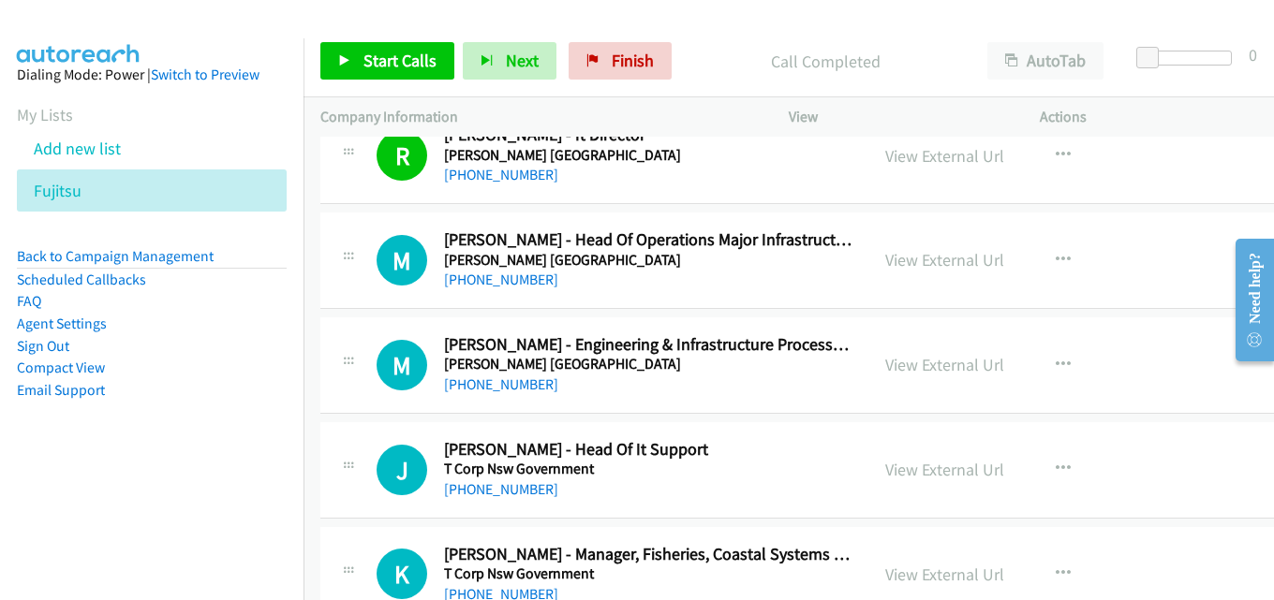
scroll to position [13111, 0]
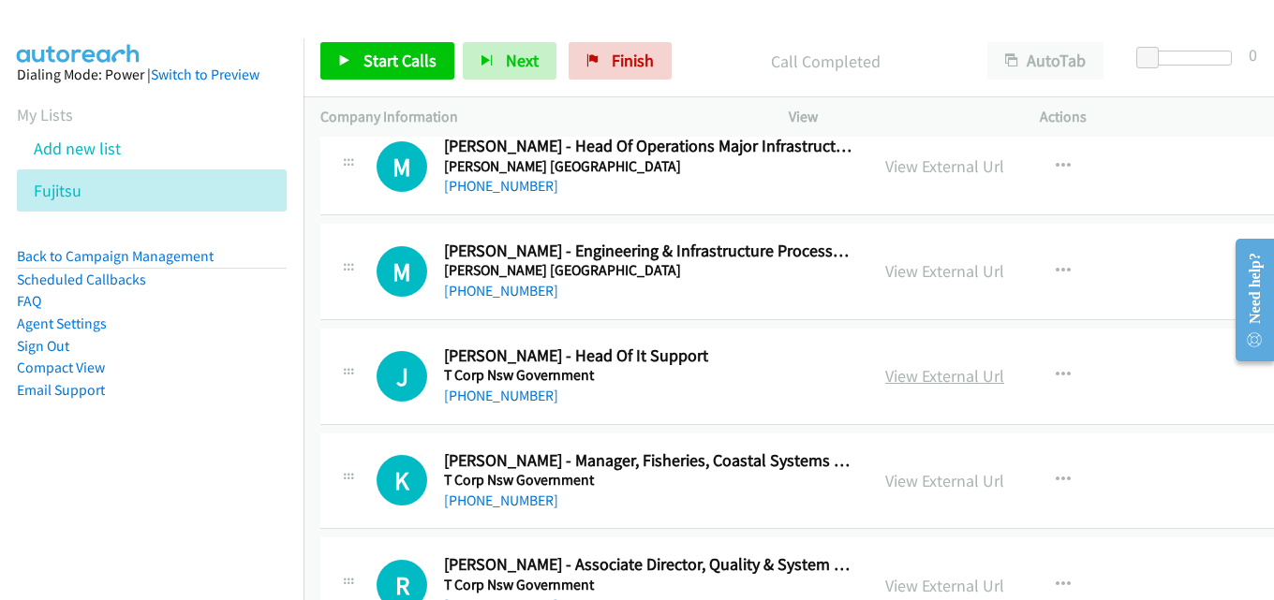
click at [929, 371] on link "View External Url" at bounding box center [944, 376] width 119 height 22
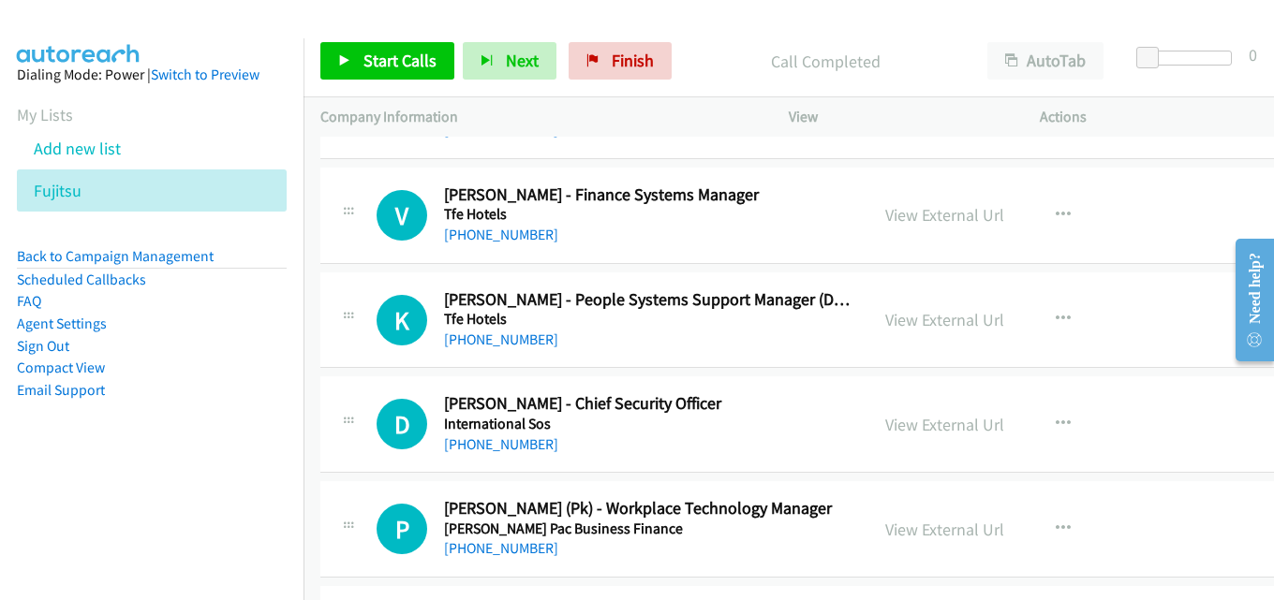
scroll to position [14422, 0]
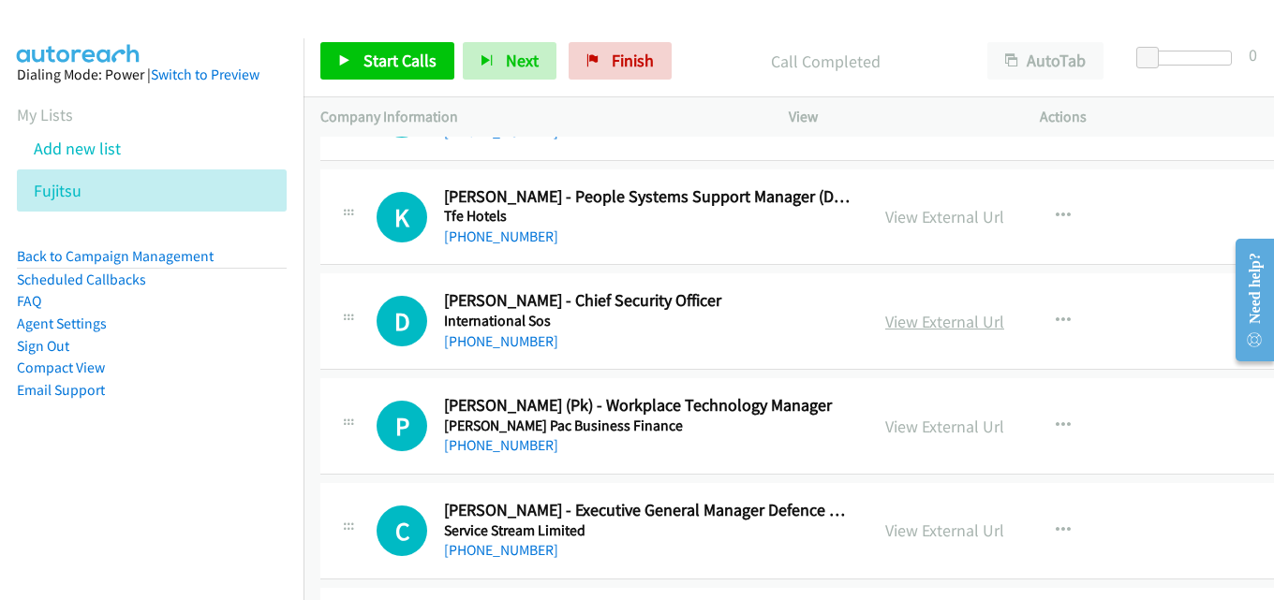
click at [885, 326] on link "View External Url" at bounding box center [944, 322] width 119 height 22
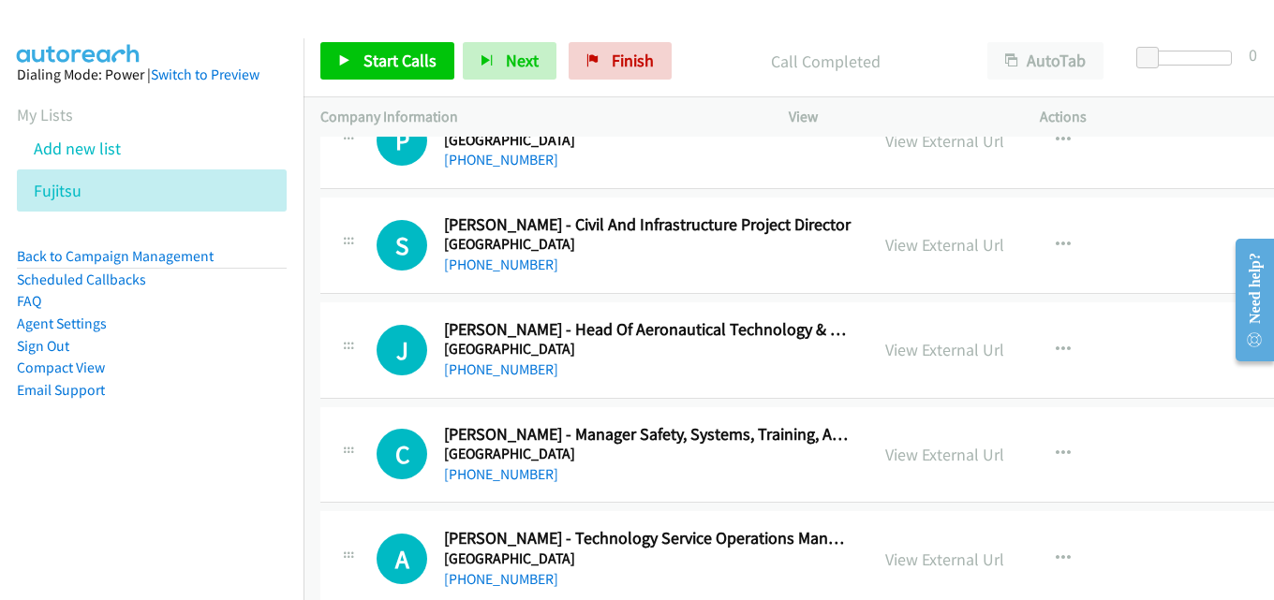
scroll to position [15358, 0]
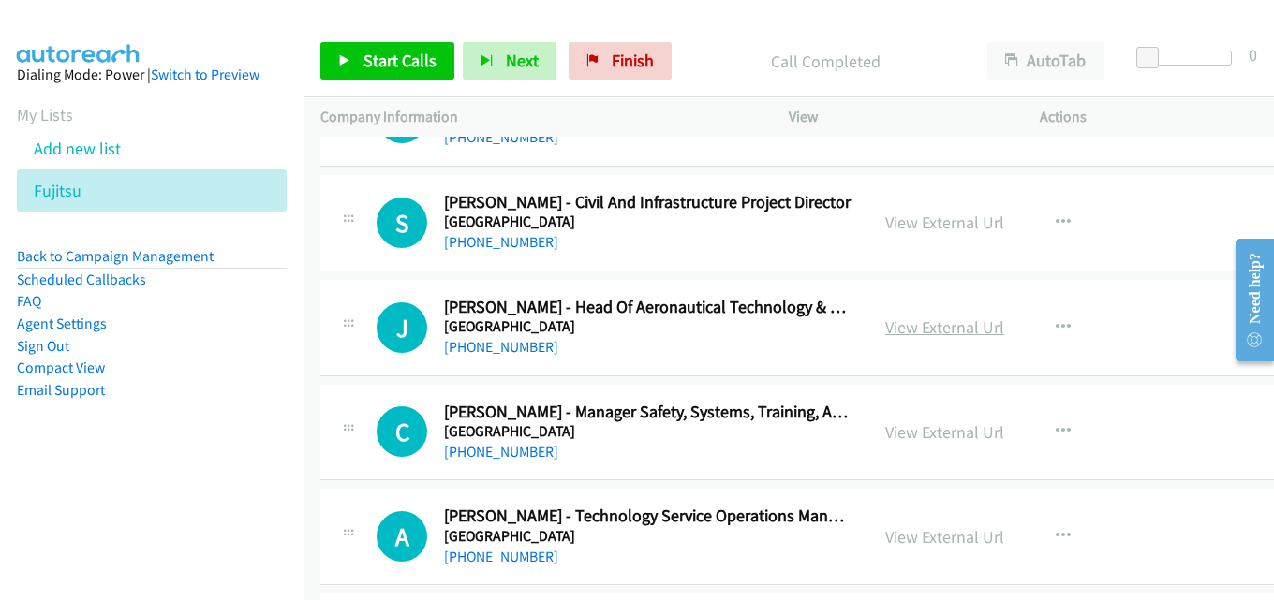
click at [885, 317] on link "View External Url" at bounding box center [944, 328] width 119 height 22
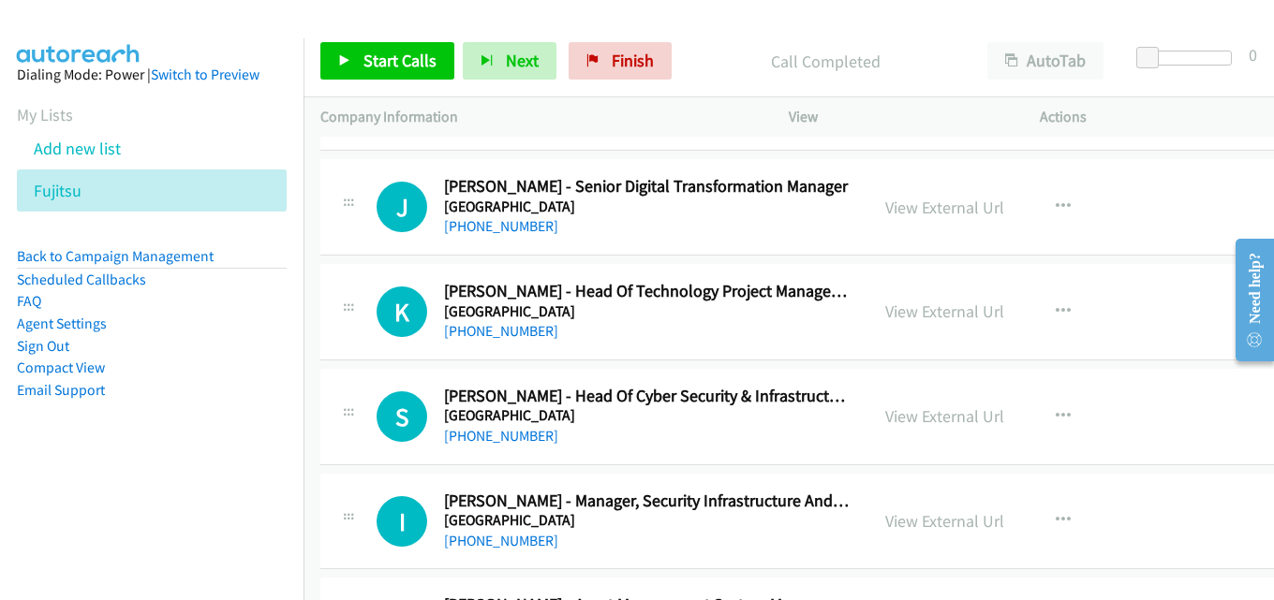
scroll to position [15827, 0]
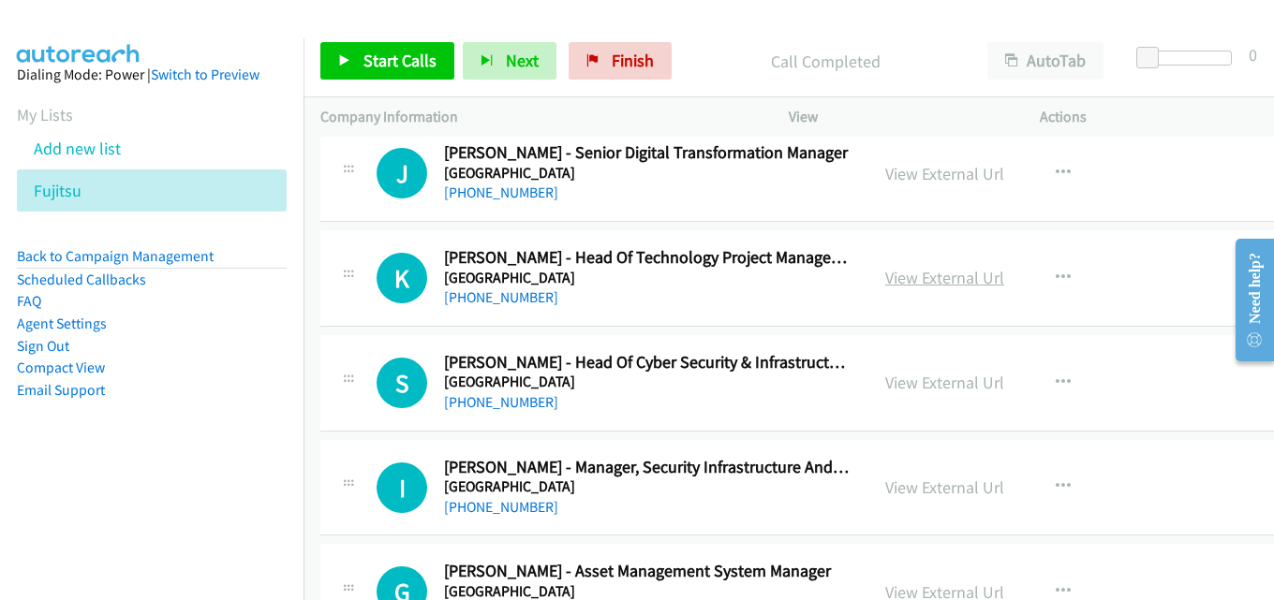
click at [899, 270] on link "View External Url" at bounding box center [944, 278] width 119 height 22
click at [906, 381] on link "View External Url" at bounding box center [944, 383] width 119 height 22
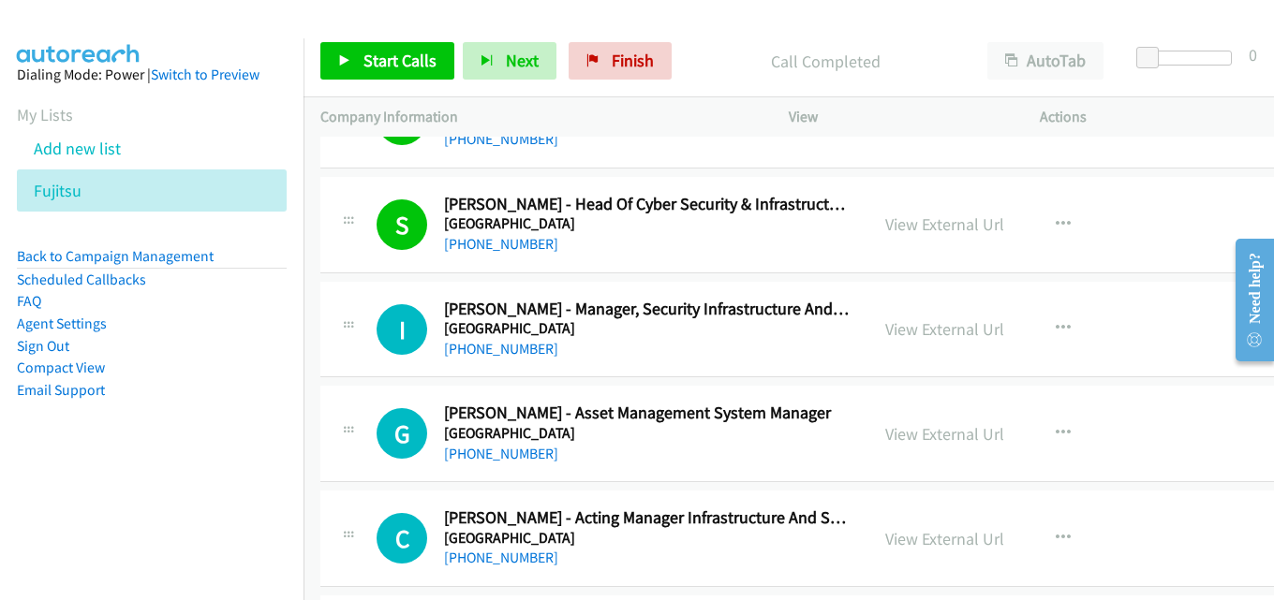
scroll to position [16014, 0]
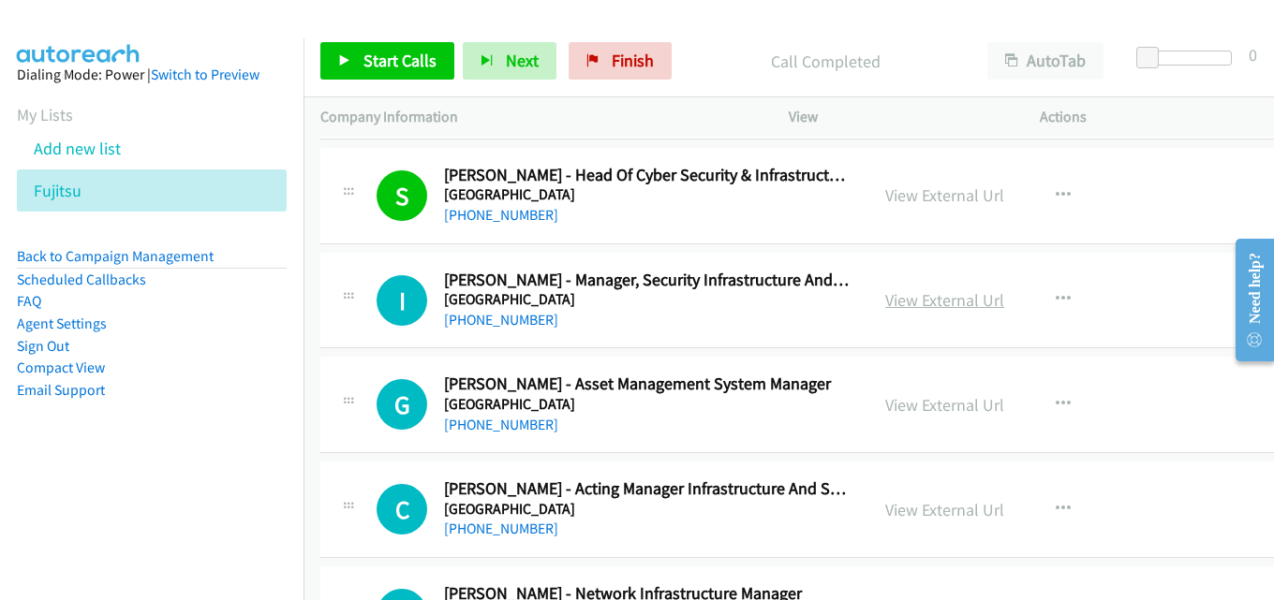
click at [885, 302] on link "View External Url" at bounding box center [944, 300] width 119 height 22
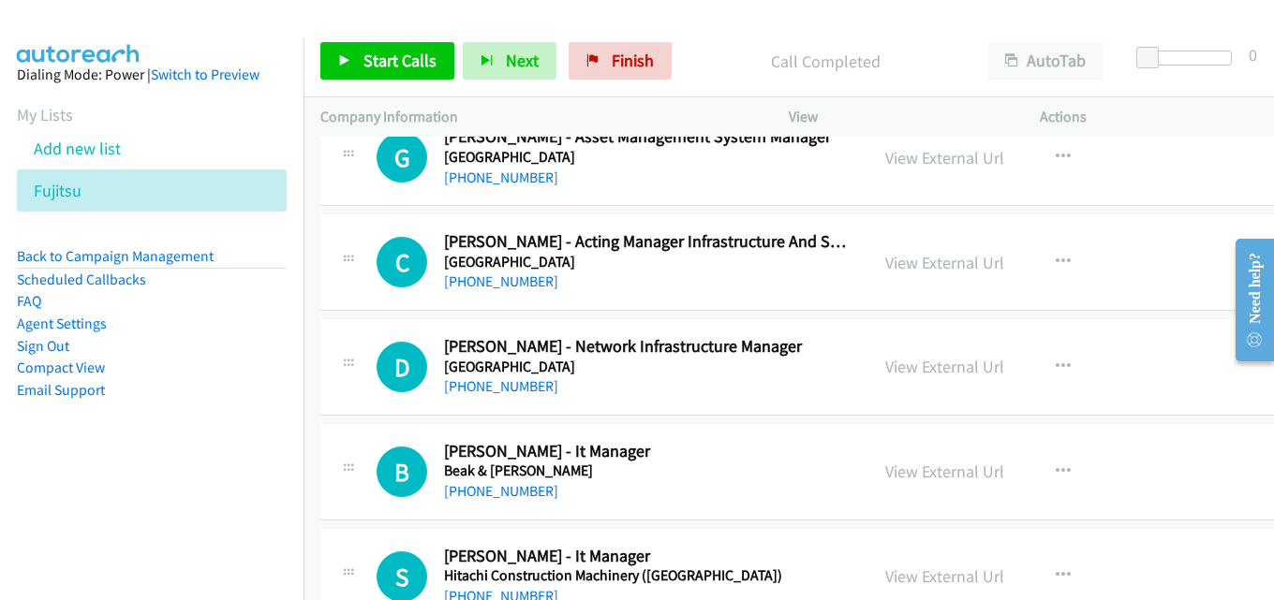
scroll to position [16295, 0]
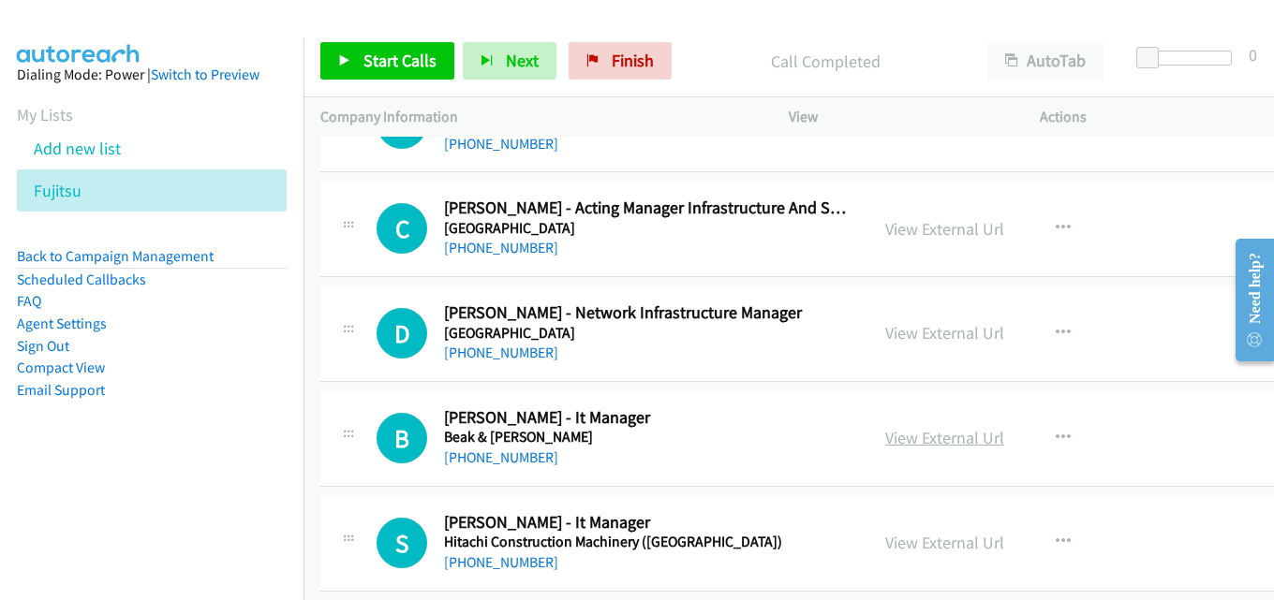
click at [901, 434] on link "View External Url" at bounding box center [944, 438] width 119 height 22
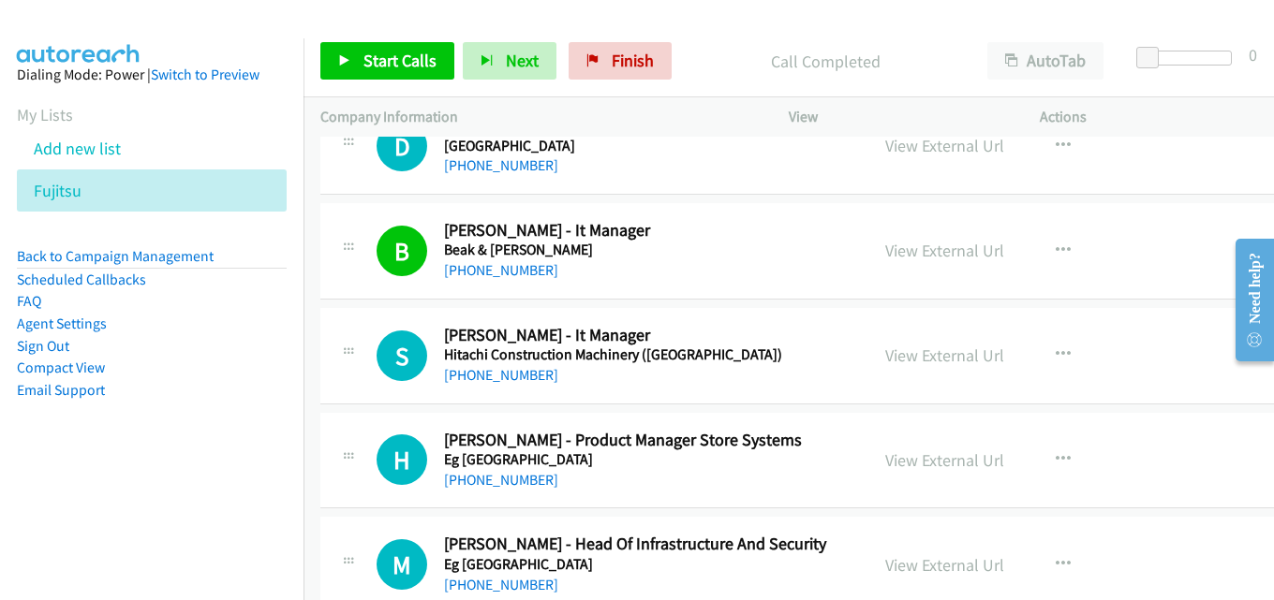
scroll to position [16576, 0]
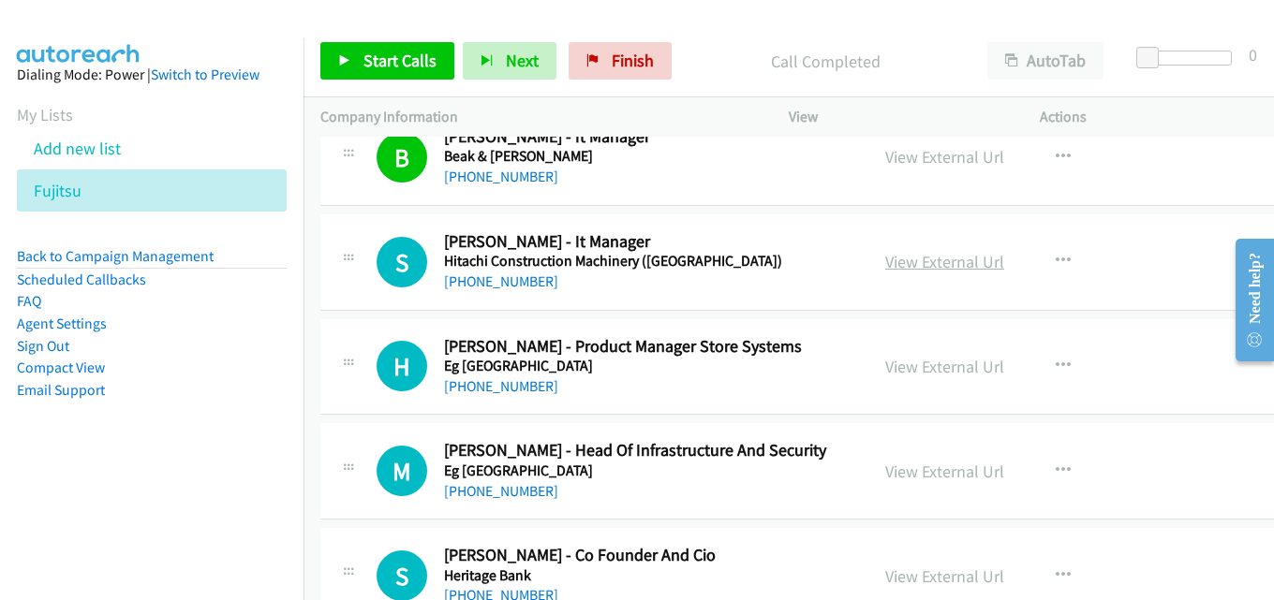
click at [930, 267] on link "View External Url" at bounding box center [944, 262] width 119 height 22
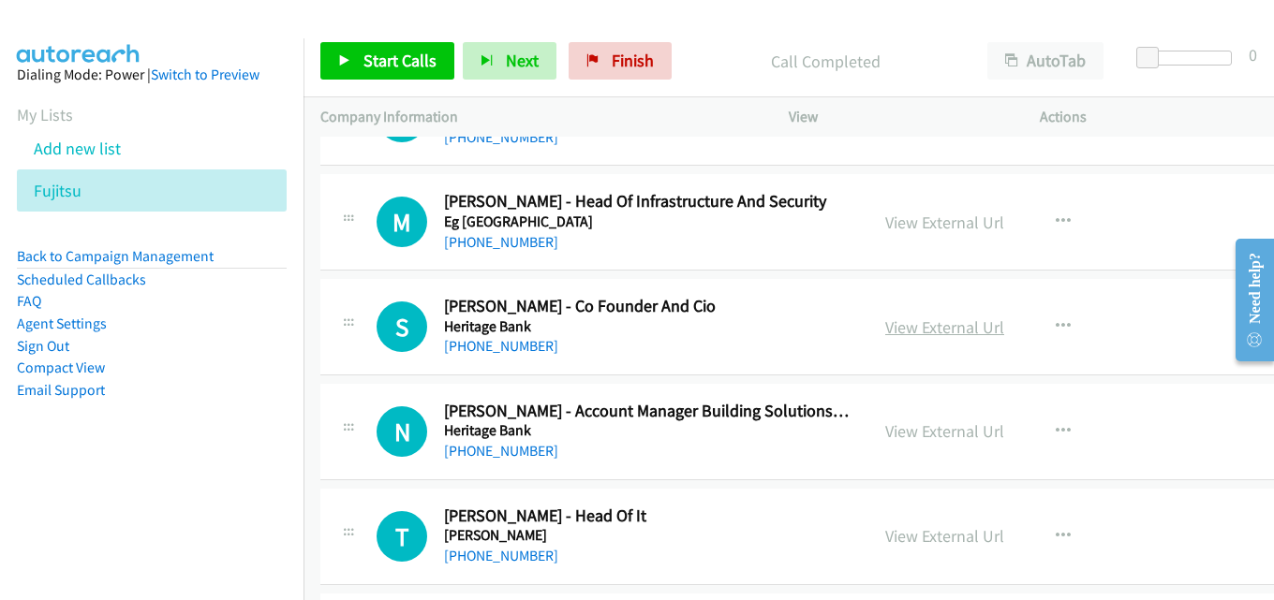
scroll to position [16857, 0]
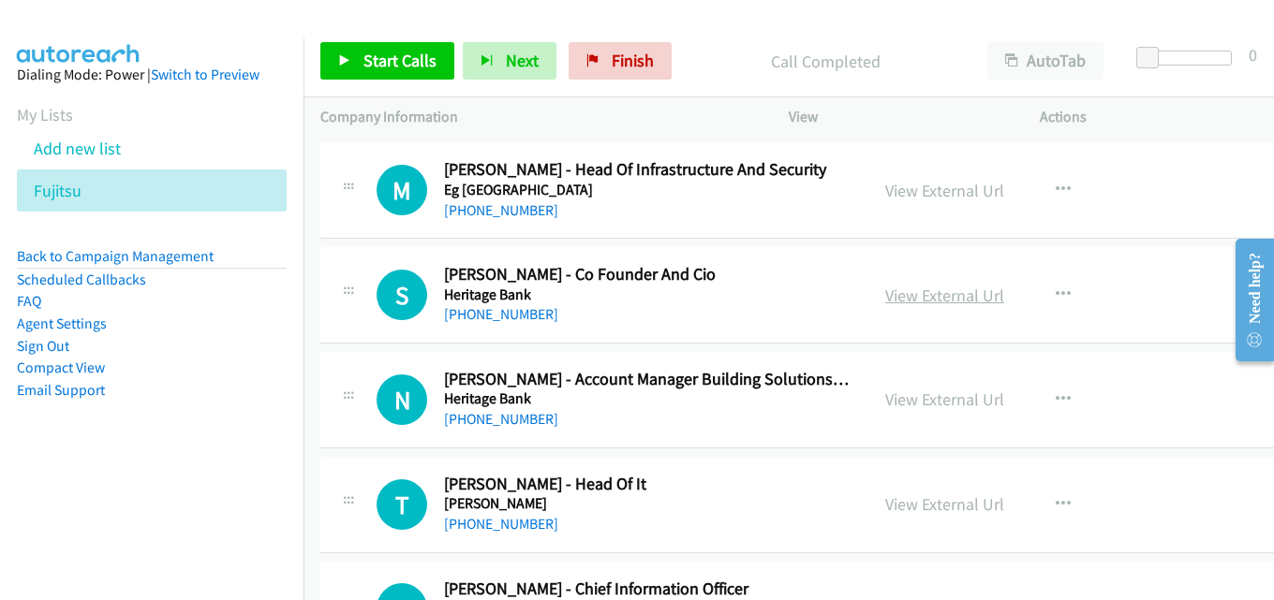
click at [915, 297] on link "View External Url" at bounding box center [944, 296] width 119 height 22
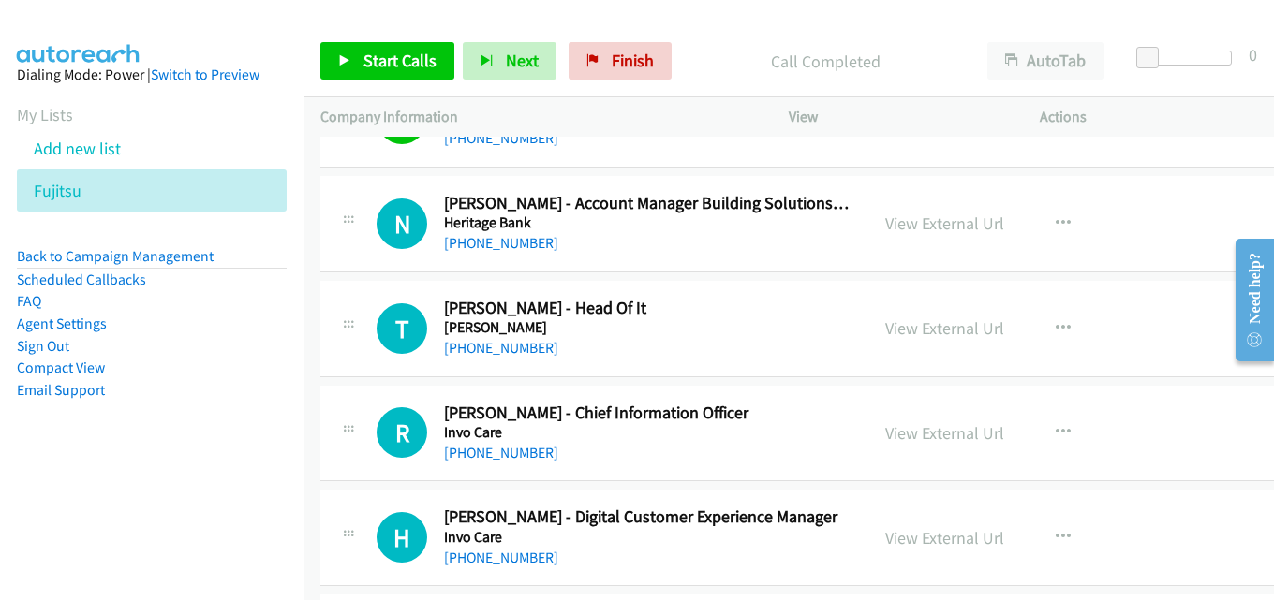
scroll to position [17044, 0]
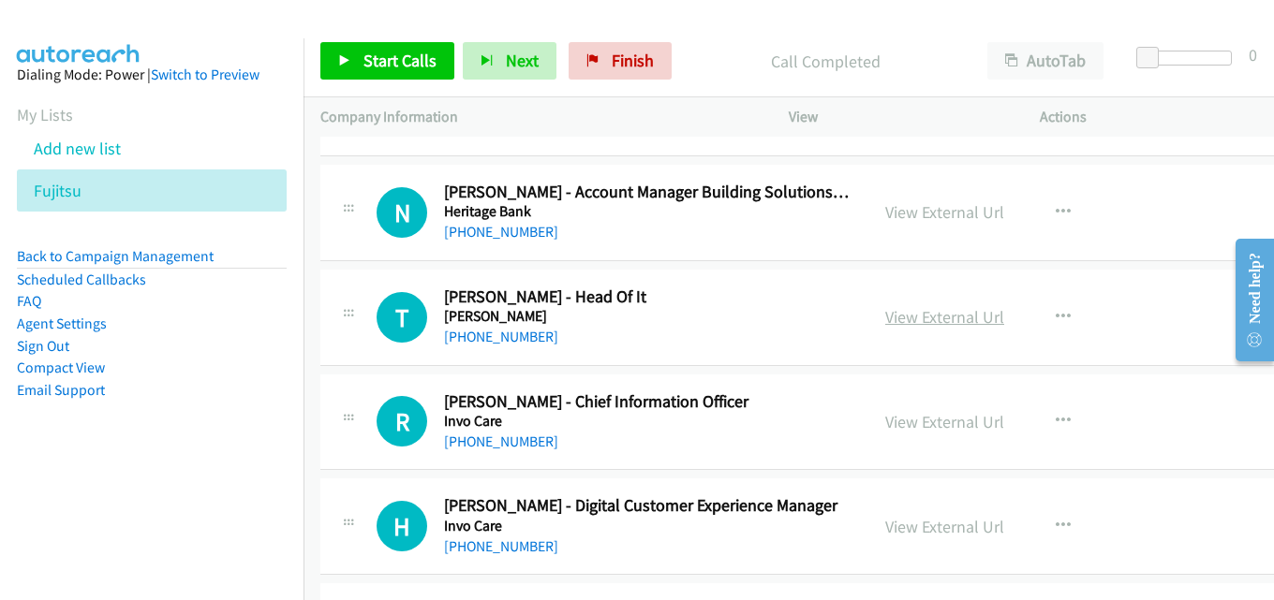
click at [910, 320] on link "View External Url" at bounding box center [944, 317] width 119 height 22
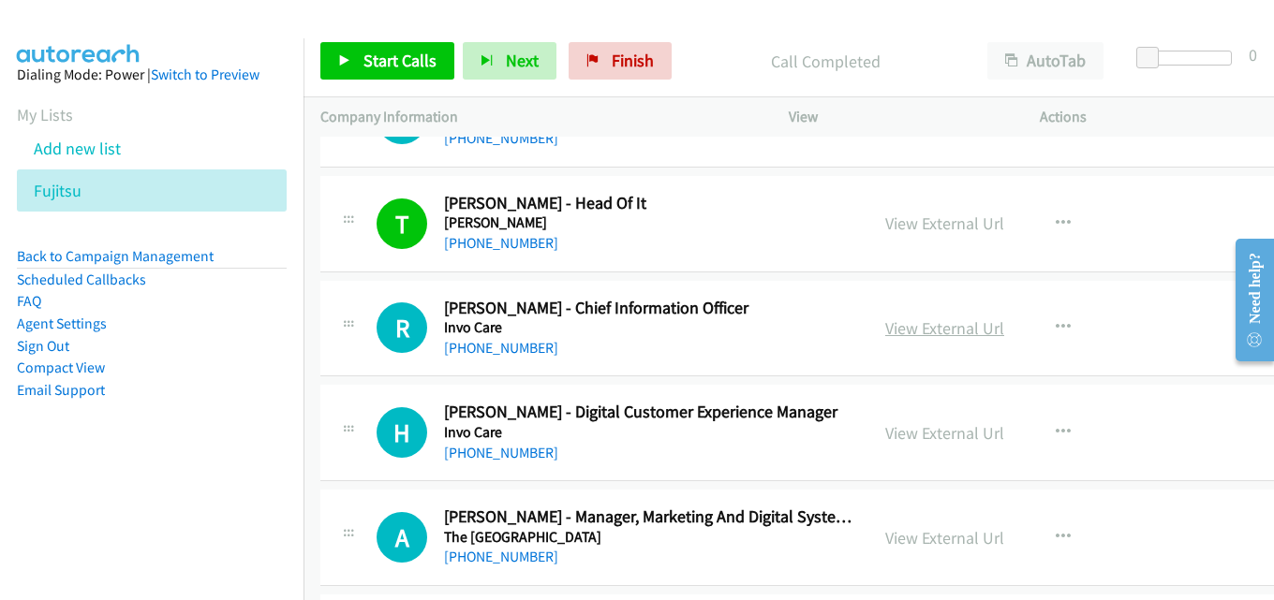
click at [898, 320] on link "View External Url" at bounding box center [944, 328] width 119 height 22
click at [904, 327] on link "View External Url" at bounding box center [944, 328] width 119 height 22
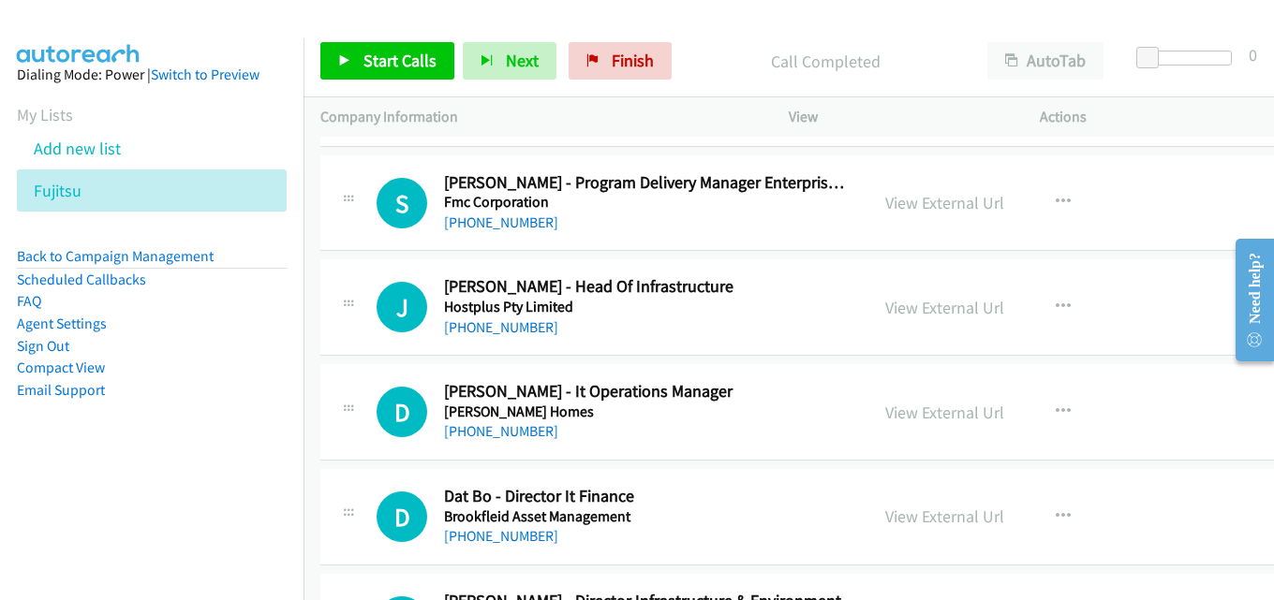
scroll to position [17793, 0]
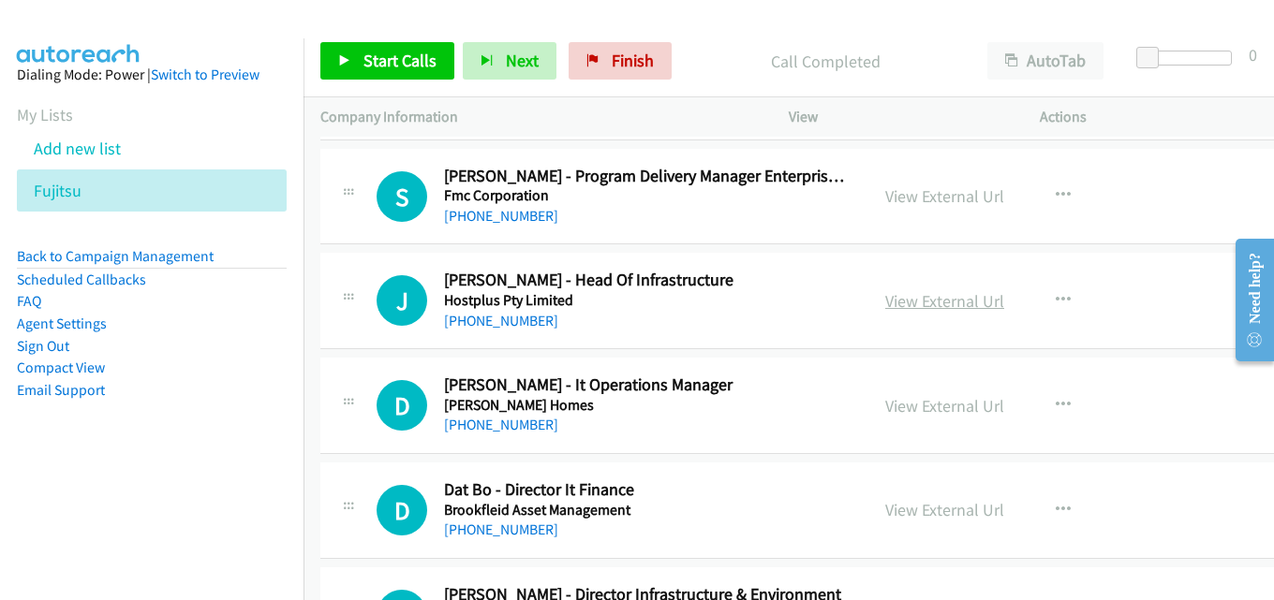
click at [902, 305] on link "View External Url" at bounding box center [944, 301] width 119 height 22
click at [890, 406] on link "View External Url" at bounding box center [944, 406] width 119 height 22
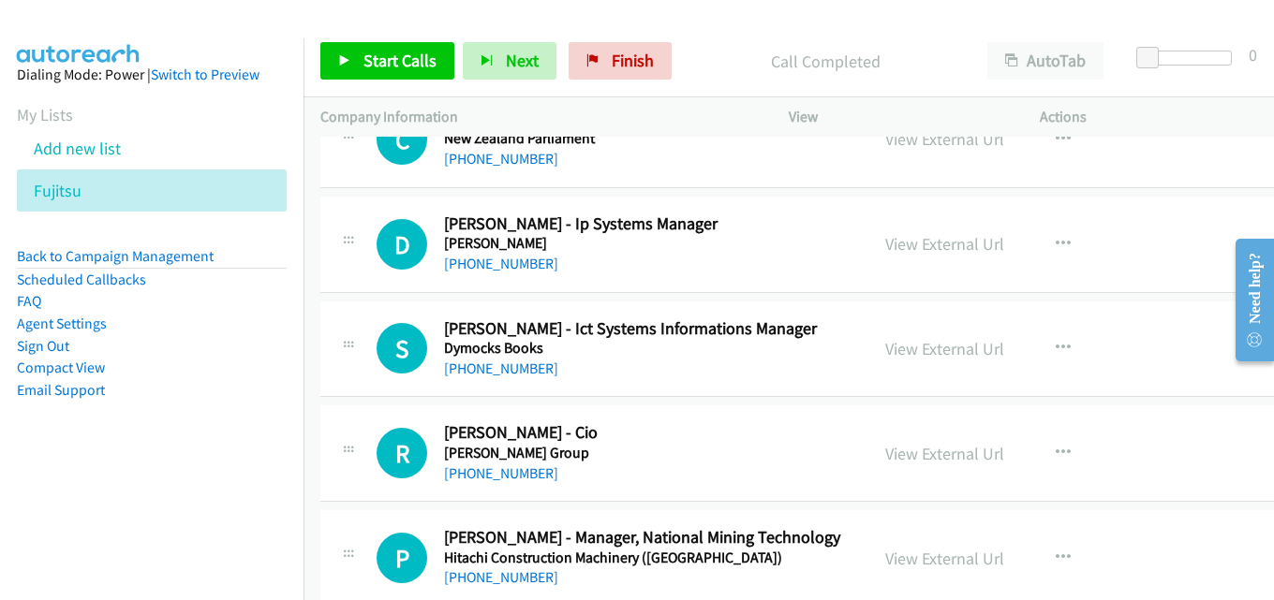
scroll to position [18823, 0]
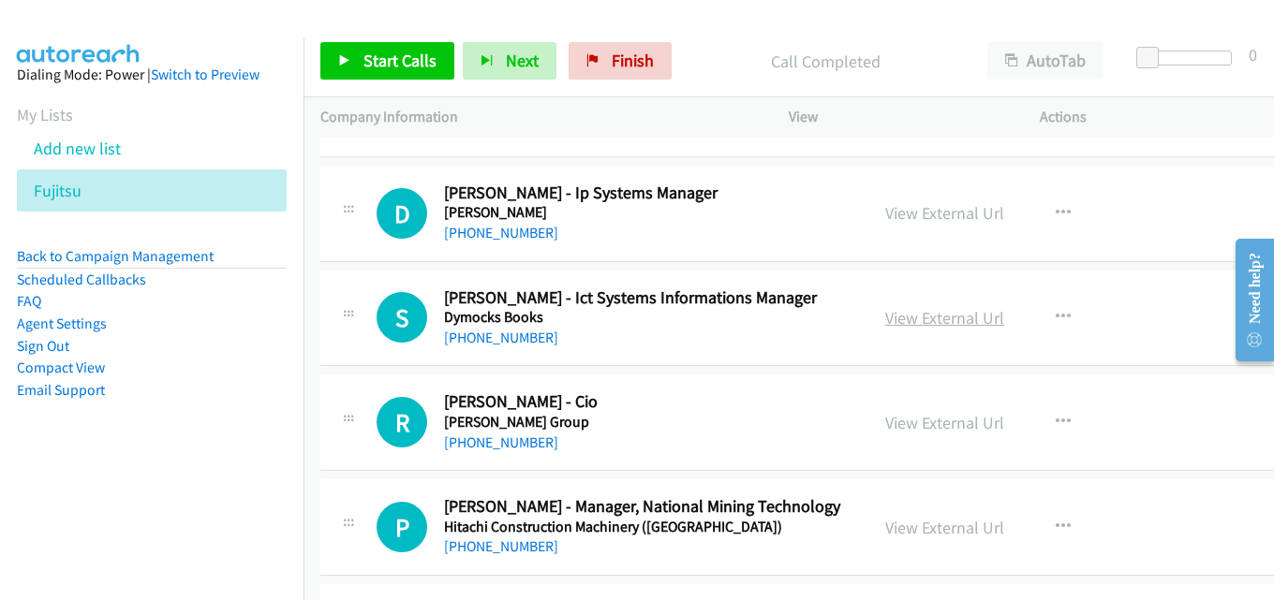
click at [919, 317] on link "View External Url" at bounding box center [944, 318] width 119 height 22
click at [930, 430] on link "View External Url" at bounding box center [944, 423] width 119 height 22
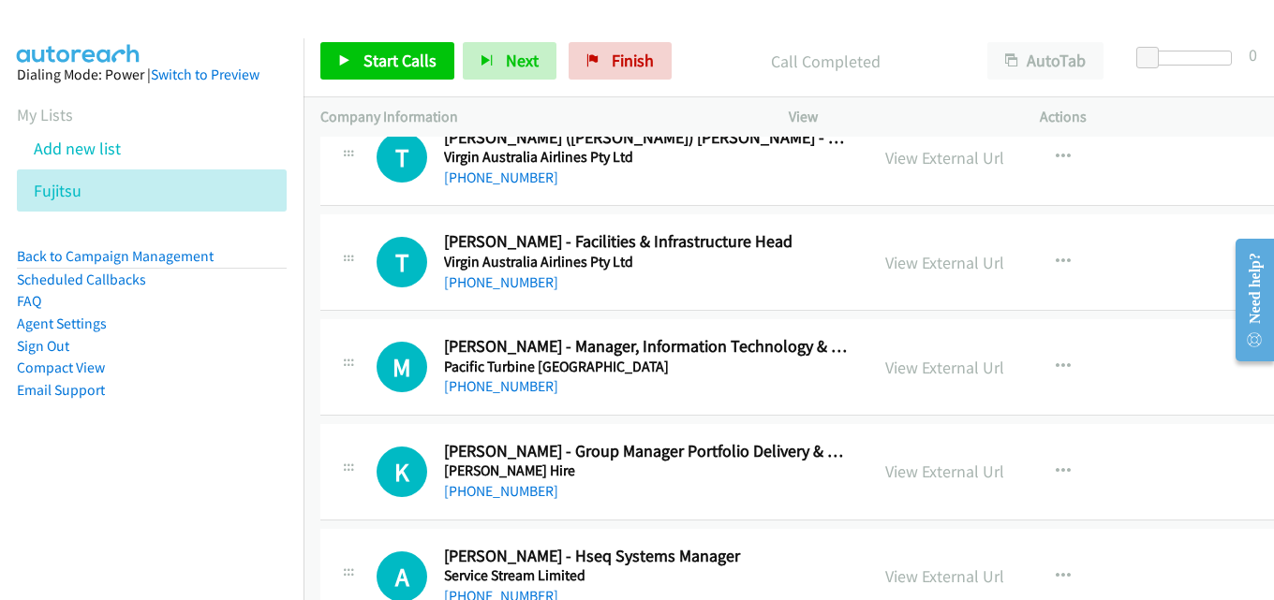
scroll to position [20228, 0]
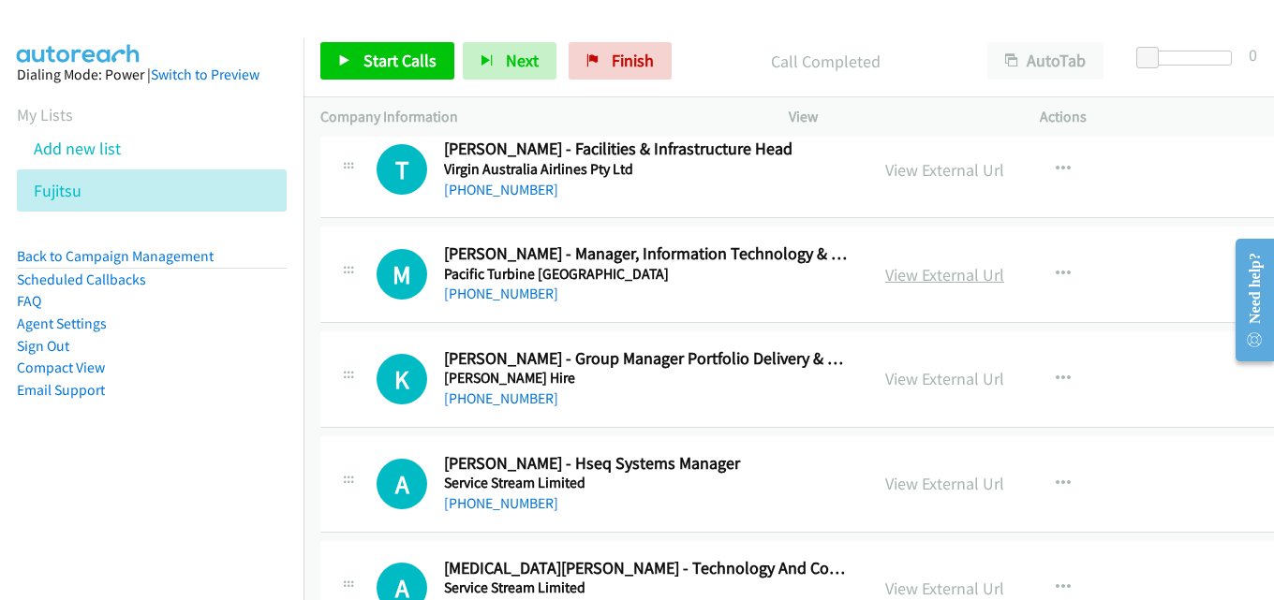
click at [896, 273] on link "View External Url" at bounding box center [944, 275] width 119 height 22
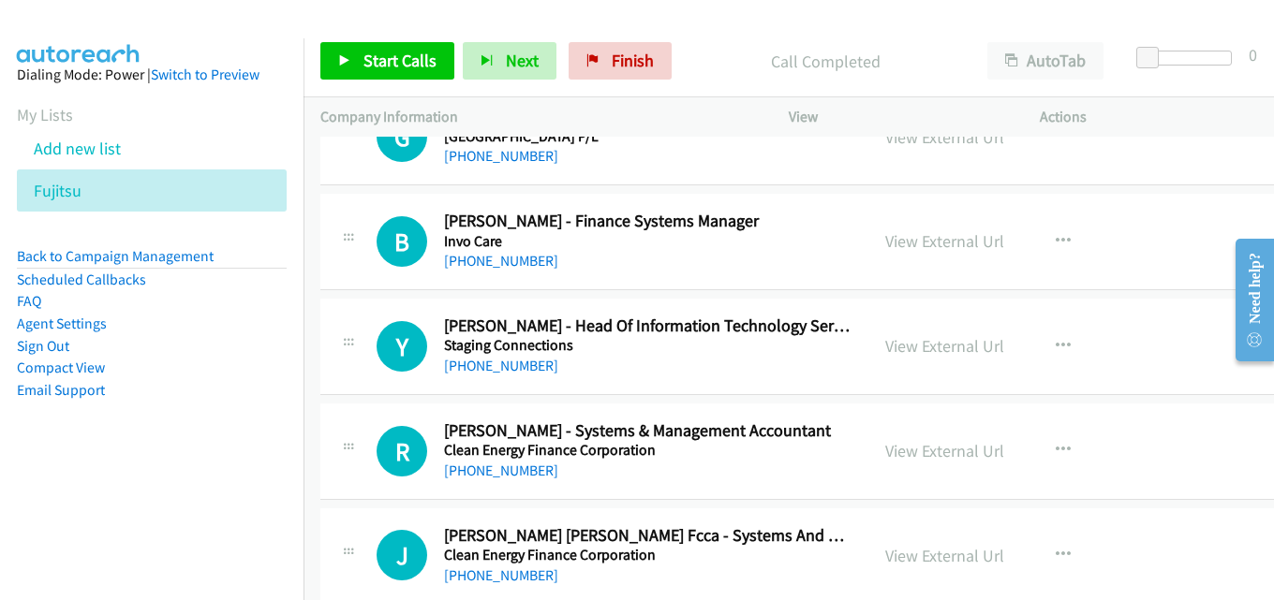
scroll to position [21446, 0]
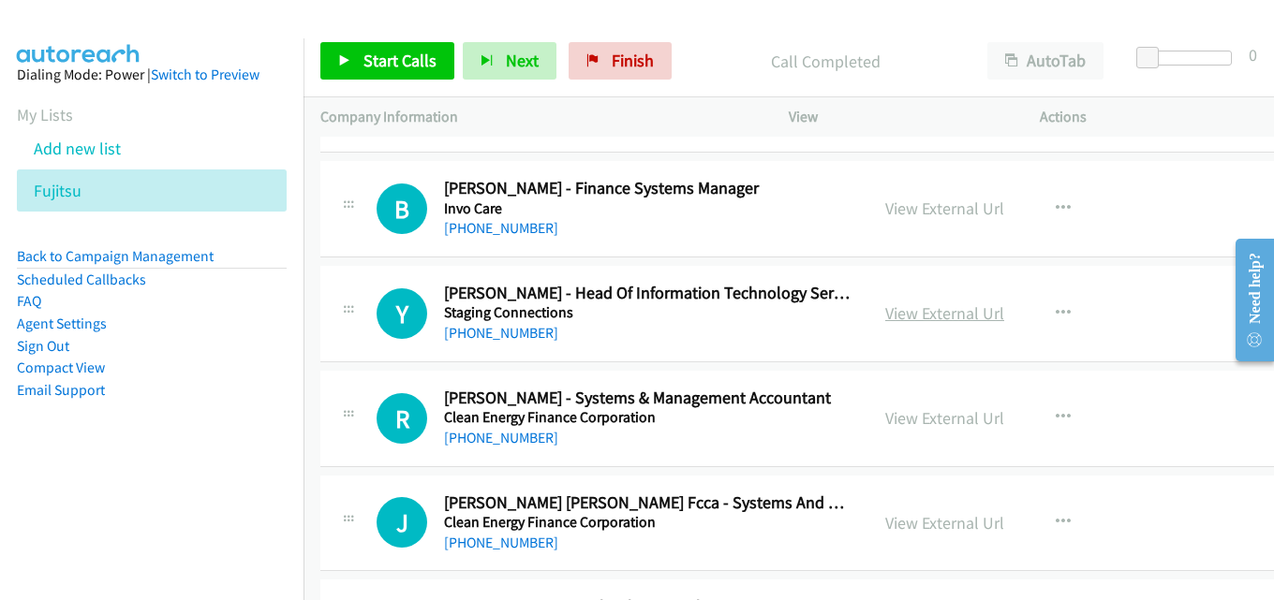
click at [911, 318] on link "View External Url" at bounding box center [944, 313] width 119 height 22
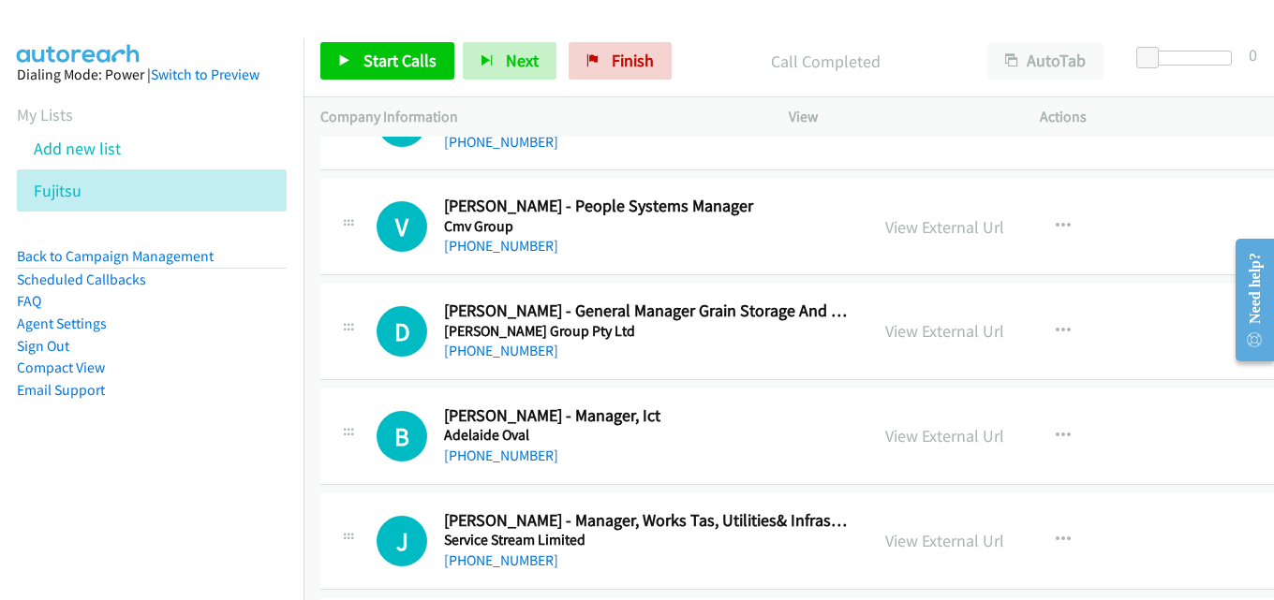
scroll to position [23038, 0]
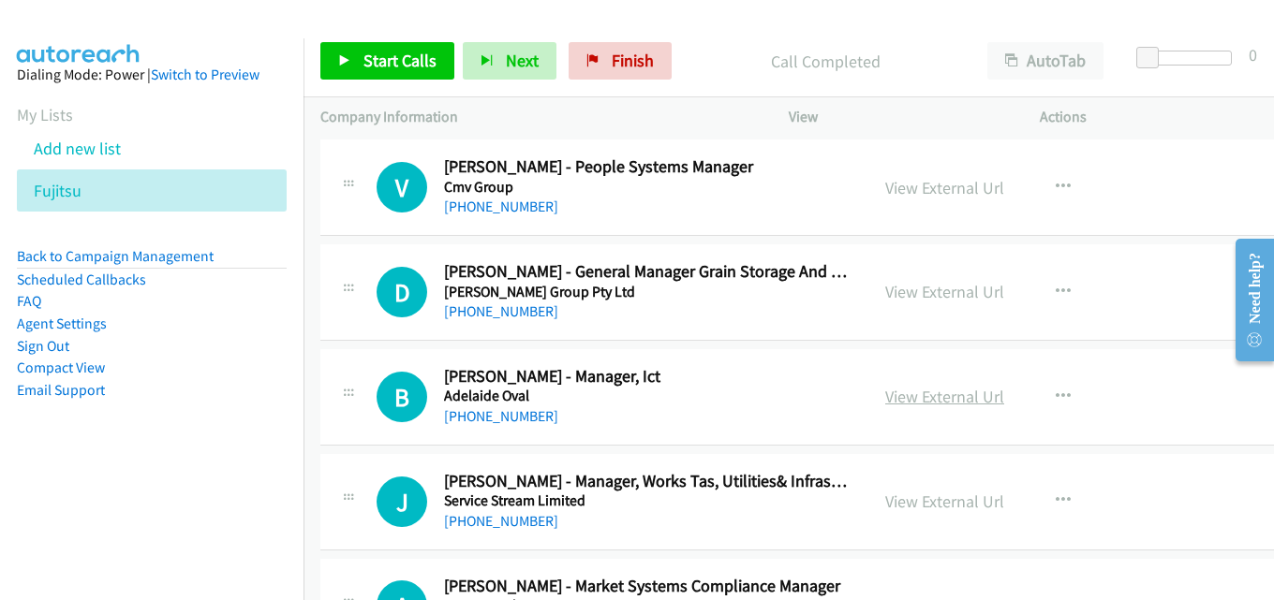
click at [887, 387] on link "View External Url" at bounding box center [944, 397] width 119 height 22
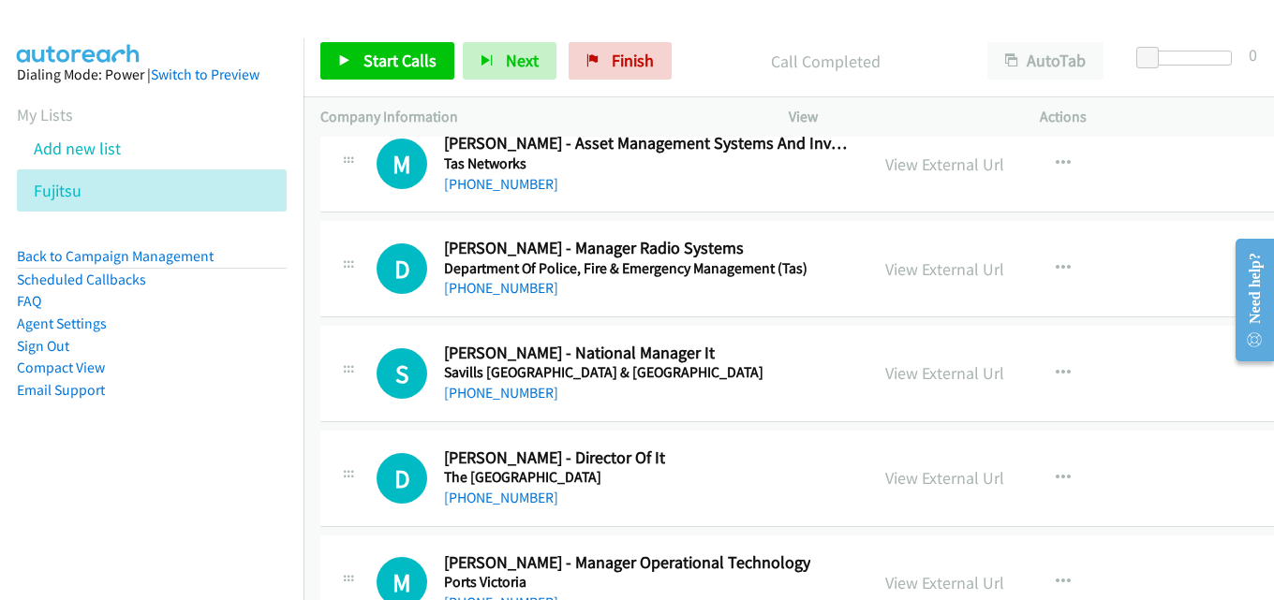
scroll to position [23599, 0]
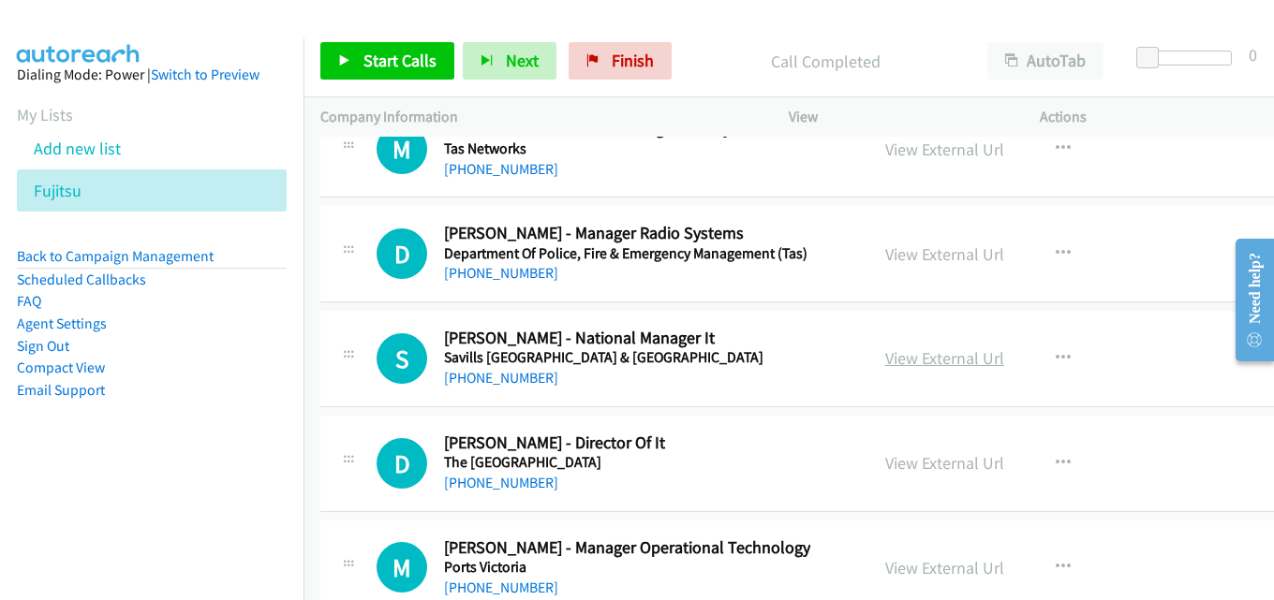
click at [904, 358] on link "View External Url" at bounding box center [944, 358] width 119 height 22
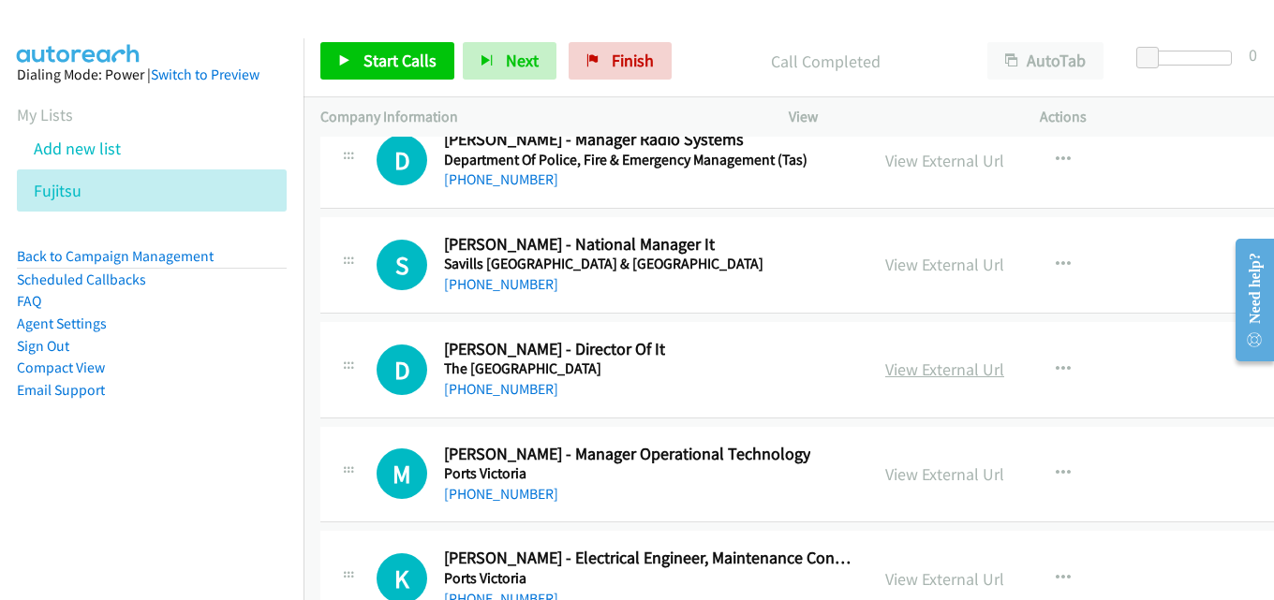
click at [911, 367] on link "View External Url" at bounding box center [944, 370] width 119 height 22
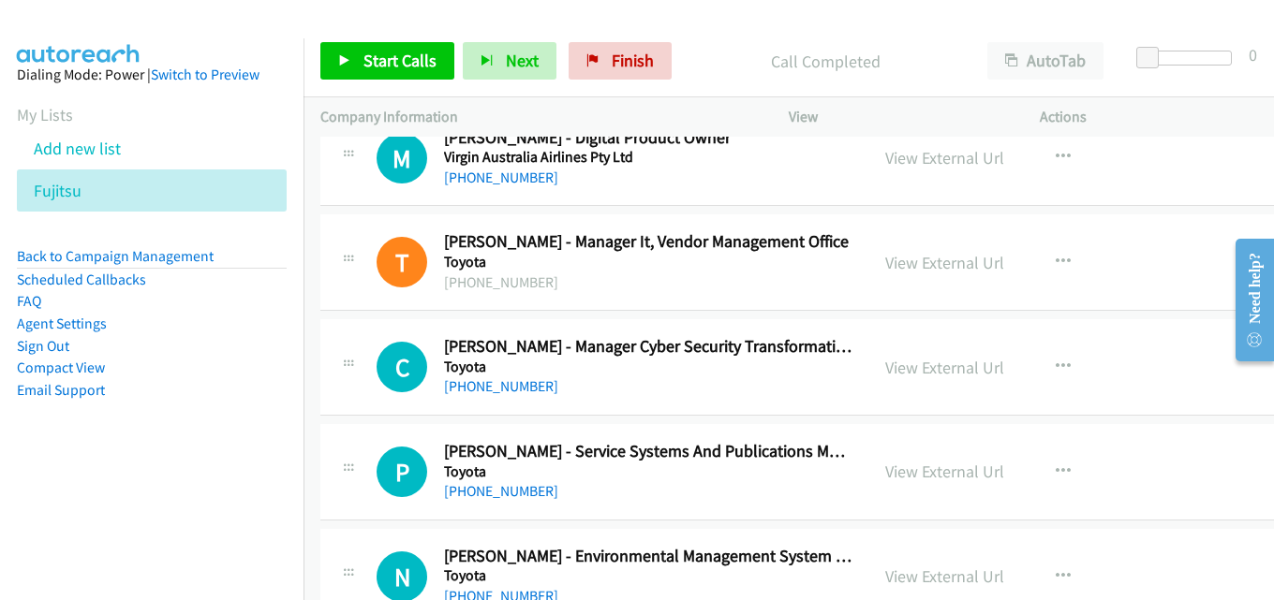
scroll to position [24536, 0]
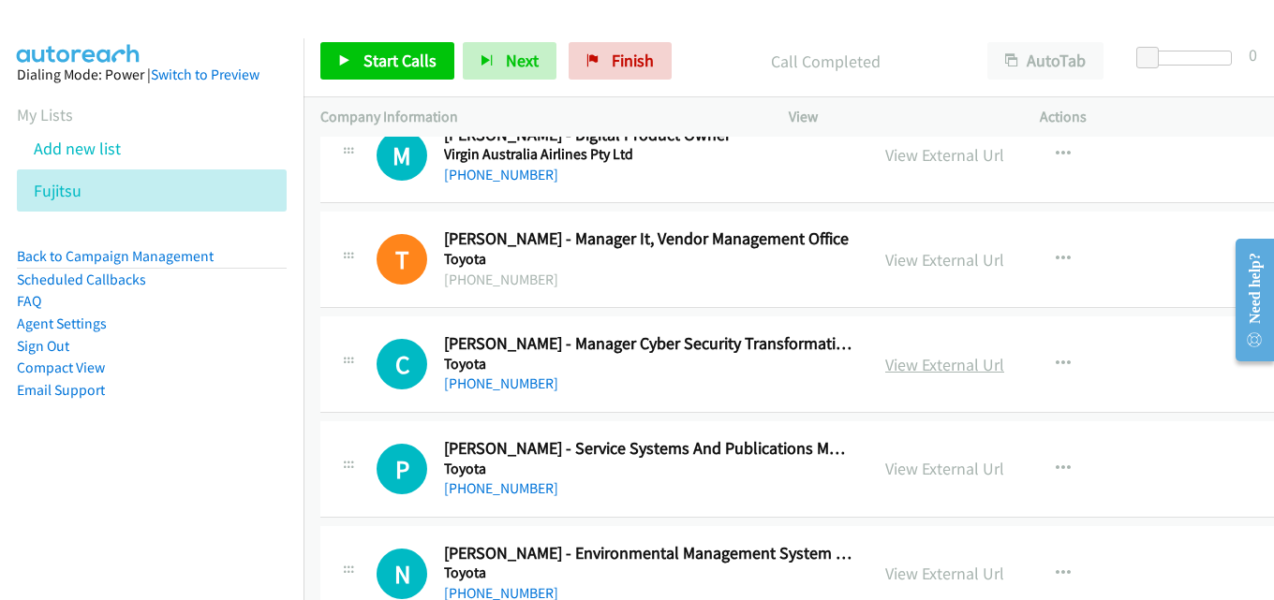
click at [885, 361] on link "View External Url" at bounding box center [944, 365] width 119 height 22
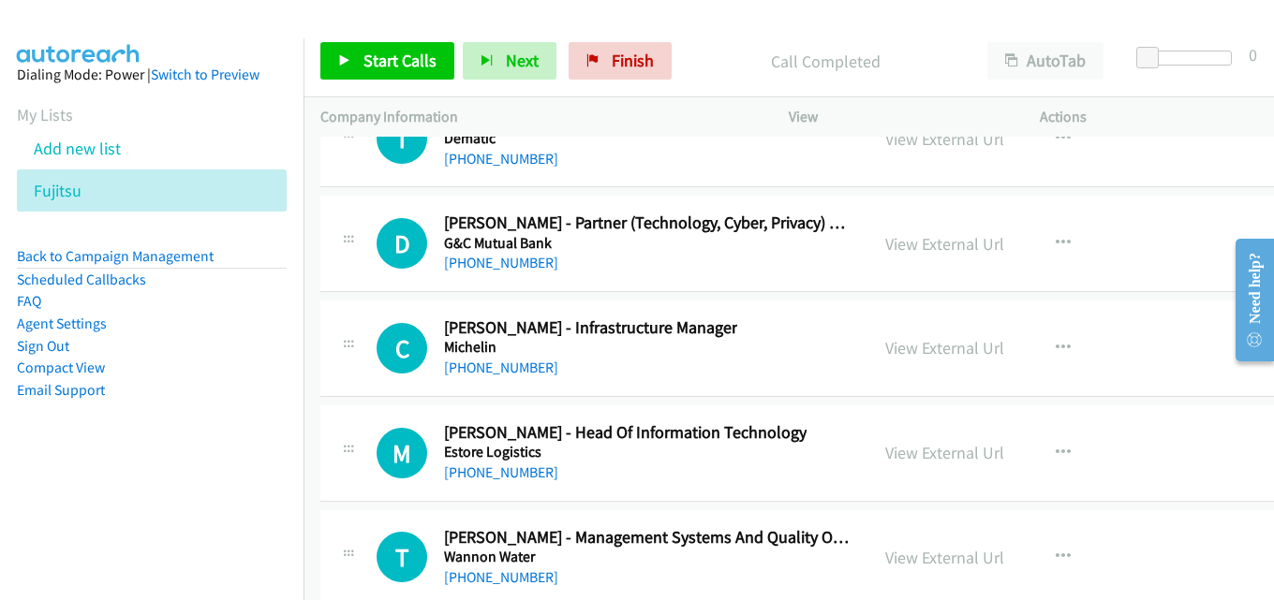
scroll to position [25379, 0]
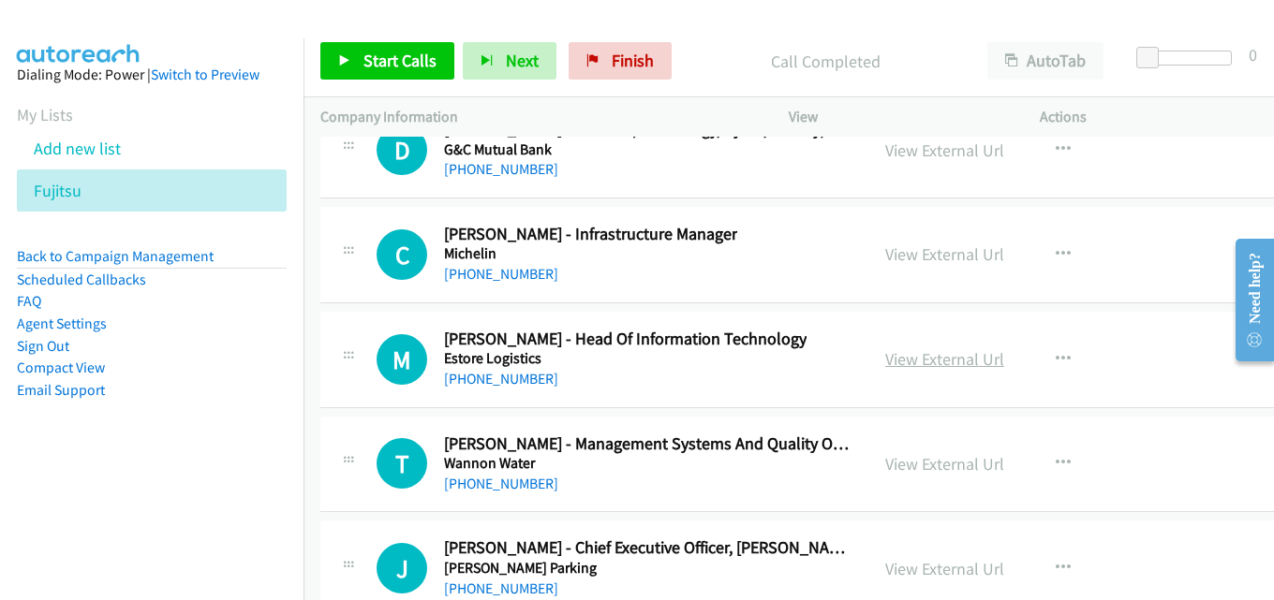
click at [885, 361] on link "View External Url" at bounding box center [944, 359] width 119 height 22
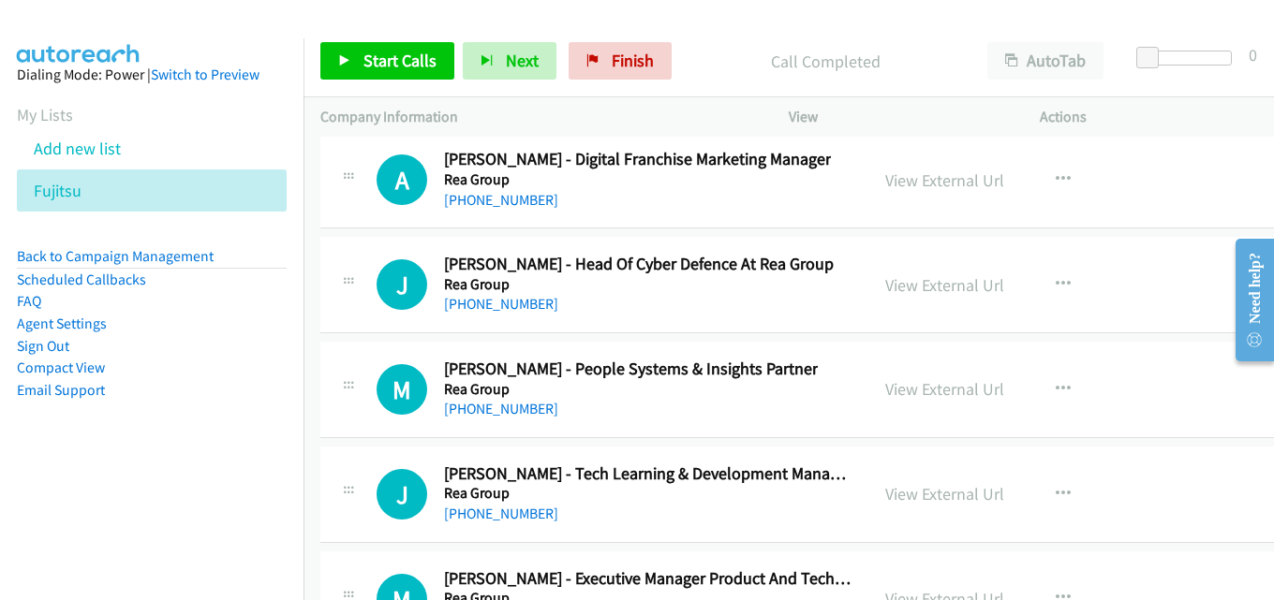
scroll to position [26315, 0]
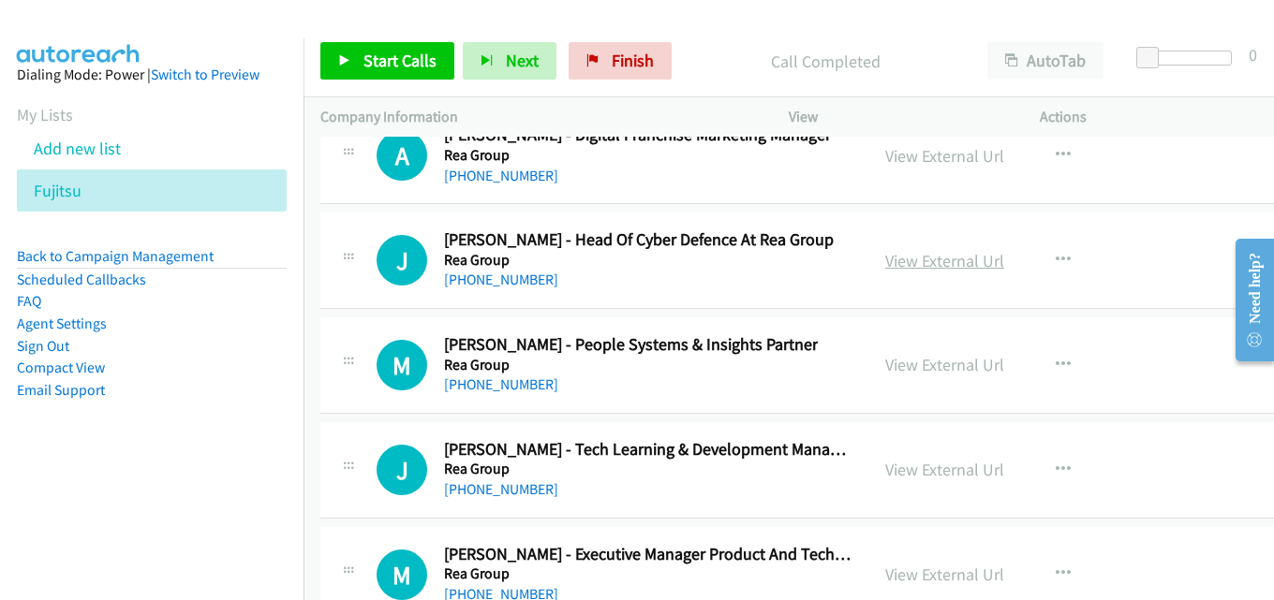
click at [888, 256] on link "View External Url" at bounding box center [944, 261] width 119 height 22
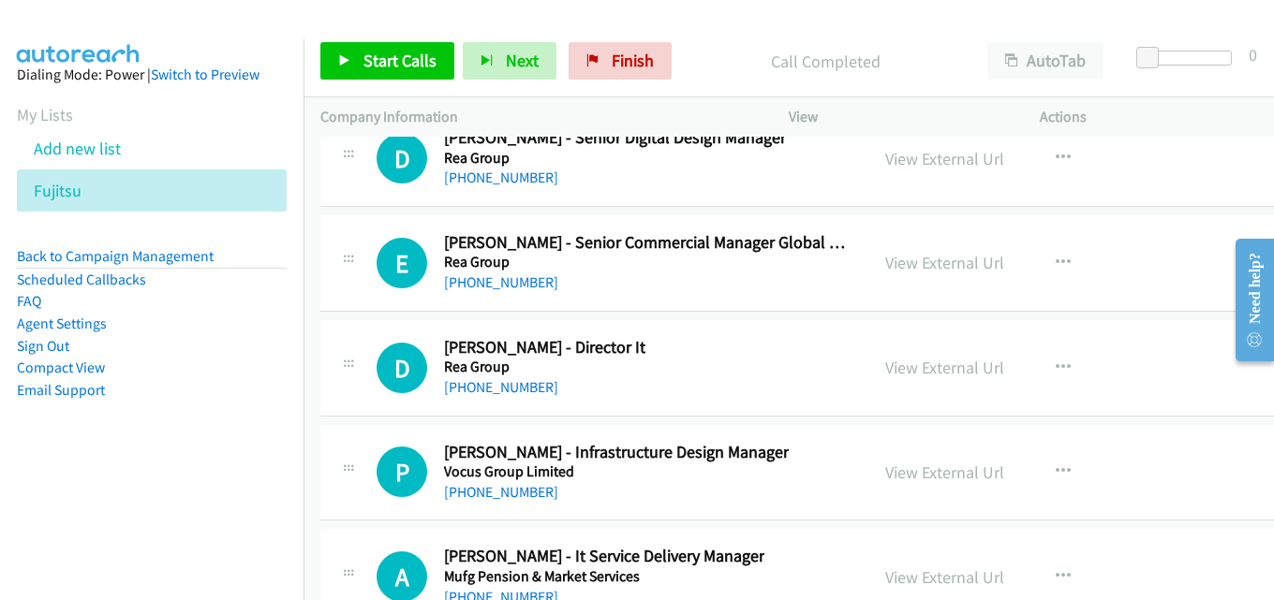
scroll to position [27064, 0]
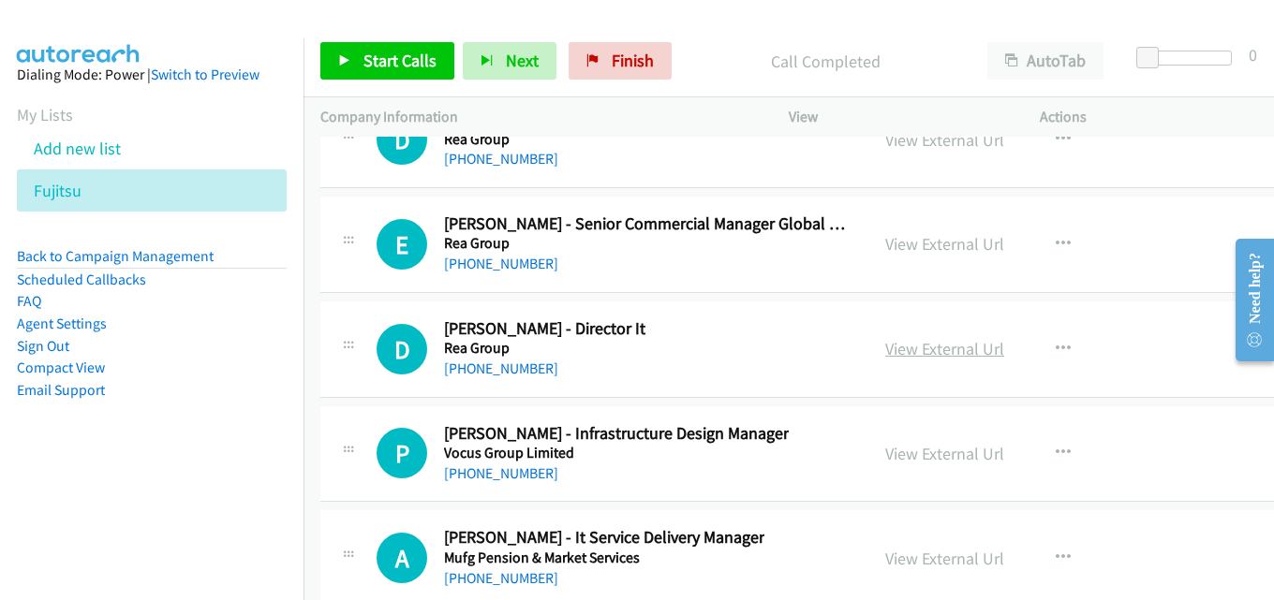
click at [890, 348] on link "View External Url" at bounding box center [944, 349] width 119 height 22
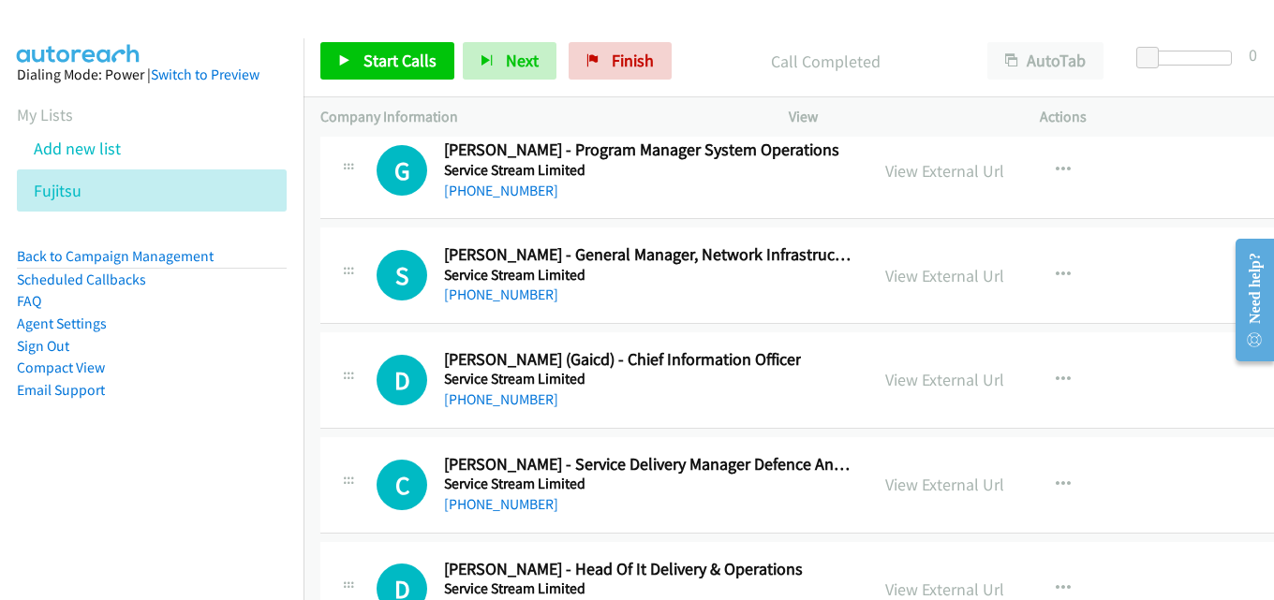
scroll to position [28657, 0]
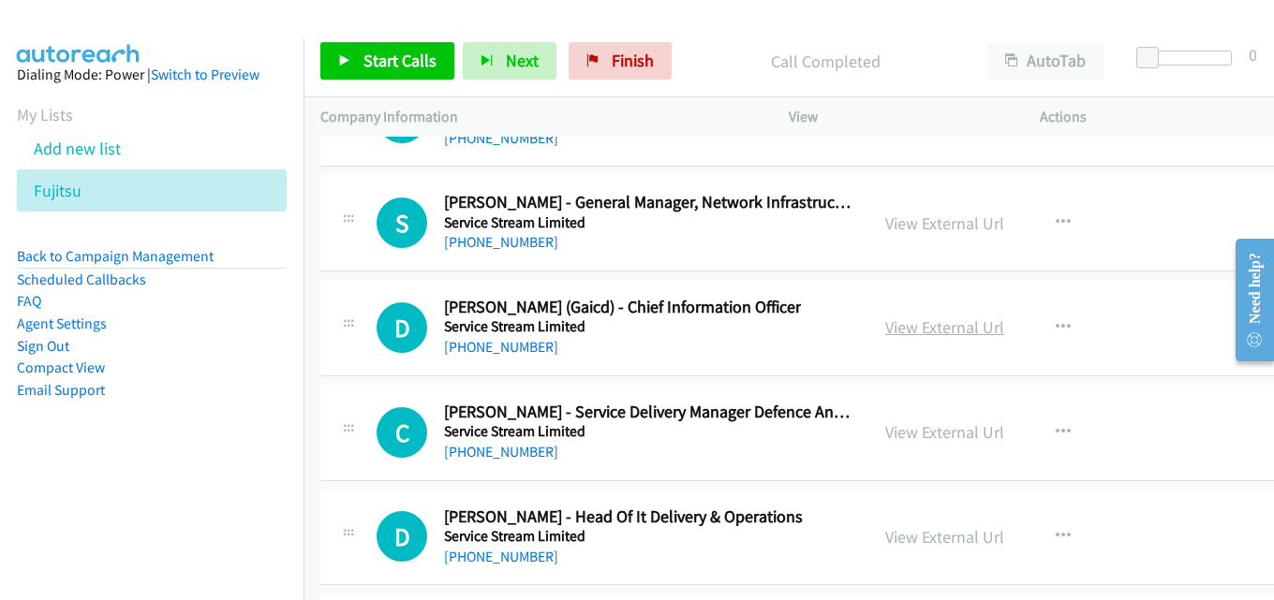
click at [897, 326] on link "View External Url" at bounding box center [944, 328] width 119 height 22
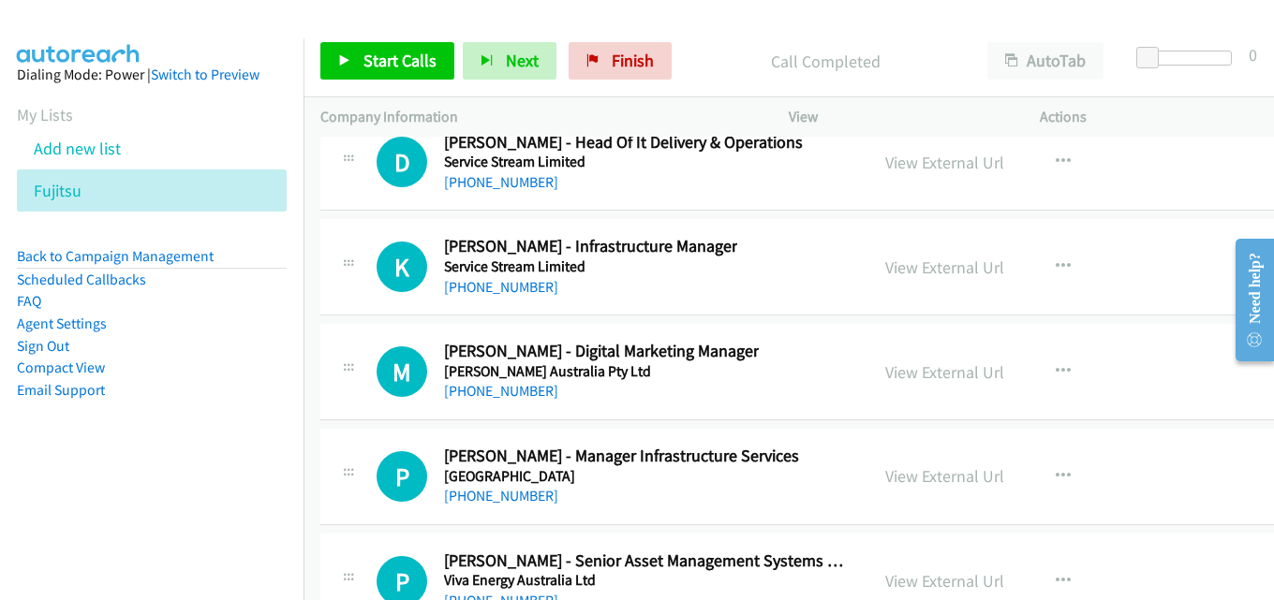
scroll to position [28937, 0]
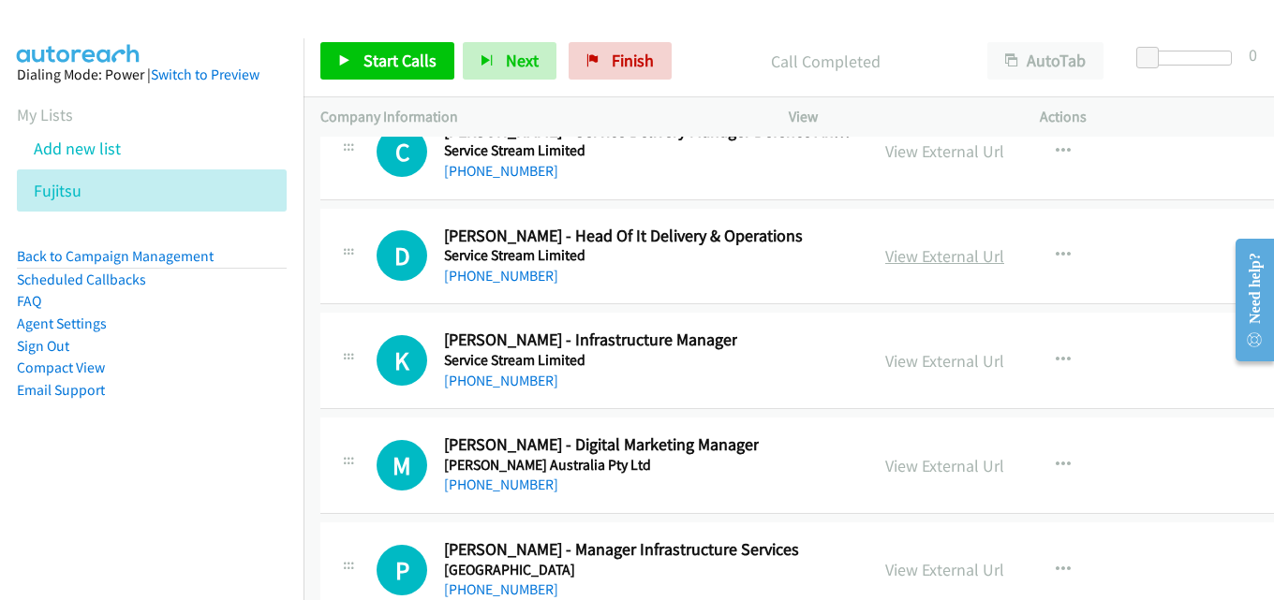
click at [887, 258] on link "View External Url" at bounding box center [944, 256] width 119 height 22
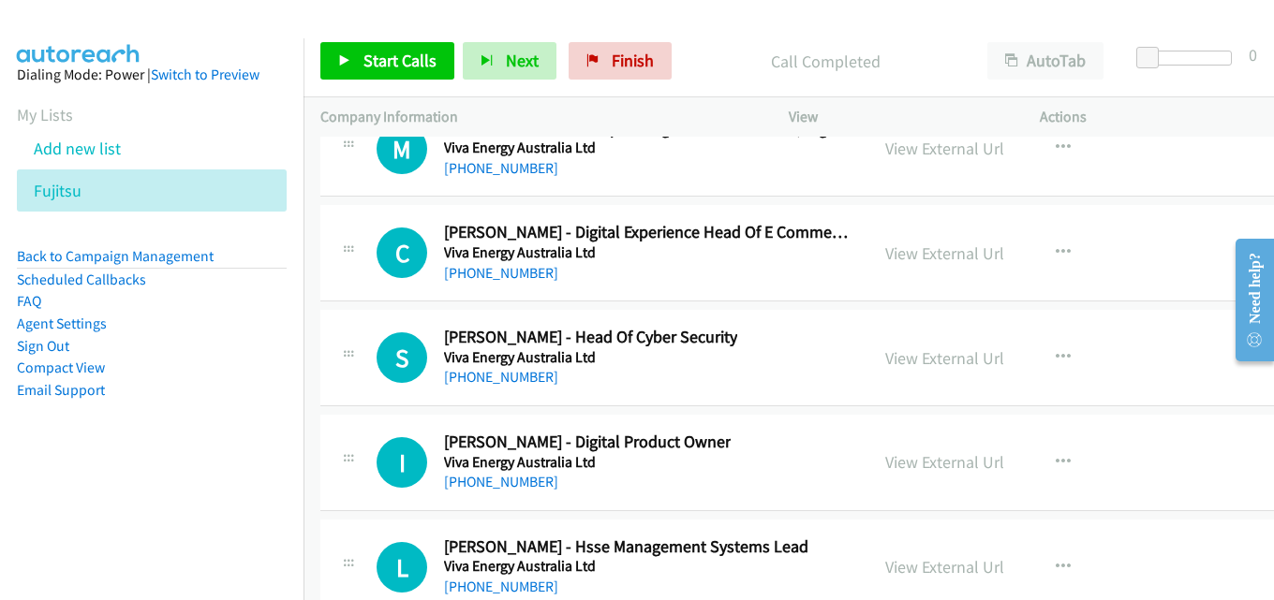
scroll to position [29593, 0]
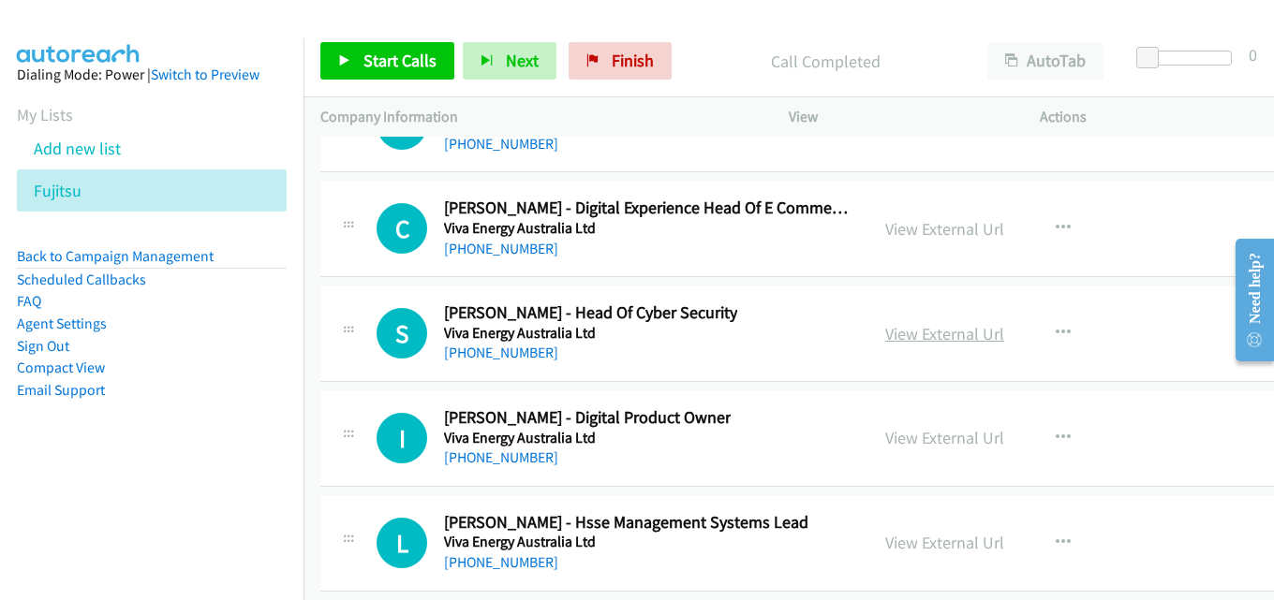
click at [896, 340] on link "View External Url" at bounding box center [944, 334] width 119 height 22
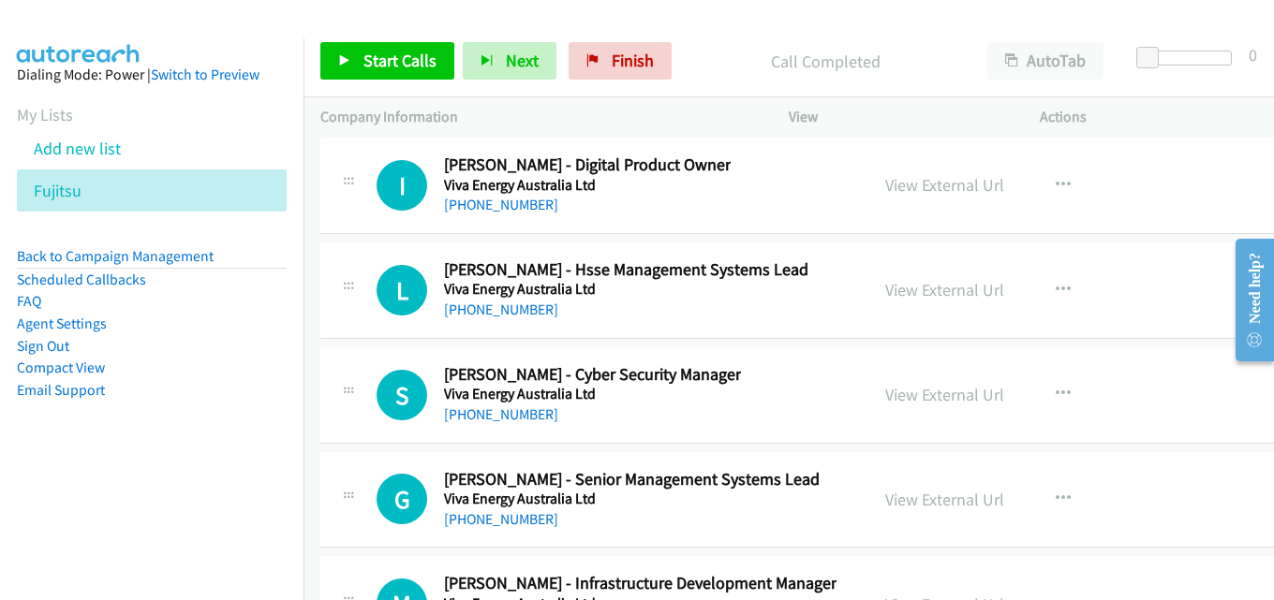
scroll to position [29874, 0]
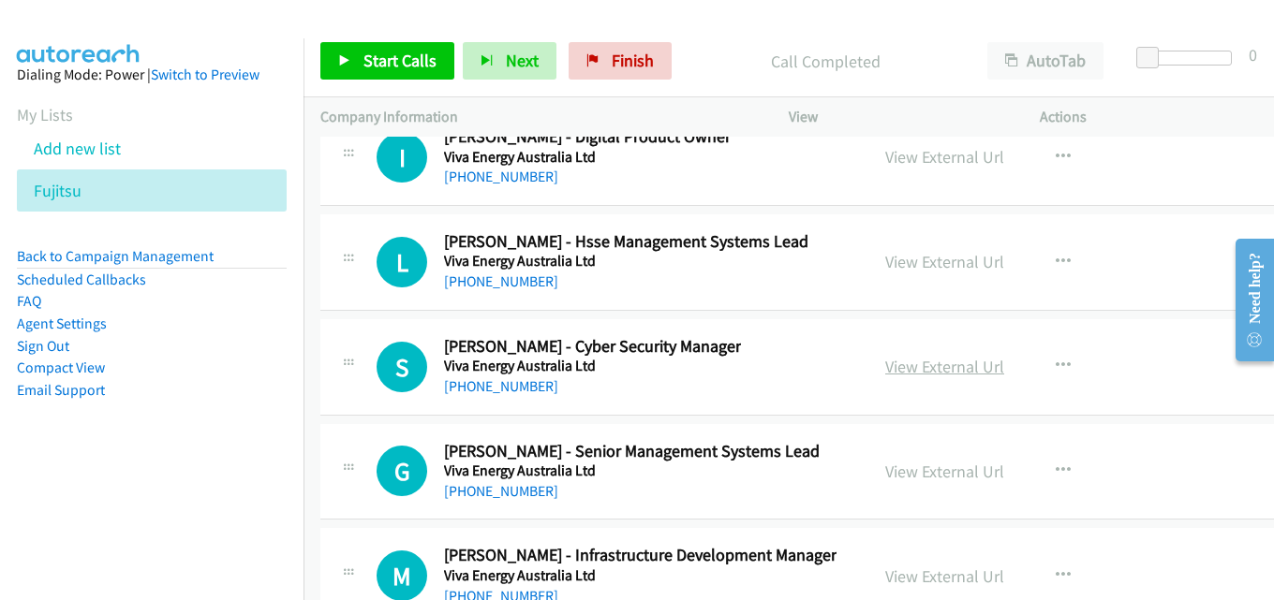
click at [917, 364] on link "View External Url" at bounding box center [944, 367] width 119 height 22
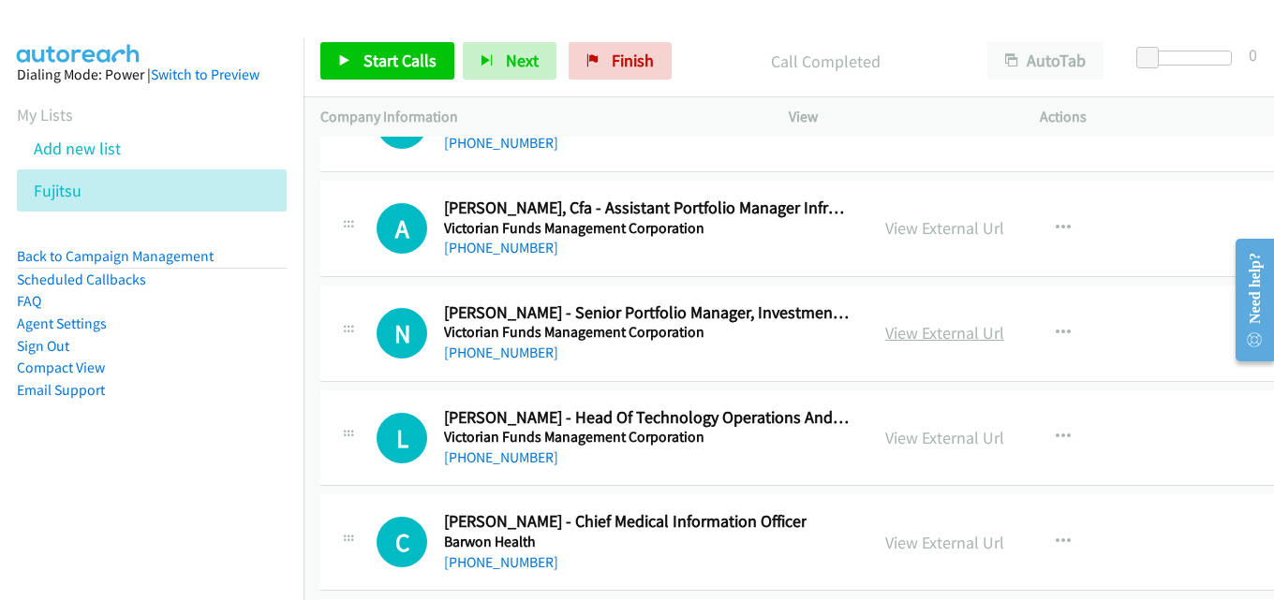
scroll to position [30998, 0]
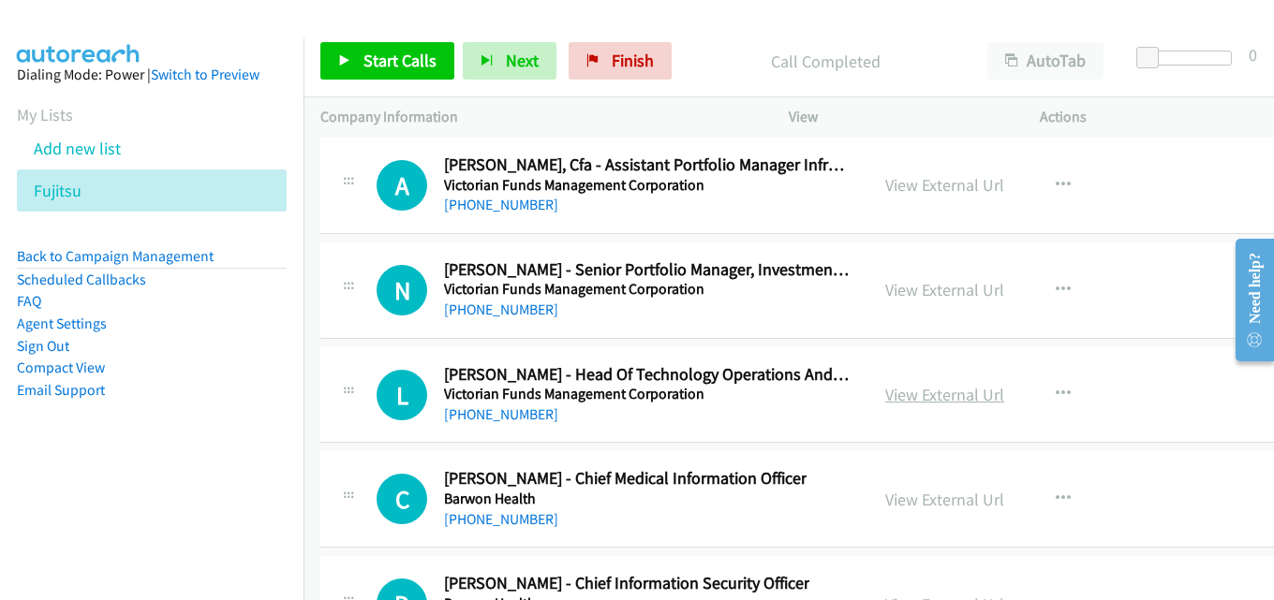
click at [913, 395] on link "View External Url" at bounding box center [944, 395] width 119 height 22
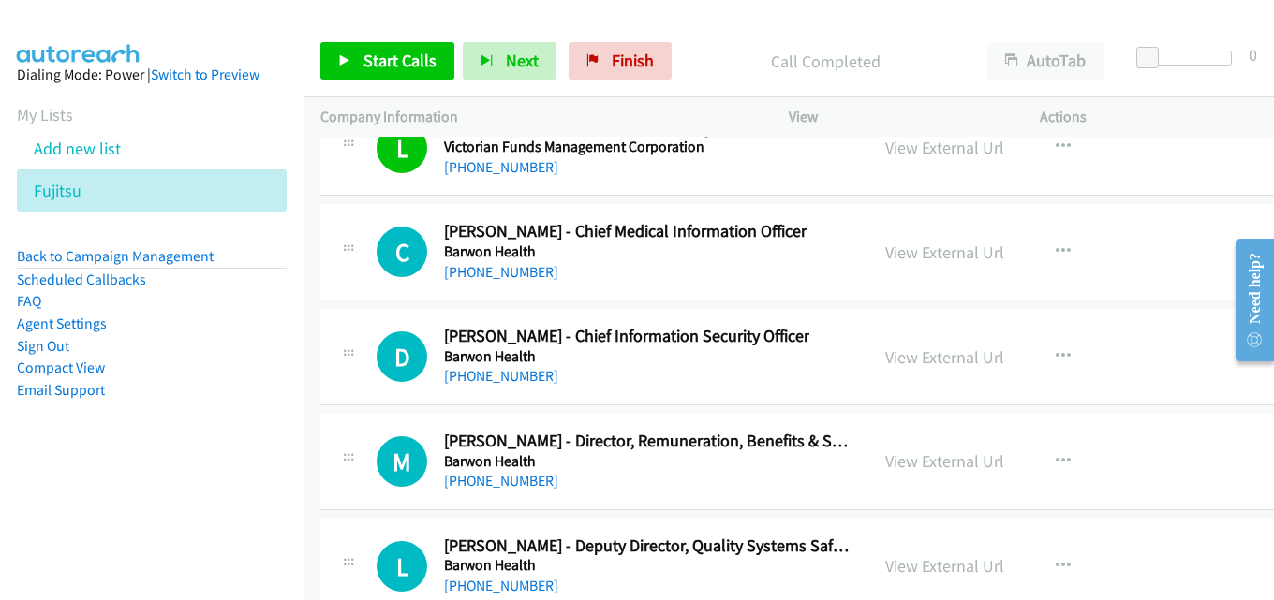
scroll to position [31279, 0]
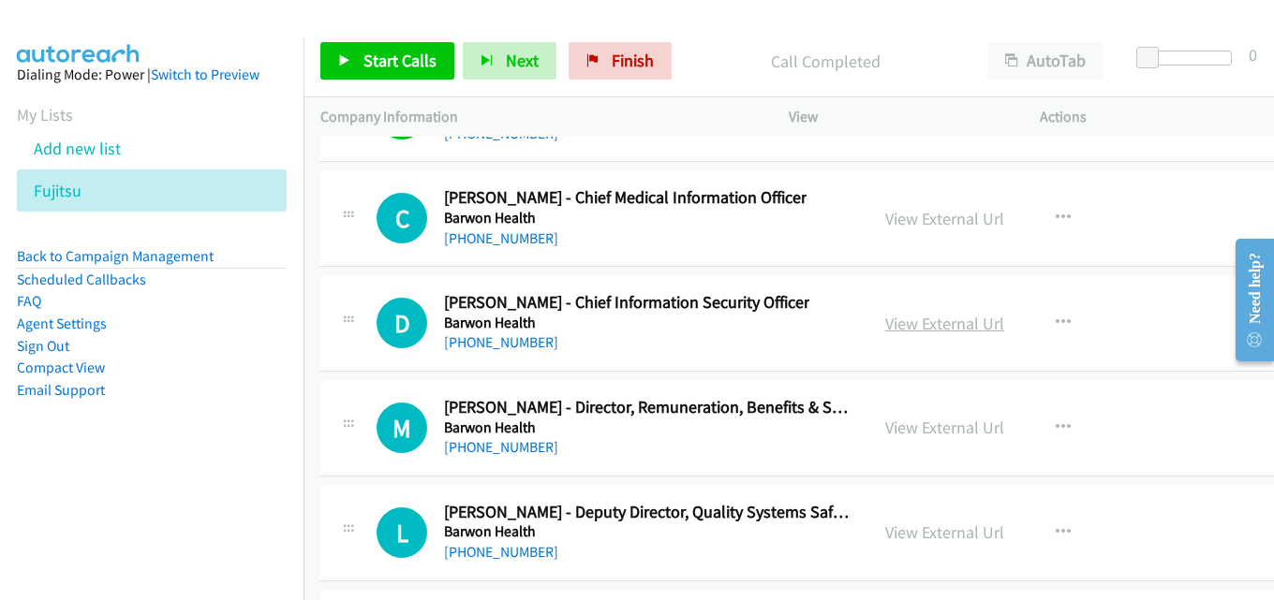
click at [897, 320] on link "View External Url" at bounding box center [944, 324] width 119 height 22
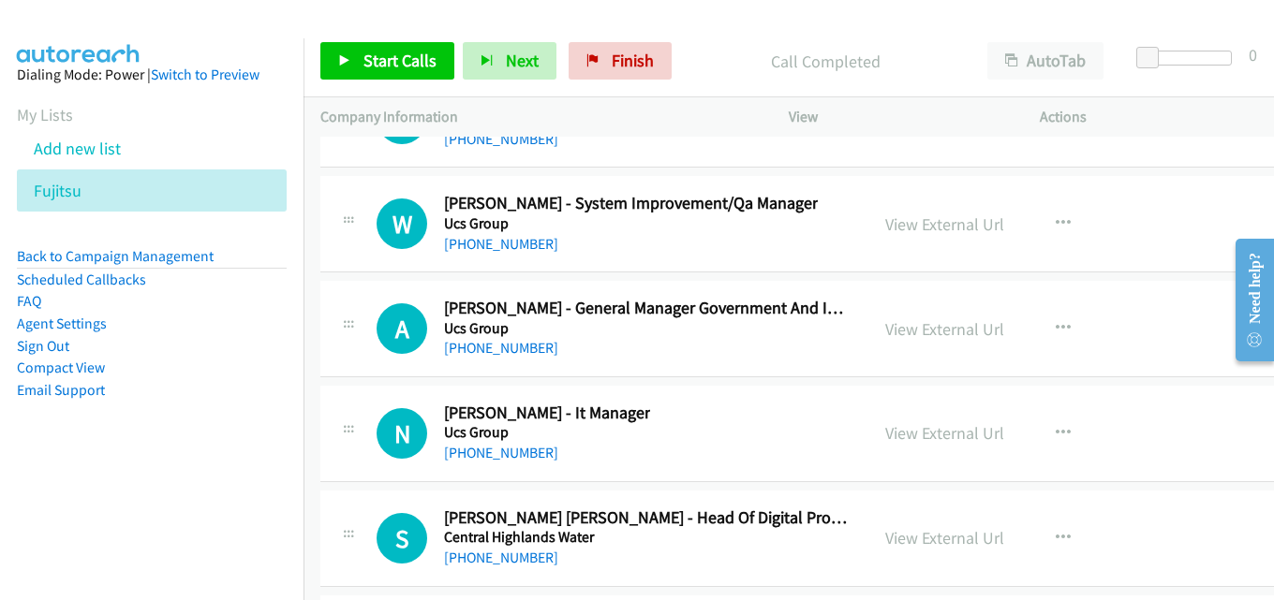
scroll to position [31934, 0]
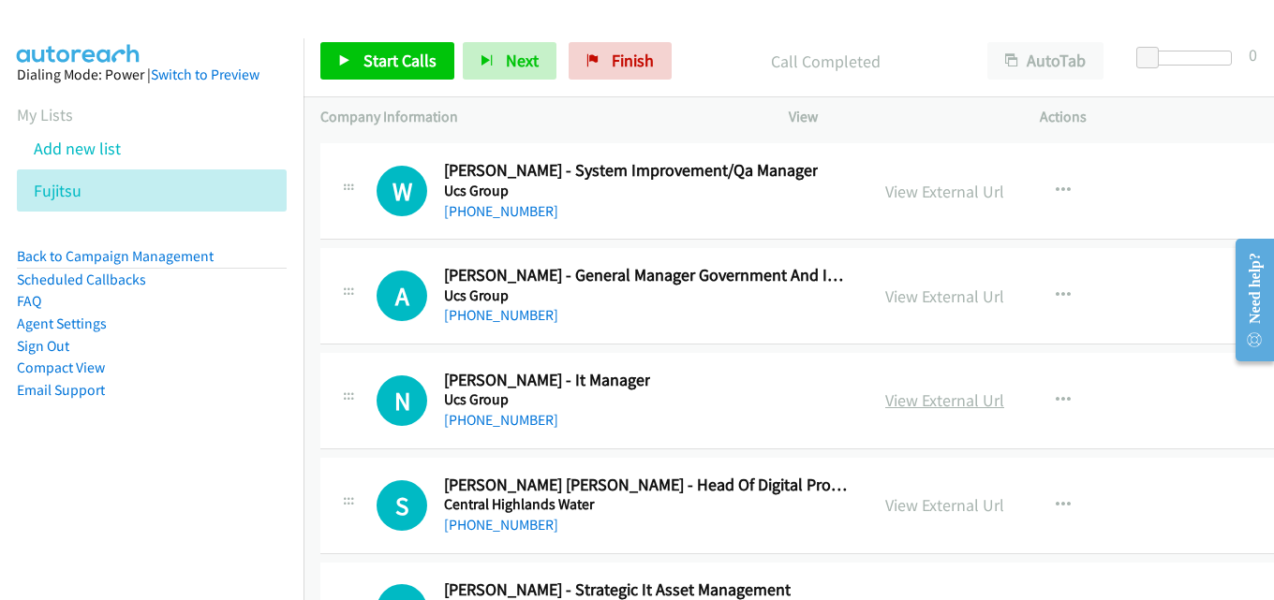
click at [920, 401] on link "View External Url" at bounding box center [944, 401] width 119 height 22
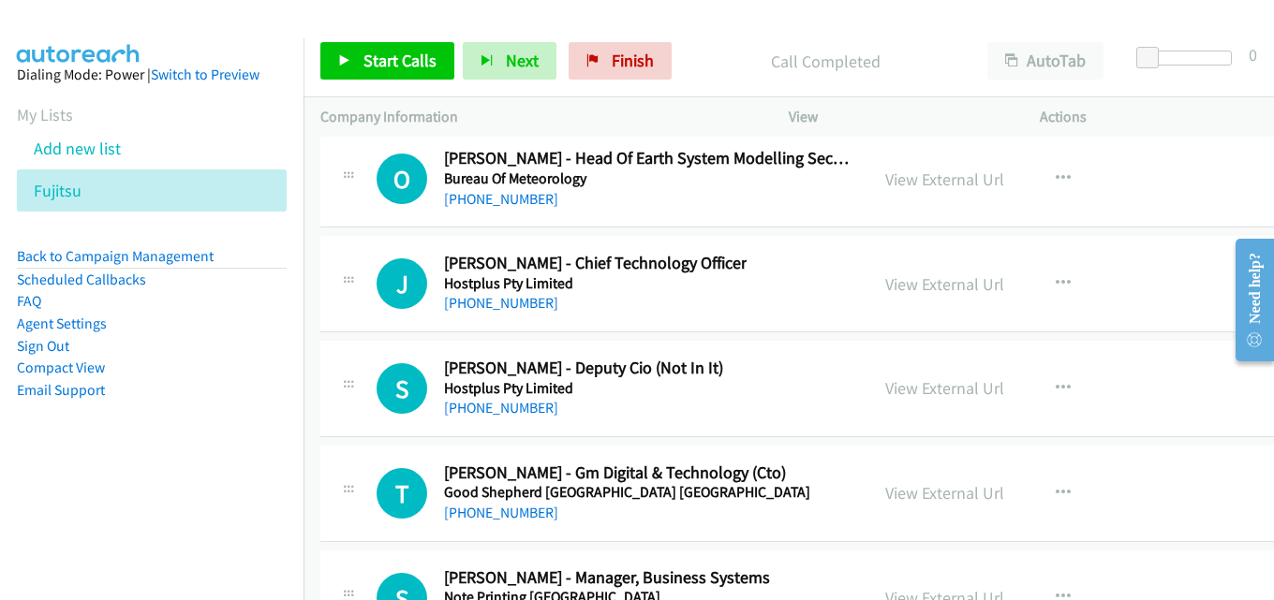
scroll to position [32964, 0]
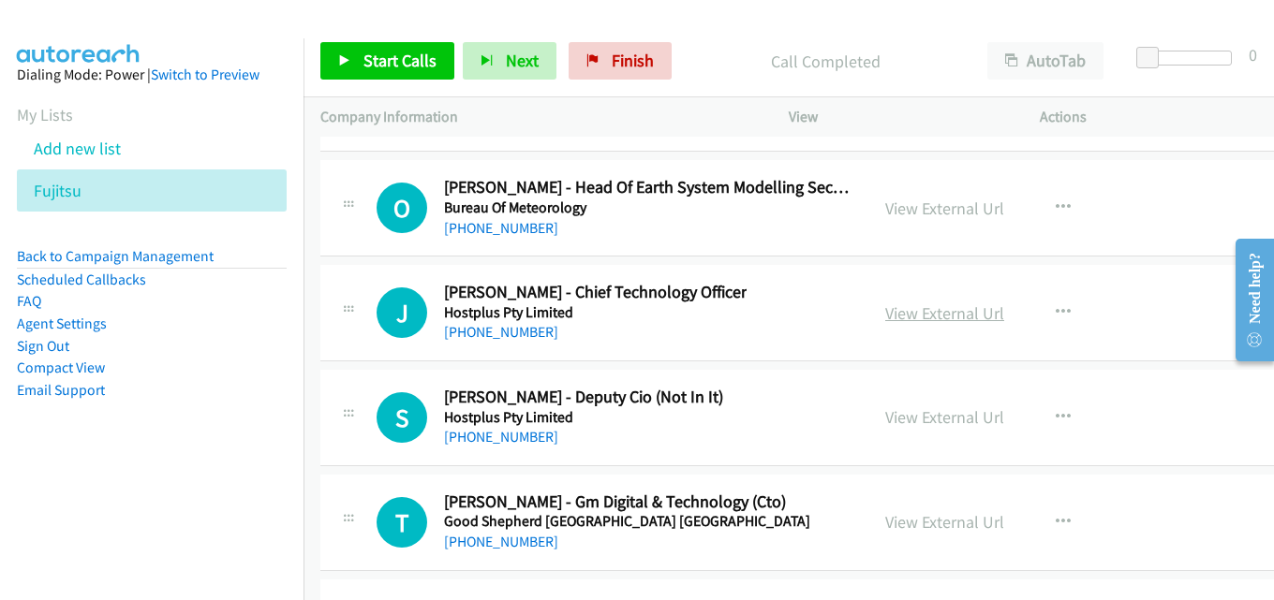
click at [919, 309] on link "View External Url" at bounding box center [944, 313] width 119 height 22
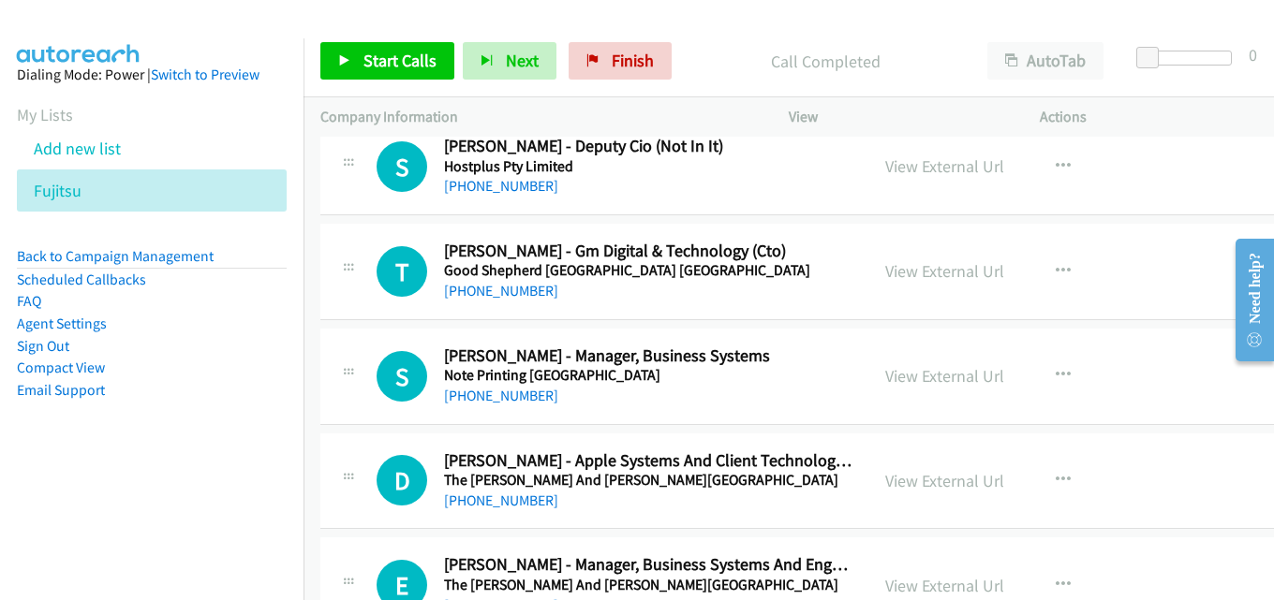
scroll to position [33245, 0]
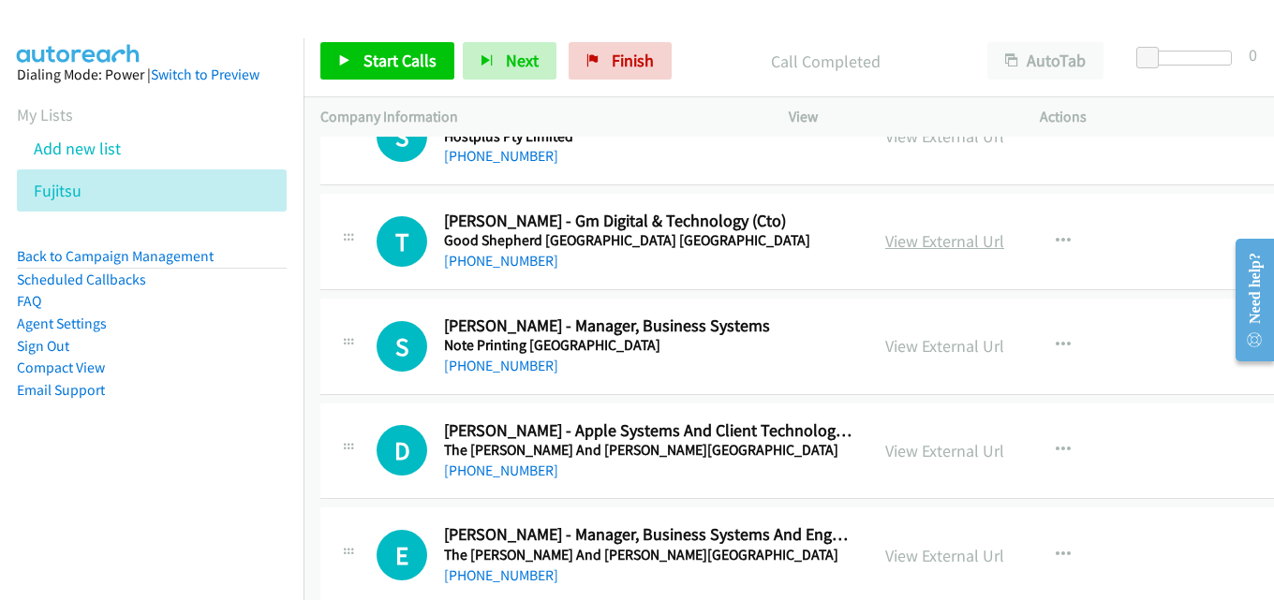
click at [907, 243] on link "View External Url" at bounding box center [944, 241] width 119 height 22
